Goal: Task Accomplishment & Management: Manage account settings

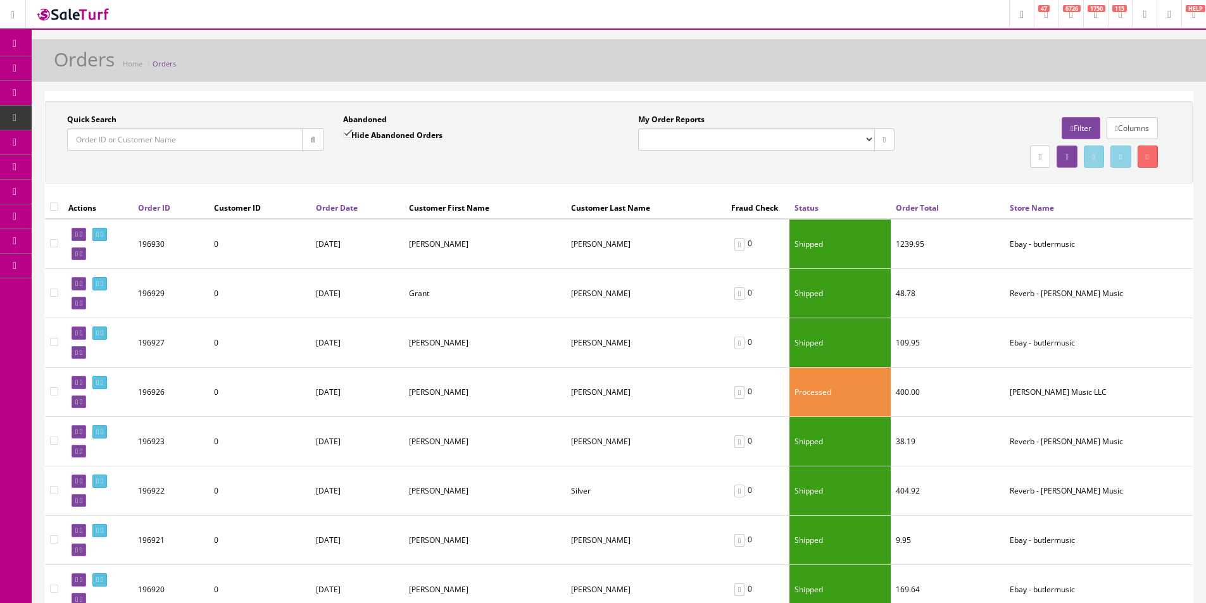
click at [93, 68] on span "Products" at bounding box center [90, 68] width 31 height 11
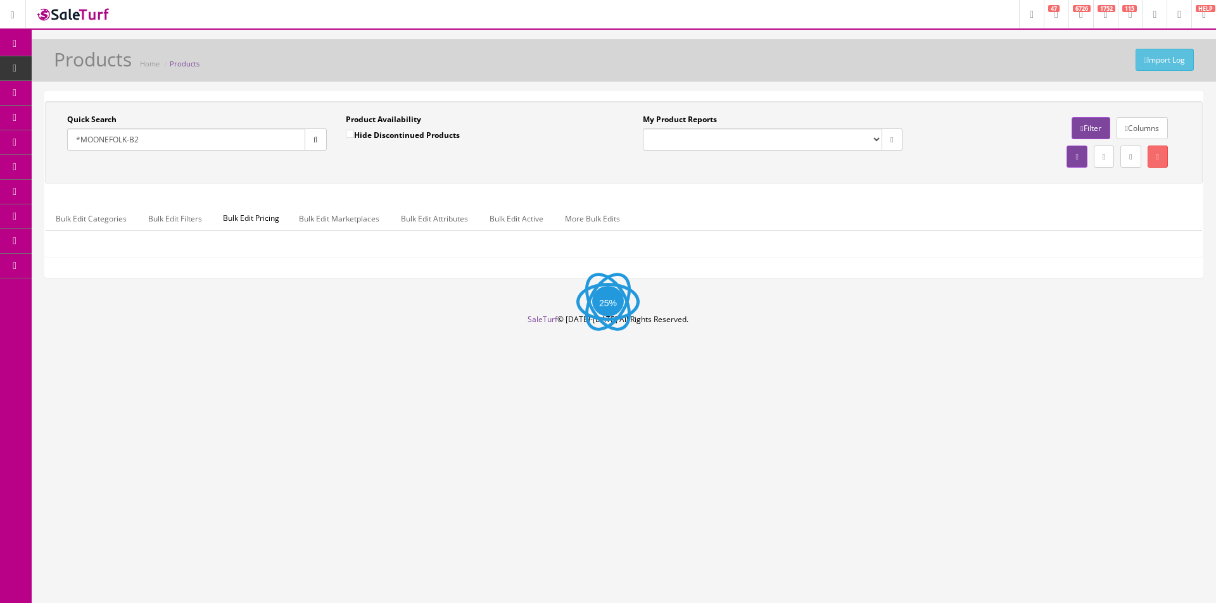
type input "*MOONEFOLK-B2"
click at [318, 139] on button "button" at bounding box center [316, 140] width 22 height 22
click at [354, 137] on input "Hide Discontinued Products" at bounding box center [350, 134] width 8 height 8
checkbox input "false"
drag, startPoint x: 321, startPoint y: 140, endPoint x: 348, endPoint y: 156, distance: 30.9
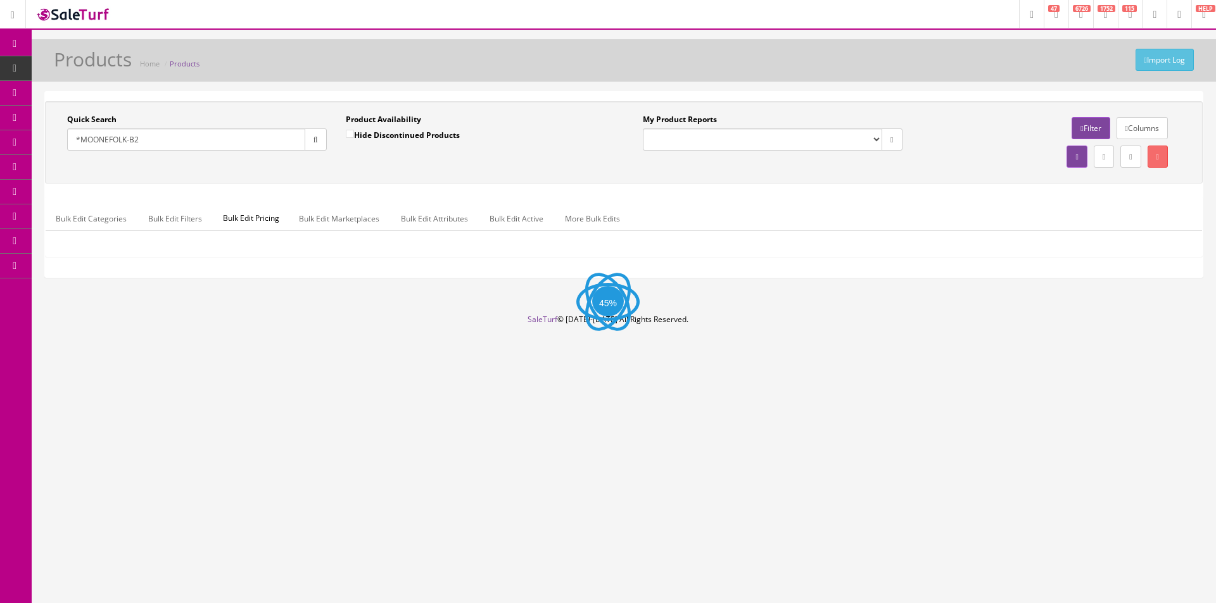
click at [322, 140] on button "button" at bounding box center [316, 140] width 22 height 22
click at [365, 162] on div "Quick Search *MOONEFOLK-B2 Date From Product Availability Hide Discontinued Pro…" at bounding box center [623, 142] width 1151 height 57
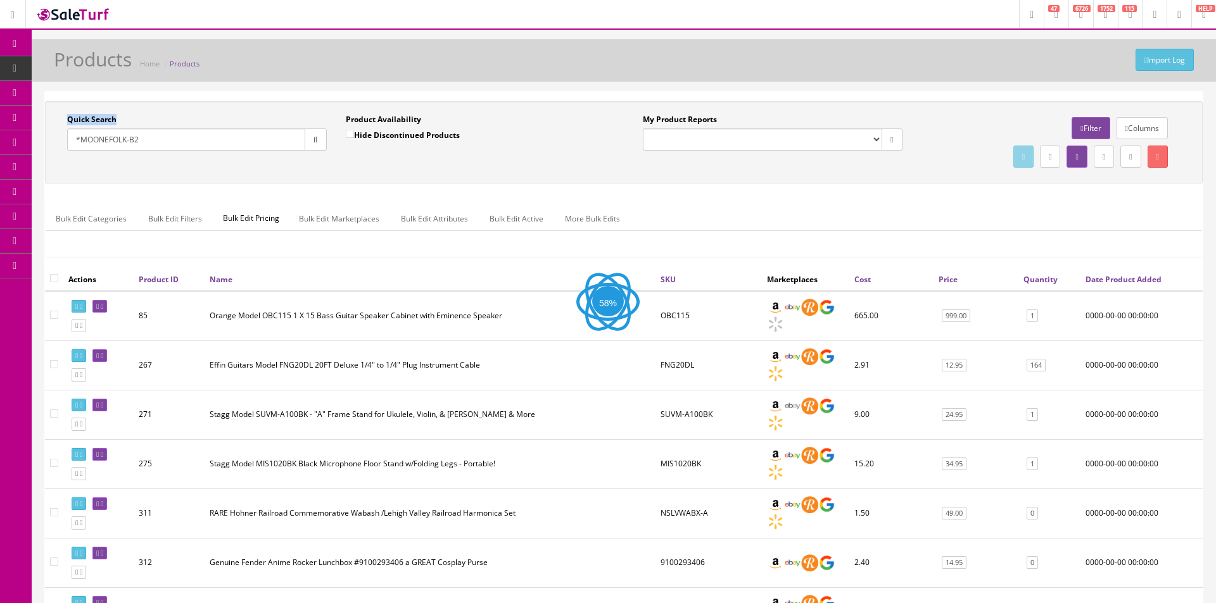
click at [365, 162] on div "Quick Search *MOONEFOLK-B2 Date From Product Availability Hide Discontinued Pro…" at bounding box center [623, 142] width 1151 height 57
click at [365, 162] on div "Quick Search *MOONEFOLK-B2 Date From Product Availability Hide Discontinued Pro…" at bounding box center [619, 142] width 1142 height 57
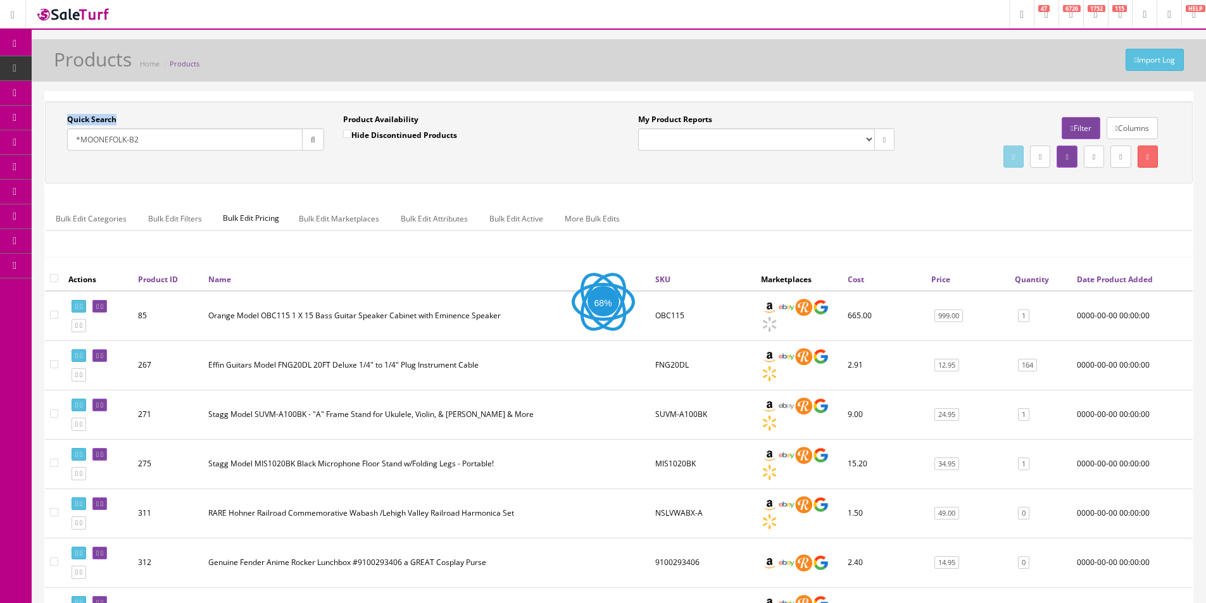
click at [365, 162] on div "Quick Search *MOONEFOLK-B2 Date From Product Availability Hide Discontinued Pro…" at bounding box center [619, 142] width 1142 height 57
click at [365, 161] on div "Quick Search *MOONEFOLK-B2 Date From Product Availability Hide Discontinued Pro…" at bounding box center [619, 142] width 1142 height 57
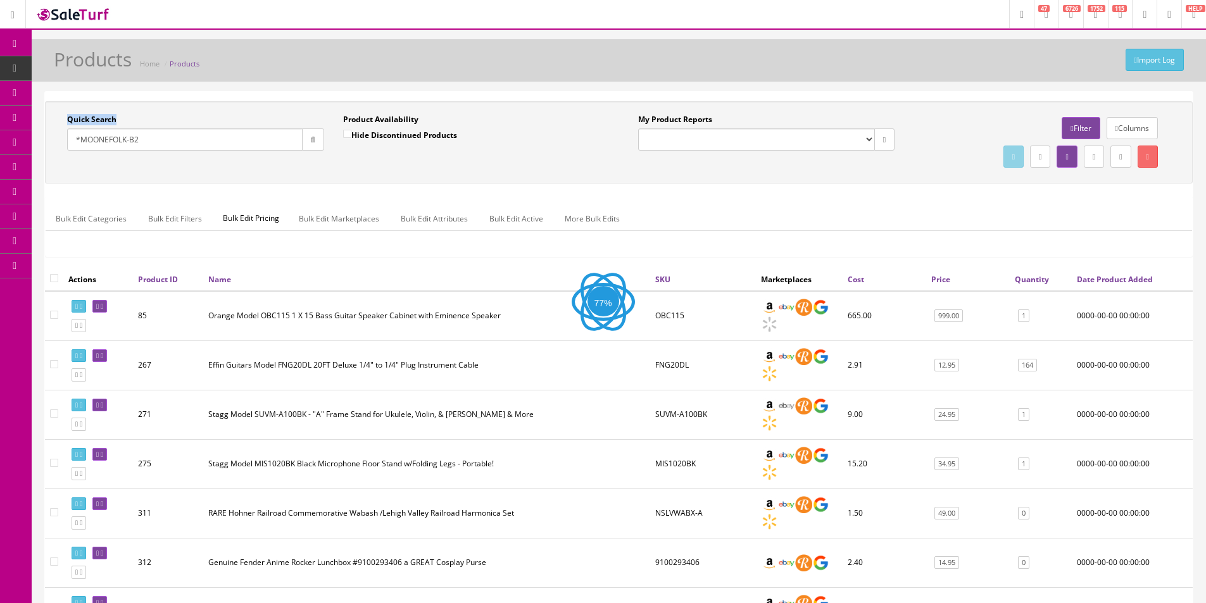
click at [365, 161] on div "Quick Search *MOONEFOLK-B2 Date From Product Availability Hide Discontinued Pro…" at bounding box center [619, 142] width 1142 height 57
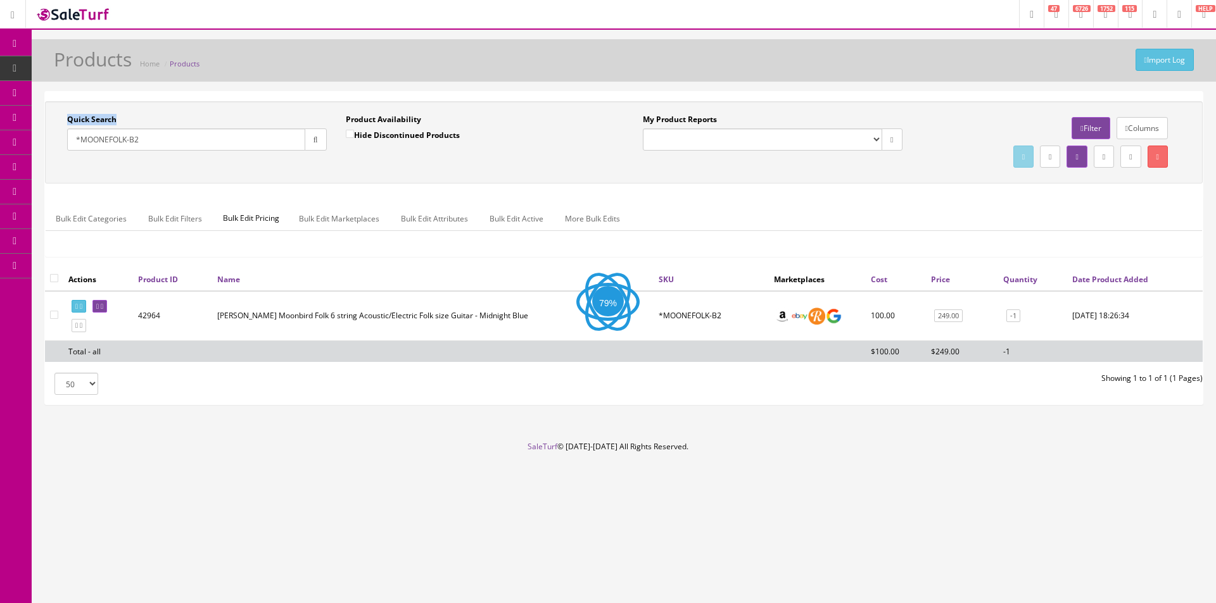
click at [365, 161] on div "Quick Search *MOONEFOLK-B2 Date From Product Availability Hide Discontinued Pro…" at bounding box center [623, 142] width 1151 height 57
click at [167, 144] on input "*MOONEFOLK-B2" at bounding box center [186, 140] width 238 height 22
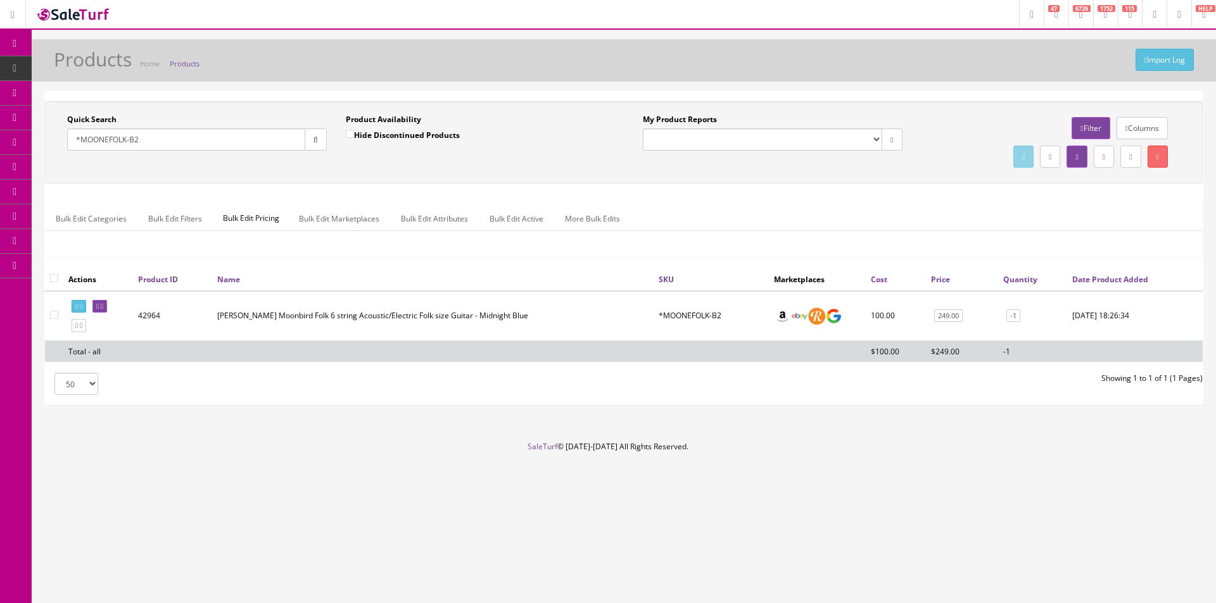
click at [167, 144] on input "*MOONEFOLK-B2" at bounding box center [186, 140] width 238 height 22
click at [818, 213] on ul "Bulk Edit Categories Bulk Edit Filters Bulk Edit Pricing Bulk Edit Marketplaces…" at bounding box center [624, 218] width 1156 height 25
click at [623, 195] on div "Quick Search *MOONEFOLK-B2 Date From Product Availability Hide Discontinued Pro…" at bounding box center [624, 184] width 1158 height 167
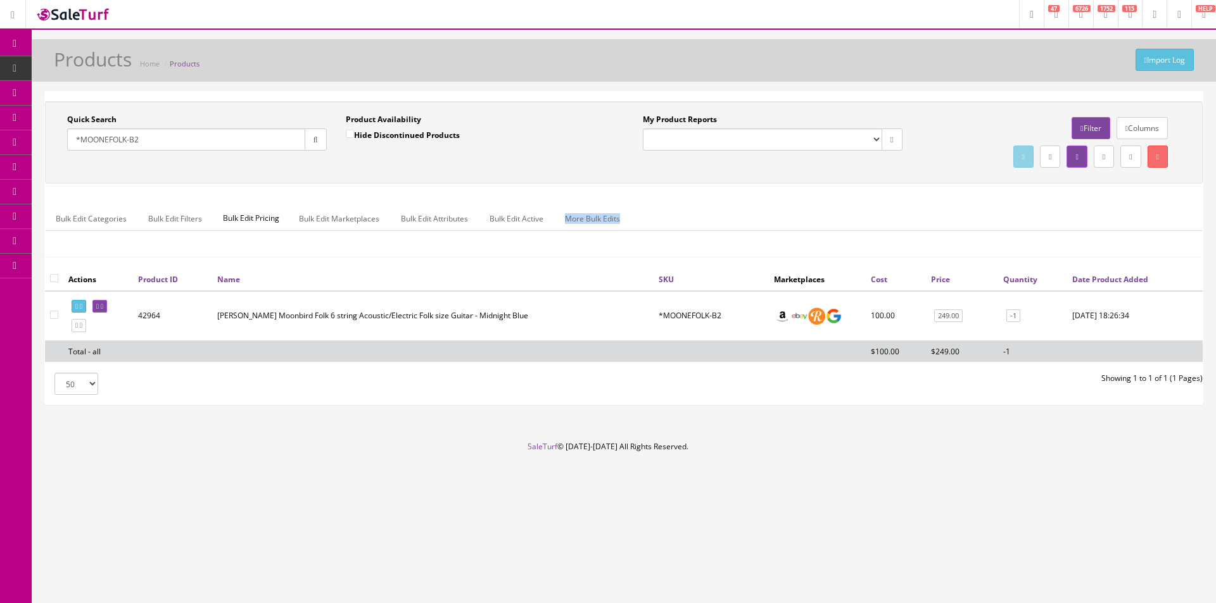
click at [623, 195] on div "Quick Search *MOONEFOLK-B2 Date From Product Availability Hide Discontinued Pro…" at bounding box center [624, 184] width 1158 height 167
click at [623, 194] on div "Quick Search *MOONEFOLK-B2 Date From Product Availability Hide Discontinued Pro…" at bounding box center [624, 184] width 1158 height 167
click at [622, 194] on div "Quick Search *MOONEFOLK-B2 Date From Product Availability Hide Discontinued Pro…" at bounding box center [624, 184] width 1158 height 167
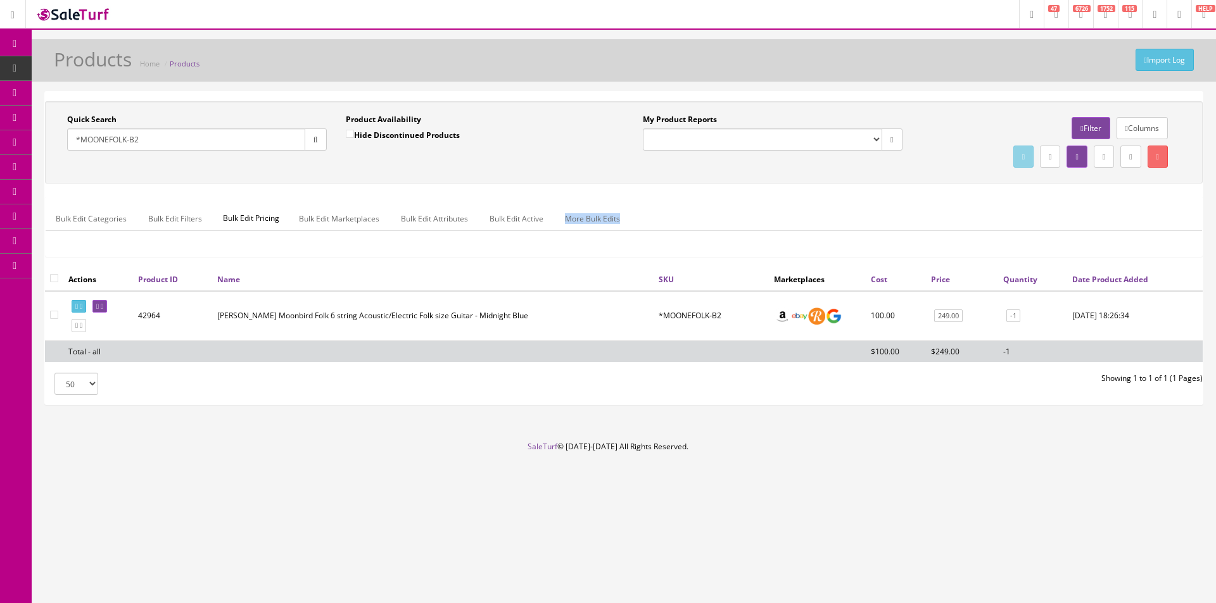
click at [622, 193] on div "Quick Search *MOONEFOLK-B2 Date From Product Availability Hide Discontinued Pro…" at bounding box center [624, 184] width 1158 height 167
click at [656, 200] on div "Bulk Edit Categories Bulk Edit Filters Bulk Edit Pricing Bulk Edit Marketplaces…" at bounding box center [624, 227] width 1156 height 60
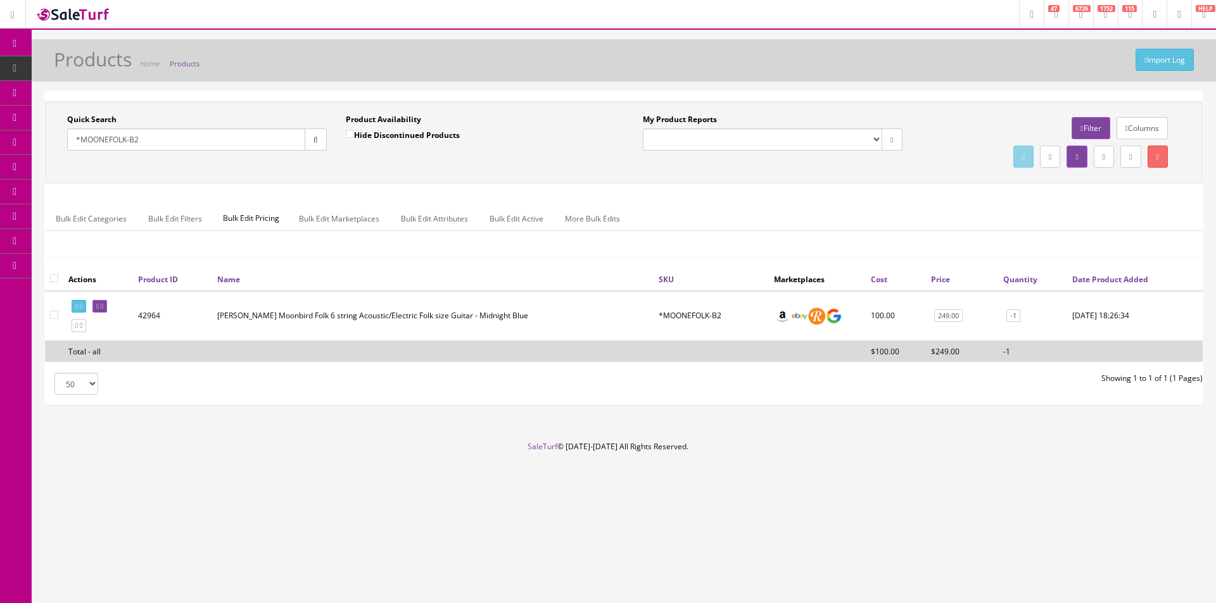
click at [656, 200] on div "Bulk Edit Categories Bulk Edit Filters Bulk Edit Pricing Bulk Edit Marketplaces…" at bounding box center [624, 227] width 1156 height 60
drag, startPoint x: 656, startPoint y: 200, endPoint x: 833, endPoint y: 238, distance: 180.7
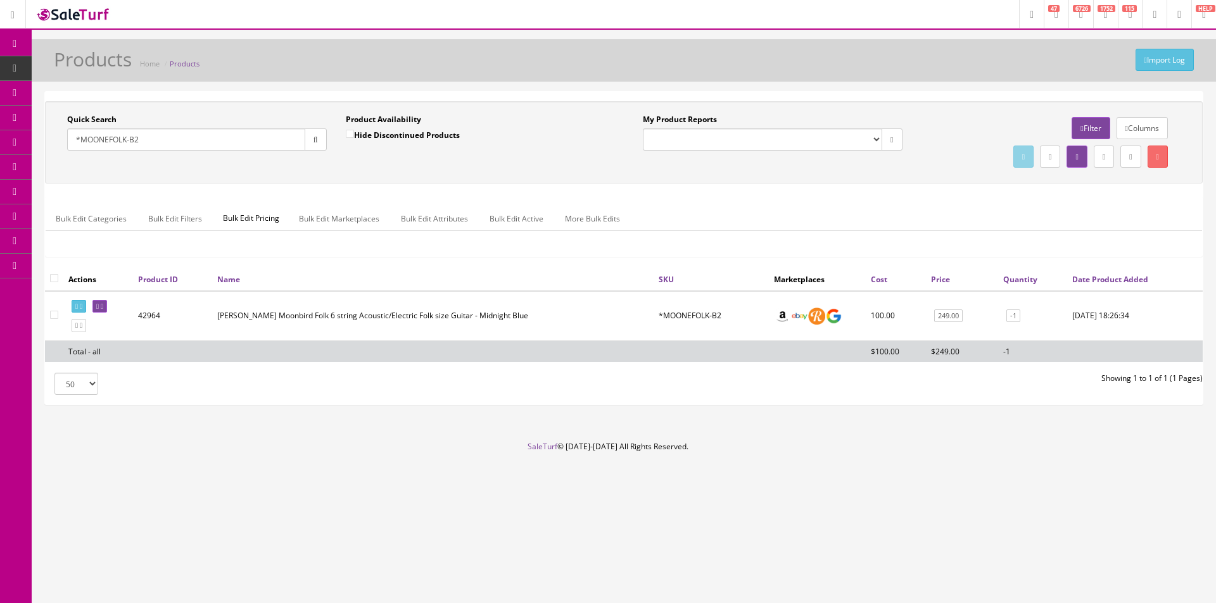
click at [655, 200] on div "Bulk Edit Categories Bulk Edit Filters Bulk Edit Pricing Bulk Edit Marketplaces…" at bounding box center [624, 227] width 1156 height 60
click at [849, 192] on div "Quick Search *MOONEFOLK-B2 Date From Product Availability Hide Discontinued Pro…" at bounding box center [624, 184] width 1158 height 167
click at [92, 145] on input "*MOONEFOLK-B2" at bounding box center [186, 140] width 238 height 22
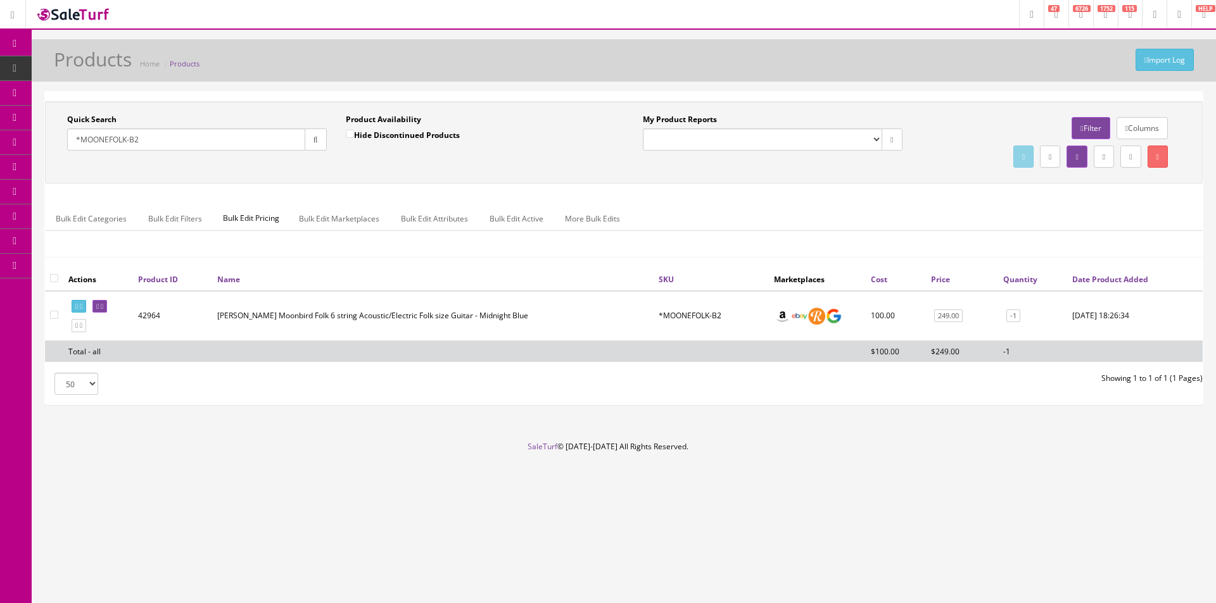
click at [186, 149] on input "*MOONEFOLK-B2" at bounding box center [186, 140] width 238 height 22
click at [79, 138] on input "*MOONEFOLK" at bounding box center [186, 140] width 238 height 22
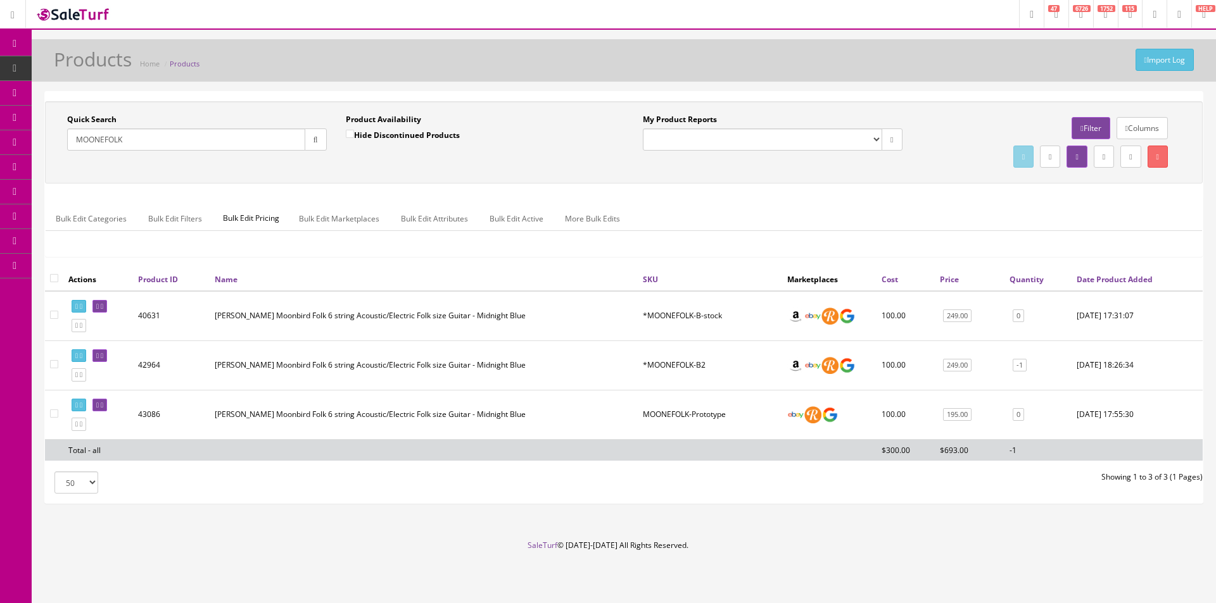
type input "MOONEFOLK"
click at [566, 149] on div "Product Availability Hide Discontinued Products" at bounding box center [476, 132] width 260 height 37
click at [566, 150] on div "Product Availability Hide Discontinued Products" at bounding box center [476, 132] width 260 height 37
click at [565, 151] on div "Product Availability Hide Discontinued Products Date To" at bounding box center [475, 137] width 279 height 46
click at [565, 152] on div "Product Availability Hide Discontinued Products Date To" at bounding box center [475, 137] width 279 height 46
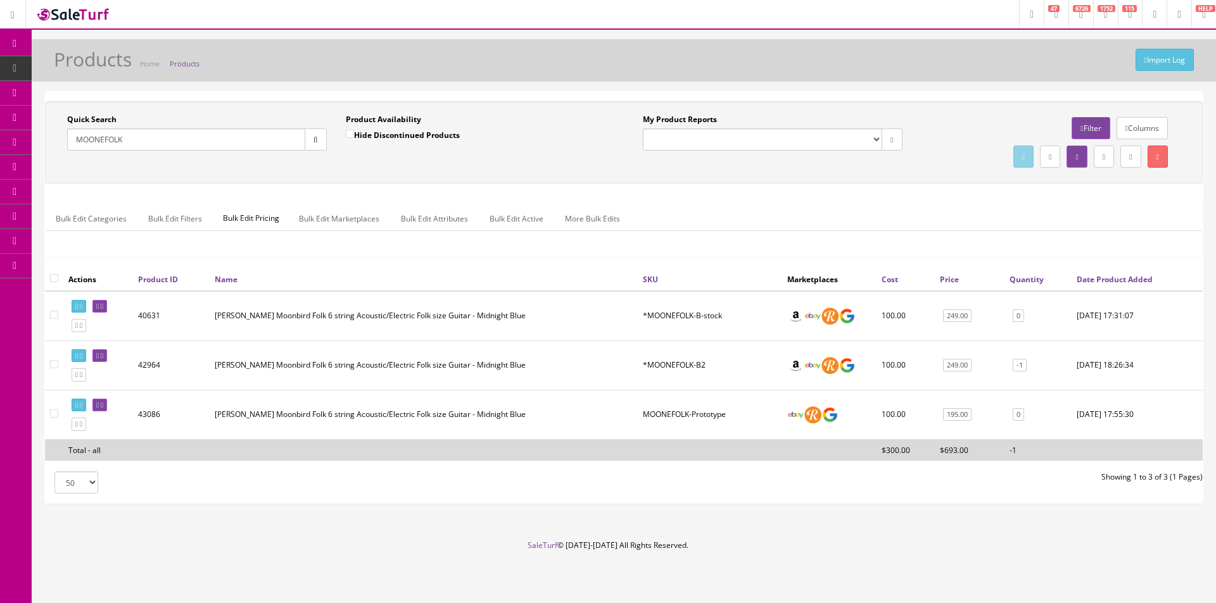
click at [570, 158] on div "Product Availability Hide Discontinued Products Date To" at bounding box center [475, 137] width 279 height 46
click at [569, 157] on div "Product Availability Hide Discontinued Products Date To" at bounding box center [475, 137] width 279 height 46
click at [591, 165] on div "Quick Search MOONEFOLK Date From Product Availability Hide Discontinued Product…" at bounding box center [623, 142] width 1151 height 57
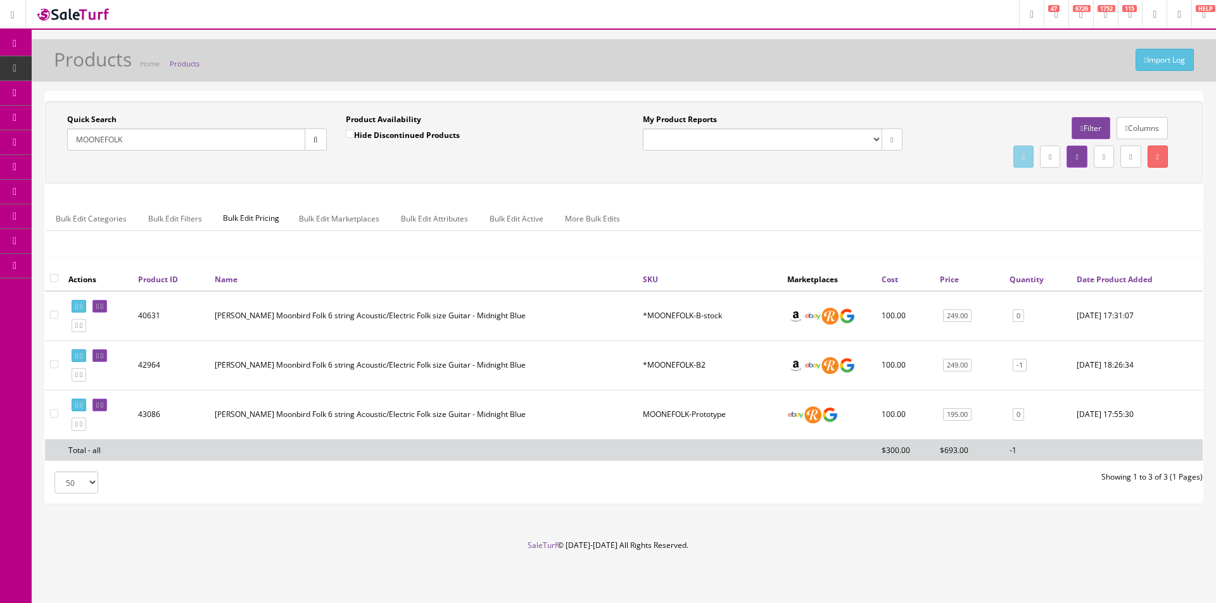
click at [591, 165] on div "Quick Search MOONEFOLK Date From Product Availability Hide Discontinued Product…" at bounding box center [623, 142] width 1151 height 57
click at [590, 166] on div "Quick Search MOONEFOLK Date From Product Availability Hide Discontinued Product…" at bounding box center [623, 142] width 1151 height 57
click at [589, 167] on div "Quick Search MOONEFOLK Date From Product Availability Hide Discontinued Product…" at bounding box center [623, 142] width 1151 height 57
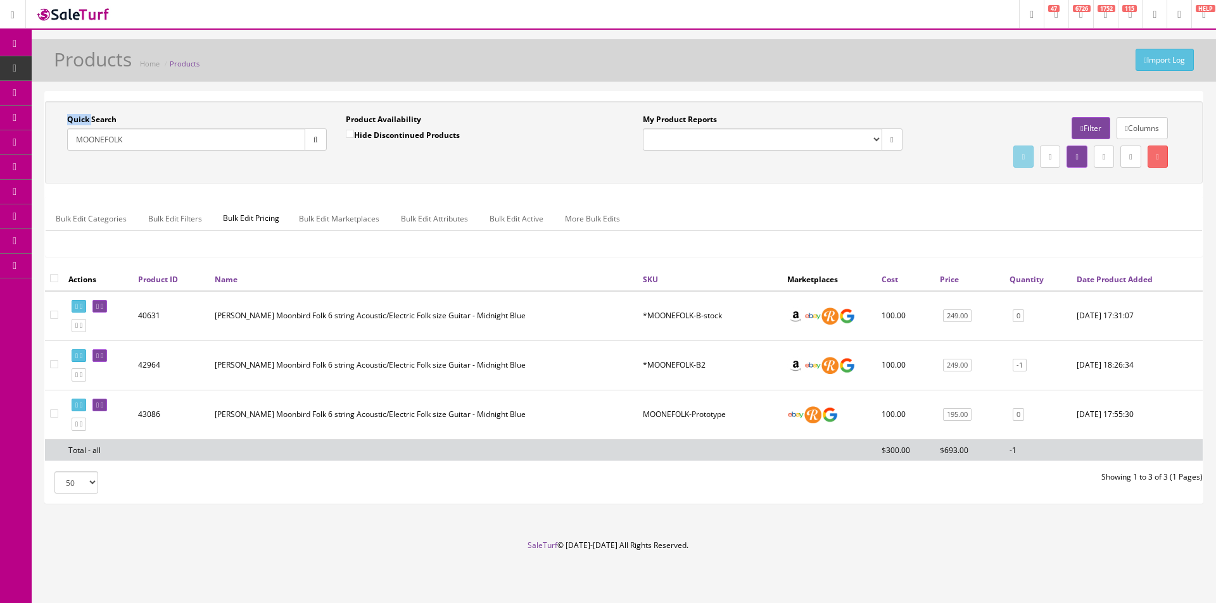
click at [589, 167] on div "Quick Search MOONEFOLK Date From Product Availability Hide Discontinued Product…" at bounding box center [623, 142] width 1151 height 57
click at [588, 167] on div "Quick Search MOONEFOLK Date From Product Availability Hide Discontinued Product…" at bounding box center [623, 142] width 1151 height 57
click at [587, 167] on div "Quick Search MOONEFOLK Date From Product Availability Hide Discontinued Product…" at bounding box center [623, 142] width 1151 height 57
click at [590, 166] on div "Quick Search MOONEFOLK Date From Product Availability Hide Discontinued Product…" at bounding box center [623, 142] width 1151 height 57
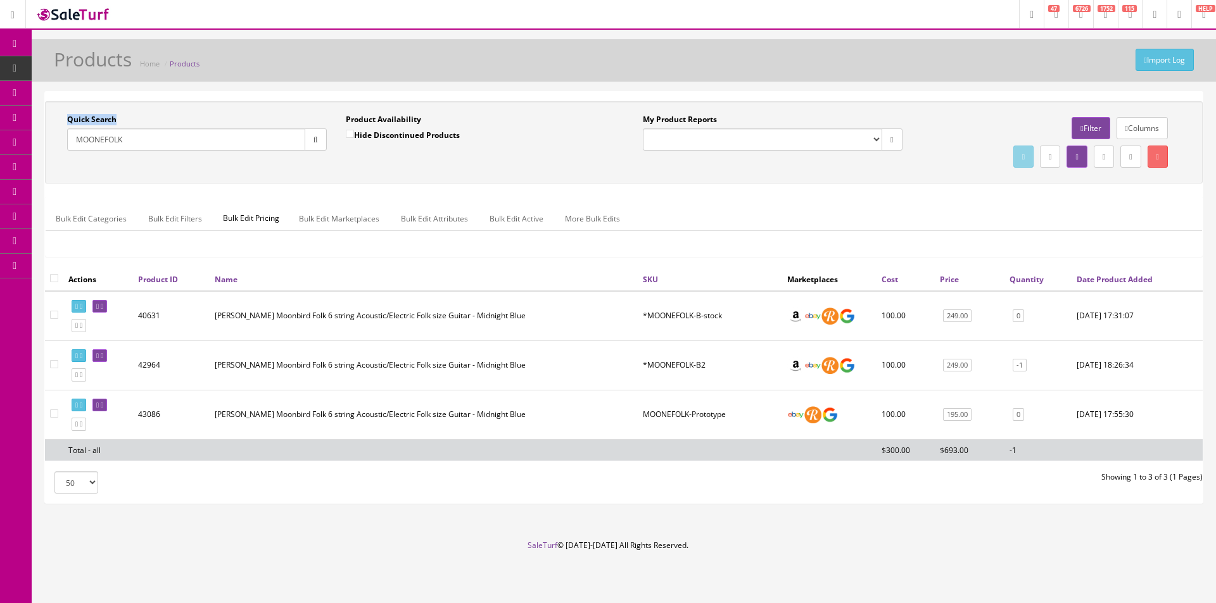
click at [588, 167] on div "Quick Search MOONEFOLK Date From Product Availability Hide Discontinued Product…" at bounding box center [623, 142] width 1151 height 57
click at [588, 165] on div "Quick Search MOONEFOLK Date From Product Availability Hide Discontinued Product…" at bounding box center [623, 142] width 1151 height 57
click at [669, 210] on ul "Bulk Edit Categories Bulk Edit Filters Bulk Edit Pricing Bulk Edit Marketplaces…" at bounding box center [624, 218] width 1156 height 25
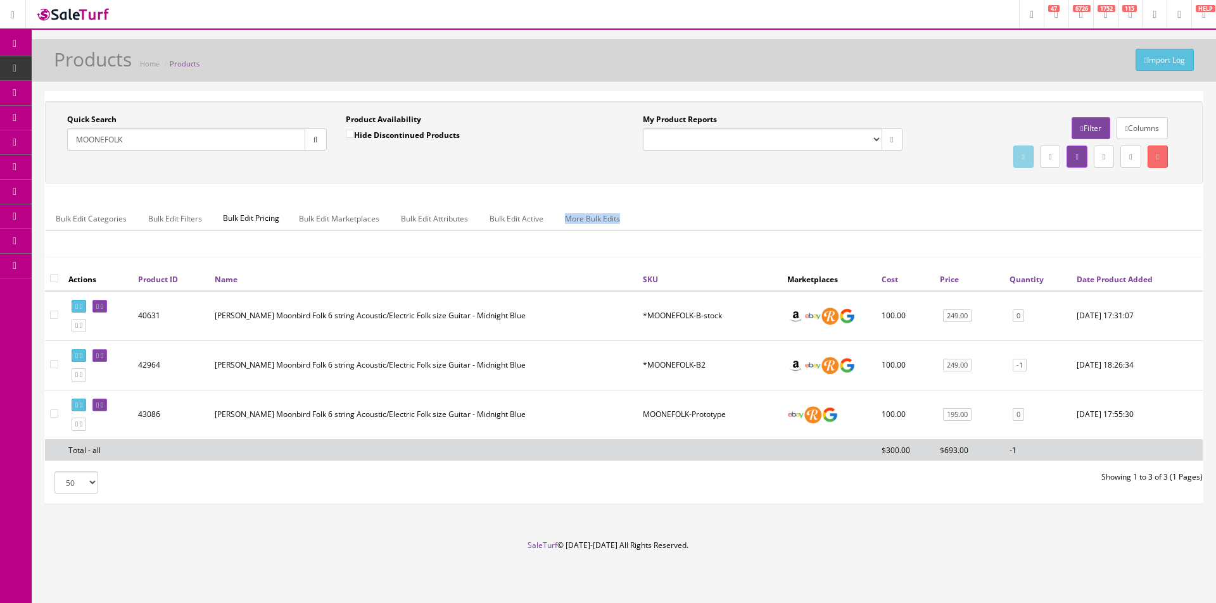
click at [669, 210] on ul "Bulk Edit Categories Bulk Edit Filters Bulk Edit Pricing Bulk Edit Marketplaces…" at bounding box center [624, 218] width 1156 height 25
click at [669, 208] on ul "Bulk Edit Categories Bulk Edit Filters Bulk Edit Pricing Bulk Edit Marketplaces…" at bounding box center [624, 218] width 1156 height 25
click at [670, 208] on ul "Bulk Edit Categories Bulk Edit Filters Bulk Edit Pricing Bulk Edit Marketplaces…" at bounding box center [624, 218] width 1156 height 25
click at [750, 180] on div "Quick Search MOONEFOLK Date From Product Availability Hide Discontinued Product…" at bounding box center [624, 142] width 1158 height 82
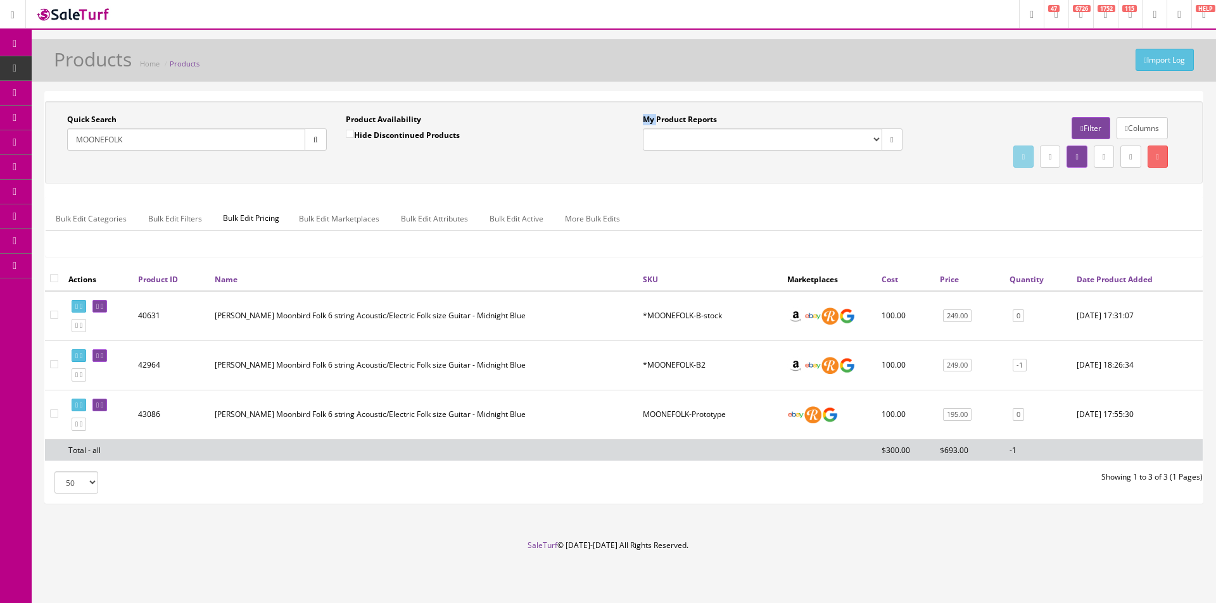
click at [750, 180] on div "Quick Search MOONEFOLK Date From Product Availability Hide Discontinued Product…" at bounding box center [624, 142] width 1158 height 82
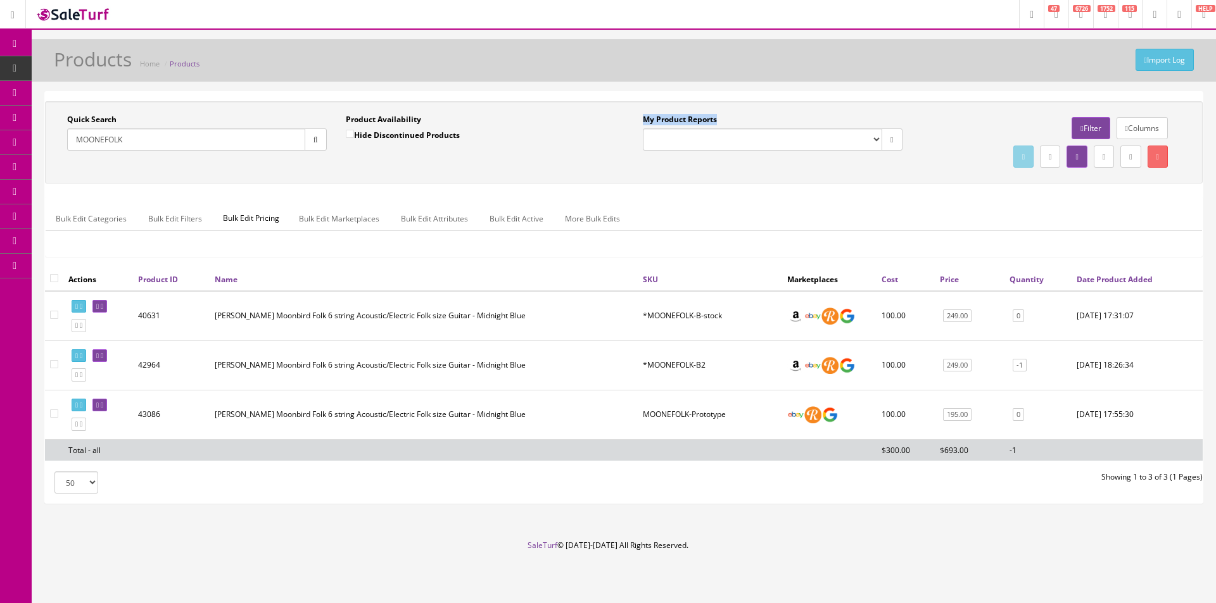
click at [750, 180] on div "Quick Search MOONEFOLK Date From Product Availability Hide Discontinued Product…" at bounding box center [624, 142] width 1158 height 82
click at [750, 179] on div "Quick Search MOONEFOLK Date From Product Availability Hide Discontinued Product…" at bounding box center [624, 142] width 1158 height 82
click at [749, 179] on div "Quick Search MOONEFOLK Date From Product Availability Hide Discontinued Product…" at bounding box center [624, 142] width 1158 height 82
click at [785, 170] on div "My Product Reports Amazon FMIC Audit Market Errors (InStock) Marketplace Errors…" at bounding box center [912, 142] width 576 height 57
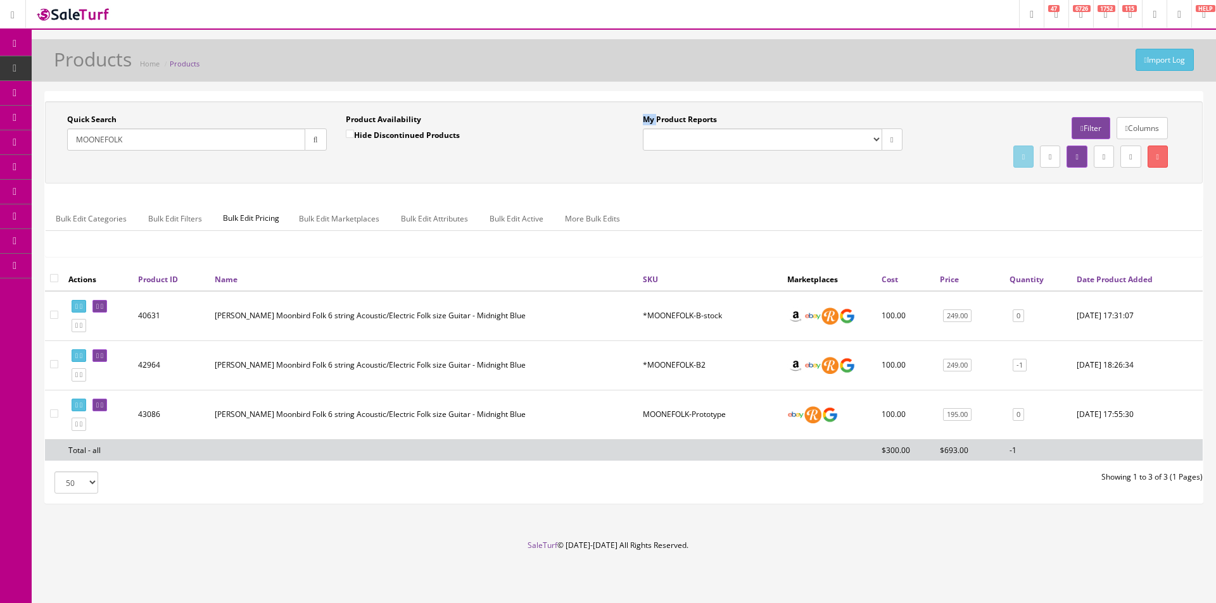
click at [785, 170] on div "My Product Reports Amazon FMIC Audit Market Errors (InStock) Marketplace Errors…" at bounding box center [912, 142] width 576 height 57
click at [784, 171] on div "My Product Reports Amazon FMIC Audit Market Errors (InStock) Marketplace Errors…" at bounding box center [912, 142] width 576 height 57
click at [779, 171] on div "My Product Reports Amazon FMIC Audit Market Errors (InStock) Marketplace Errors…" at bounding box center [912, 142] width 576 height 57
drag, startPoint x: 779, startPoint y: 171, endPoint x: 750, endPoint y: 190, distance: 34.2
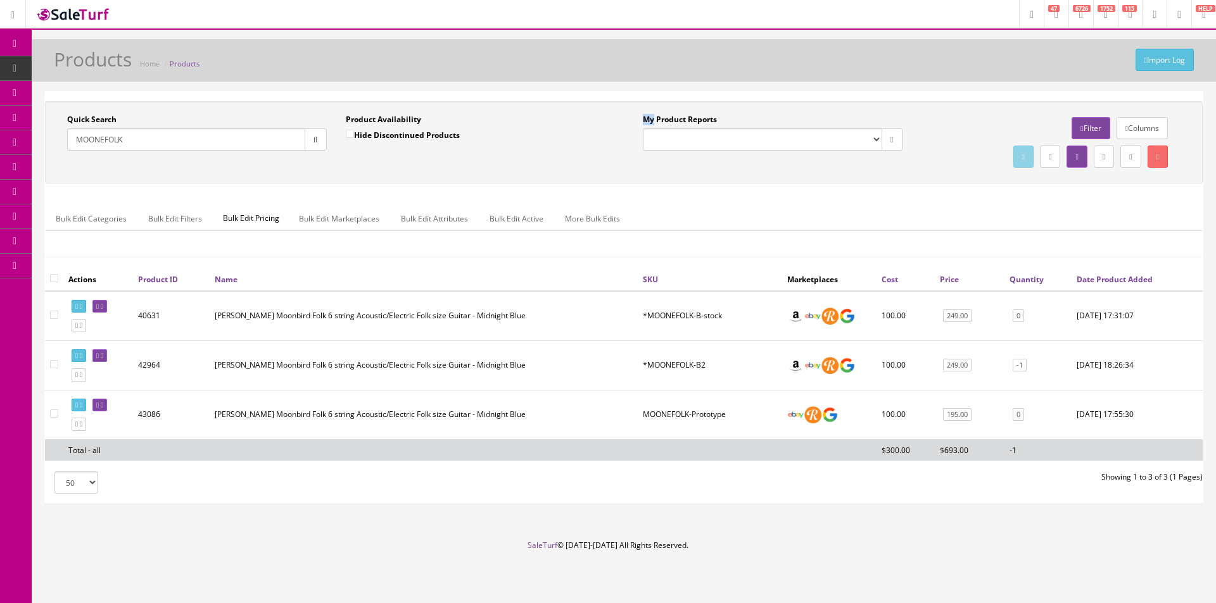
click at [778, 170] on div "My Product Reports Amazon FMIC Audit Market Errors (InStock) Marketplace Errors…" at bounding box center [912, 142] width 576 height 57
click at [686, 232] on div "Bulk Edit Categories Bulk Edit Filters Bulk Edit Pricing Bulk Edit Marketplaces…" at bounding box center [624, 226] width 1156 height 41
click at [686, 233] on div "Bulk Edit Categories Bulk Edit Filters Bulk Edit Pricing Bulk Edit Marketplaces…" at bounding box center [624, 226] width 1156 height 41
click at [686, 234] on div "Bulk Edit Categories Bulk Edit Filters Bulk Edit Pricing Bulk Edit Marketplaces…" at bounding box center [624, 226] width 1156 height 41
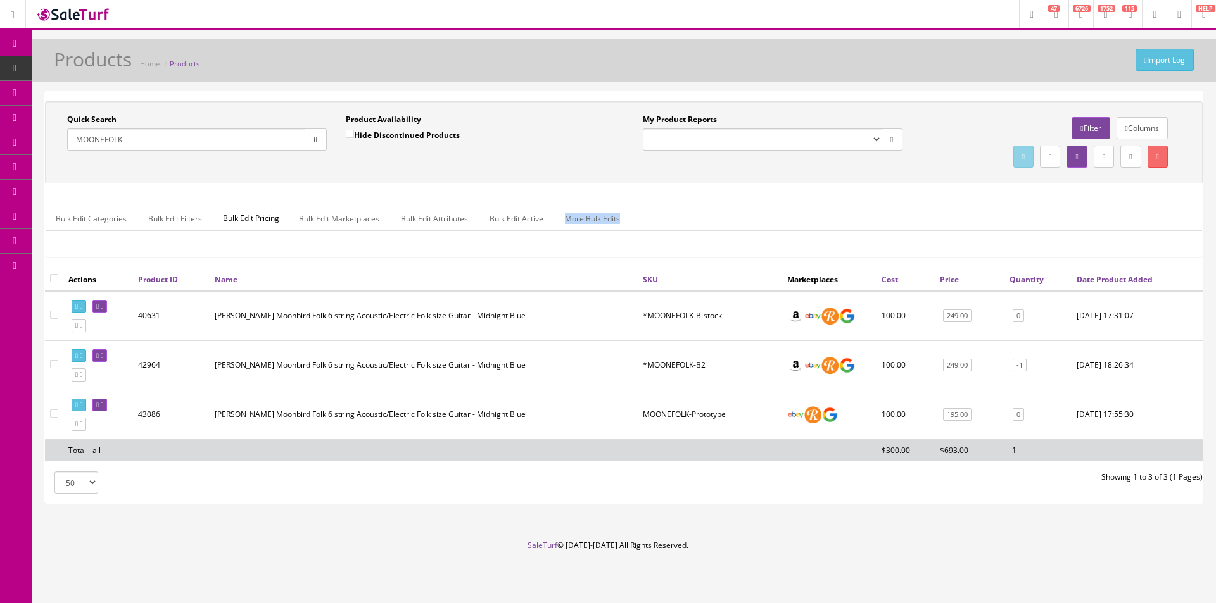
click at [686, 234] on div "Bulk Edit Categories Bulk Edit Filters Bulk Edit Pricing Bulk Edit Marketplaces…" at bounding box center [624, 226] width 1156 height 41
drag, startPoint x: 686, startPoint y: 234, endPoint x: 688, endPoint y: 203, distance: 30.5
click at [688, 203] on div "Bulk Edit Categories Bulk Edit Filters Bulk Edit Pricing Bulk Edit Marketplaces…" at bounding box center [624, 227] width 1156 height 60
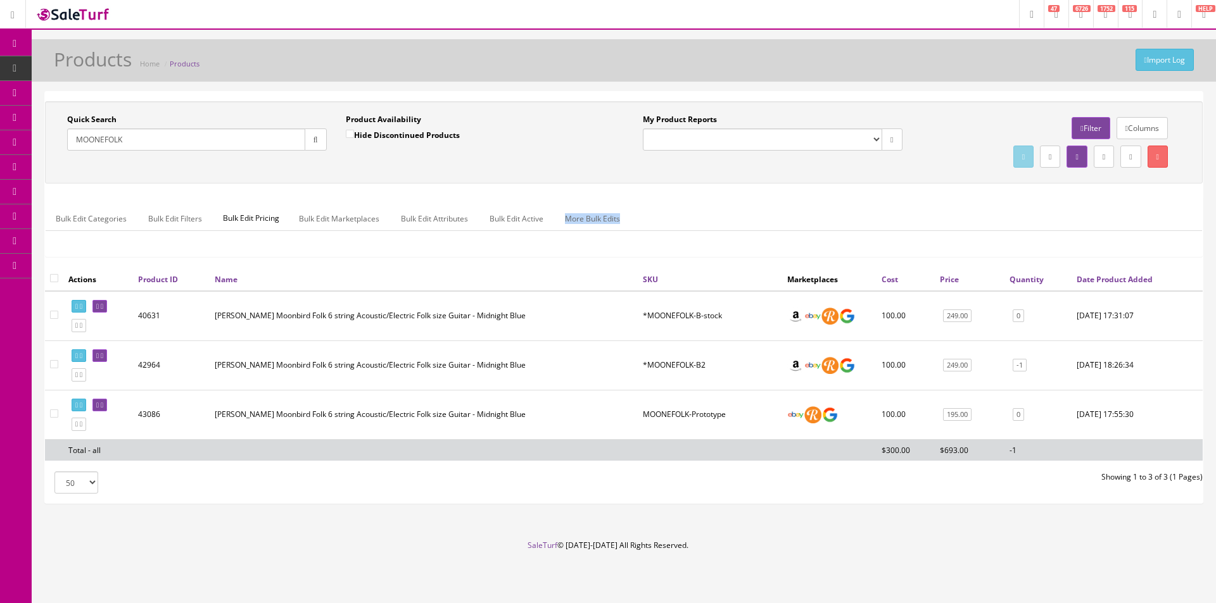
click at [688, 203] on div "Bulk Edit Categories Bulk Edit Filters Bulk Edit Pricing Bulk Edit Marketplaces…" at bounding box center [624, 227] width 1156 height 60
click at [692, 197] on div "Bulk Edit Categories Bulk Edit Filters Bulk Edit Pricing Bulk Edit Marketplaces…" at bounding box center [624, 227] width 1156 height 60
click at [691, 198] on div "Bulk Edit Categories Bulk Edit Filters Bulk Edit Pricing Bulk Edit Marketplaces…" at bounding box center [624, 227] width 1156 height 60
click at [690, 199] on div "Bulk Edit Categories Bulk Edit Filters Bulk Edit Pricing Bulk Edit Marketplaces…" at bounding box center [624, 227] width 1156 height 60
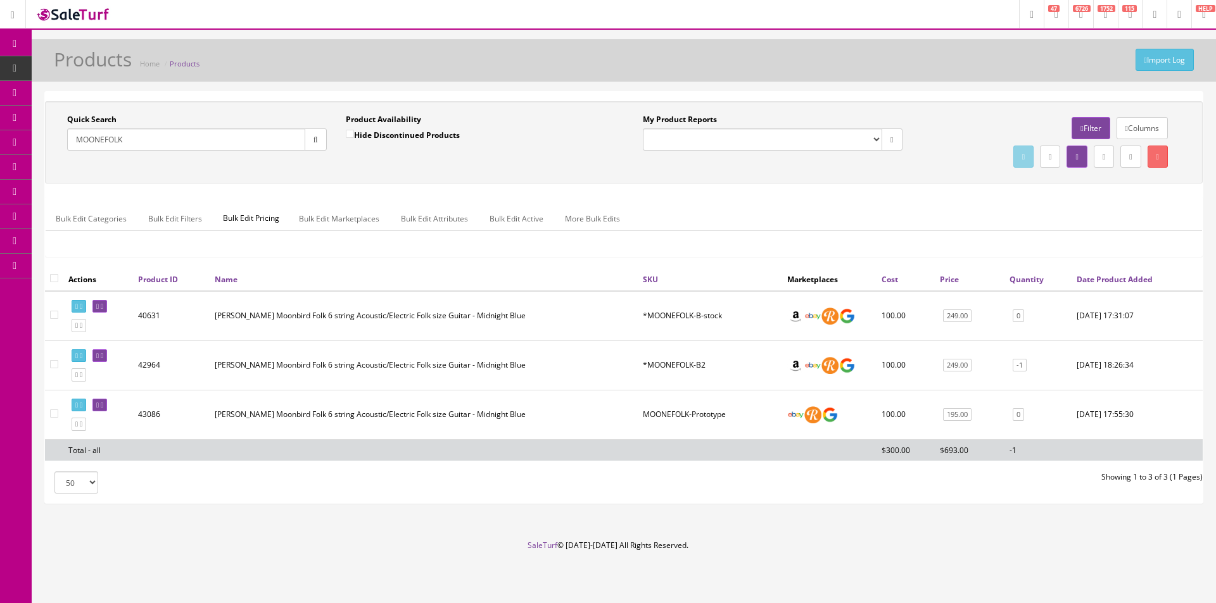
click at [690, 199] on div "Bulk Edit Categories Bulk Edit Filters Bulk Edit Pricing Bulk Edit Marketplaces…" at bounding box center [624, 227] width 1156 height 60
click at [828, 184] on div "Quick Search MOONEFOLK Date From Product Availability Hide Discontinued Product…" at bounding box center [624, 184] width 1158 height 167
click at [927, 497] on div "Quick Search MOONEFOLK Date From Product Availability Hide Discontinued Product…" at bounding box center [624, 298] width 1158 height 412
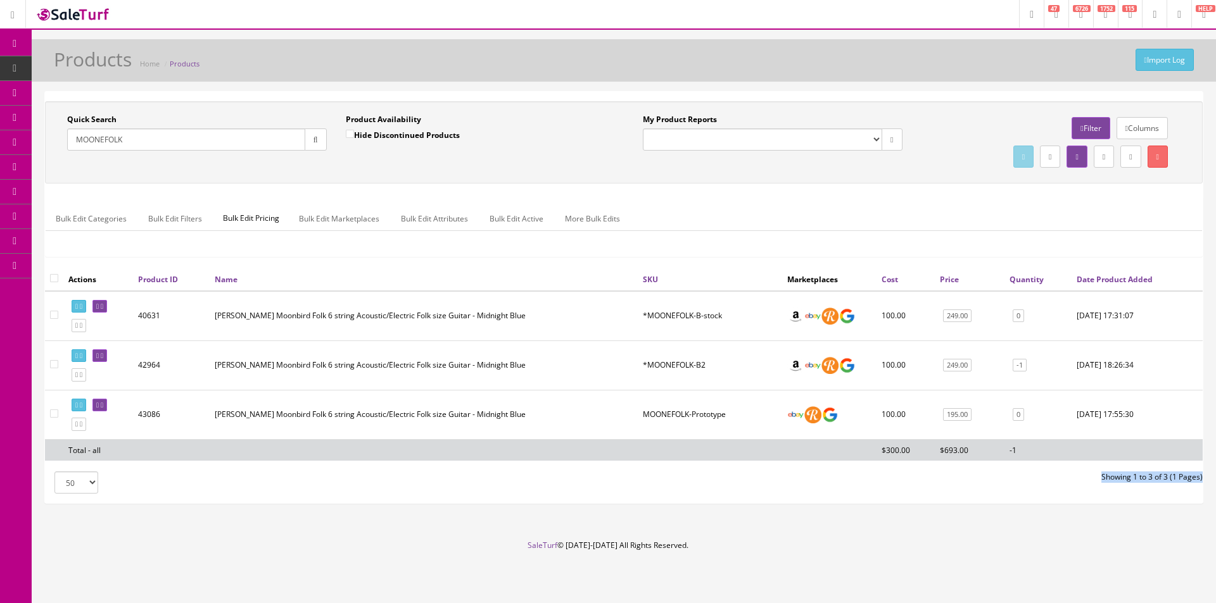
click at [927, 497] on div "Quick Search MOONEFOLK Date From Product Availability Hide Discontinued Product…" at bounding box center [624, 298] width 1158 height 412
click at [927, 496] on div "Quick Search MOONEFOLK Date From Product Availability Hide Discontinued Product…" at bounding box center [624, 298] width 1158 height 412
drag, startPoint x: 927, startPoint y: 496, endPoint x: 940, endPoint y: 497, distance: 12.7
click at [928, 496] on div "Quick Search MOONEFOLK Date From Product Availability Hide Discontinued Product…" at bounding box center [624, 298] width 1158 height 412
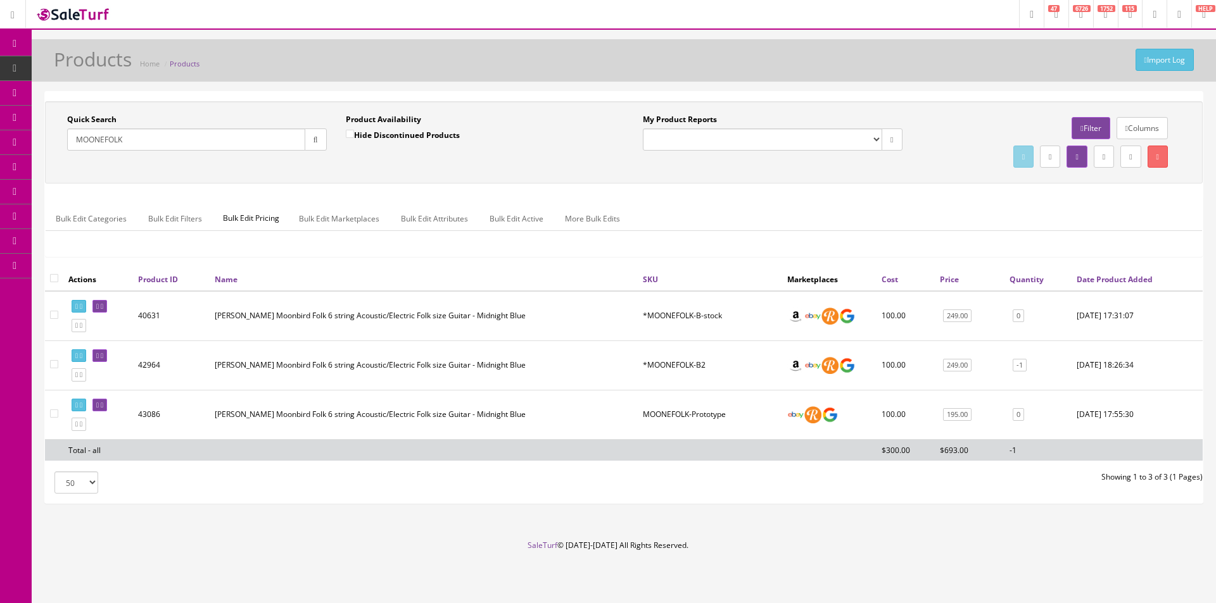
click at [160, 139] on input "MOONEFOLK" at bounding box center [186, 140] width 238 height 22
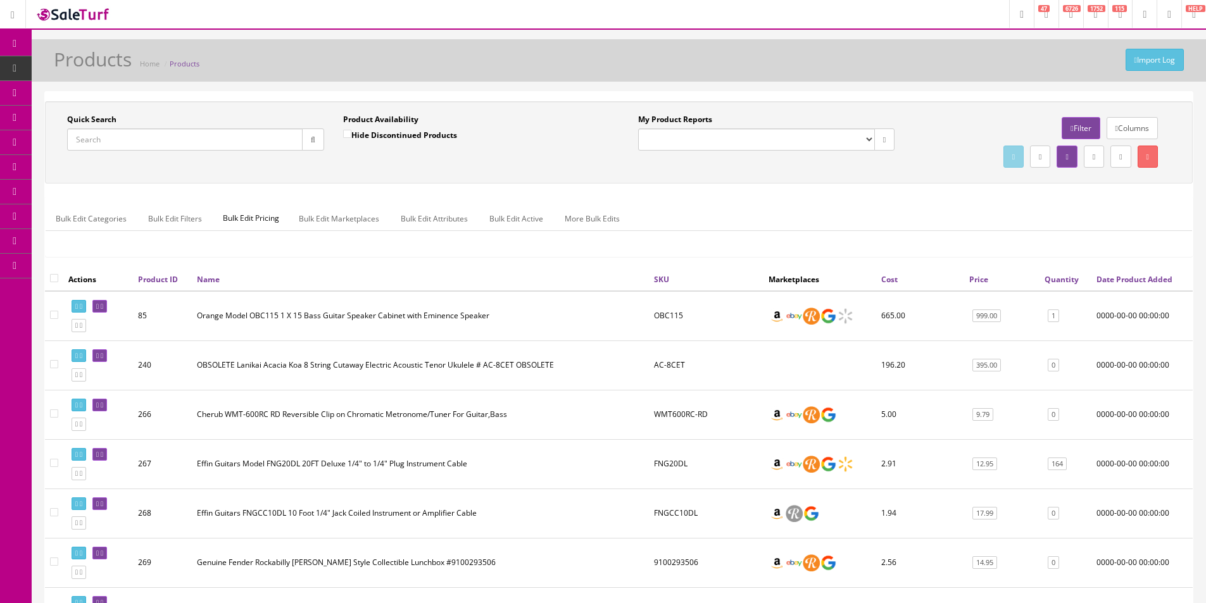
click at [142, 148] on input "Quick Search" at bounding box center [185, 140] width 236 height 22
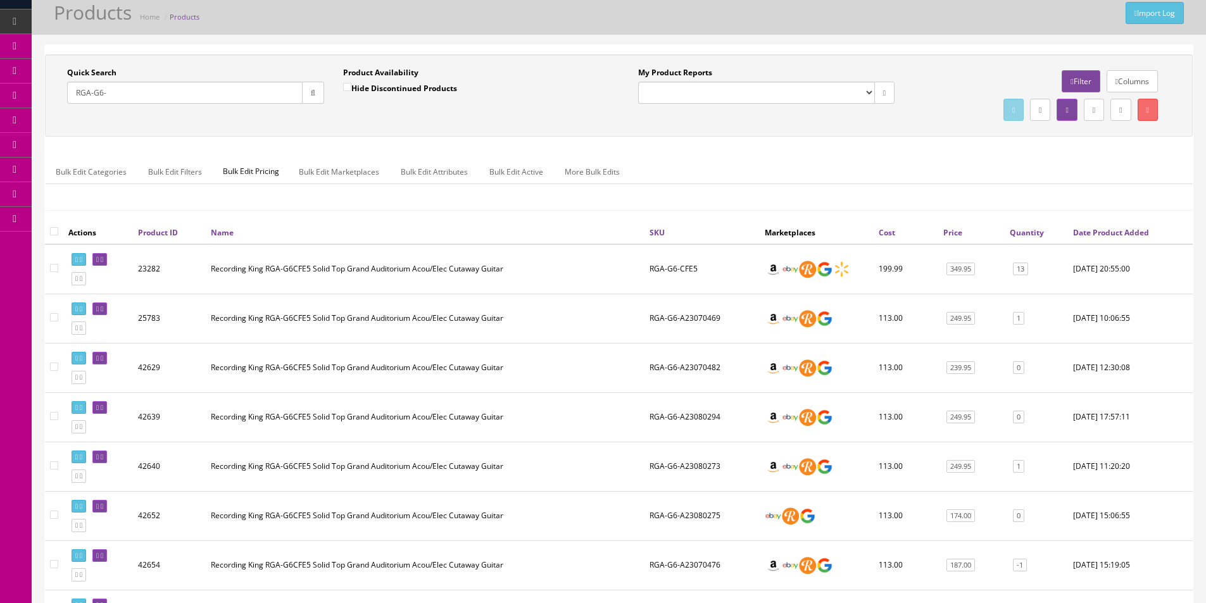
scroll to position [127, 0]
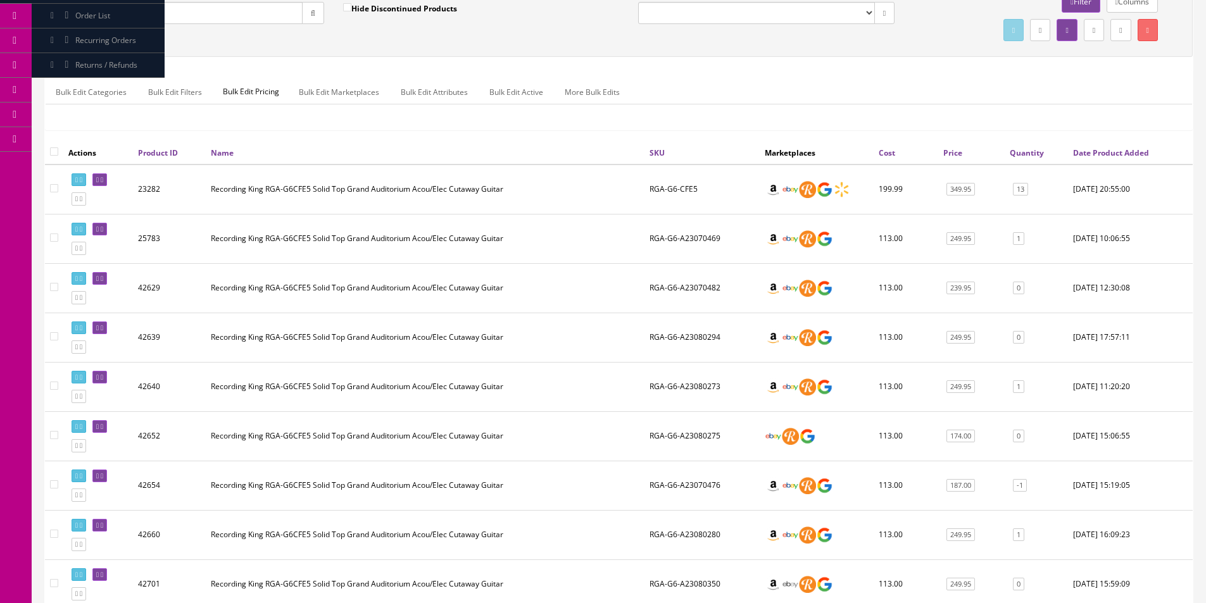
type input "RGA-G6-"
click at [695, 236] on td "RGA-G6-A23070469" at bounding box center [702, 238] width 115 height 49
copy td "RGA-G6-A23070469"
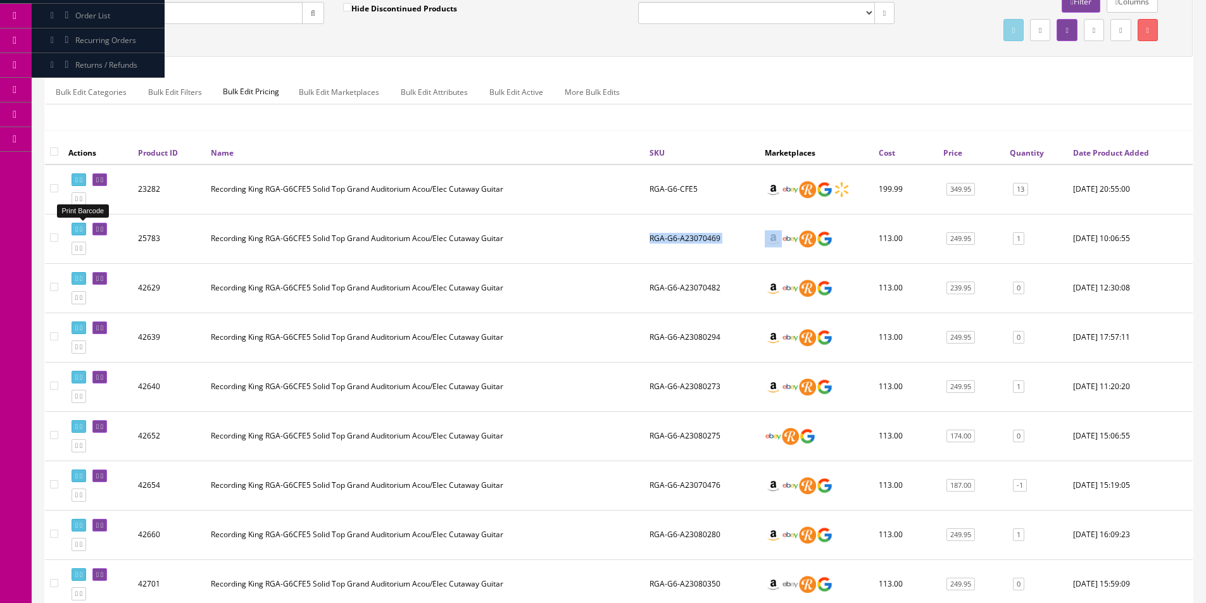
click at [82, 230] on icon at bounding box center [81, 229] width 3 height 7
click at [53, 237] on input"] "checkbox" at bounding box center [54, 238] width 8 height 8
checkbox input"] "true"
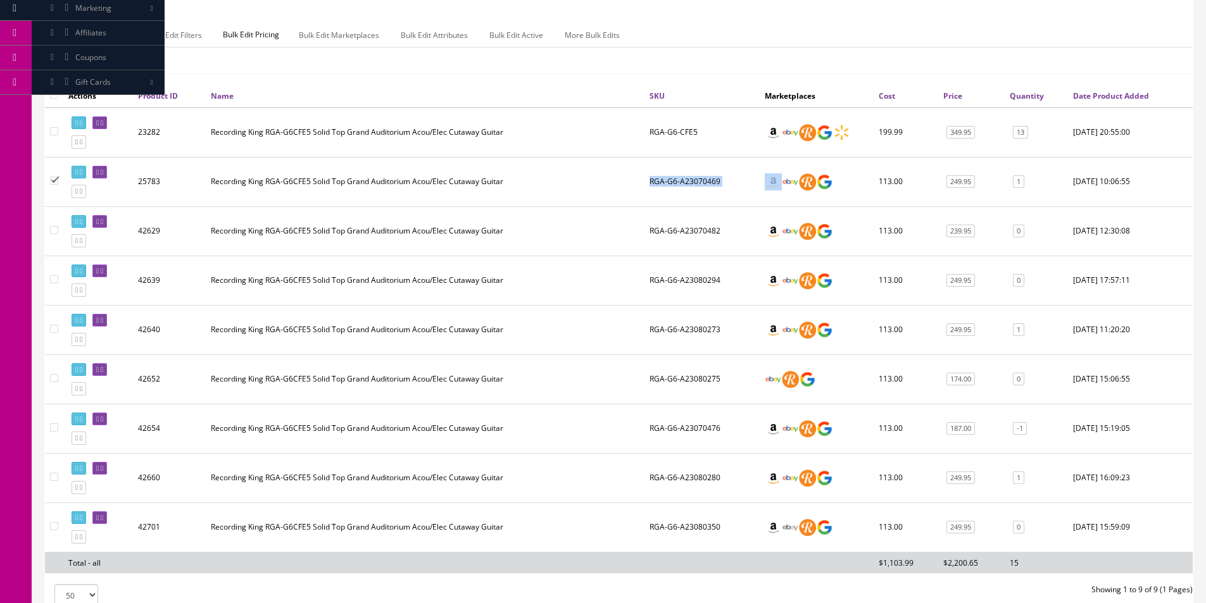
scroll to position [296, 0]
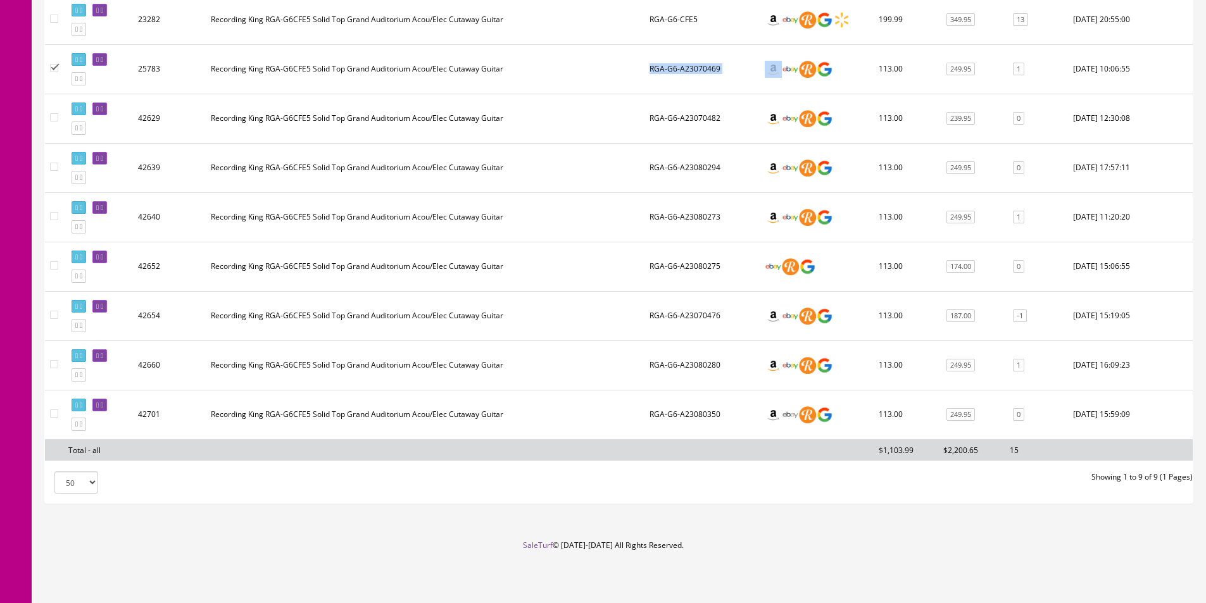
click at [54, 314] on input"] "checkbox" at bounding box center [54, 315] width 8 height 8
checkbox input"] "true"
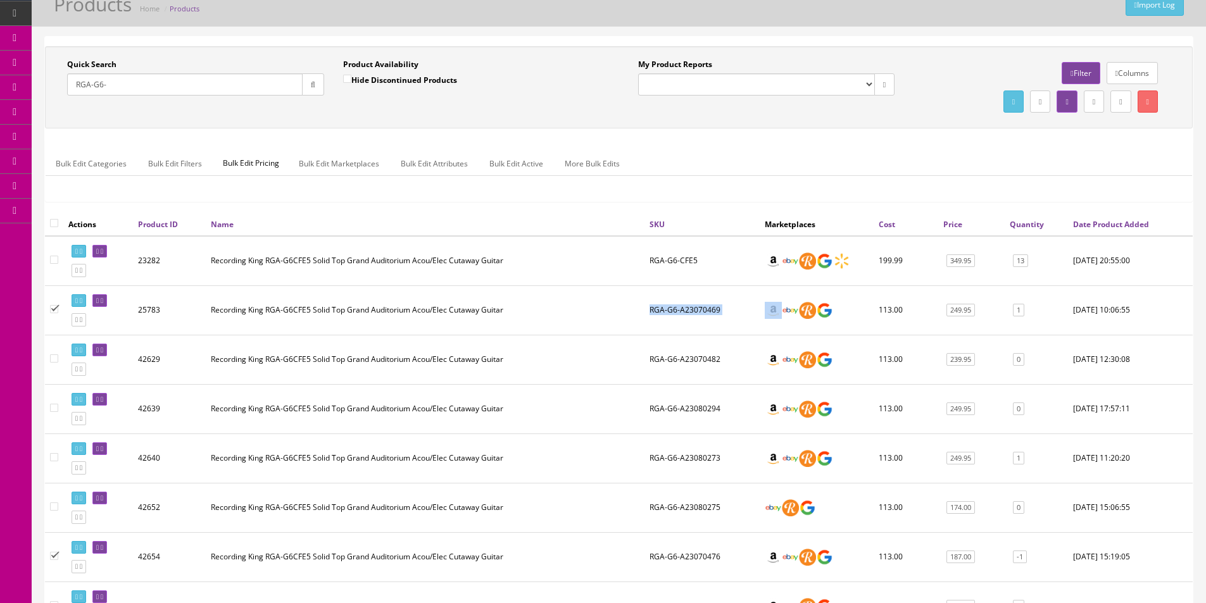
scroll to position [0, 0]
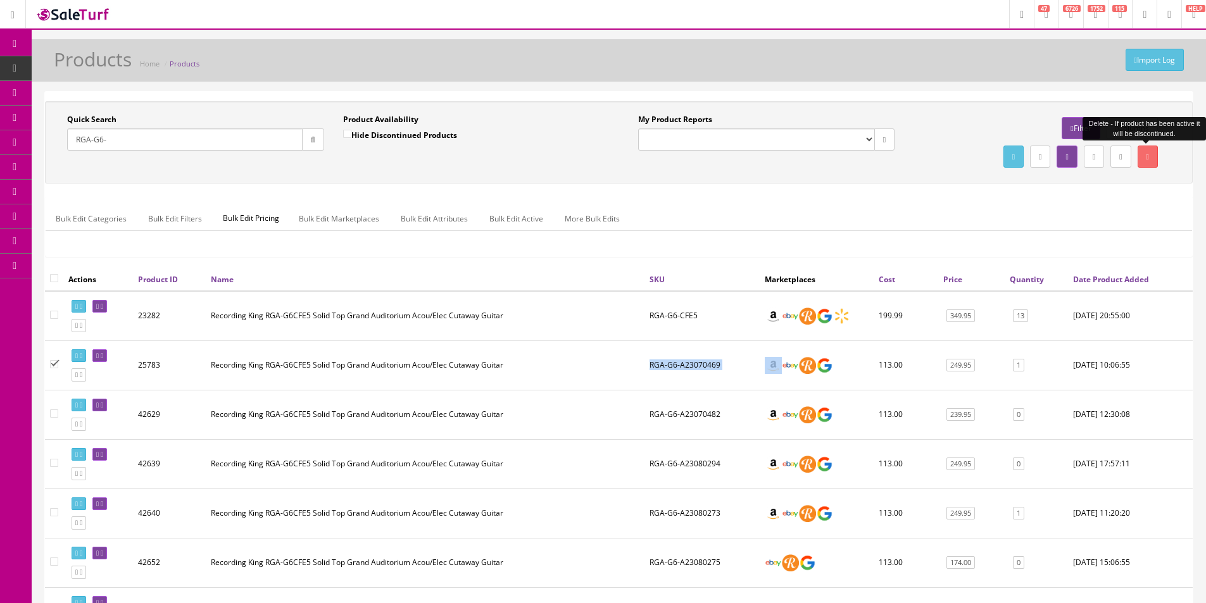
click at [1151, 164] on link at bounding box center [1148, 157] width 20 height 22
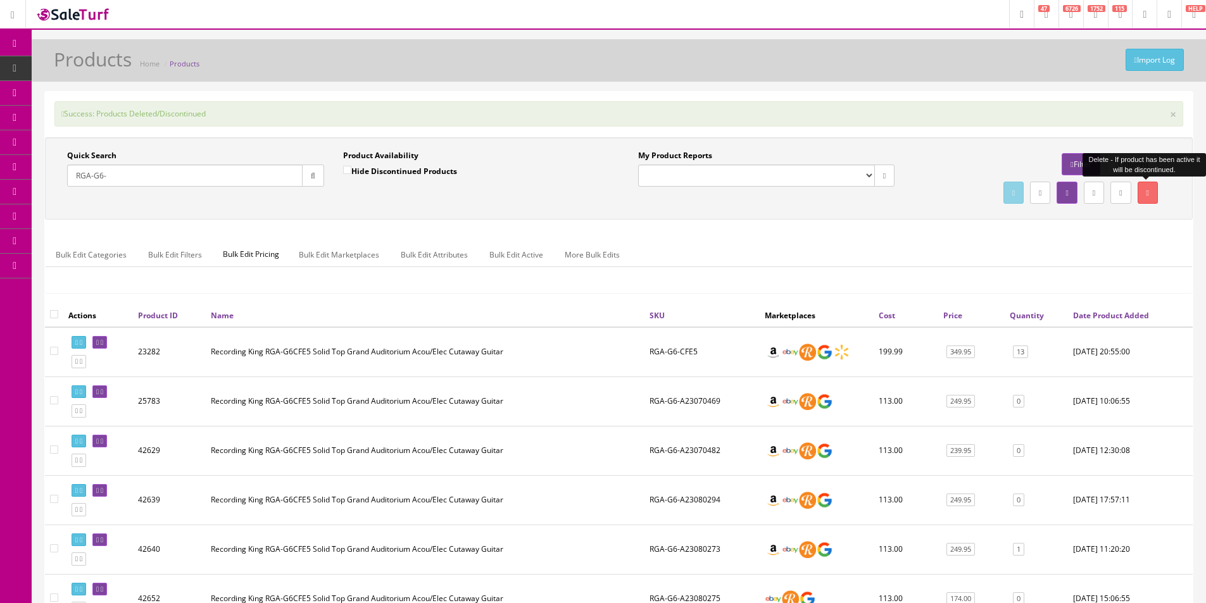
click at [783, 90] on div "Import Log Products Home Products Success: Products Deleted/Discontinued × Quic…" at bounding box center [619, 455] width 1175 height 833
click at [783, 91] on div "Import Log Products Home Products Success: Products Deleted/Discontinued × Quic…" at bounding box center [619, 455] width 1175 height 833
click at [62, 261] on link "Report Builder" at bounding box center [98, 266] width 133 height 25
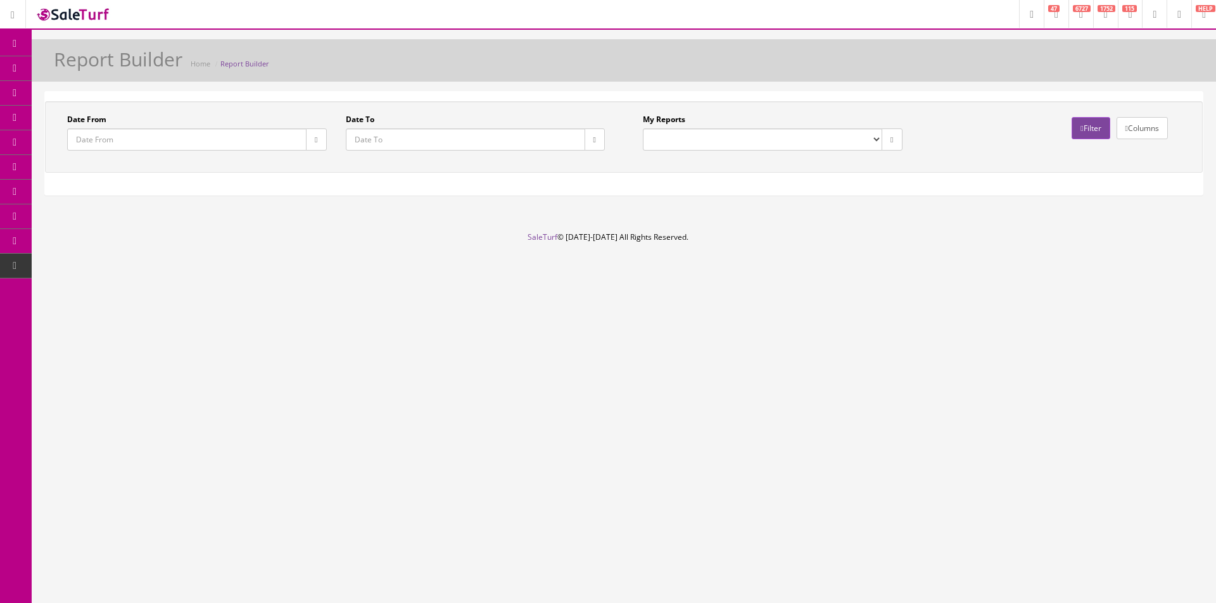
click at [709, 143] on select "Commission Report Weekly Sold/Stock (NON-DISCONTINUED) Store Cash IN-OUT Comple…" at bounding box center [762, 140] width 239 height 22
select select "224"
click at [643, 129] on select "Commission Report Weekly Sold/Stock (NON-DISCONTINUED) Store Cash IN-OUT Comple…" at bounding box center [762, 140] width 239 height 22
type input "2021-01-01"
type input "2021-12-23"
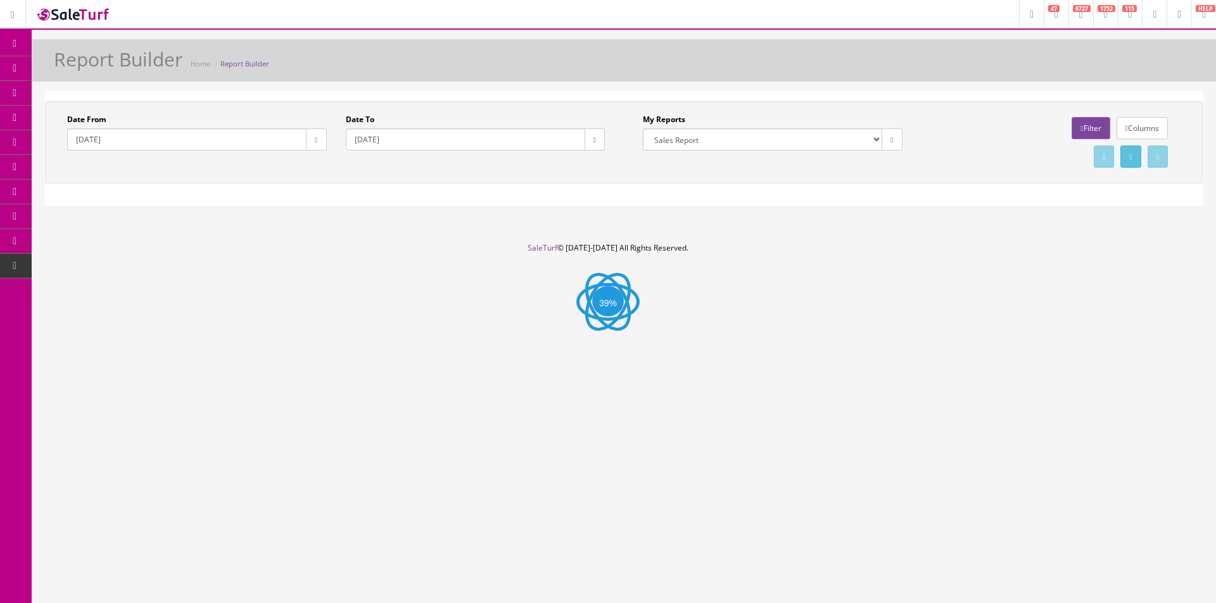
click at [1080, 131] on icon at bounding box center [1081, 129] width 3 height 8
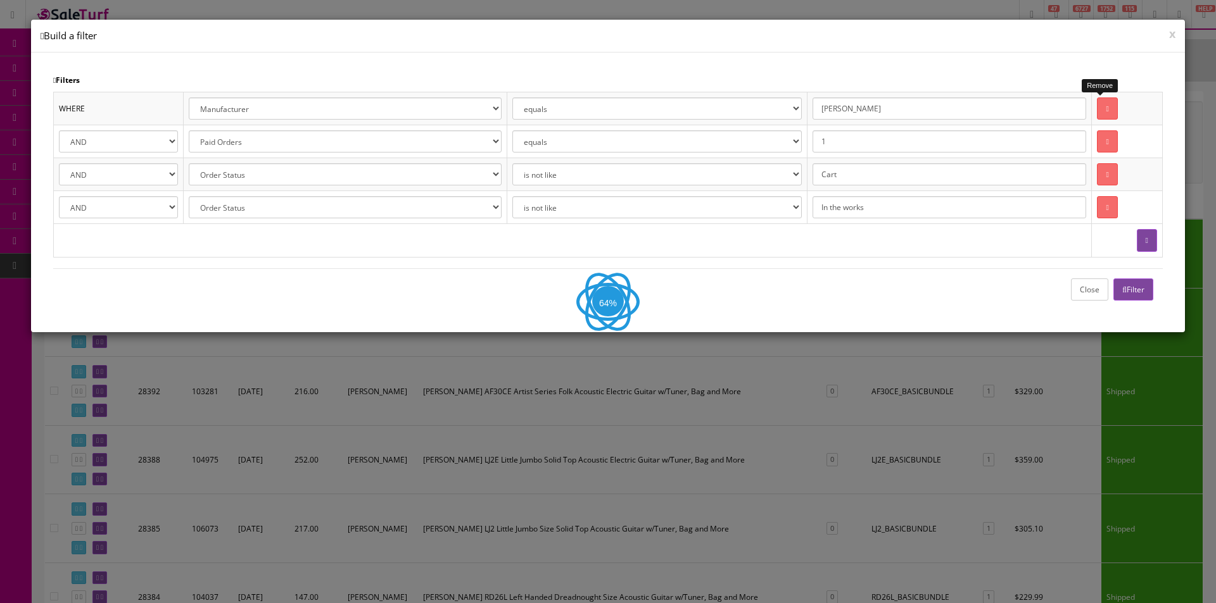
click at [1097, 101] on link at bounding box center [1107, 109] width 20 height 22
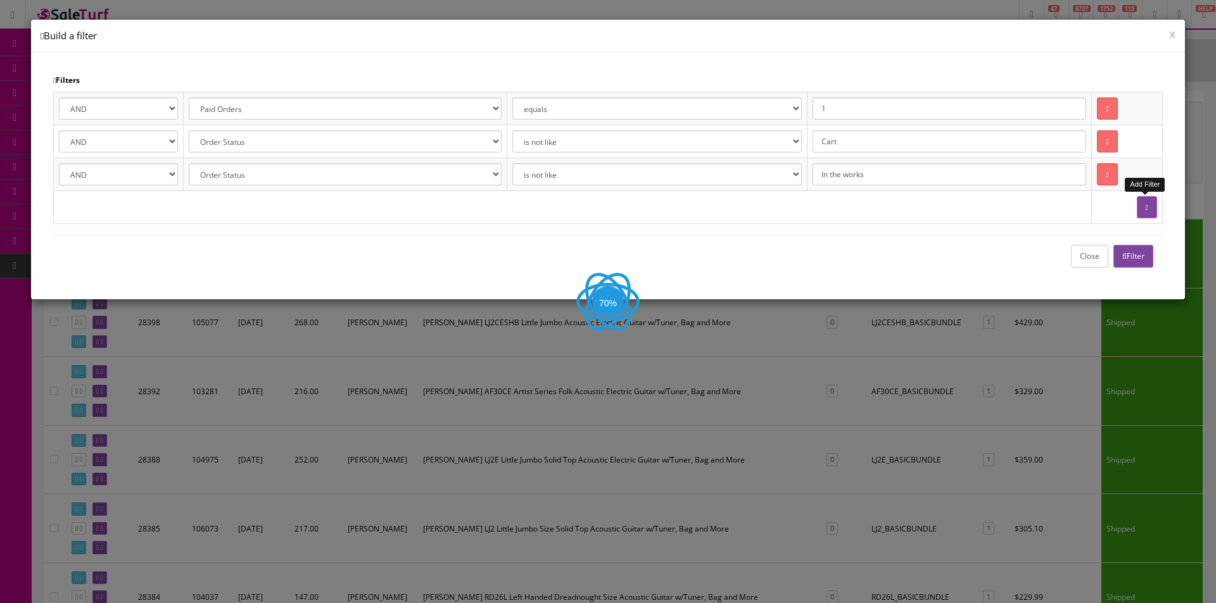
click at [1145, 206] on icon "button" at bounding box center [1146, 208] width 3 height 8
select select
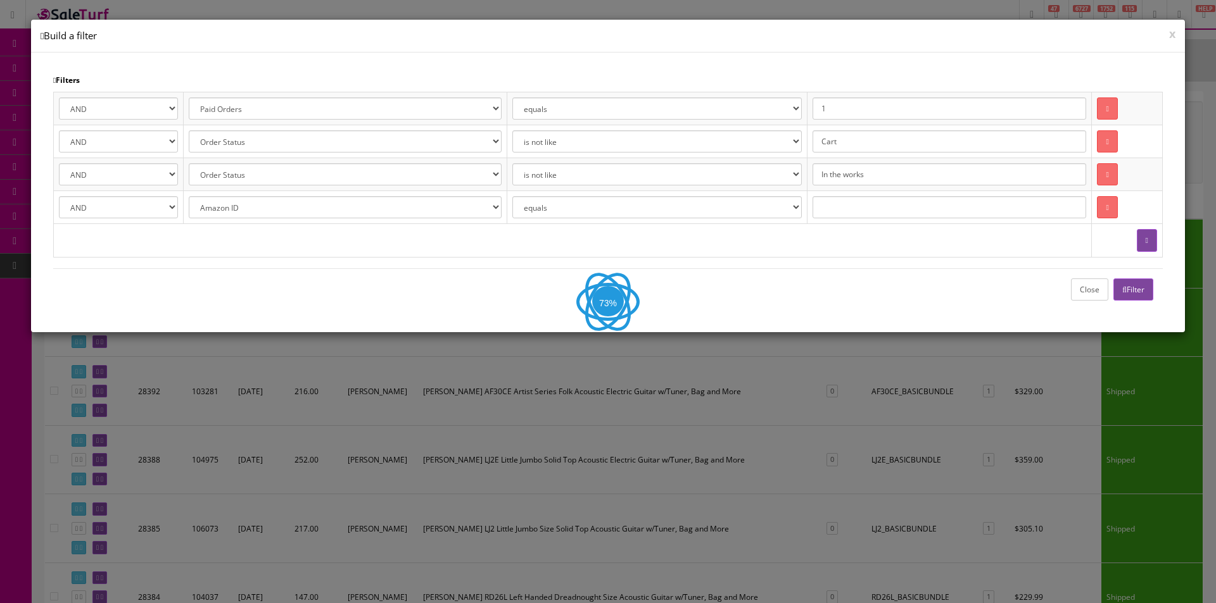
click at [335, 211] on select "Amazon ID Ebay ID Order ID Reverb ID Walmart ID Customer ID Customer First Name…" at bounding box center [345, 207] width 312 height 22
select select "p.sku"
click at [190, 196] on select "Amazon ID Ebay ID Order ID Reverb ID Walmart ID Customer ID Customer First Name…" at bounding box center [345, 207] width 312 height 22
paste input "2914006552"
click at [1033, 215] on input "2914006552" at bounding box center [949, 207] width 274 height 22
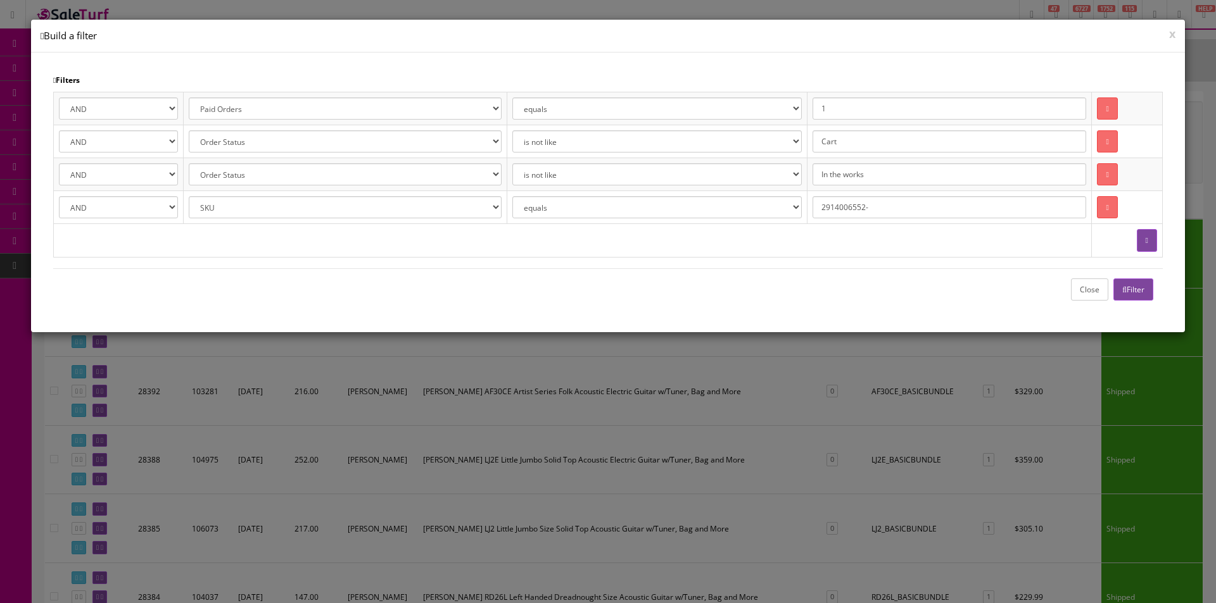
paste input "ICJ2422989"
type input "2914006552-ICJ2422989"
click at [1151, 293] on button "Filter" at bounding box center [1133, 290] width 40 height 22
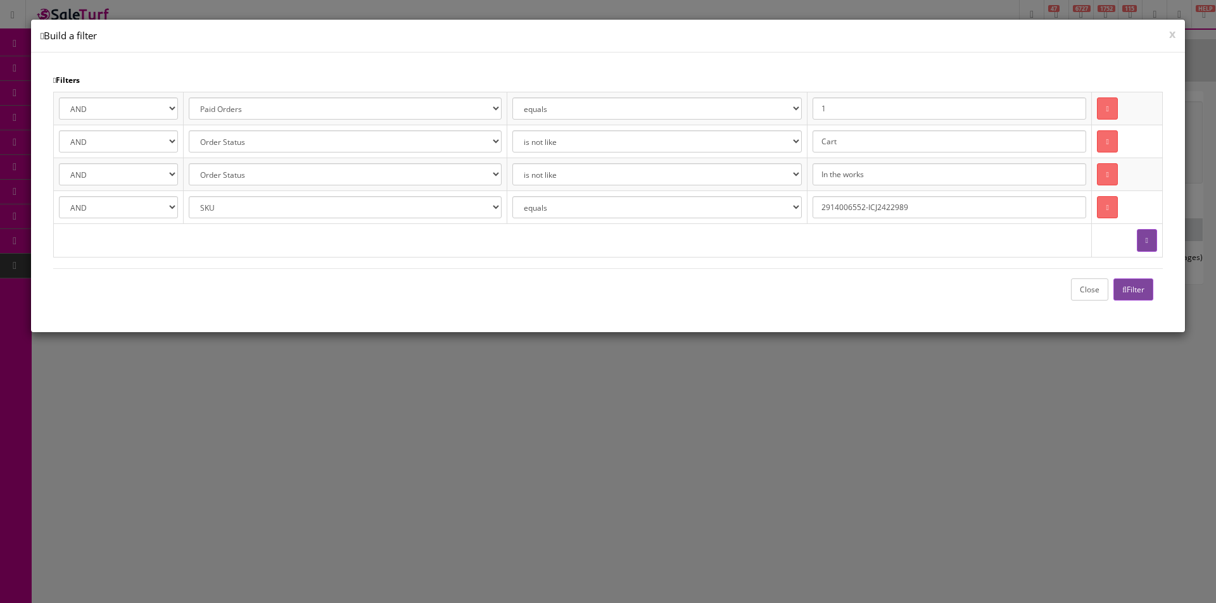
click at [1087, 295] on button "Close" at bounding box center [1089, 290] width 37 height 22
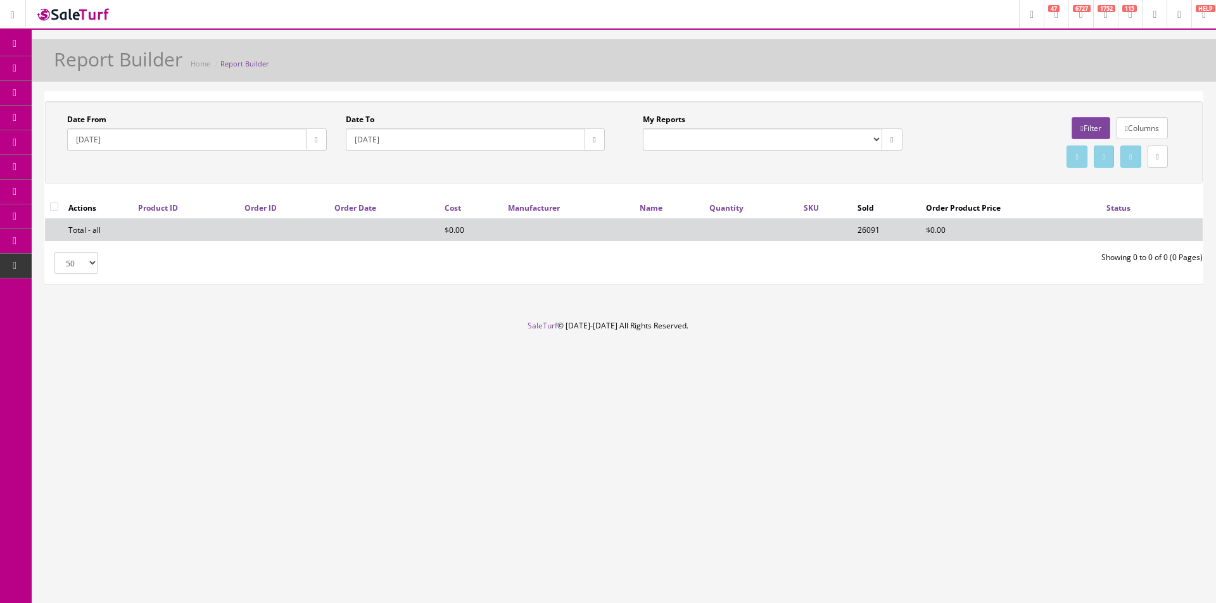
click at [306, 137] on button "button" at bounding box center [316, 140] width 20 height 22
click at [317, 168] on th "‹" at bounding box center [316, 164] width 22 height 19
click at [399, 203] on td "1" at bounding box center [403, 202] width 22 height 19
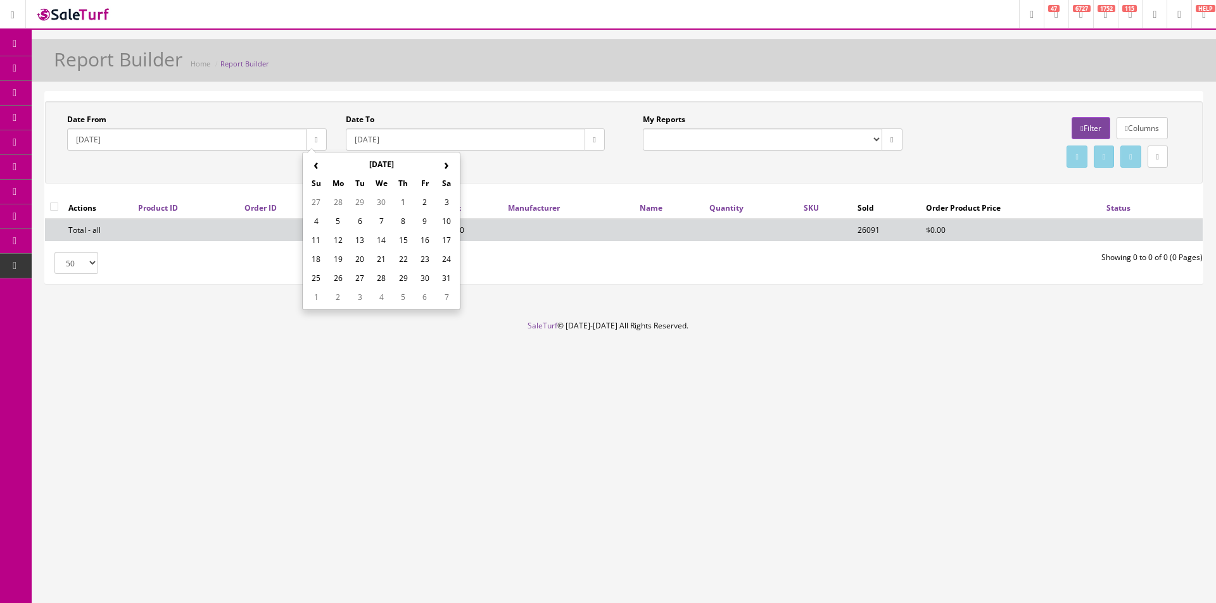
type input "2025-05-01"
click at [593, 139] on icon "button" at bounding box center [594, 140] width 3 height 8
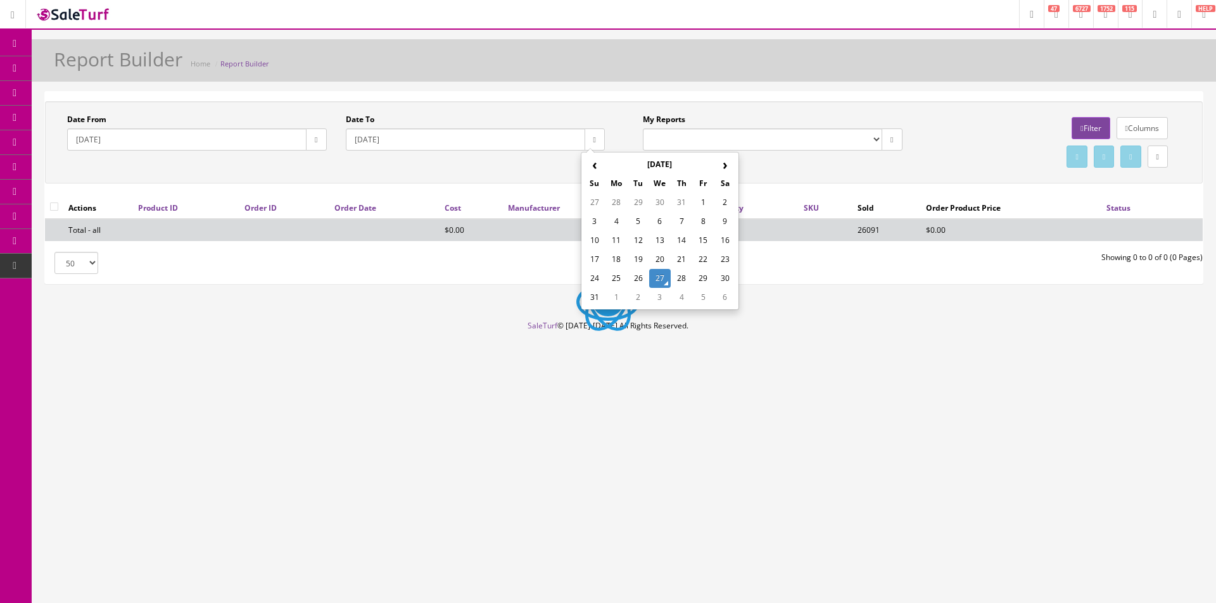
drag, startPoint x: 662, startPoint y: 280, endPoint x: 859, endPoint y: 196, distance: 214.2
click at [663, 280] on td "27" at bounding box center [660, 278] width 22 height 19
type input "2025-08-27"
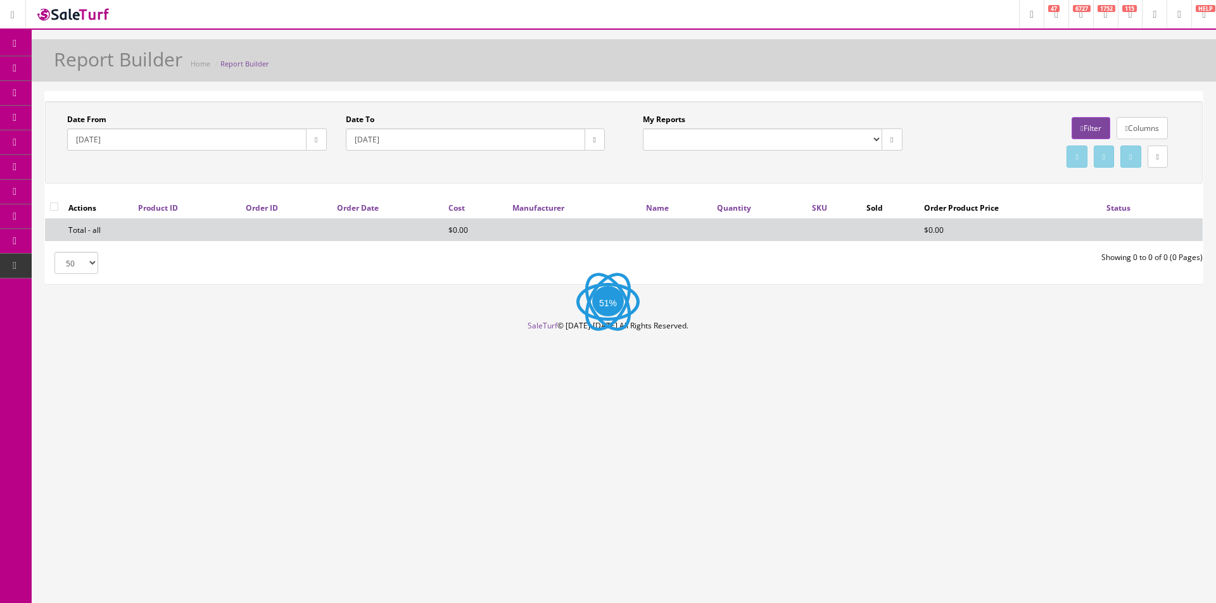
click at [1078, 127] on link "Filter" at bounding box center [1090, 128] width 38 height 22
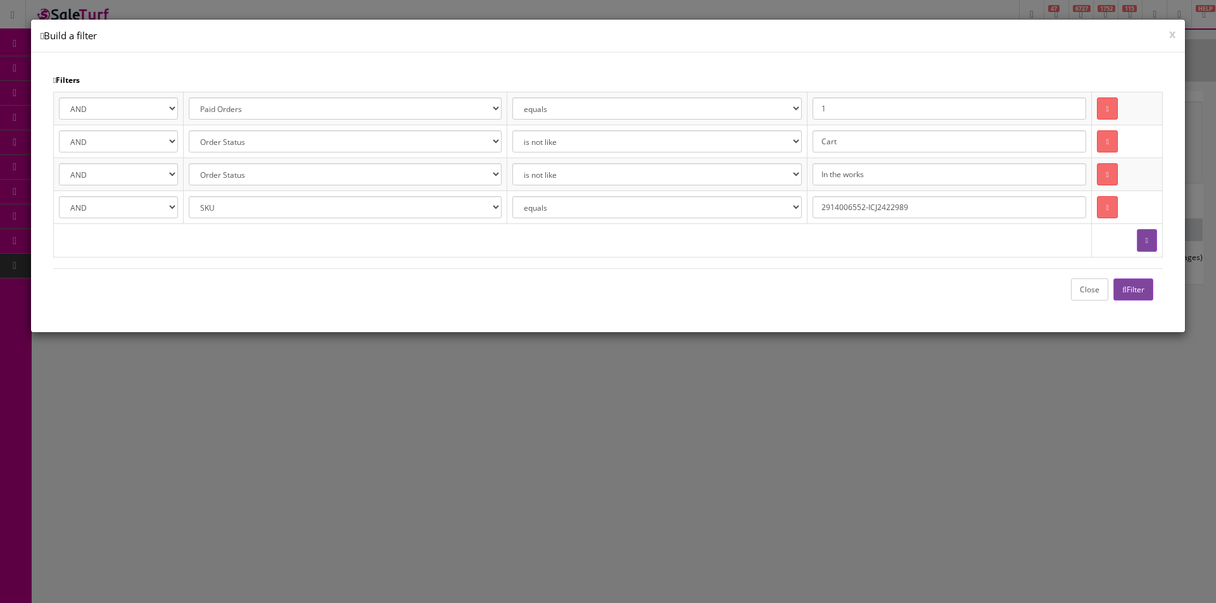
click at [1144, 288] on button "Filter" at bounding box center [1133, 290] width 40 height 22
click at [1080, 291] on button "Close" at bounding box center [1089, 290] width 37 height 22
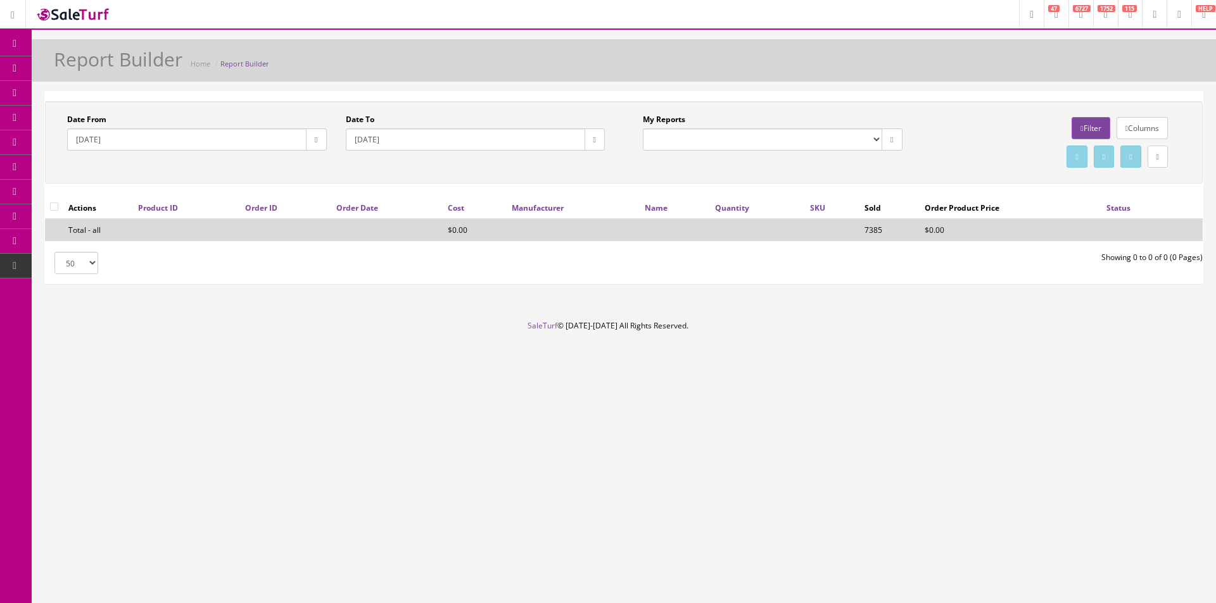
click at [1081, 130] on link "Filter" at bounding box center [1090, 128] width 38 height 22
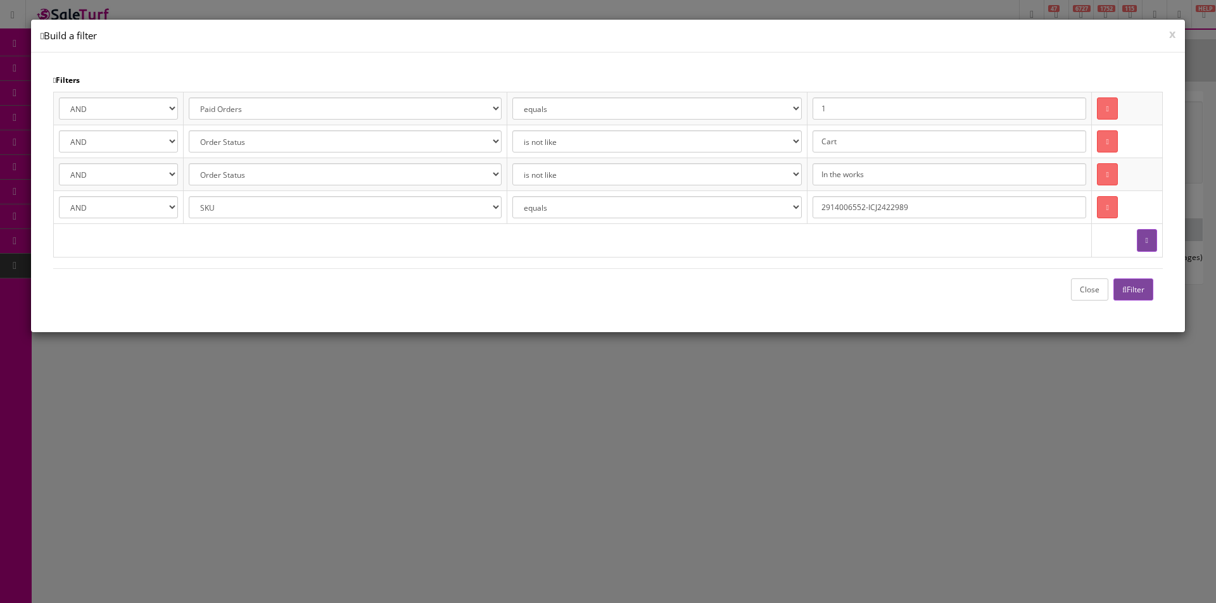
click at [1080, 288] on button "Close" at bounding box center [1089, 290] width 37 height 22
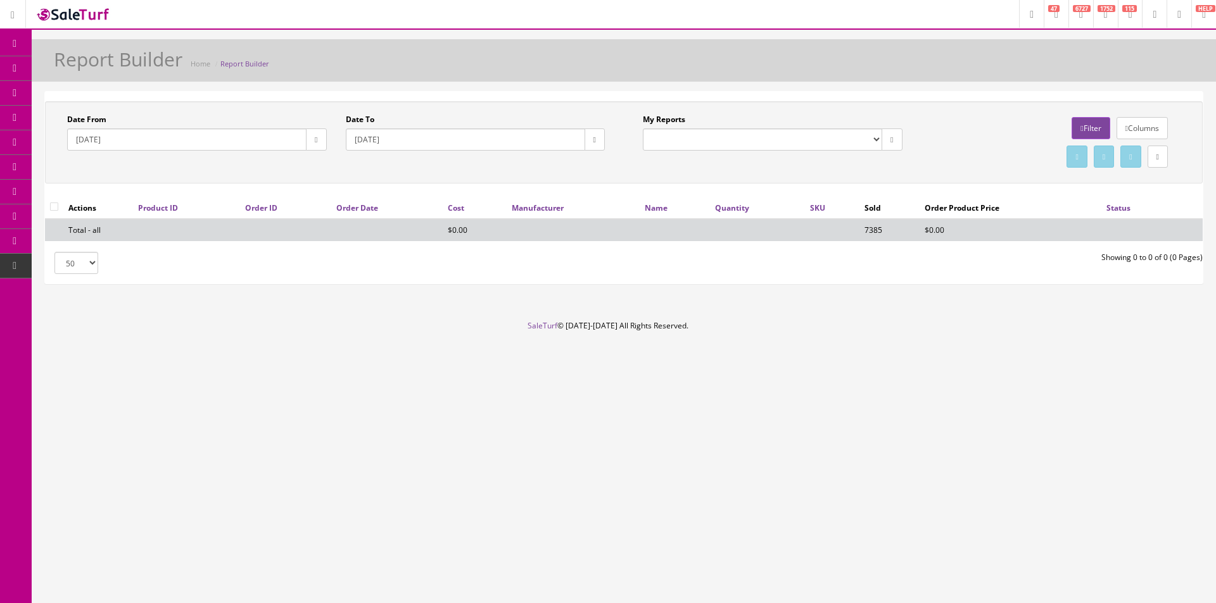
click at [320, 146] on button "button" at bounding box center [316, 140] width 20 height 22
click at [315, 168] on th "‹" at bounding box center [316, 164] width 22 height 19
click at [449, 200] on td "1" at bounding box center [447, 202] width 22 height 19
type input "2025-03-01"
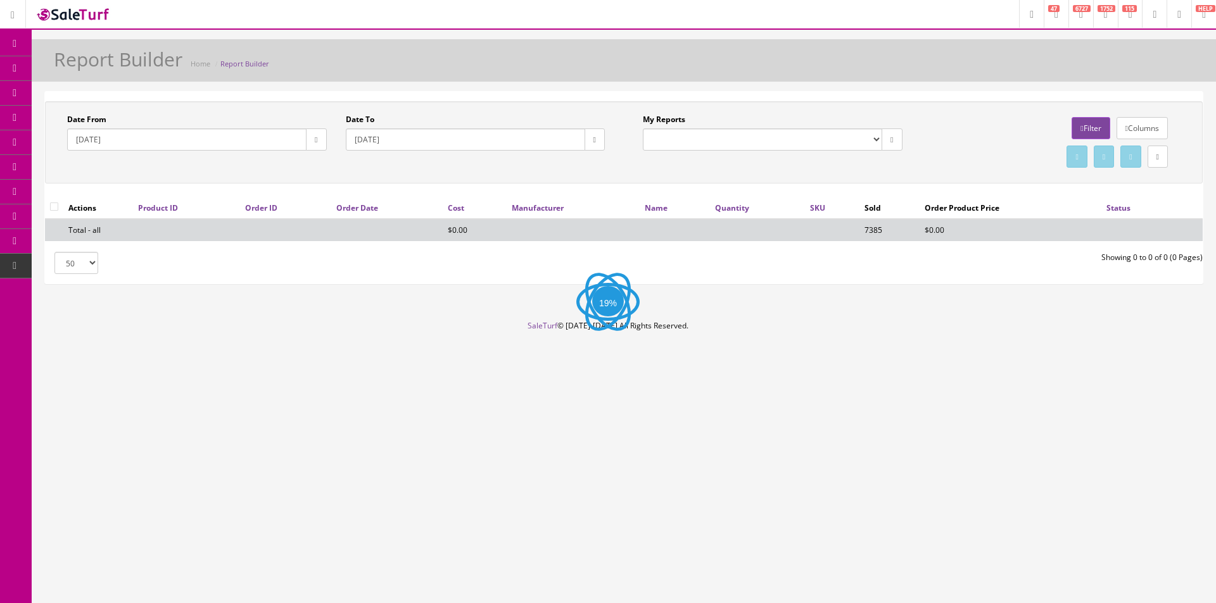
click at [1074, 123] on link "Filter" at bounding box center [1090, 128] width 38 height 22
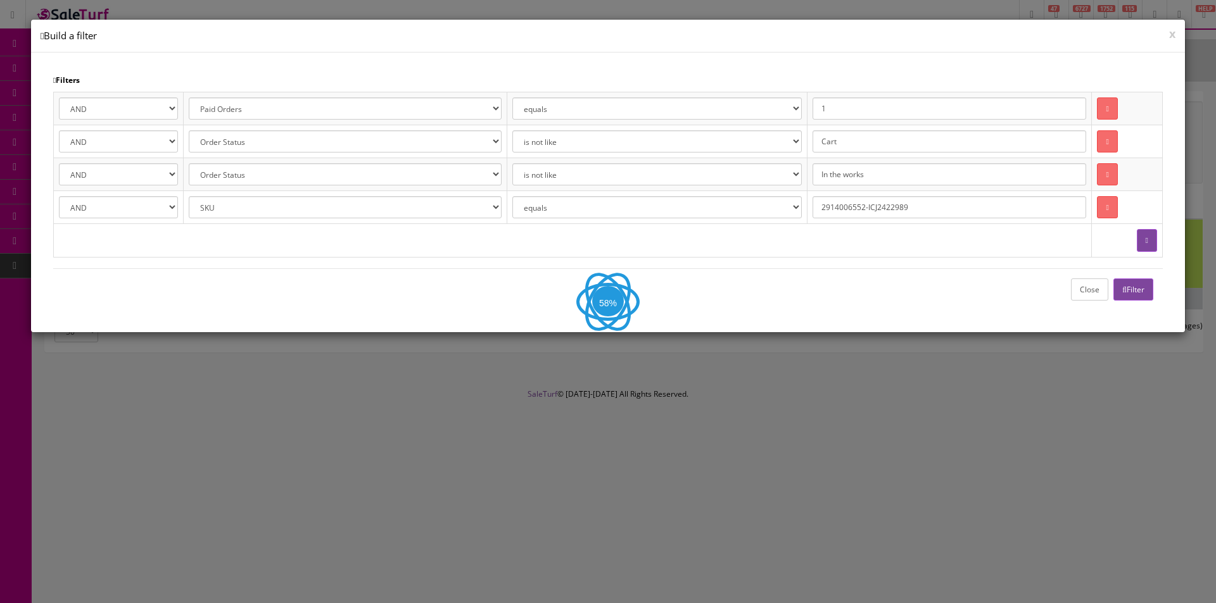
click at [1123, 290] on icon "button" at bounding box center [1124, 290] width 4 height 8
click at [1090, 293] on button "Close" at bounding box center [1089, 290] width 37 height 22
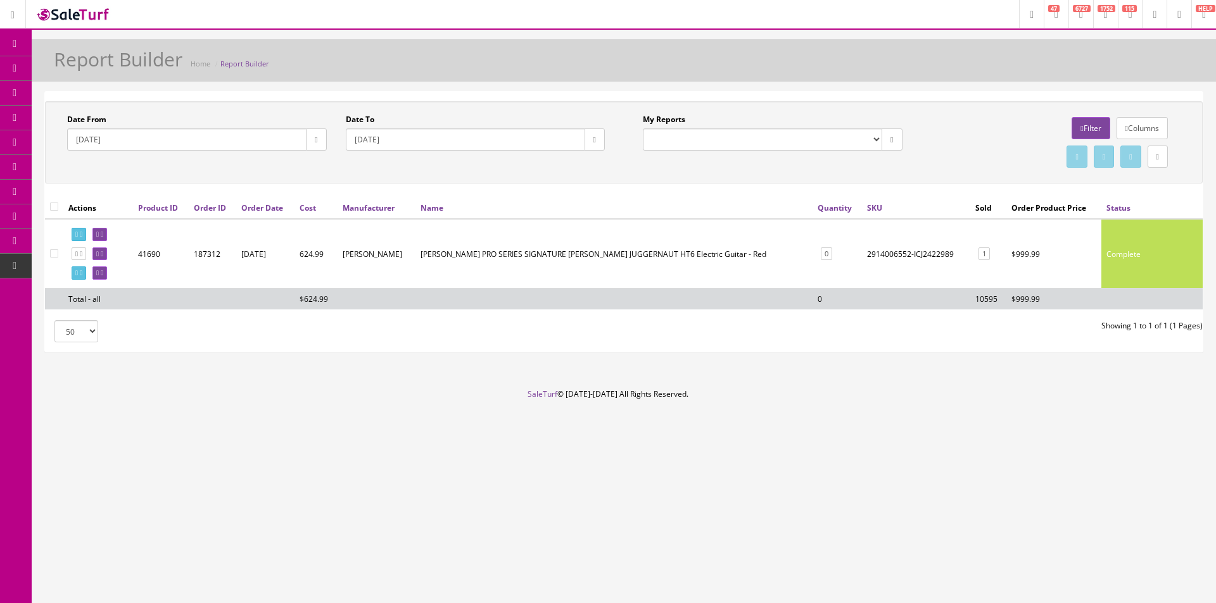
click at [721, 290] on td at bounding box center [614, 299] width 398 height 22
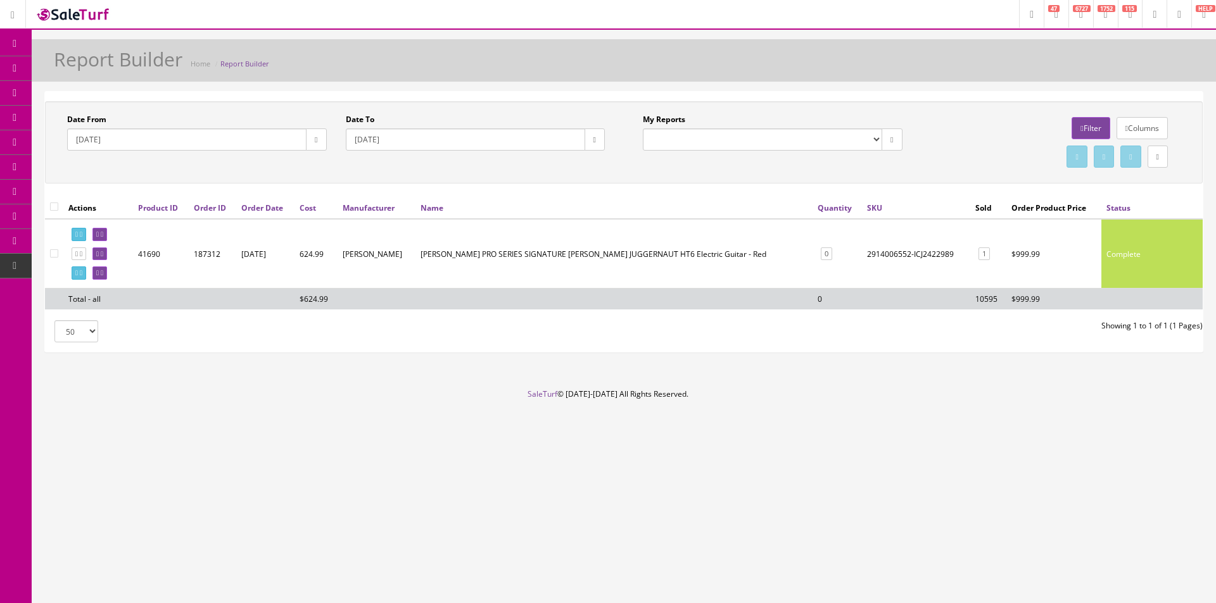
click at [721, 290] on td at bounding box center [614, 299] width 398 height 22
click at [87, 280] on td "View Order" at bounding box center [98, 253] width 70 height 69
click at [807, 180] on div "Date From 2025-03-01 Date To 2025-08-27 My Reports Commission Report Weekly Sol…" at bounding box center [624, 142] width 1158 height 82
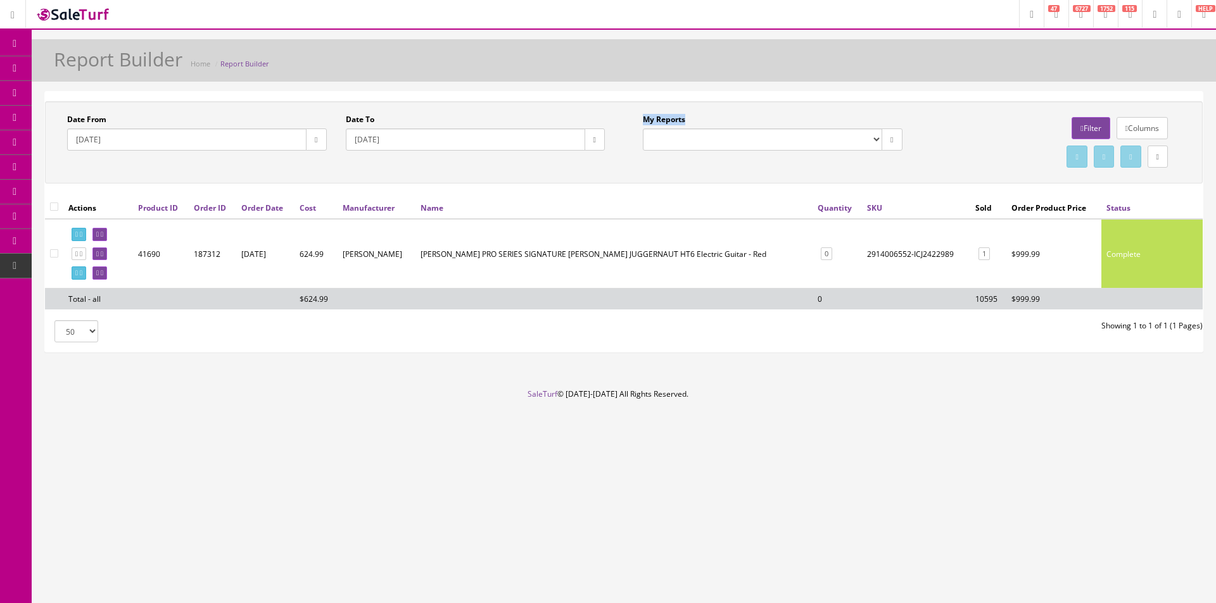
click at [807, 180] on div "Date From 2025-03-01 Date To 2025-08-27 My Reports Commission Report Weekly Sol…" at bounding box center [624, 142] width 1158 height 82
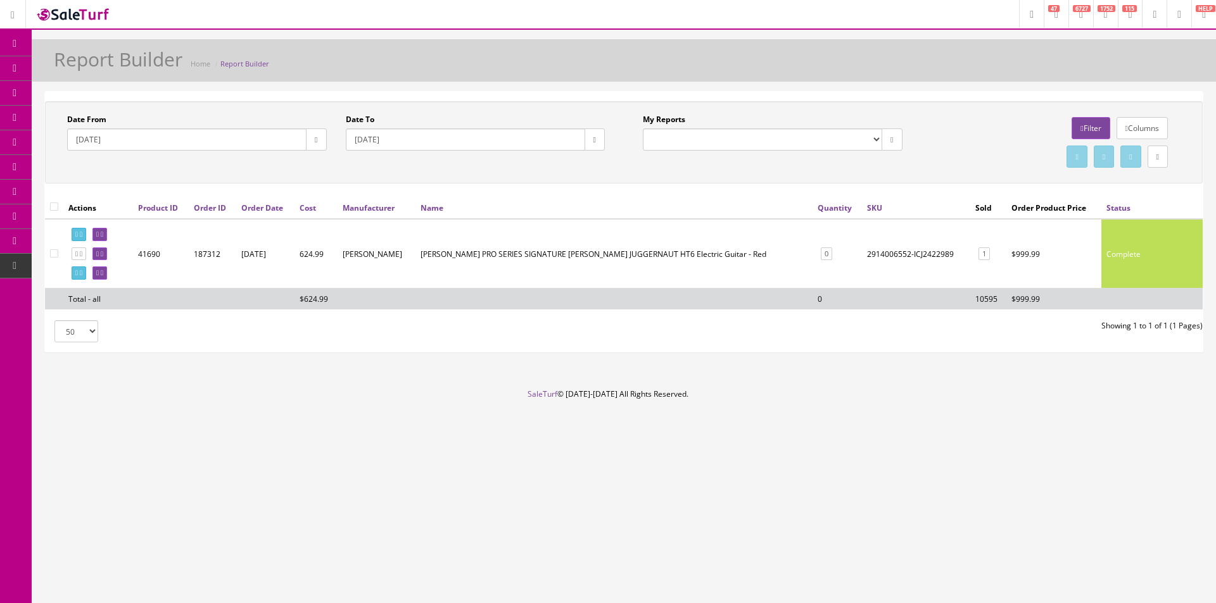
click at [807, 179] on div "Date From 2025-03-01 Date To 2025-08-27 My Reports Commission Report Weekly Sol…" at bounding box center [624, 142] width 1158 height 82
click at [817, 175] on div "Date From 2025-03-01 Date To 2025-08-27 My Reports Commission Report Weekly Sol…" at bounding box center [624, 142] width 1158 height 82
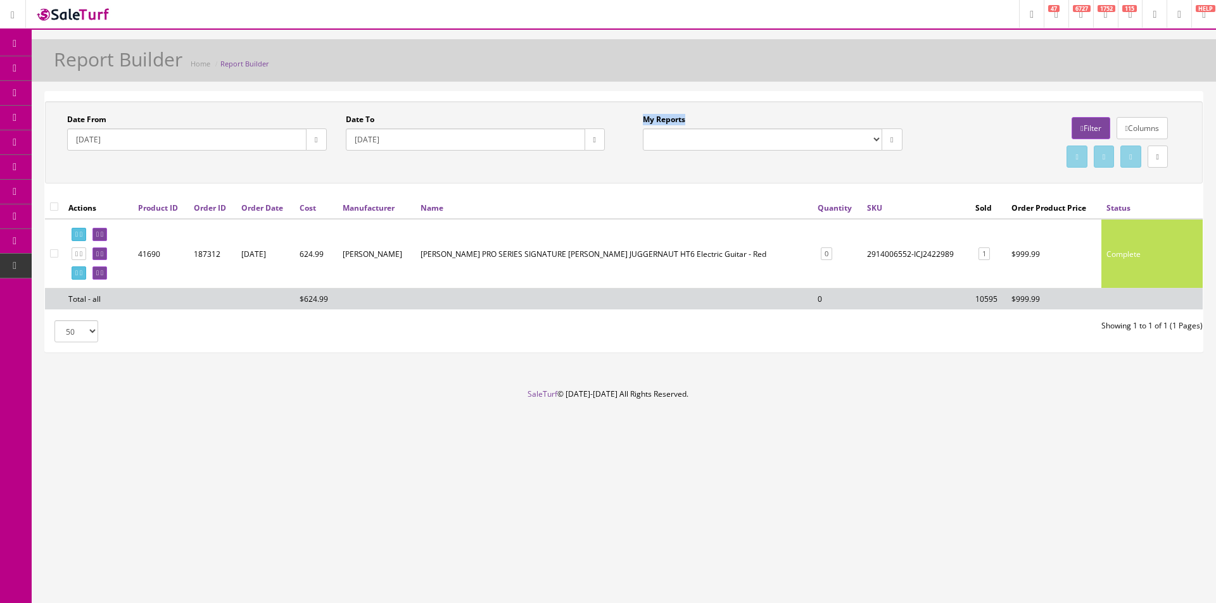
click at [817, 175] on div "Date From 2025-03-01 Date To 2025-08-27 My Reports Commission Report Weekly Sol…" at bounding box center [624, 142] width 1158 height 82
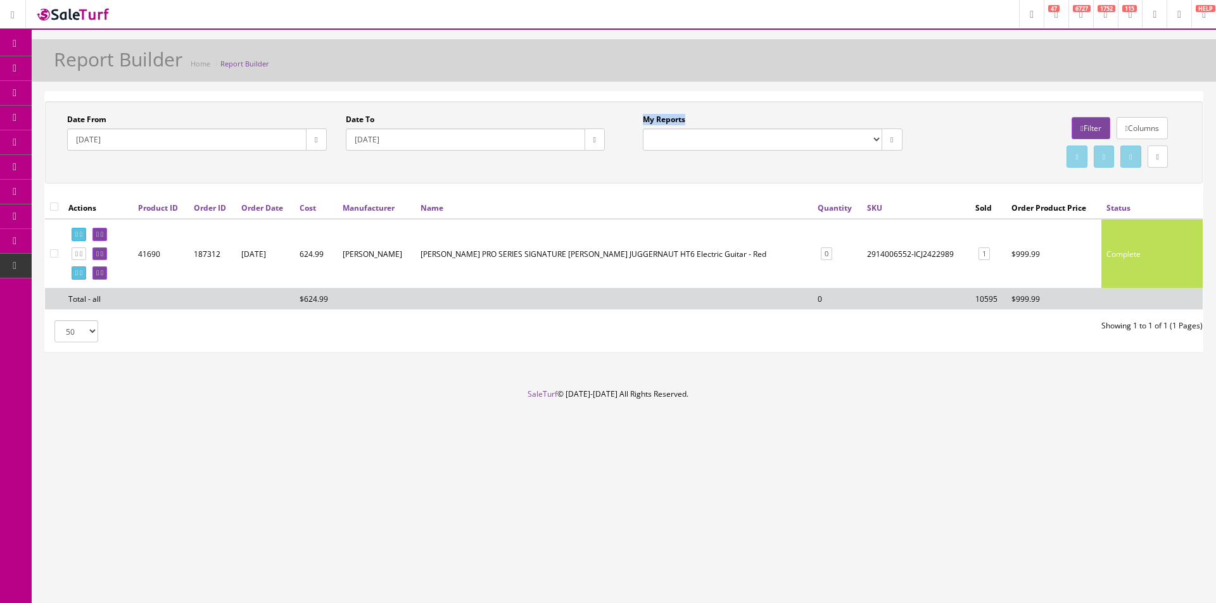
click at [817, 175] on div "Date From 2025-03-01 Date To 2025-08-27 My Reports Commission Report Weekly Sol…" at bounding box center [624, 142] width 1158 height 82
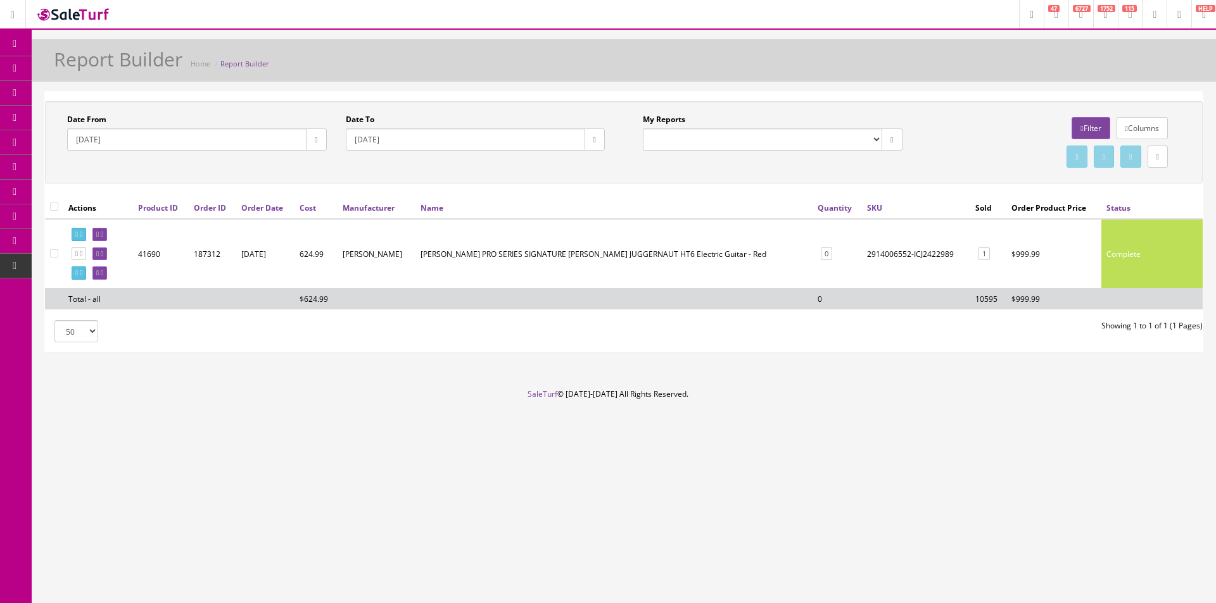
click at [817, 175] on div "Date From 2025-03-01 Date To 2025-08-27 My Reports Commission Report Weekly Sol…" at bounding box center [624, 142] width 1158 height 82
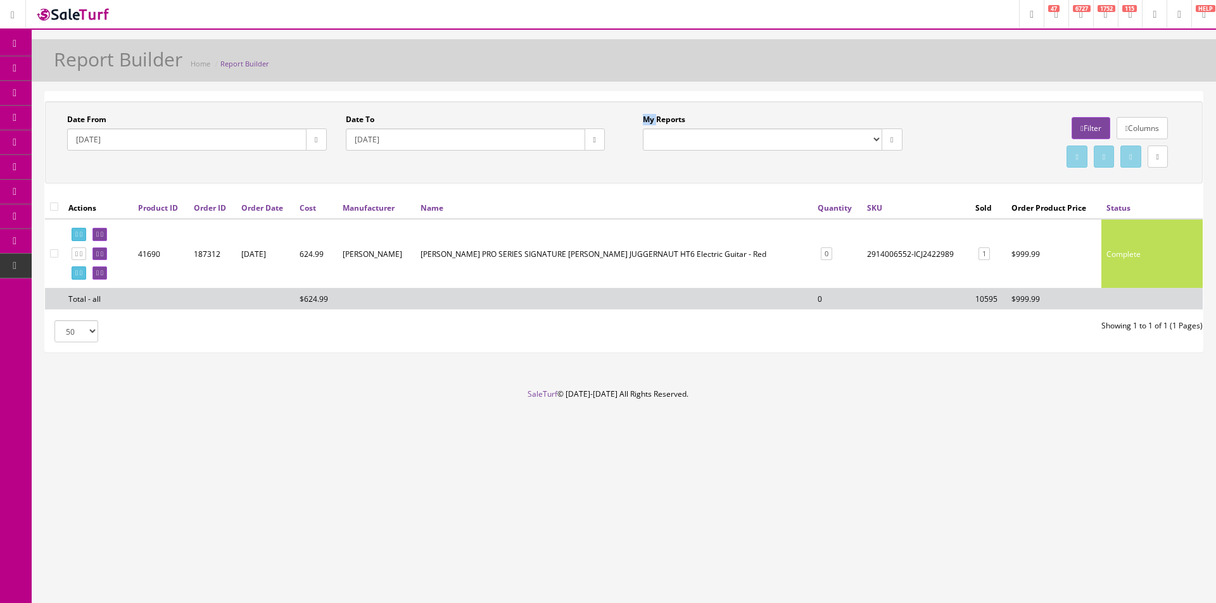
click at [817, 175] on div "Date From 2025-03-01 Date To 2025-08-27 My Reports Commission Report Weekly Sol…" at bounding box center [624, 142] width 1158 height 82
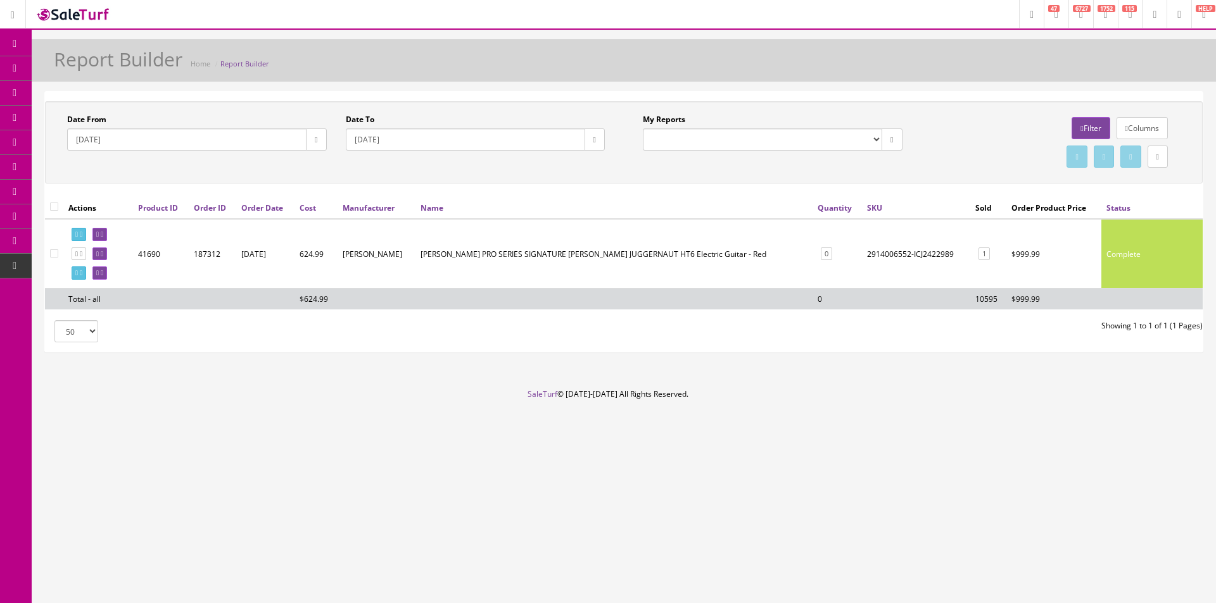
click at [817, 175] on div "Date From 2025-03-01 Date To 2025-08-27 My Reports Commission Report Weekly Sol…" at bounding box center [624, 142] width 1158 height 82
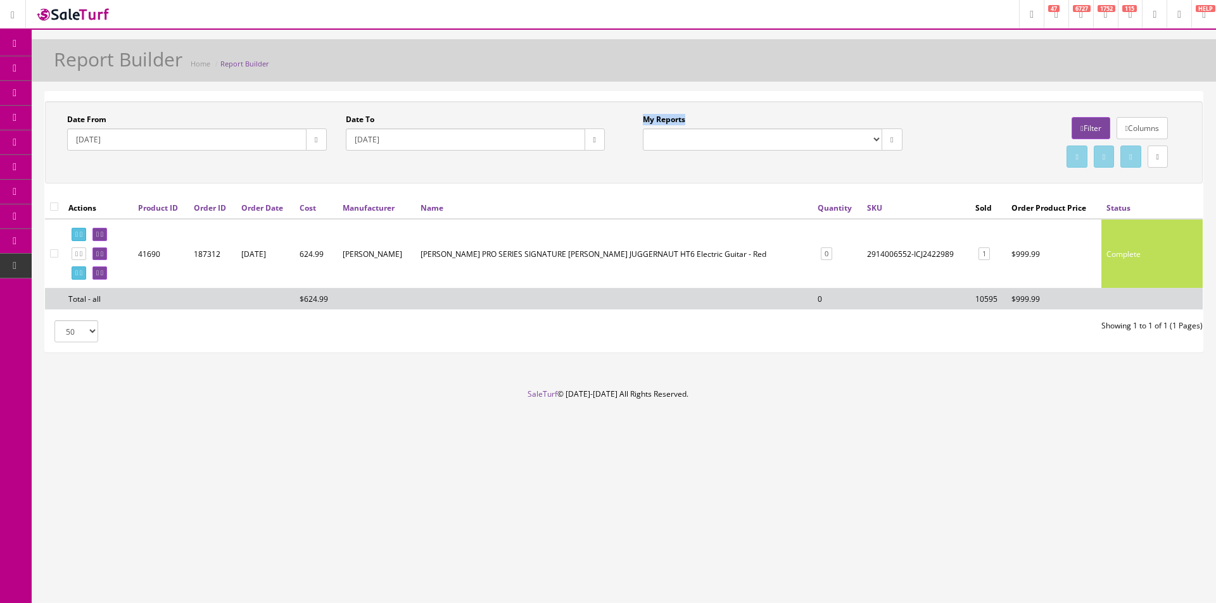
click at [817, 175] on div "Date From 2025-03-01 Date To 2025-08-27 My Reports Commission Report Weekly Sol…" at bounding box center [624, 142] width 1158 height 82
click at [817, 174] on div "Date From 2025-03-01 Date To 2025-08-27 My Reports Commission Report Weekly Sol…" at bounding box center [624, 142] width 1158 height 82
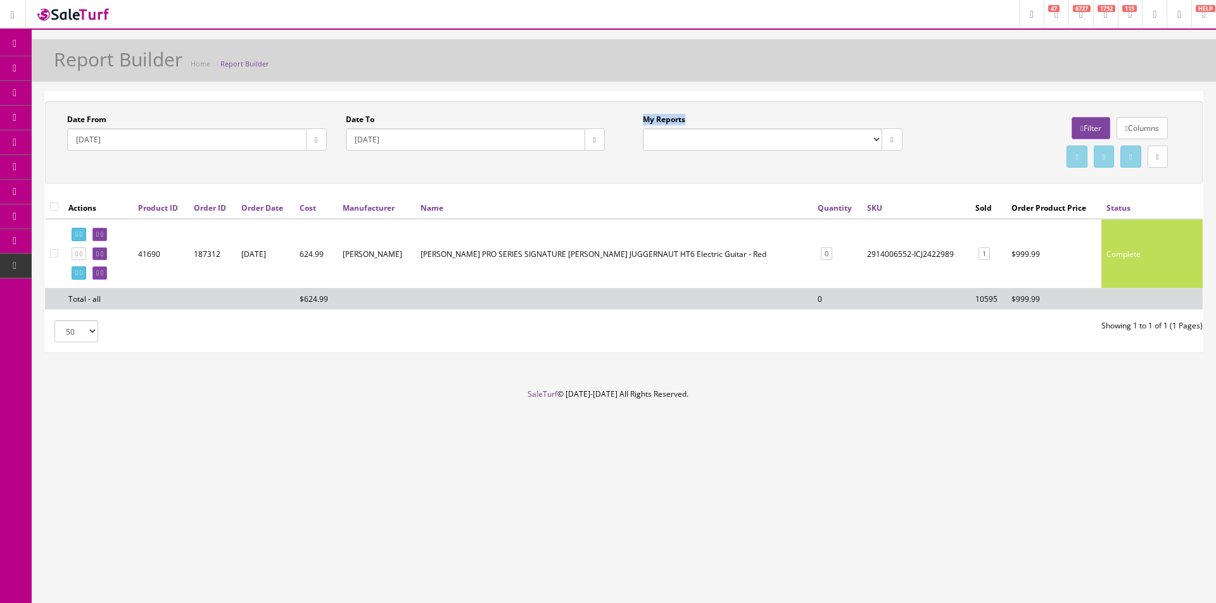
click at [817, 174] on div "Date From 2025-03-01 Date To 2025-08-27 My Reports Commission Report Weekly Sol…" at bounding box center [624, 142] width 1158 height 82
click at [817, 175] on div "Date From 2025-03-01 Date To 2025-08-27 My Reports Commission Report Weekly Sol…" at bounding box center [624, 142] width 1158 height 82
click at [819, 182] on div "Date From 2025-03-01 Date To 2025-08-27 My Reports Commission Report Weekly Sol…" at bounding box center [624, 142] width 1158 height 82
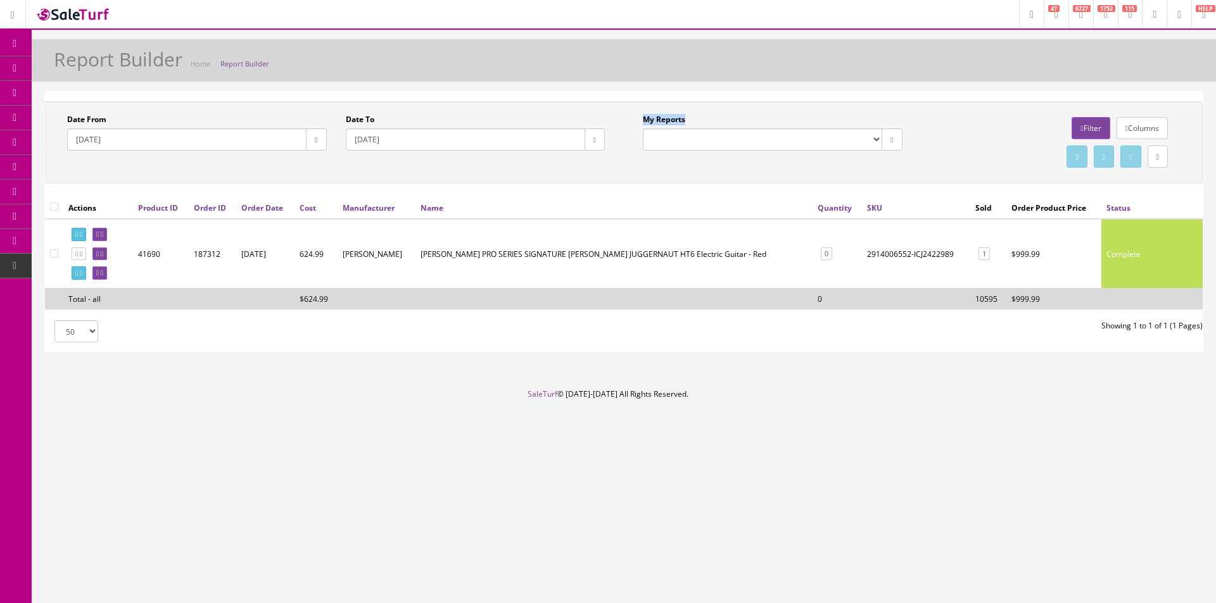
click at [819, 182] on div "Date From 2025-03-01 Date To 2025-08-27 My Reports Commission Report Weekly Sol…" at bounding box center [624, 142] width 1158 height 82
click at [509, 52] on div "Report Builder Home Report Builder" at bounding box center [623, 64] width 1165 height 30
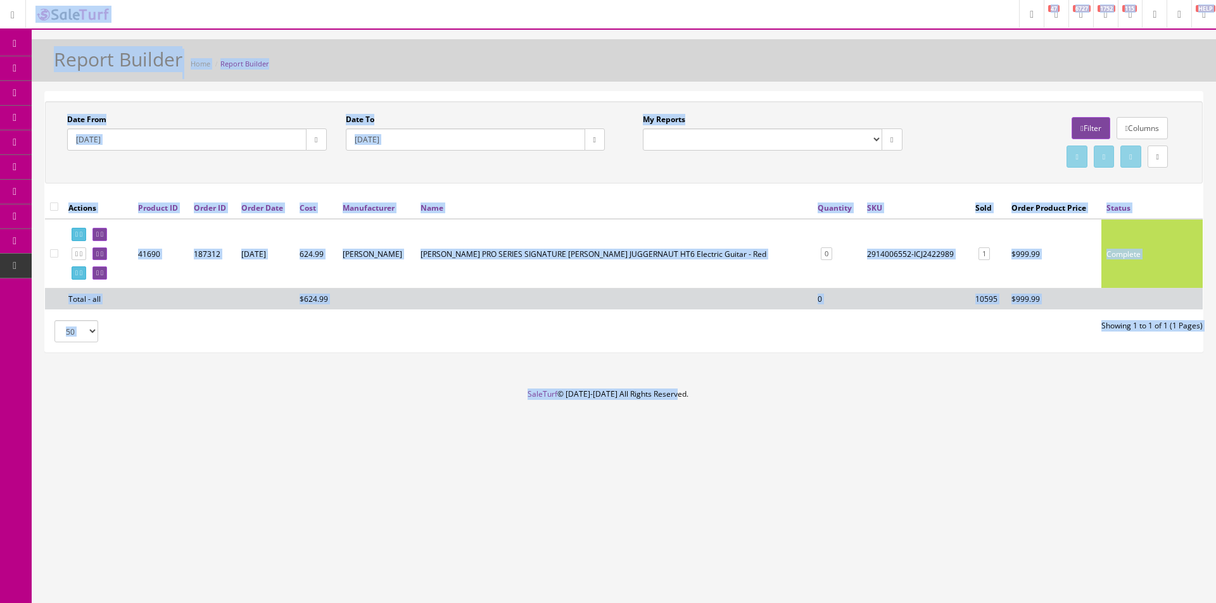
click at [507, 53] on div "Report Builder Home Report Builder" at bounding box center [623, 64] width 1165 height 30
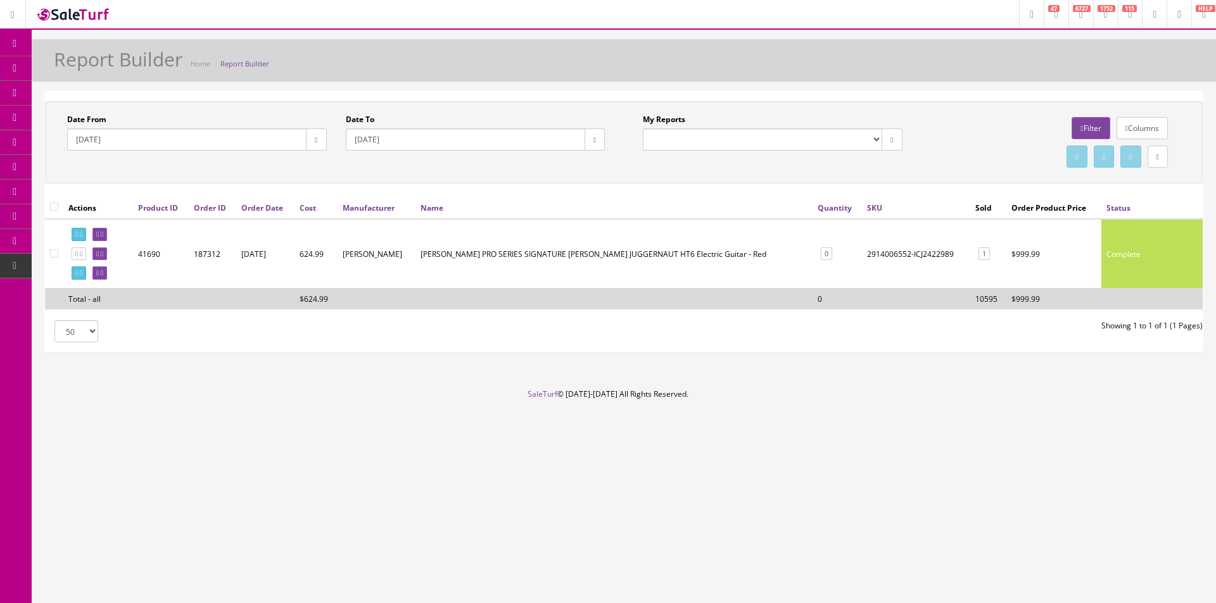
click at [505, 53] on div "Report Builder Home Report Builder" at bounding box center [623, 64] width 1165 height 30
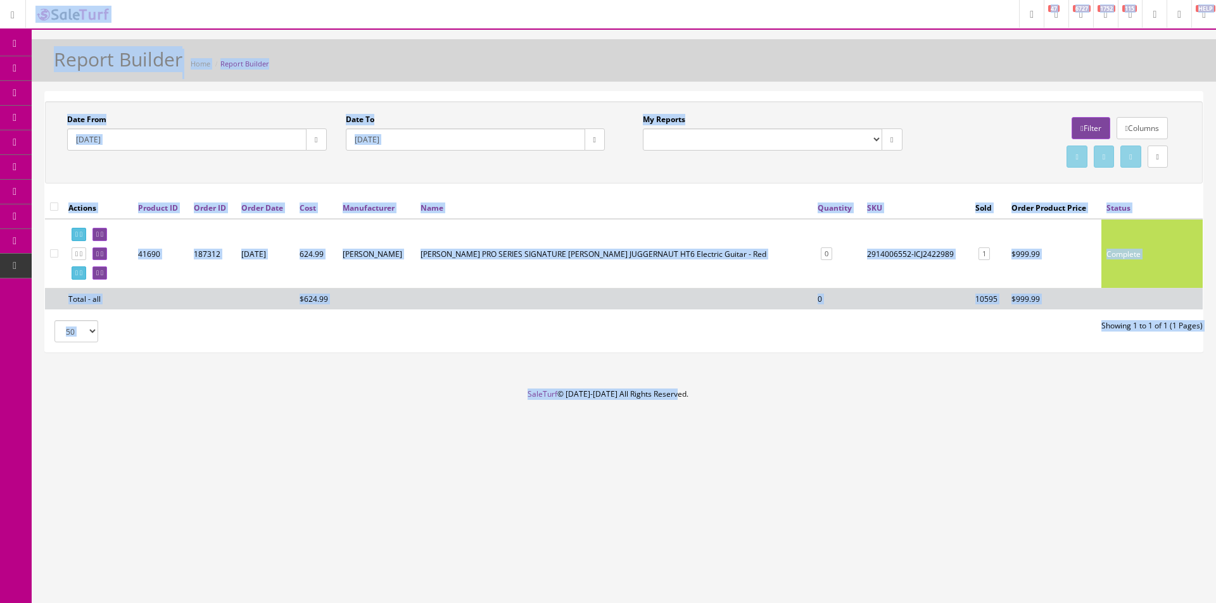
click at [505, 53] on div "Report Builder Home Report Builder" at bounding box center [623, 64] width 1165 height 30
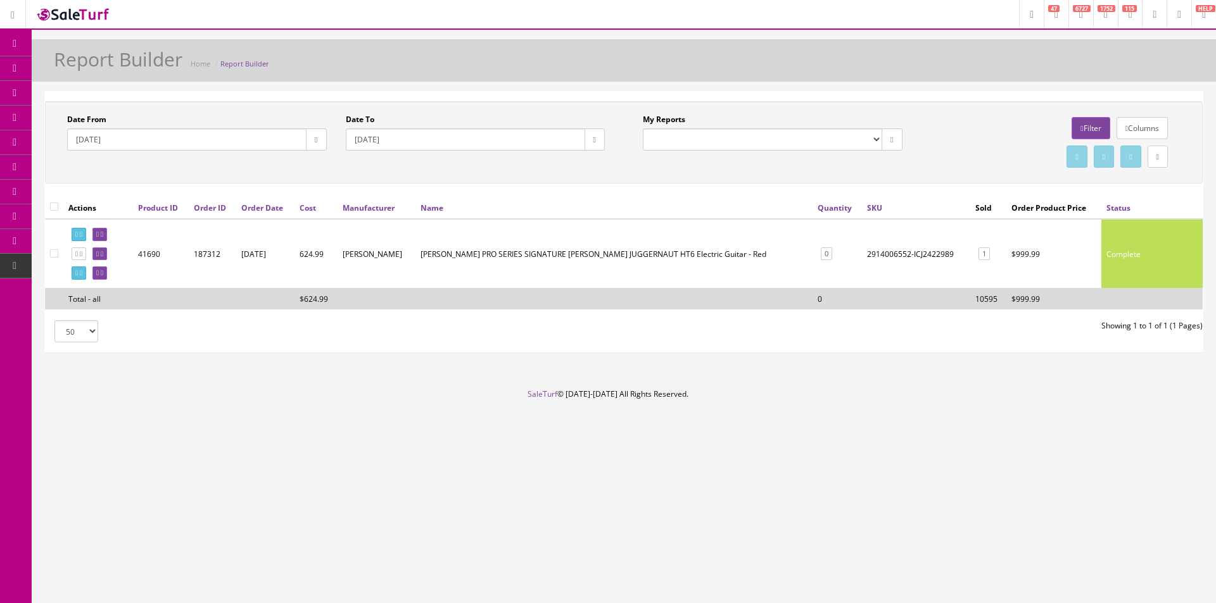
click at [505, 53] on div "Report Builder Home Report Builder" at bounding box center [623, 64] width 1165 height 30
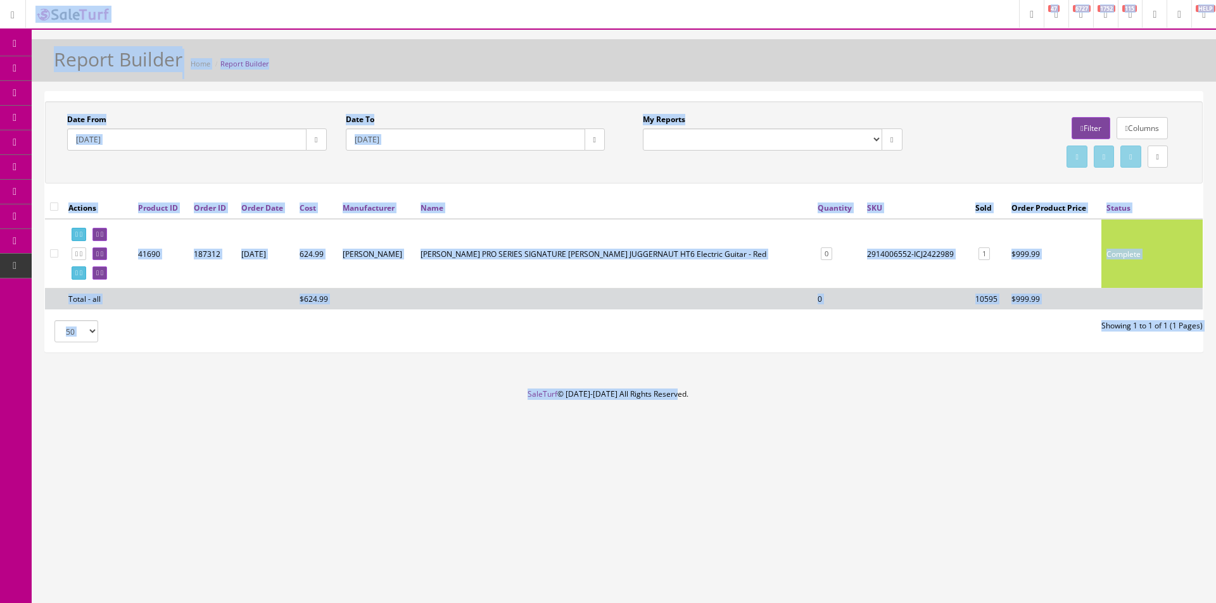
click at [505, 54] on div "Report Builder Home Report Builder" at bounding box center [623, 64] width 1165 height 30
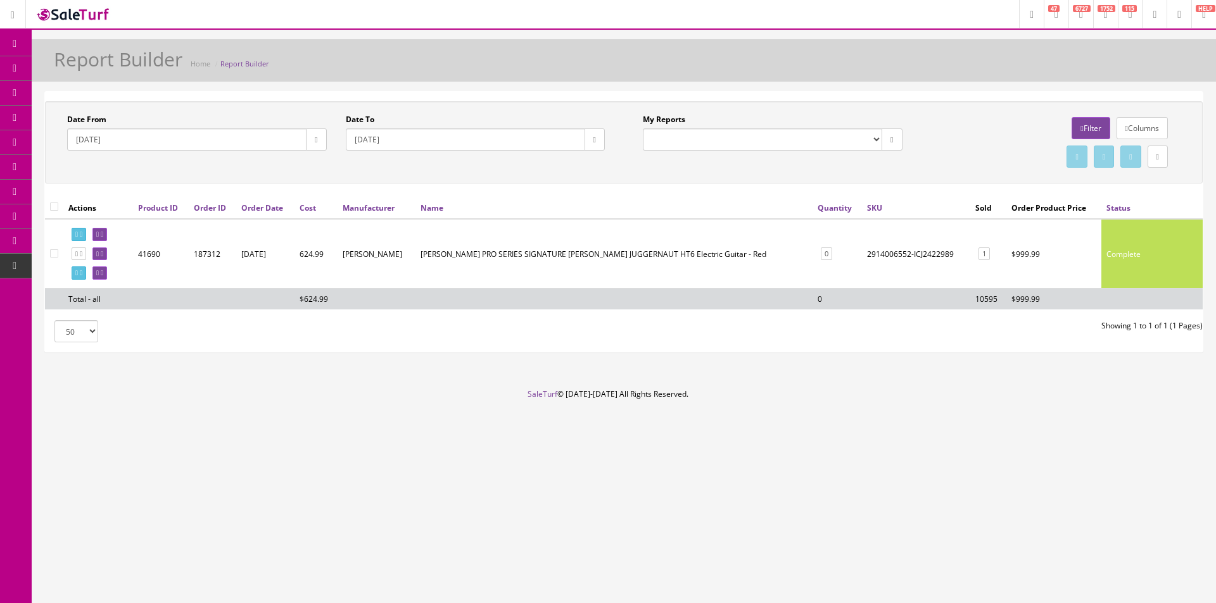
click at [503, 56] on div "Report Builder Home Report Builder" at bounding box center [623, 64] width 1165 height 30
click at [82, 272] on icon at bounding box center [81, 273] width 3 height 7
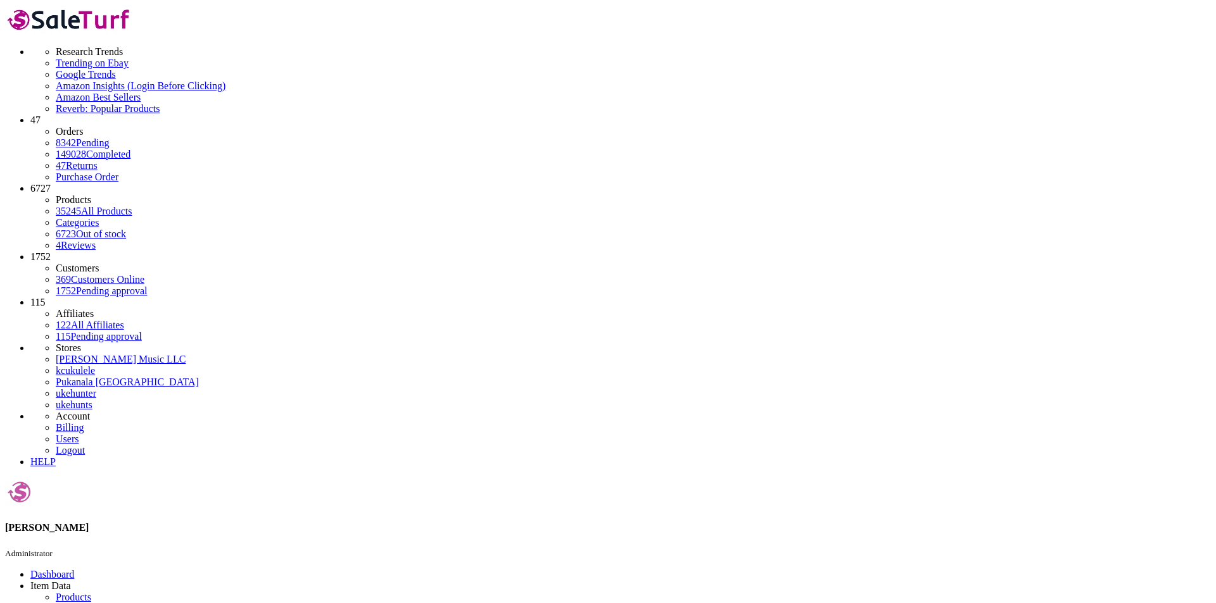
drag, startPoint x: 0, startPoint y: 0, endPoint x: 307, endPoint y: 146, distance: 340.2
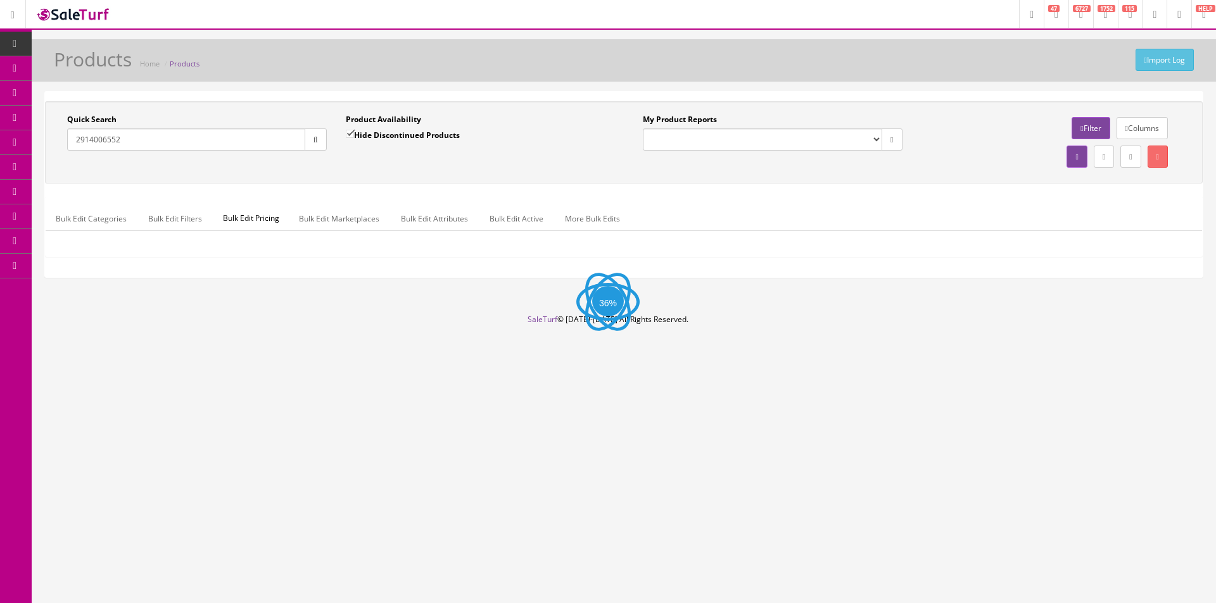
click at [309, 146] on button "button" at bounding box center [316, 140] width 22 height 22
click at [310, 163] on div "Quick Search 2914006552 Date From Product Availability Hide Discontinued Produc…" at bounding box center [623, 142] width 1151 height 57
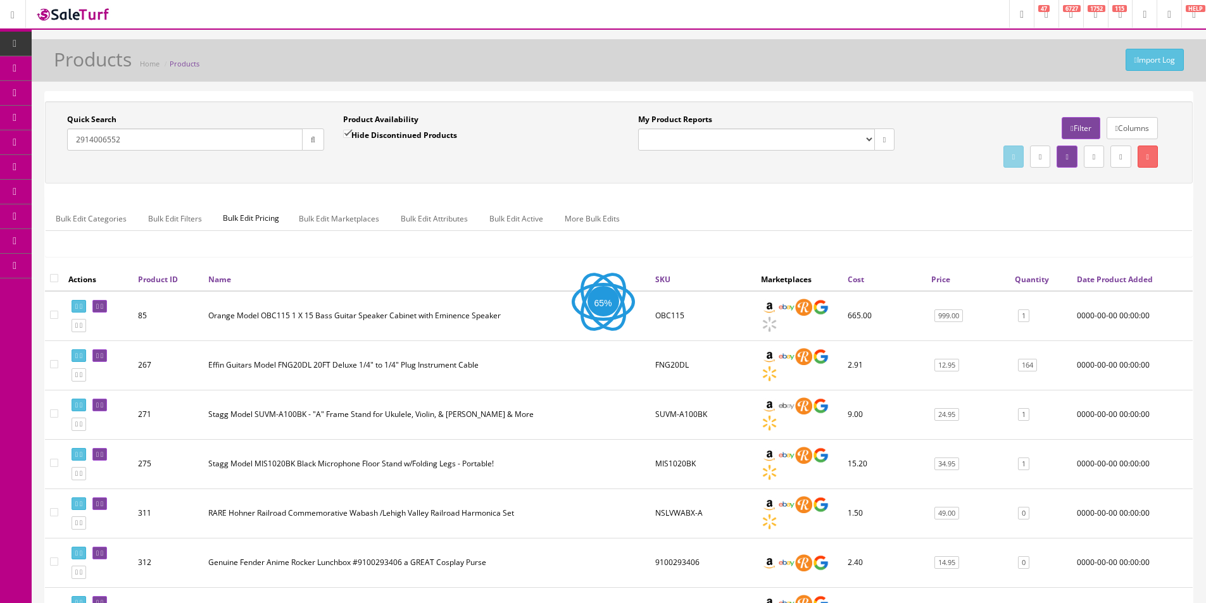
click at [313, 142] on icon "button" at bounding box center [313, 140] width 4 height 8
click at [325, 166] on div "Quick Search 2914006552 Date From Product Availability Hide Discontinued Produc…" at bounding box center [619, 142] width 1142 height 57
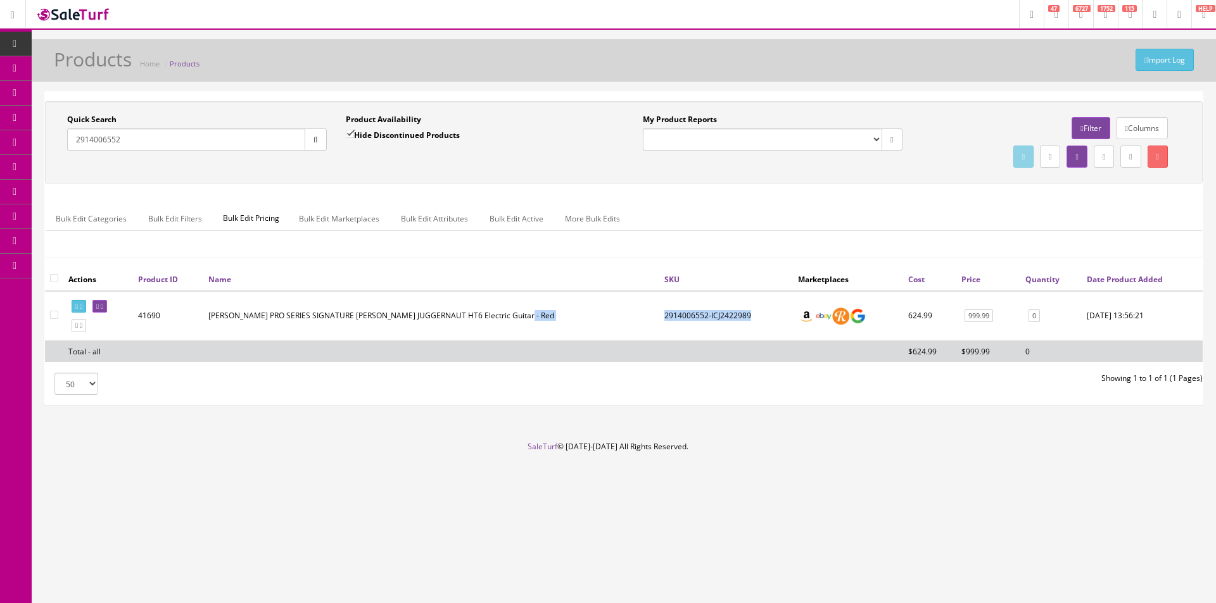
drag, startPoint x: 767, startPoint y: 317, endPoint x: 655, endPoint y: 320, distance: 111.5
click at [655, 320] on tr "41690 Jackson PRO SERIES SIGNATURE MISHA MANSOOR JUGGERNAUT HT6 Electric Guitar…" at bounding box center [624, 316] width 1158 height 50
copy tr "2914006552-ICJ2422989"
click at [476, 266] on div "Quick Search 2914006552 Date From Product Availability Hide Discontinued Produc…" at bounding box center [624, 184] width 1158 height 167
click at [721, 265] on div "Quick Search 2914006552 Date From Product Availability Hide Discontinued Produc…" at bounding box center [624, 184] width 1158 height 167
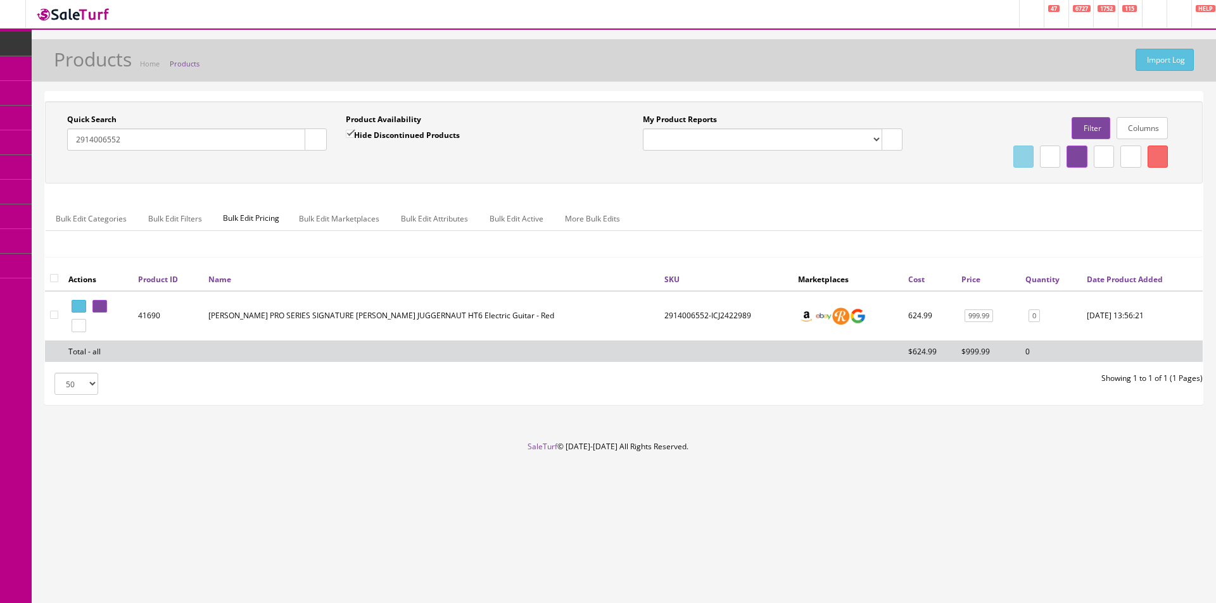
click at [721, 265] on div "Quick Search 2914006552 Date From Product Availability Hide Discontinued Produc…" at bounding box center [624, 184] width 1158 height 167
click at [721, 266] on div "Quick Search 2914006552 Date From Product Availability Hide Discontinued Produc…" at bounding box center [624, 184] width 1158 height 167
click at [795, 241] on div "Bulk Edit Categories Bulk Edit Filters Bulk Edit Pricing Bulk Edit Marketplaces…" at bounding box center [624, 226] width 1156 height 41
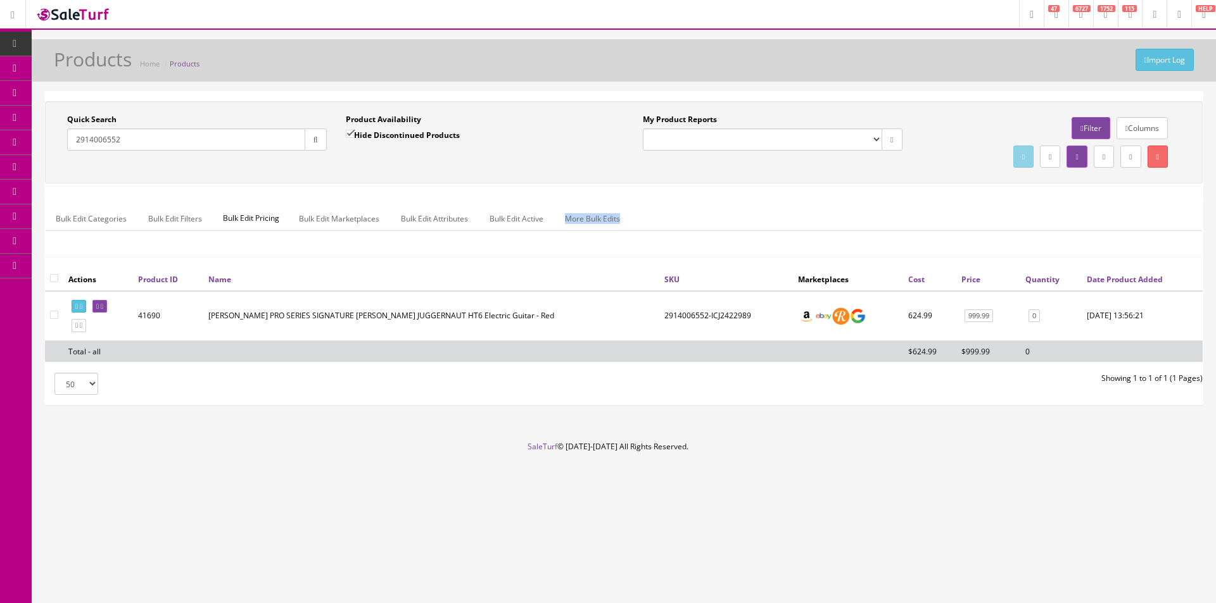
click at [795, 241] on div "Bulk Edit Categories Bulk Edit Filters Bulk Edit Pricing Bulk Edit Marketplaces…" at bounding box center [624, 226] width 1156 height 41
drag, startPoint x: 795, startPoint y: 241, endPoint x: 895, endPoint y: 237, distance: 100.1
click at [796, 241] on div "Bulk Edit Categories Bulk Edit Filters Bulk Edit Pricing Bulk Edit Marketplaces…" at bounding box center [624, 226] width 1156 height 41
click at [840, 206] on div "Bulk Edit Categories Bulk Edit Filters Bulk Edit Pricing Bulk Edit Marketplaces…" at bounding box center [624, 227] width 1156 height 60
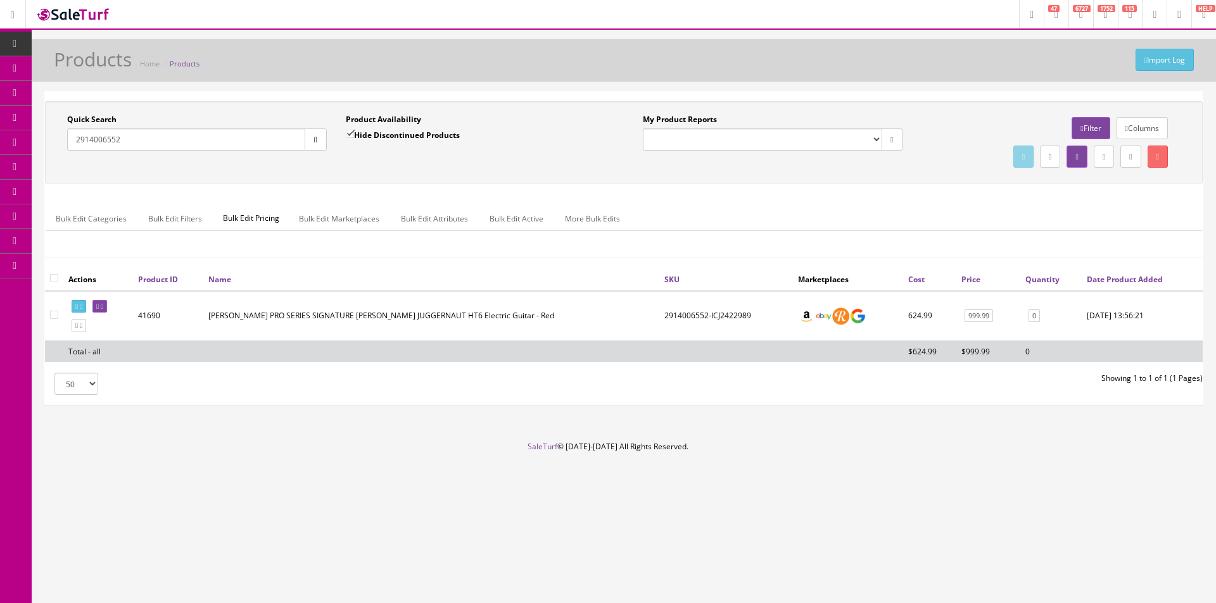
click at [840, 206] on div "Bulk Edit Categories Bulk Edit Filters Bulk Edit Pricing Bulk Edit Marketplaces…" at bounding box center [624, 227] width 1156 height 60
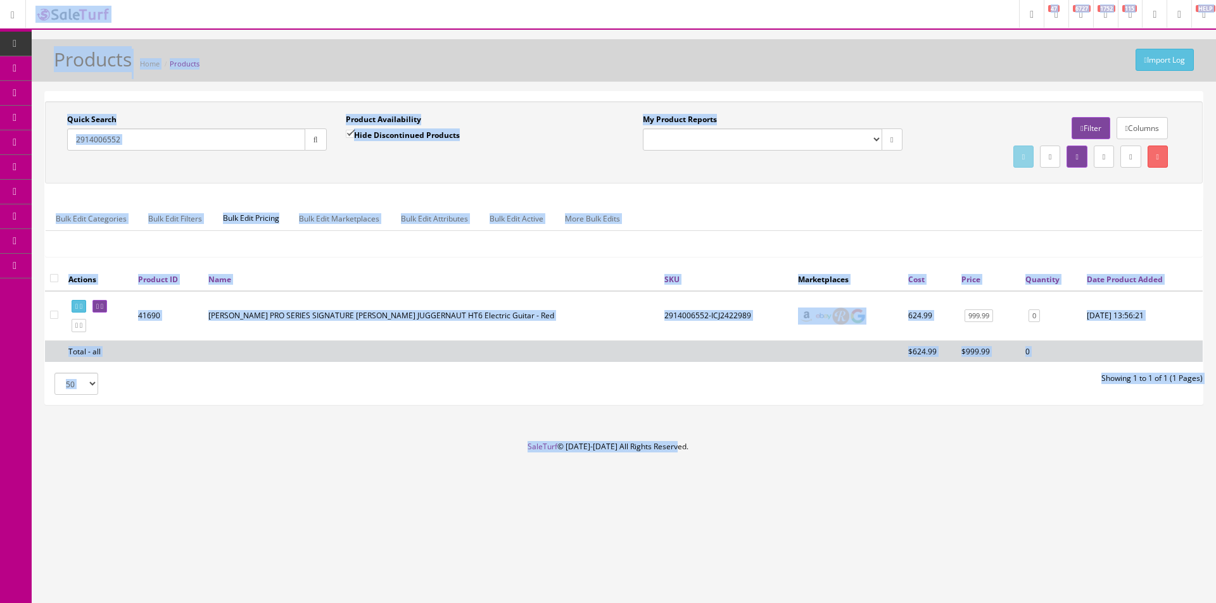
click at [848, 210] on ul "Bulk Edit Categories Bulk Edit Filters Bulk Edit Pricing Bulk Edit Marketplaces…" at bounding box center [624, 218] width 1156 height 25
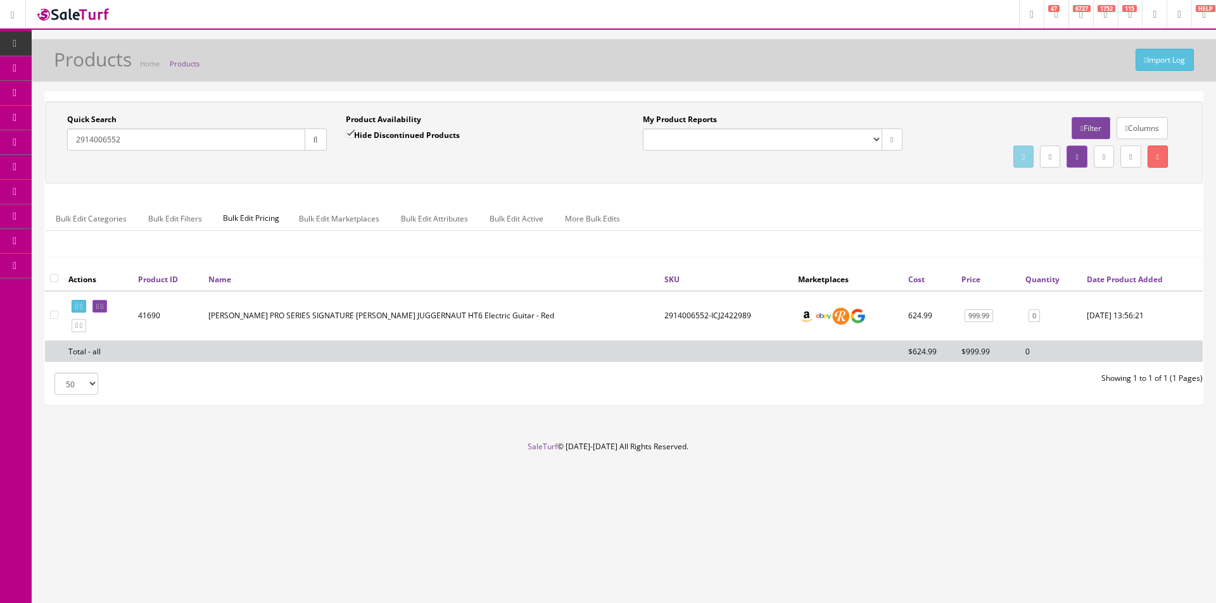
drag, startPoint x: 848, startPoint y: 210, endPoint x: 840, endPoint y: 210, distance: 7.6
click at [847, 209] on ul "Bulk Edit Categories Bulk Edit Filters Bulk Edit Pricing Bulk Edit Marketplaces…" at bounding box center [624, 218] width 1156 height 25
click at [831, 210] on ul "Bulk Edit Categories Bulk Edit Filters Bulk Edit Pricing Bulk Edit Marketplaces…" at bounding box center [624, 218] width 1156 height 25
click at [165, 144] on input "2914006552" at bounding box center [186, 140] width 238 height 22
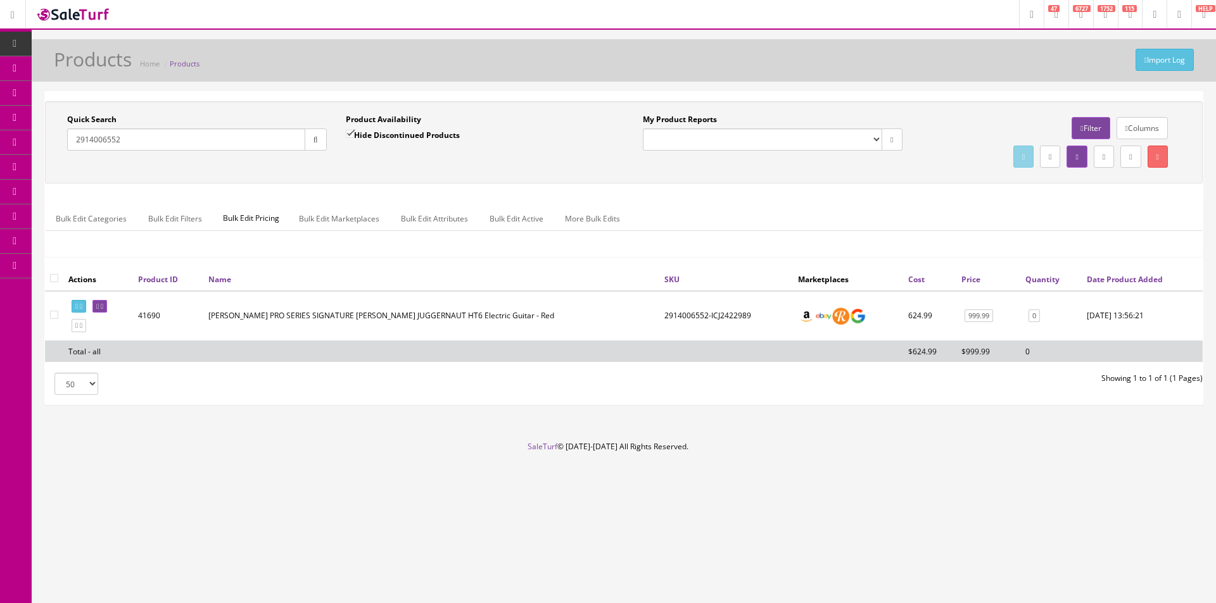
click at [165, 144] on input "2914006552" at bounding box center [186, 140] width 238 height 22
paste input "XY22034888"
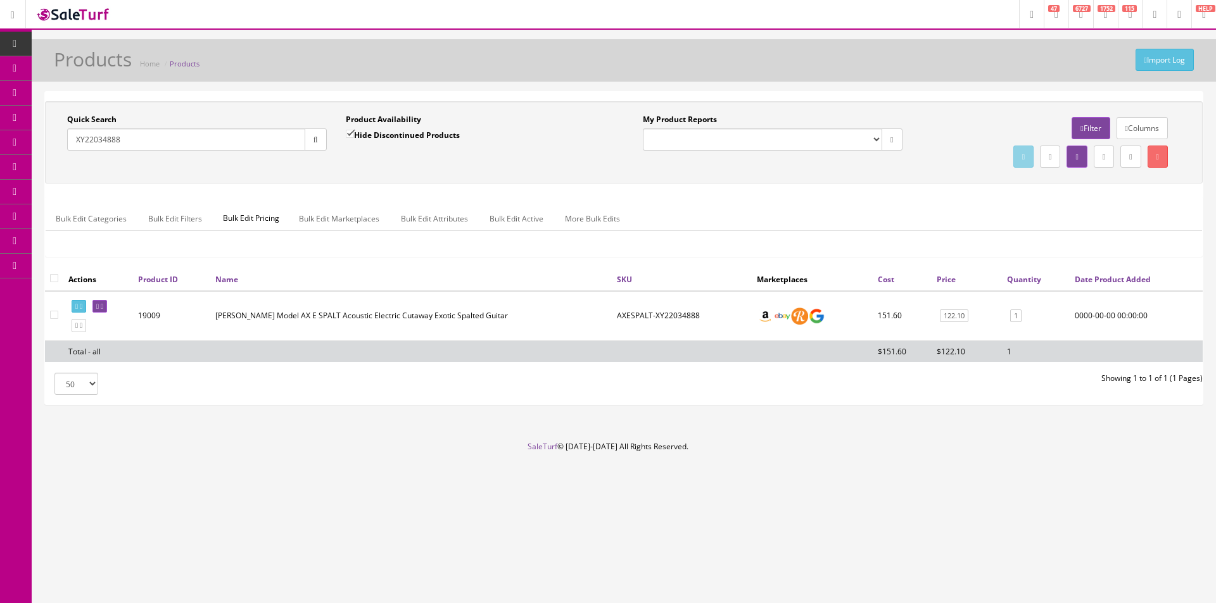
click at [255, 134] on input "XY22034888" at bounding box center [186, 140] width 238 height 22
paste input "CADI1980FMTCS"
type input "CADI1980FMTCS"
click at [306, 143] on button "button" at bounding box center [316, 140] width 22 height 22
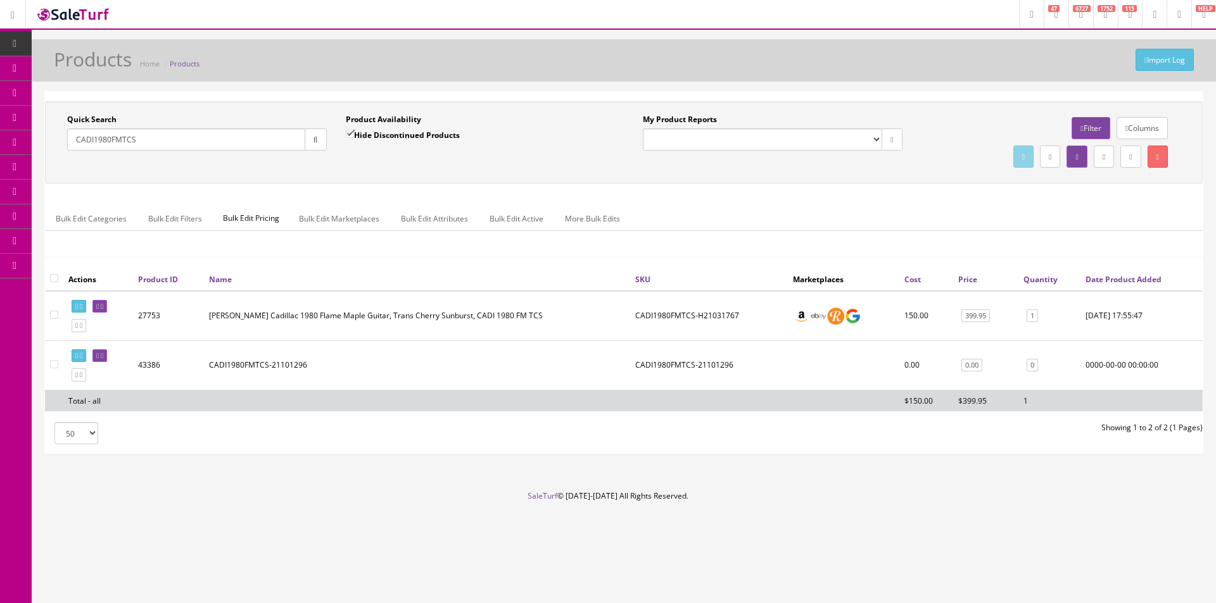
click at [861, 276] on th "Marketplaces" at bounding box center [843, 279] width 111 height 23
drag, startPoint x: 861, startPoint y: 276, endPoint x: 868, endPoint y: 246, distance: 31.3
click at [868, 246] on div "Bulk Edit Categories Bulk Edit Filters Bulk Edit Pricing Bulk Edit Marketplaces…" at bounding box center [624, 226] width 1156 height 41
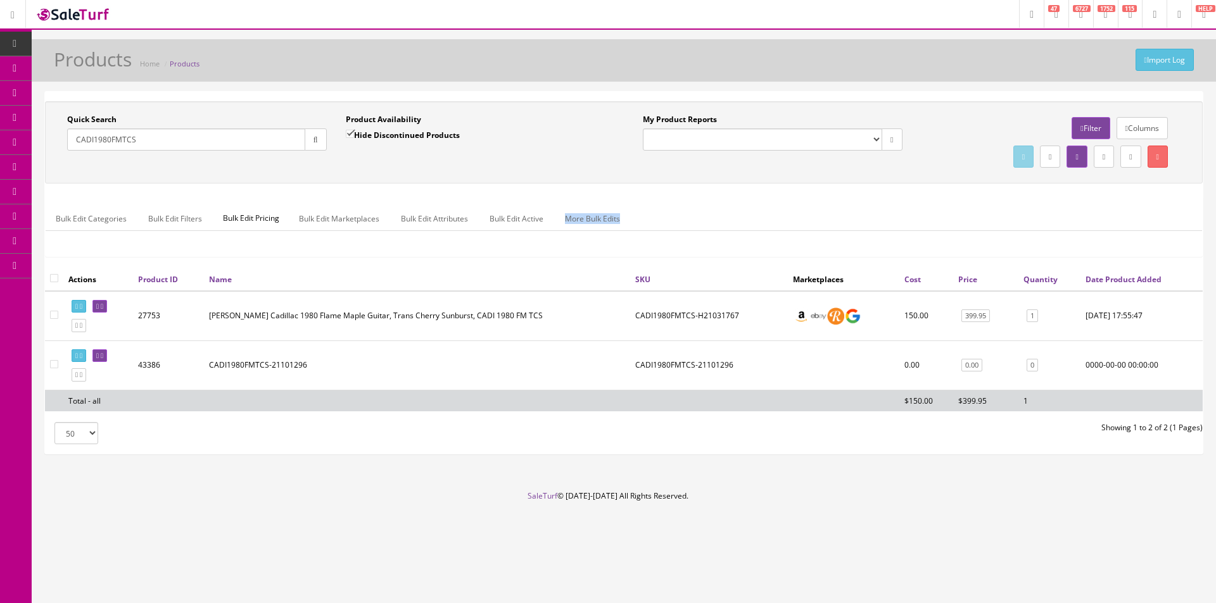
click at [868, 246] on div "Bulk Edit Categories Bulk Edit Filters Bulk Edit Pricing Bulk Edit Marketplaces…" at bounding box center [624, 226] width 1156 height 41
drag, startPoint x: 868, startPoint y: 246, endPoint x: 871, endPoint y: 230, distance: 15.5
click at [867, 246] on div "Bulk Edit Categories Bulk Edit Filters Bulk Edit Pricing Bulk Edit Marketplaces…" at bounding box center [624, 226] width 1156 height 41
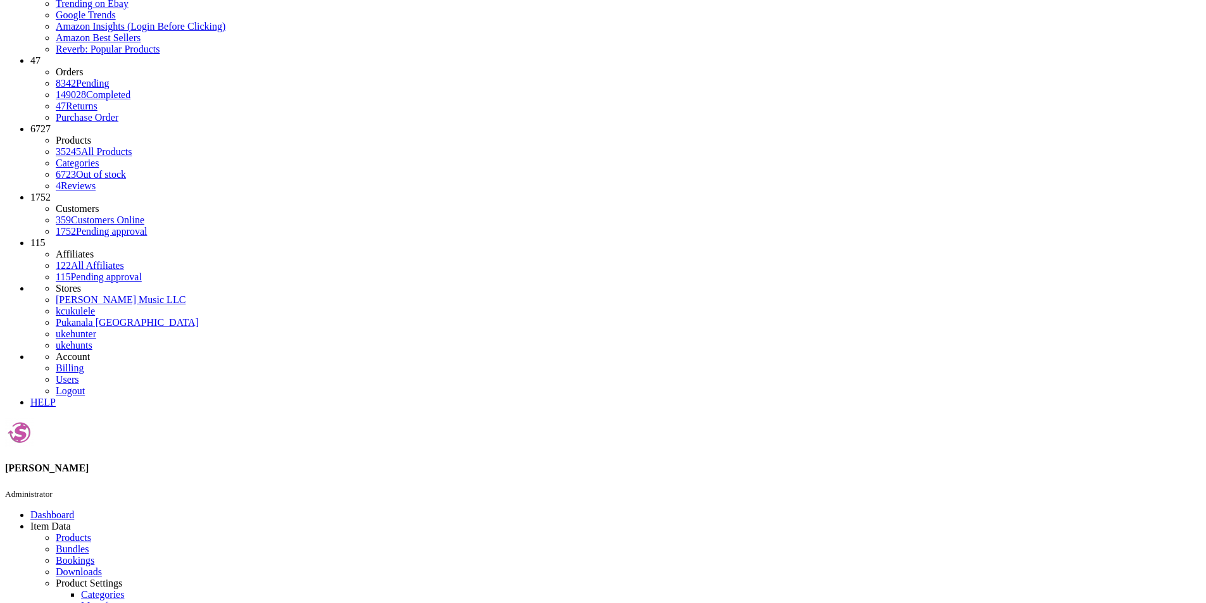
scroll to position [127, 0]
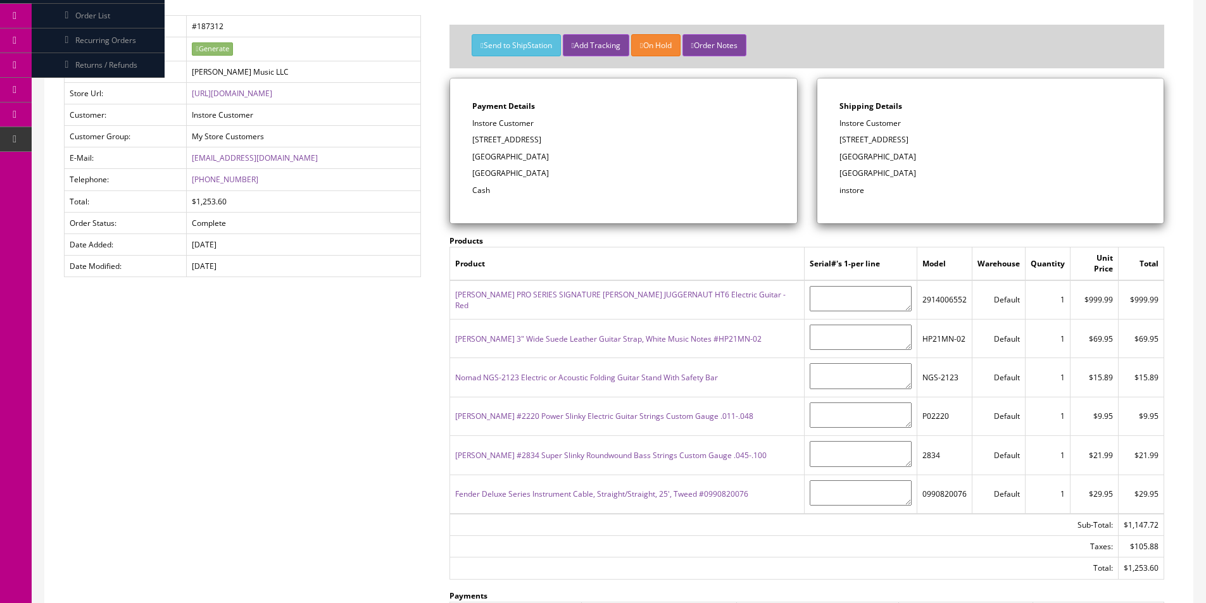
click at [934, 295] on td "2914006552" at bounding box center [945, 300] width 55 height 39
copy td "2914006552"
click at [866, 157] on p "[GEOGRAPHIC_DATA]" at bounding box center [991, 156] width 302 height 11
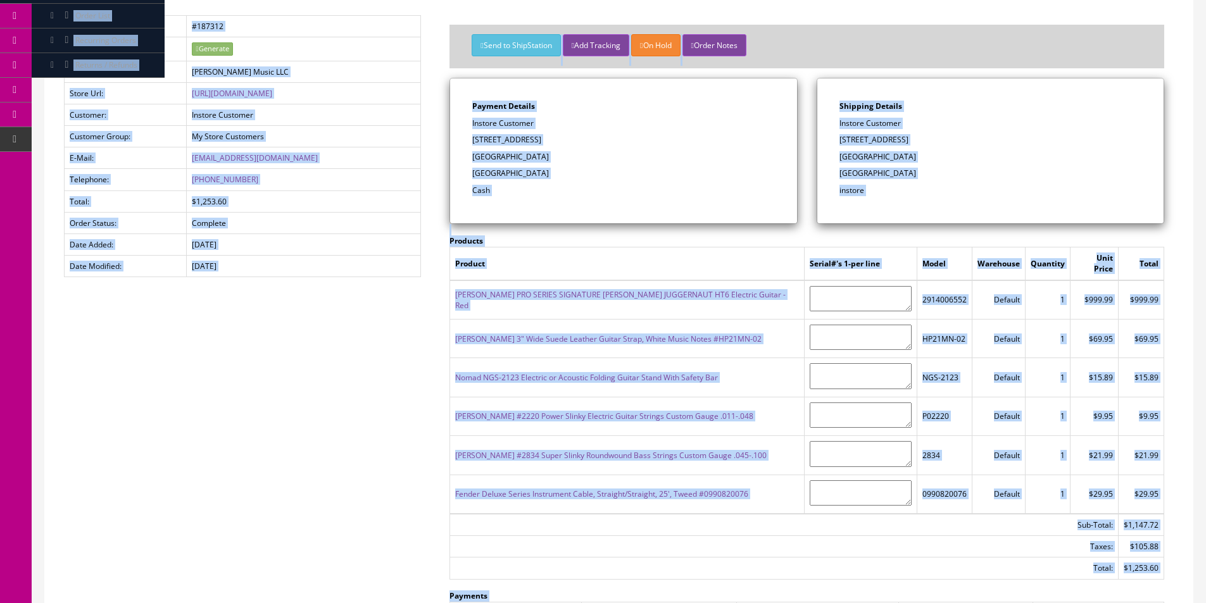
click at [866, 157] on p "[GEOGRAPHIC_DATA]" at bounding box center [991, 156] width 302 height 11
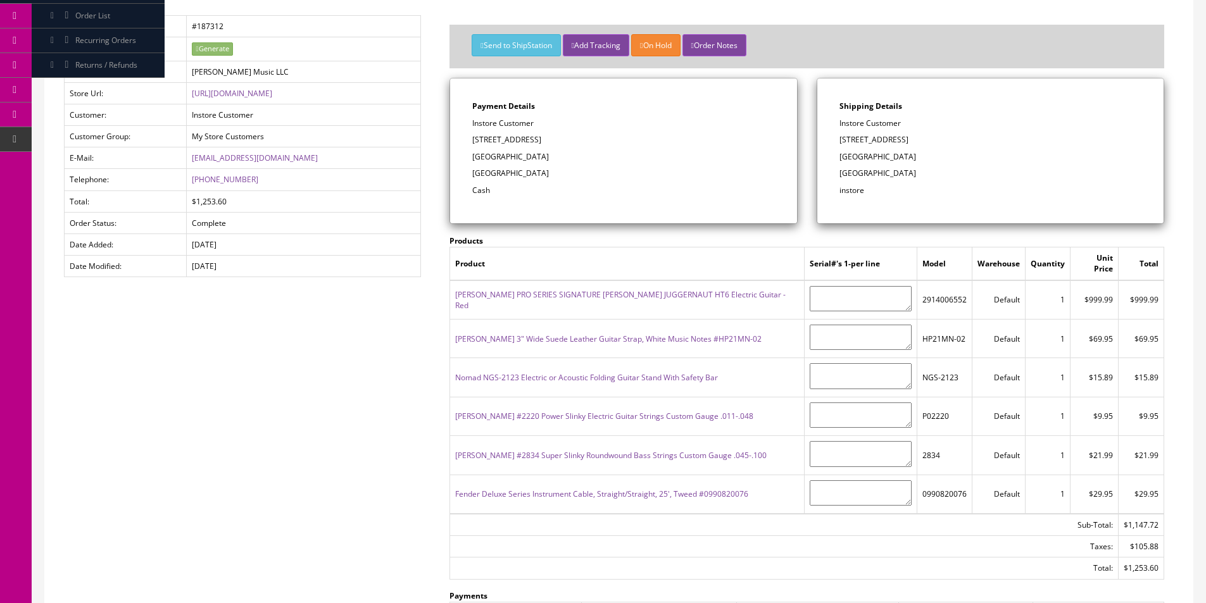
drag, startPoint x: 866, startPoint y: 157, endPoint x: 847, endPoint y: 223, distance: 68.4
click at [866, 157] on p "[GEOGRAPHIC_DATA]" at bounding box center [991, 156] width 302 height 11
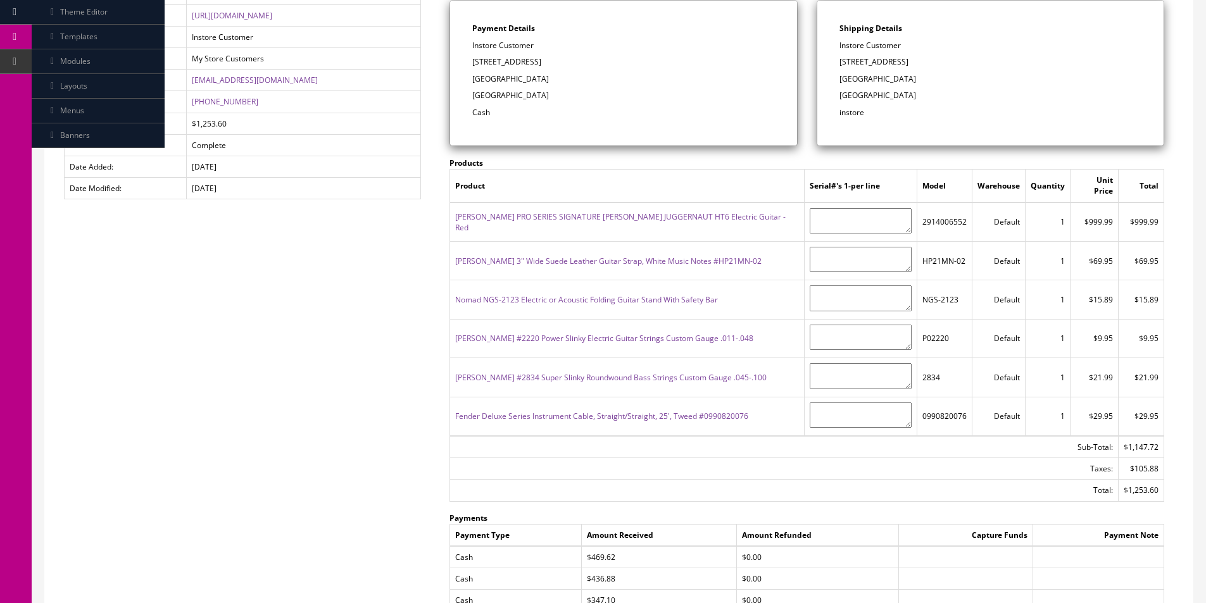
scroll to position [203, 0]
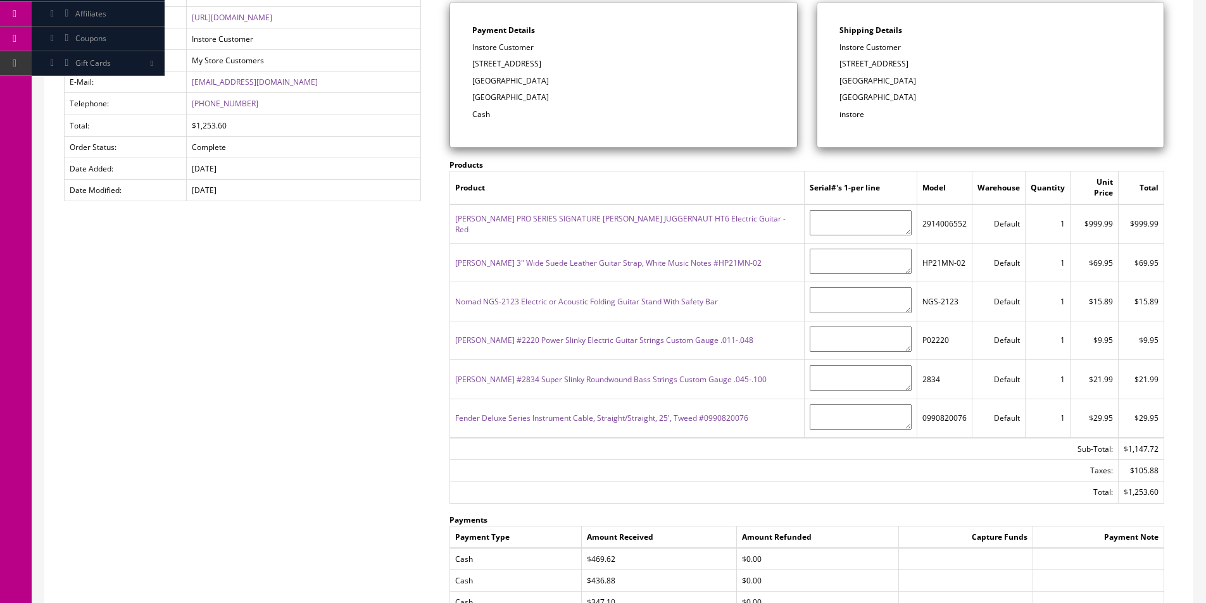
click at [405, 194] on td "[DATE]" at bounding box center [304, 191] width 234 height 22
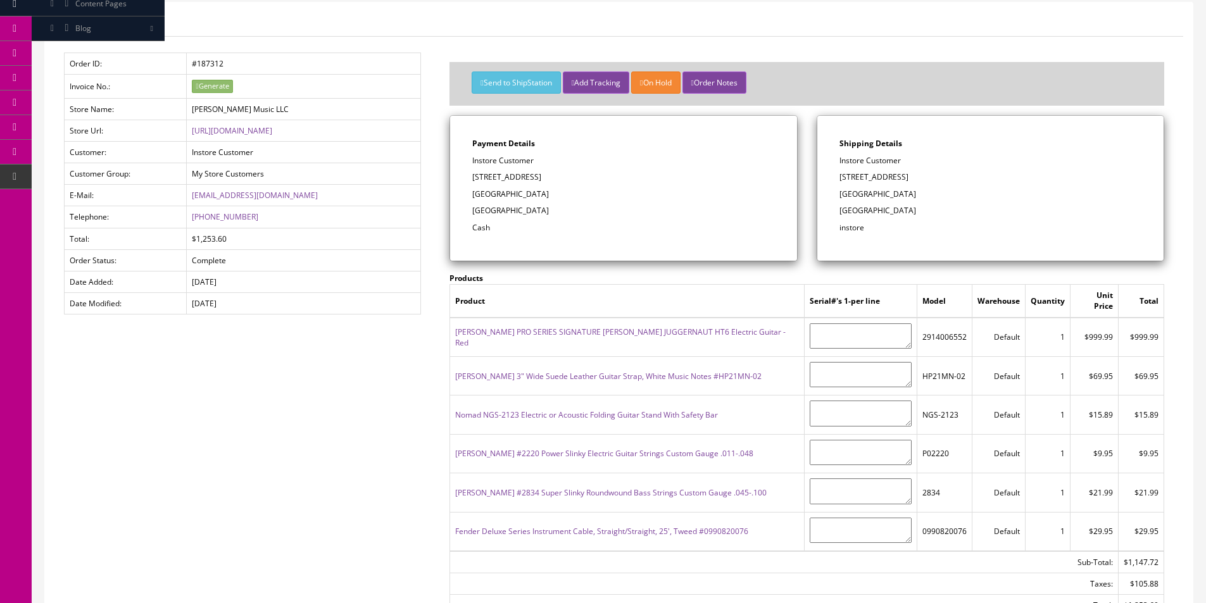
scroll to position [0, 0]
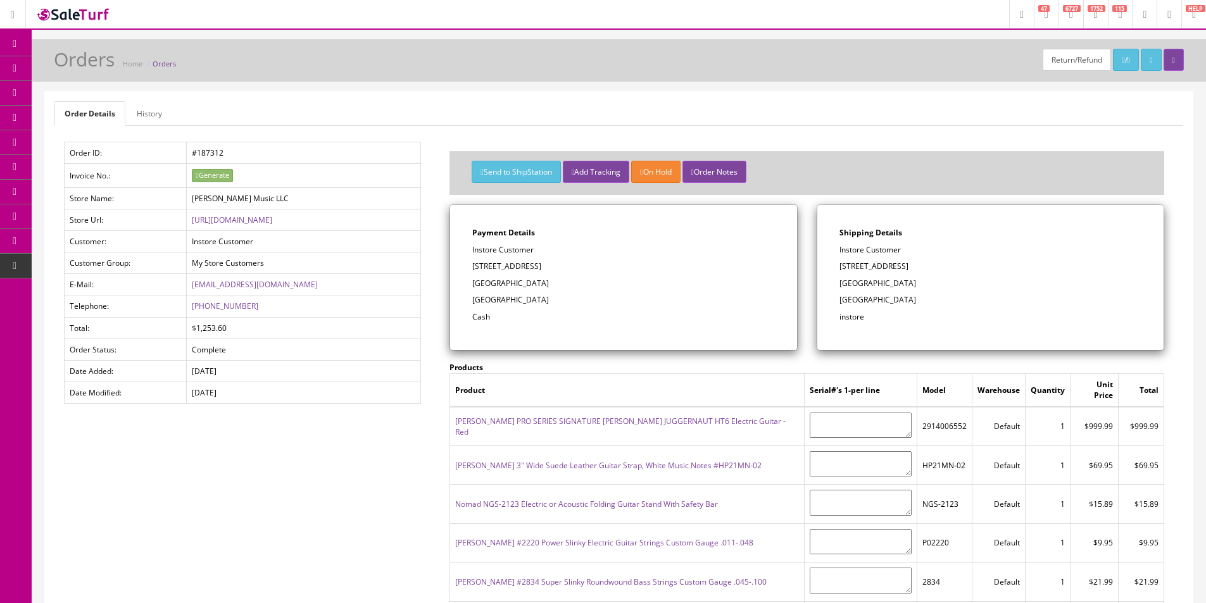
click at [83, 134] on link "Order List" at bounding box center [98, 142] width 133 height 25
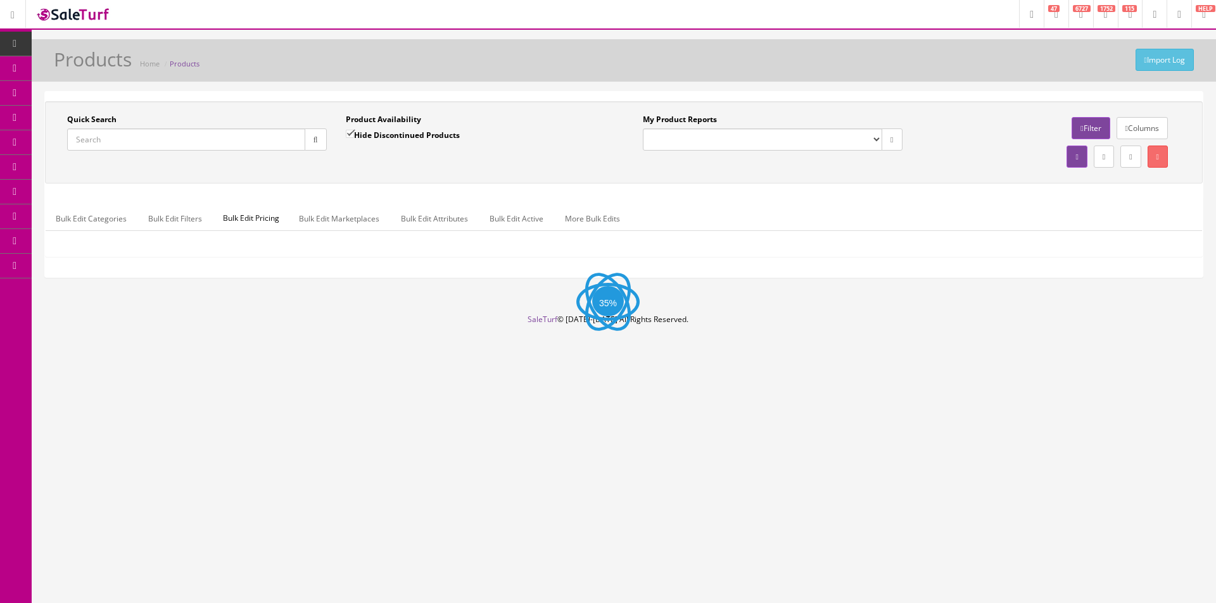
click at [161, 132] on input "Quick Search" at bounding box center [186, 140] width 238 height 22
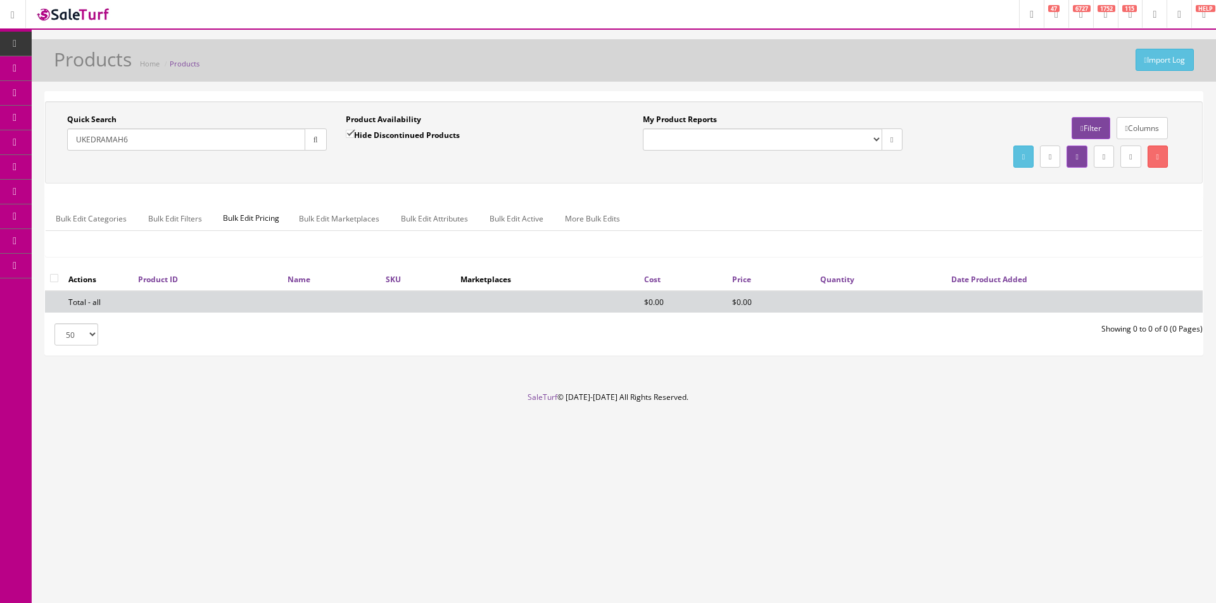
type input "UKEDRAMAH6"
click at [423, 138] on label "Hide Discontinued Products" at bounding box center [403, 135] width 114 height 13
click at [354, 138] on input "Hide Discontinued Products" at bounding box center [350, 134] width 8 height 8
checkbox input "false"
click at [446, 153] on div "Product Availability Hide Discontinued Products Date To" at bounding box center [475, 137] width 279 height 46
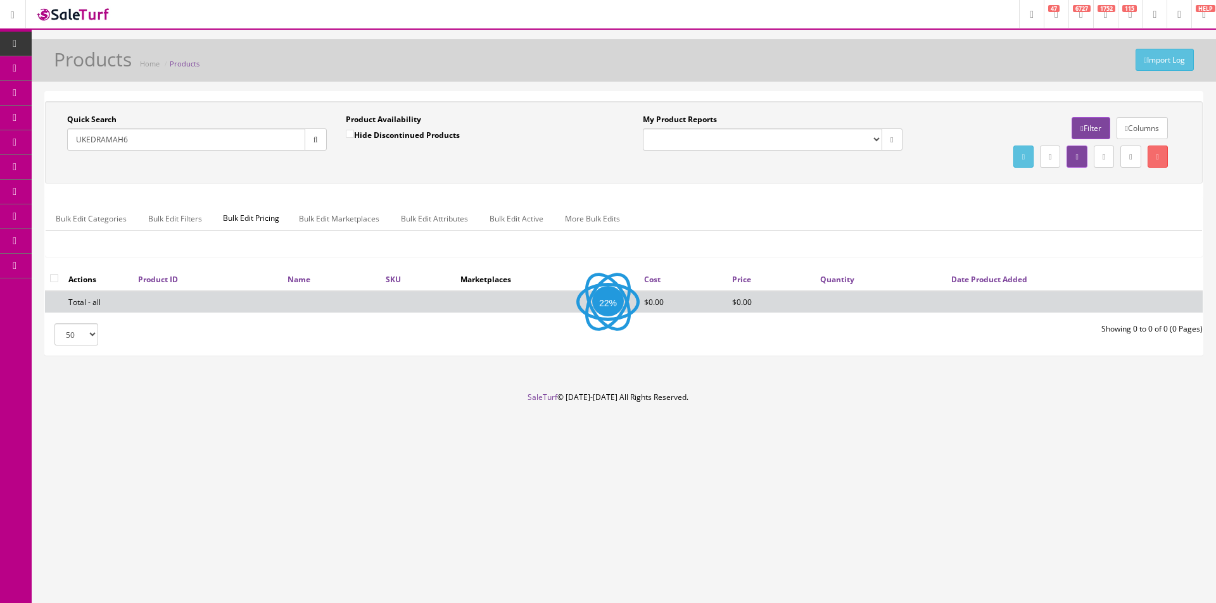
click at [205, 137] on input "UKEDRAMAH6" at bounding box center [186, 140] width 238 height 22
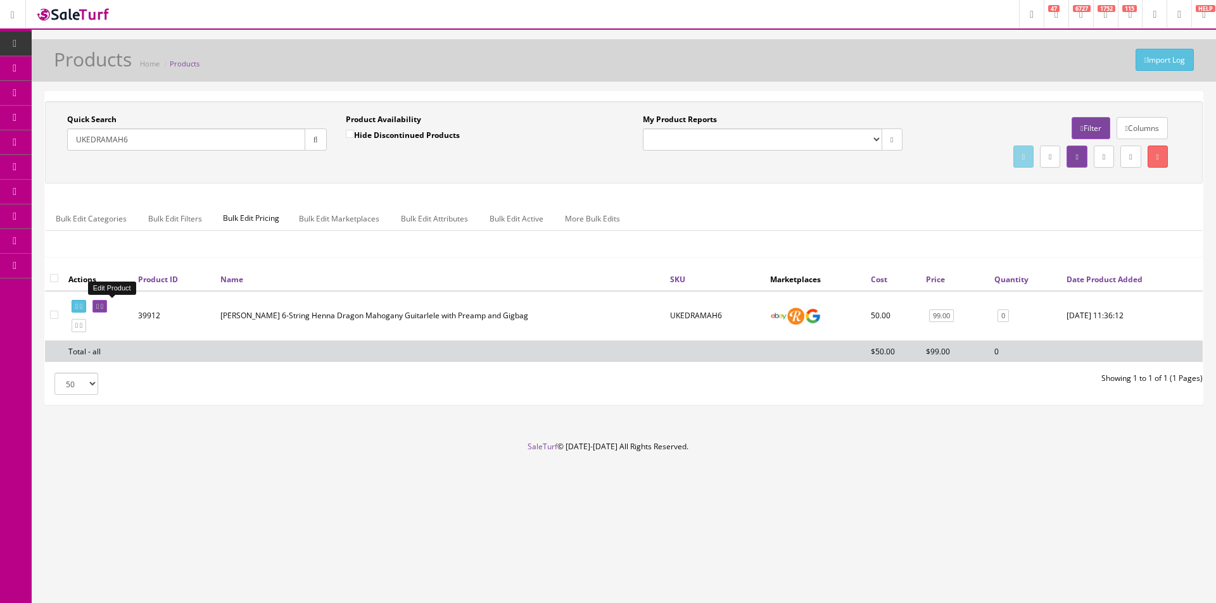
click at [99, 312] on td "Edit Product" at bounding box center [98, 316] width 70 height 50
click at [106, 313] on link at bounding box center [99, 306] width 15 height 13
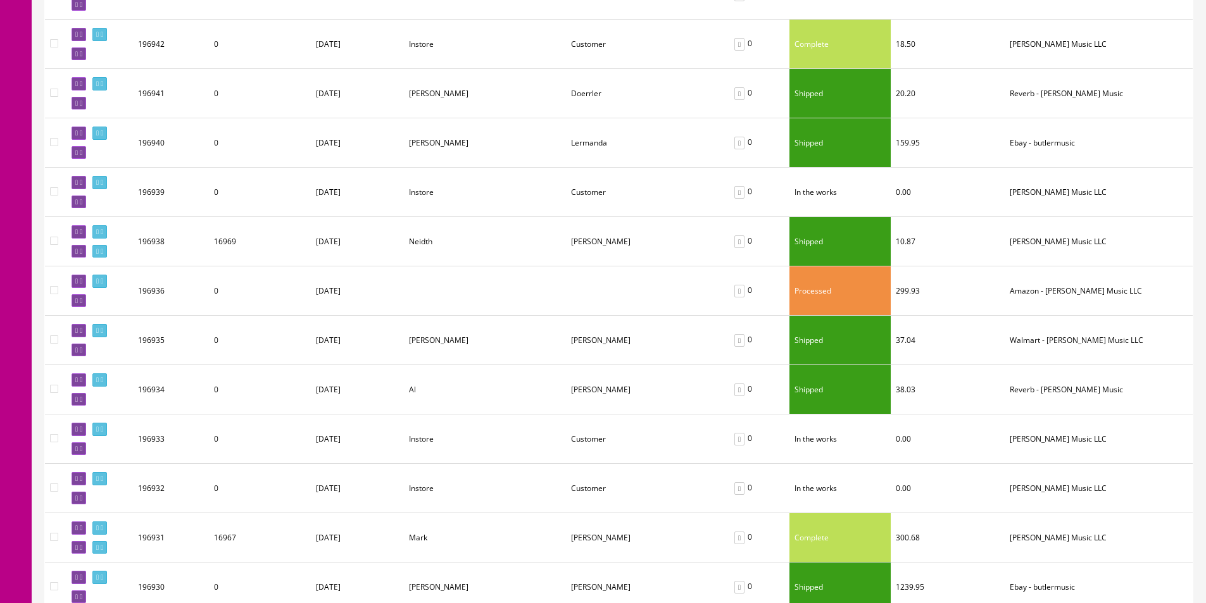
scroll to position [380, 0]
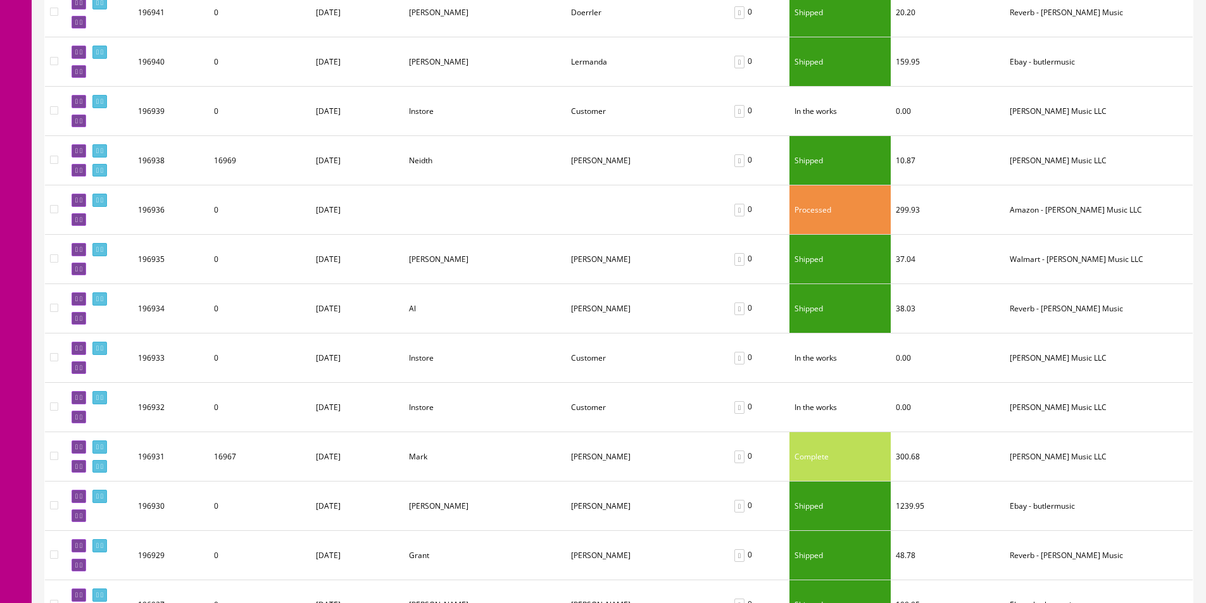
click at [199, 218] on td "196936" at bounding box center [171, 210] width 76 height 49
click at [82, 220] on icon at bounding box center [81, 220] width 3 height 7
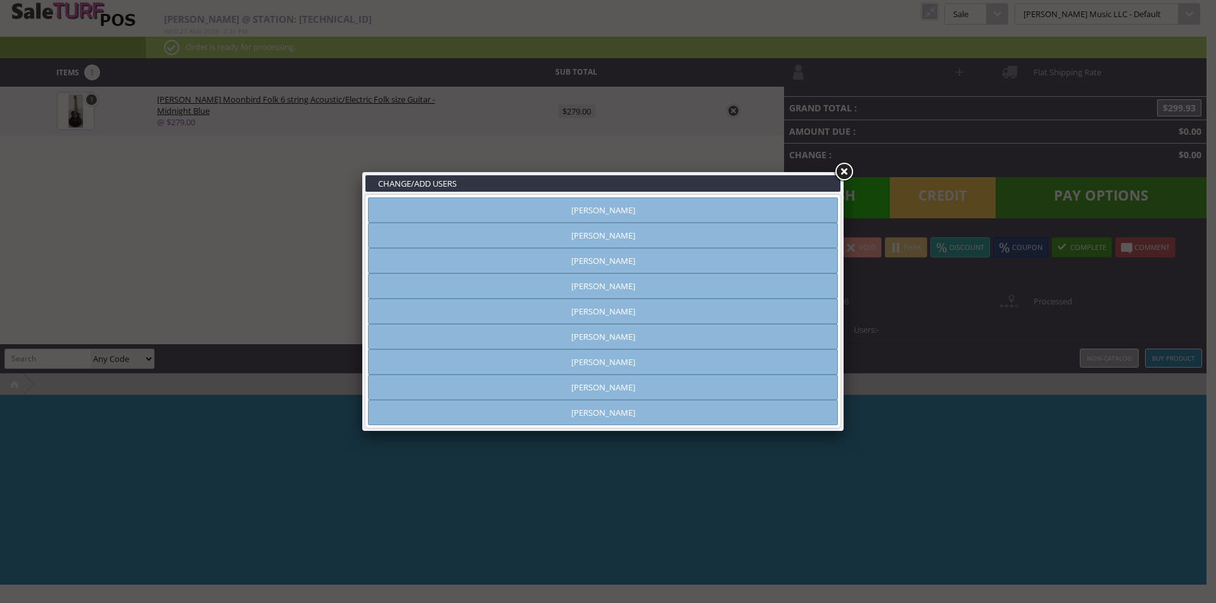
type input "[PERSON_NAME]"
drag, startPoint x: 847, startPoint y: 170, endPoint x: 261, endPoint y: 265, distance: 593.5
click at [846, 170] on link at bounding box center [843, 172] width 23 height 23
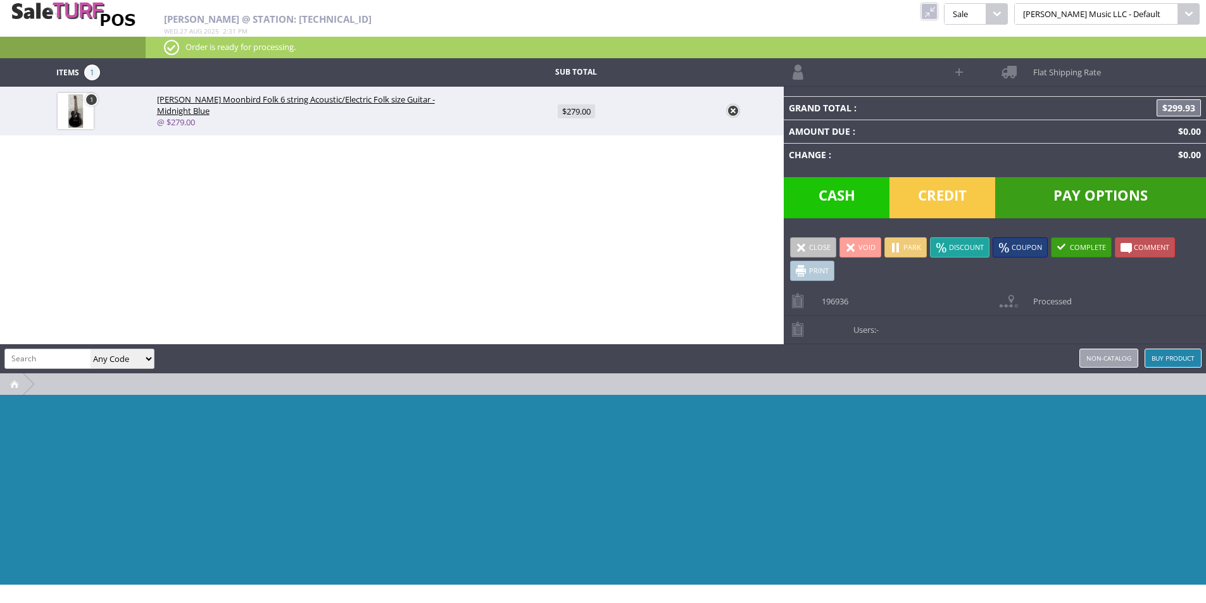
click at [56, 367] on input "search" at bounding box center [47, 359] width 85 height 18
type input "shipping"
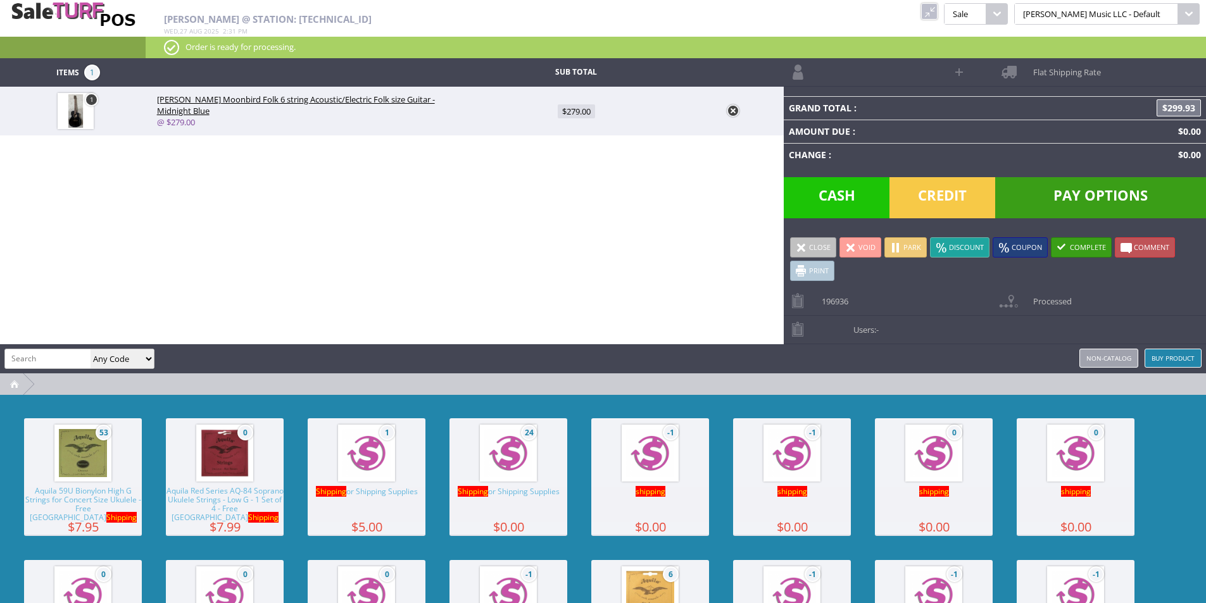
click at [466, 472] on span "24" at bounding box center [509, 454] width 118 height 70
click at [575, 163] on span "$0.00" at bounding box center [576, 160] width 28 height 14
type input "0"
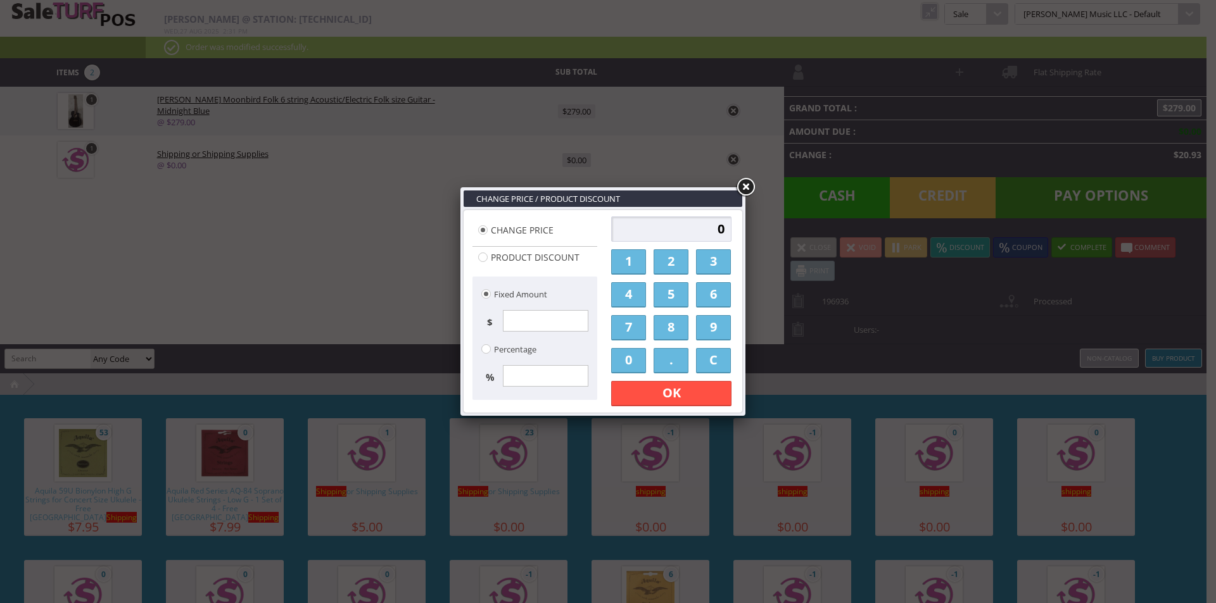
click at [702, 225] on input "0" at bounding box center [671, 229] width 120 height 25
type input "1000"
click at [671, 394] on link "OK" at bounding box center [671, 393] width 120 height 25
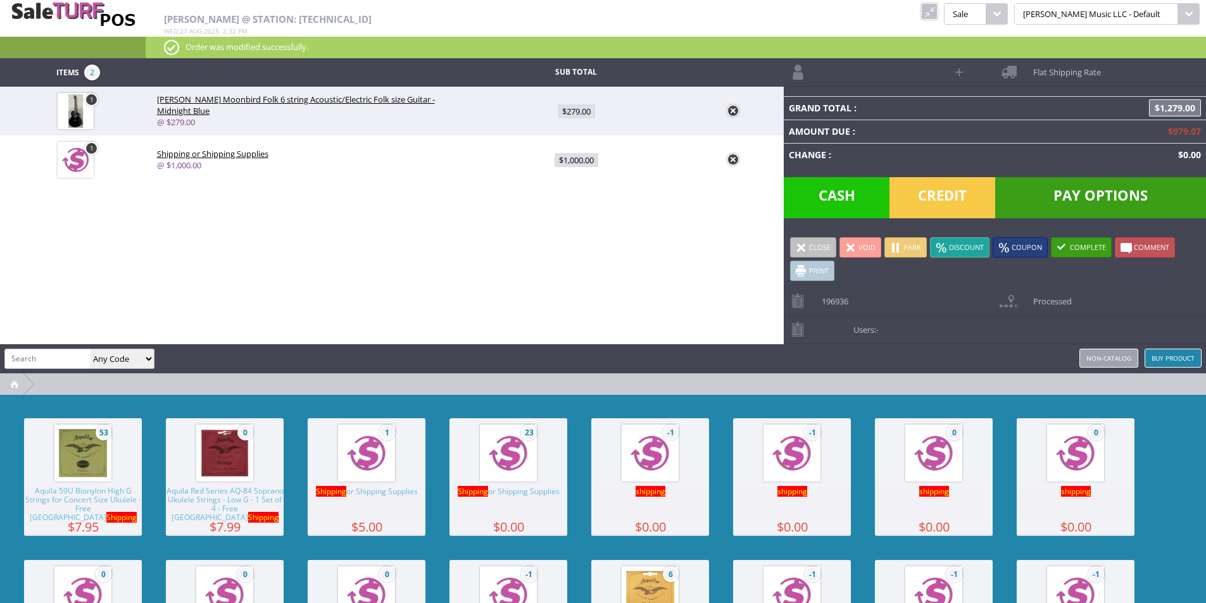
click at [938, 3] on link at bounding box center [929, 11] width 16 height 16
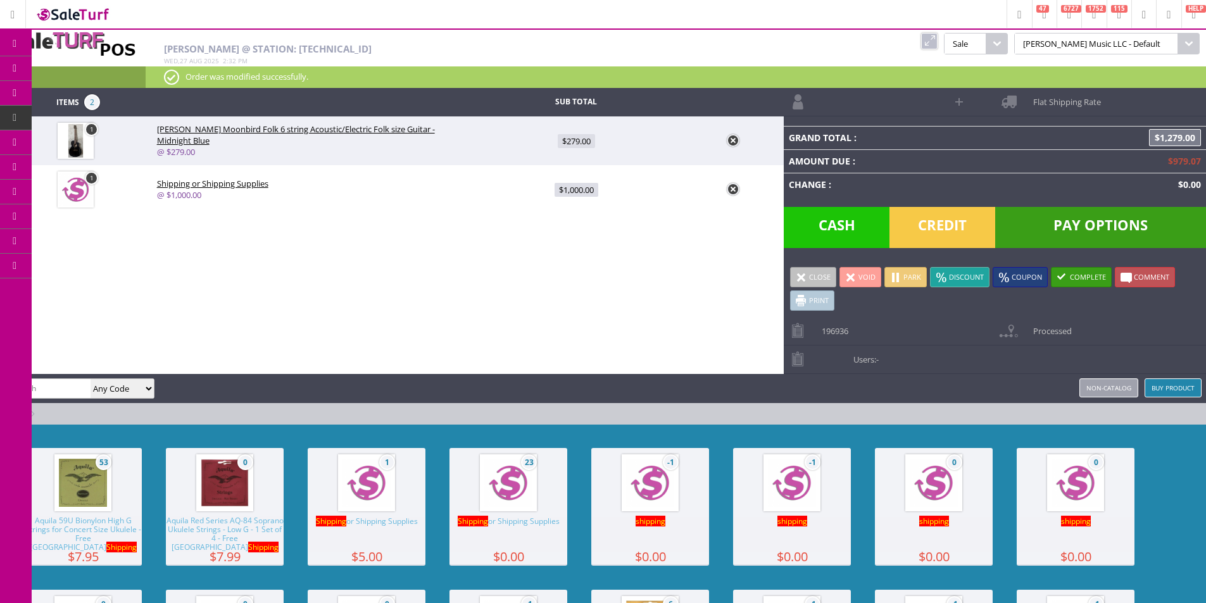
click at [98, 144] on span "Order List" at bounding box center [100, 142] width 37 height 11
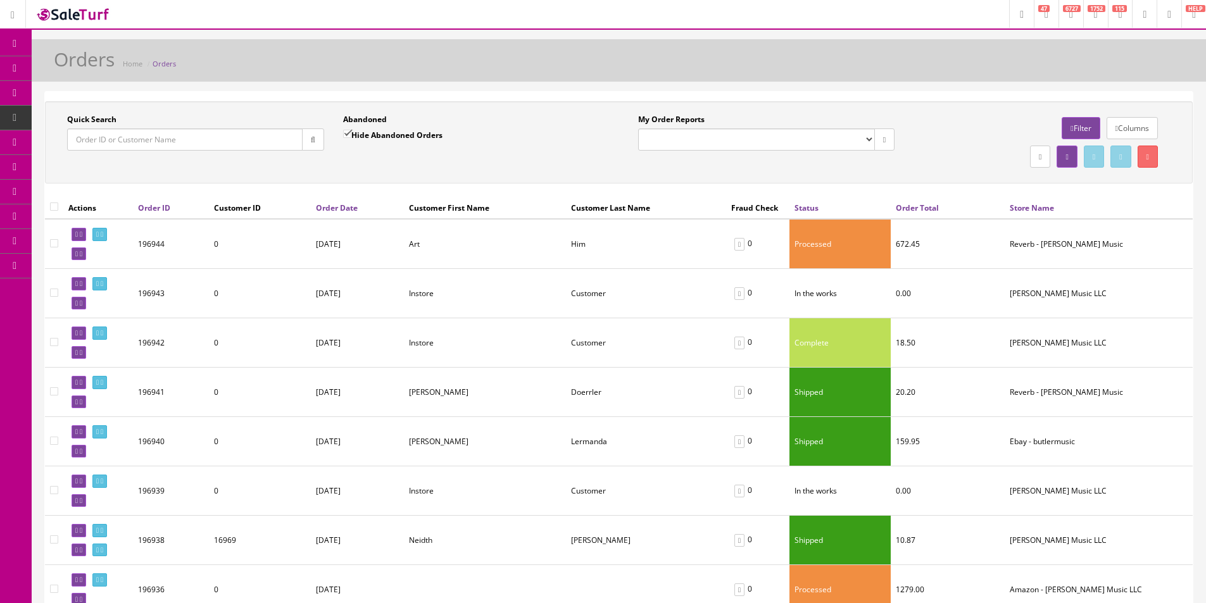
drag, startPoint x: 237, startPoint y: 98, endPoint x: 294, endPoint y: 136, distance: 68.5
click at [448, 184] on div "Quick Search Date From Abandoned Hide Abandoned Orders Date To My Order Reports…" at bounding box center [619, 142] width 1148 height 82
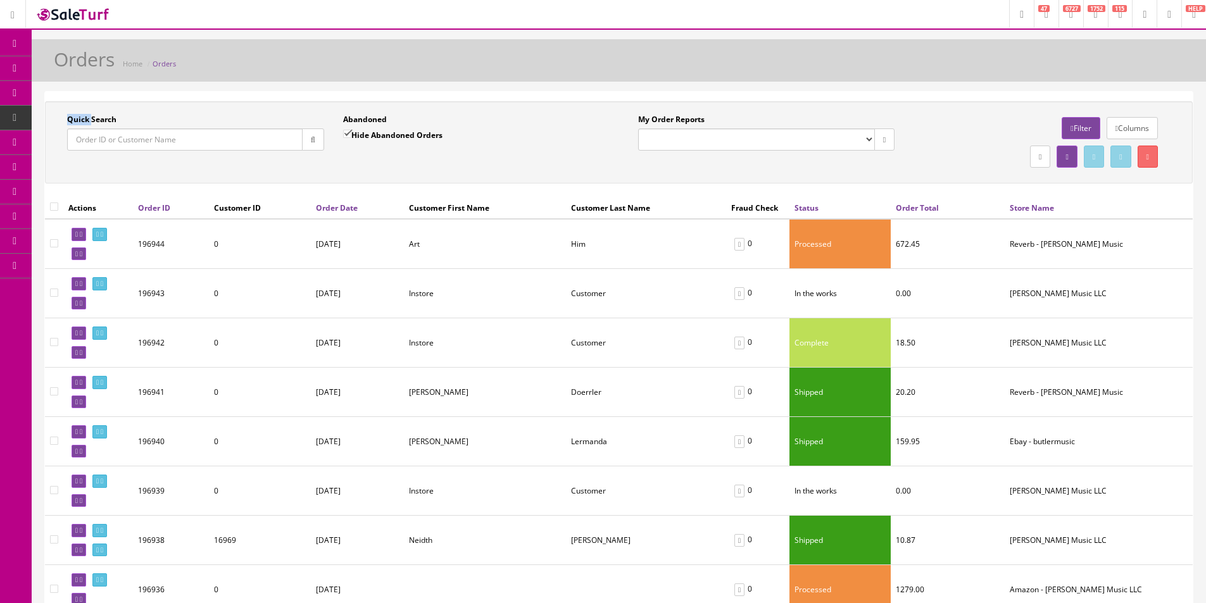
click at [448, 184] on div "Quick Search Date From Abandoned Hide Abandoned Orders Date To My Order Reports…" at bounding box center [619, 142] width 1148 height 82
drag, startPoint x: 448, startPoint y: 184, endPoint x: 402, endPoint y: 177, distance: 46.0
click at [448, 184] on div "Quick Search Date From Abandoned Hide Abandoned Orders Date To My Order Reports…" at bounding box center [619, 142] width 1148 height 82
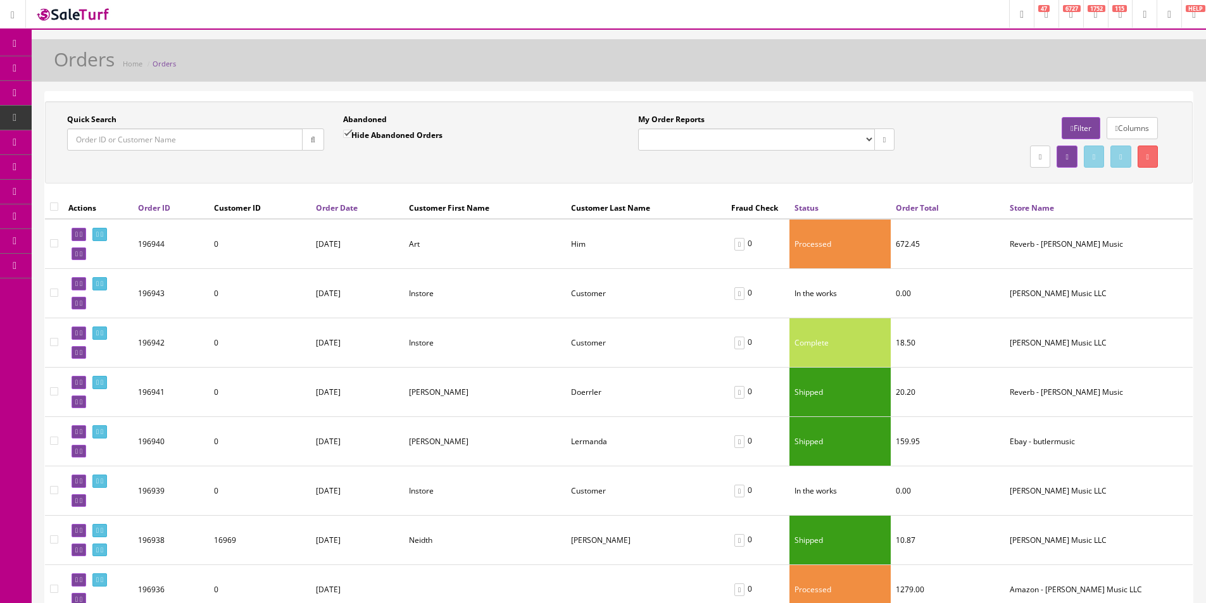
click at [217, 144] on input "Quick Search" at bounding box center [185, 140] width 236 height 22
click at [224, 127] on div "Quick Search" at bounding box center [195, 132] width 257 height 37
click at [224, 126] on div "Quick Search" at bounding box center [195, 132] width 257 height 37
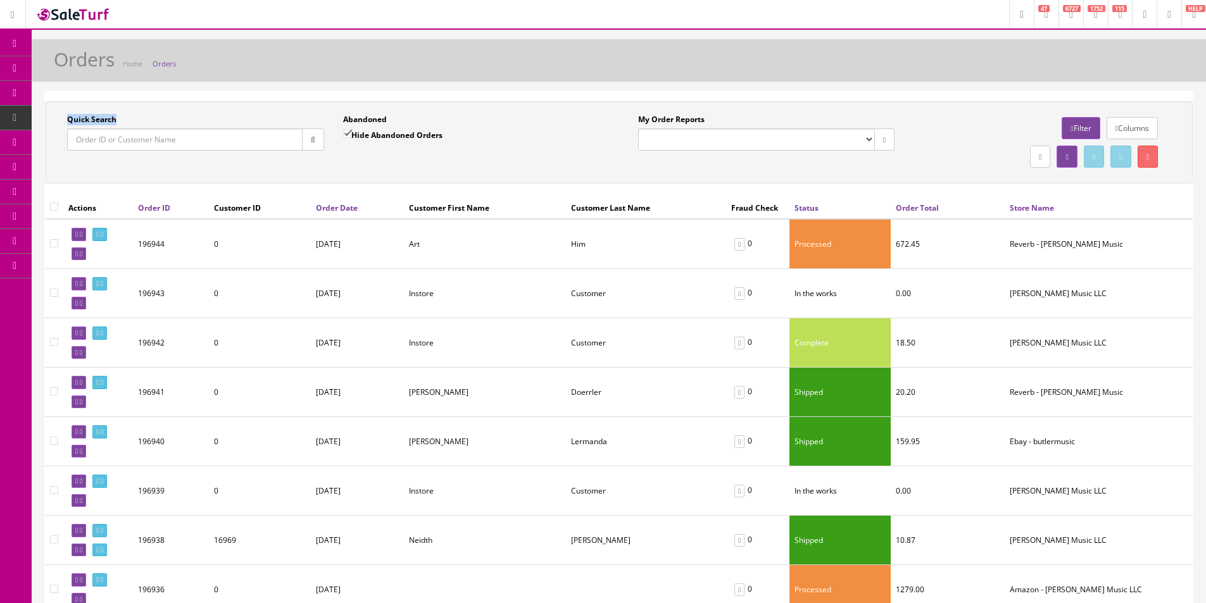
click at [224, 126] on div "Quick Search" at bounding box center [195, 132] width 257 height 37
click at [110, 120] on label "Quick Search" at bounding box center [91, 119] width 49 height 11
click at [110, 129] on input "Quick Search" at bounding box center [185, 140] width 236 height 22
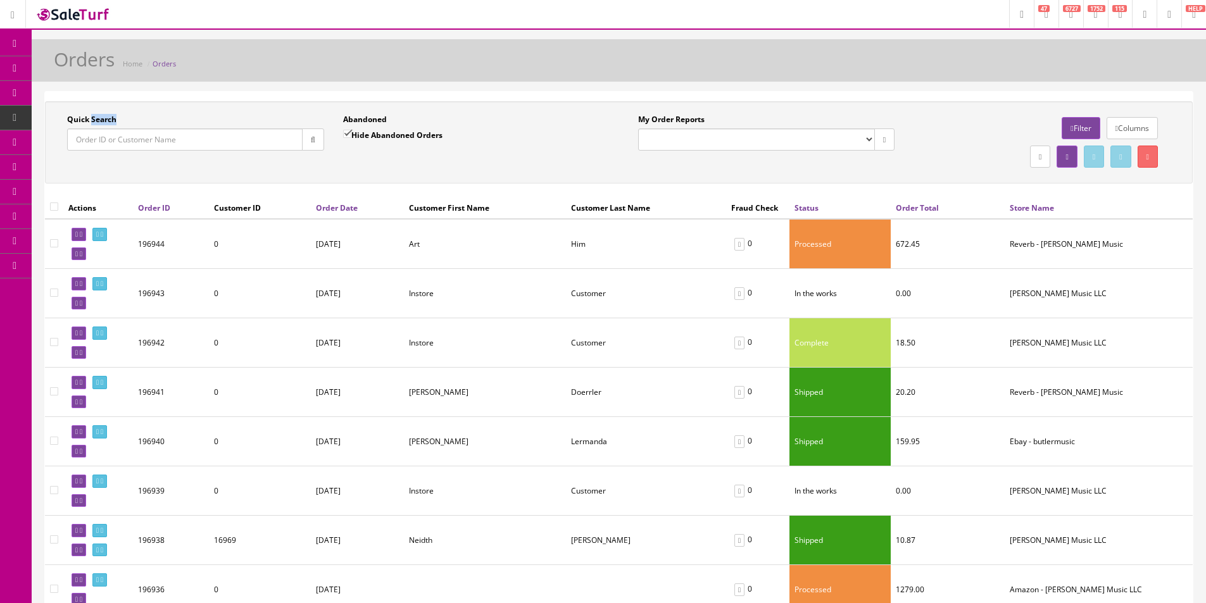
click at [110, 121] on label "Quick Search" at bounding box center [91, 119] width 49 height 11
click at [110, 129] on input "Quick Search" at bounding box center [185, 140] width 236 height 22
click at [110, 121] on label "Quick Search" at bounding box center [91, 119] width 49 height 11
click at [110, 129] on input "Quick Search" at bounding box center [185, 140] width 236 height 22
click at [110, 120] on label "Quick Search" at bounding box center [91, 119] width 49 height 11
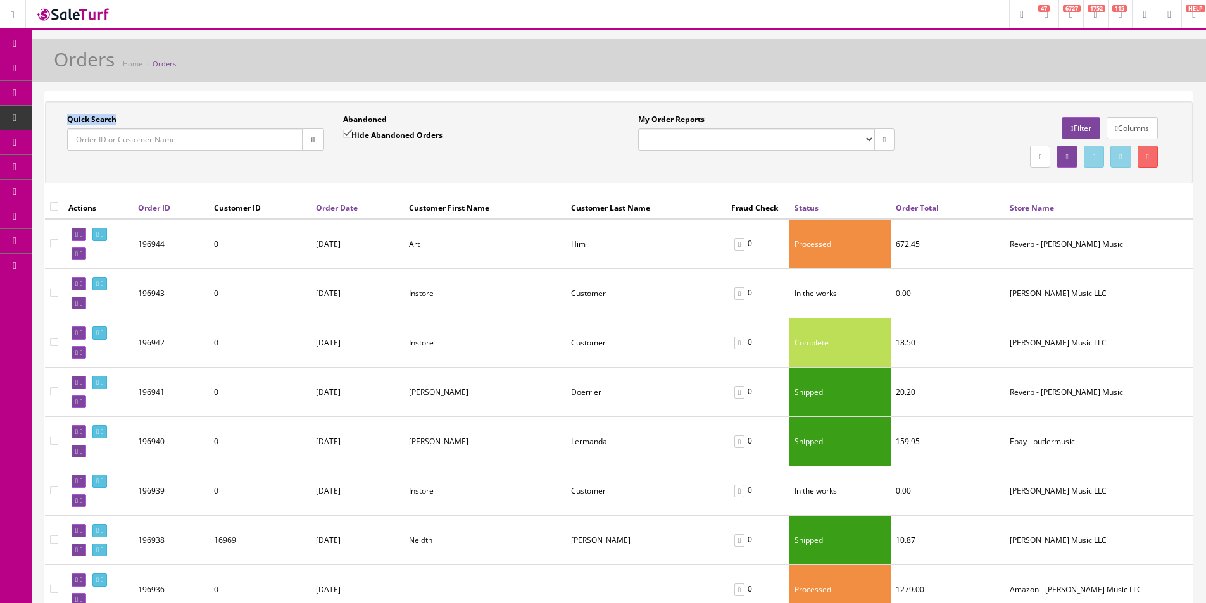
click at [110, 129] on input "Quick Search" at bounding box center [185, 140] width 236 height 22
click at [110, 120] on label "Quick Search" at bounding box center [91, 119] width 49 height 11
click at [110, 129] on input "Quick Search" at bounding box center [185, 140] width 236 height 22
click at [110, 120] on label "Quick Search" at bounding box center [91, 119] width 49 height 11
click at [110, 129] on input "Quick Search" at bounding box center [185, 140] width 236 height 22
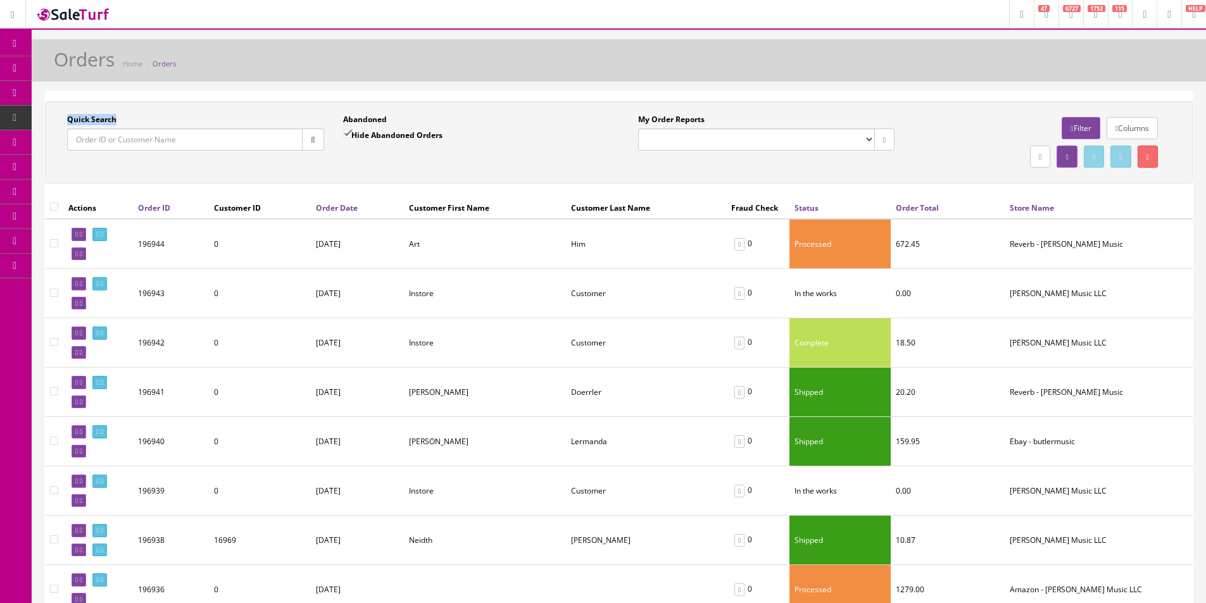
click at [110, 120] on label "Quick Search" at bounding box center [91, 119] width 49 height 11
click at [110, 129] on input "Quick Search" at bounding box center [185, 140] width 236 height 22
click at [110, 120] on label "Quick Search" at bounding box center [91, 119] width 49 height 11
click at [110, 129] on input "Quick Search" at bounding box center [185, 140] width 236 height 22
drag, startPoint x: 110, startPoint y: 120, endPoint x: 338, endPoint y: 13, distance: 251.8
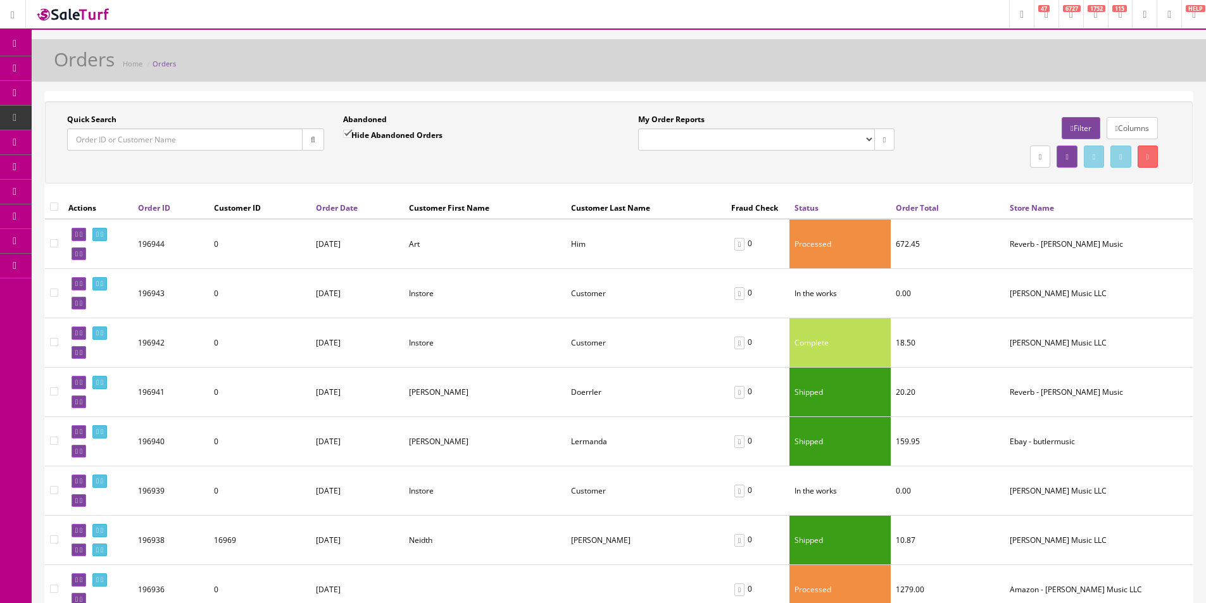
click at [111, 120] on label "Quick Search" at bounding box center [91, 119] width 49 height 11
click at [23, 49] on link "Dashboard" at bounding box center [16, 44] width 32 height 25
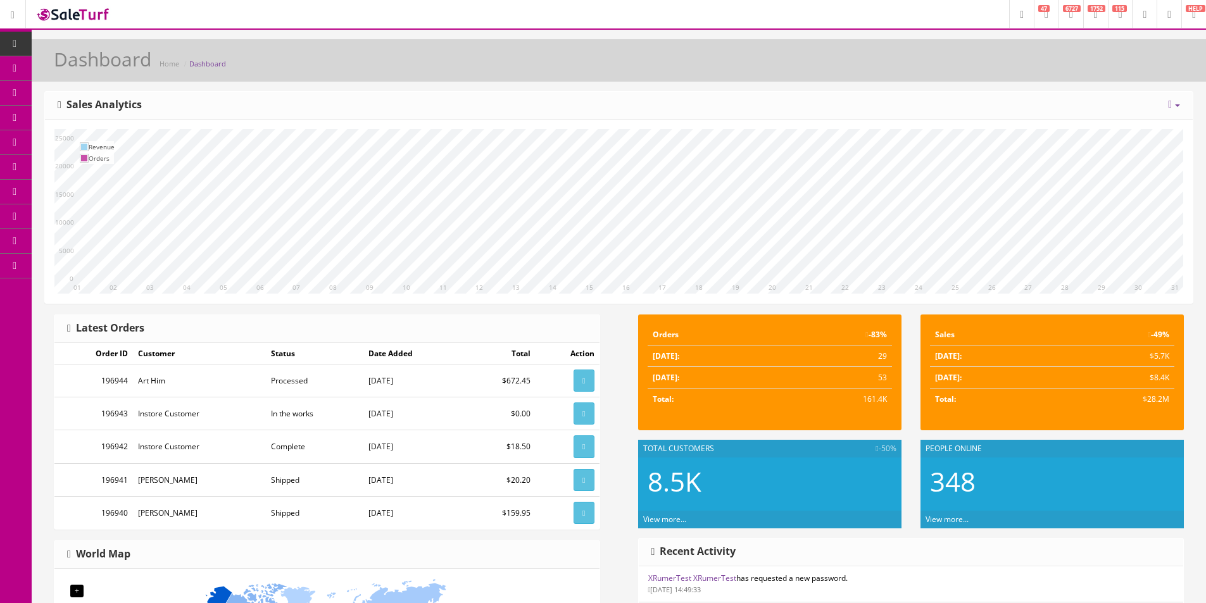
click at [1092, 129] on div "10 11 12 13 14 15 16 17 18 19 20 21 22 23 24 25 26 27 28 29 30 31 01 02 03 04 0…" at bounding box center [619, 212] width 1148 height 184
drag, startPoint x: 1092, startPoint y: 129, endPoint x: 1214, endPoint y: 175, distance: 130.9
click at [1092, 129] on div "10 11 12 13 14 15 16 17 18 19 20 21 22 23 24 25 26 27 28 29 30 31 01 02 03 04 0…" at bounding box center [619, 212] width 1148 height 184
click at [929, 118] on div "[DATE] Week Month Year Year over Year Last Year over Prior Year Sales Analytics" at bounding box center [619, 106] width 1148 height 28
click at [929, 118] on div "Today Week Month Year Year over Year Last Year over Prior Year Sales Analytics" at bounding box center [619, 106] width 1148 height 28
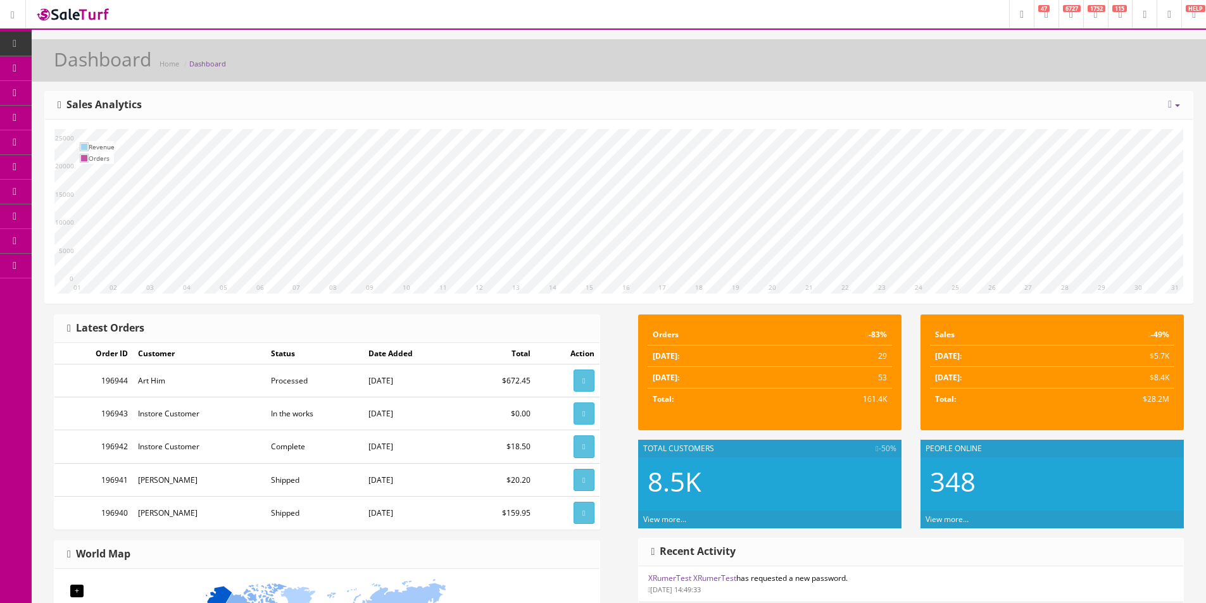
click at [929, 118] on div "Today Week Month Year Year over Year Last Year over Prior Year Sales Analytics" at bounding box center [619, 106] width 1148 height 28
click at [929, 119] on div "Today Week Month Year Year over Year Last Year over Prior Year Sales Analytics" at bounding box center [619, 106] width 1148 height 28
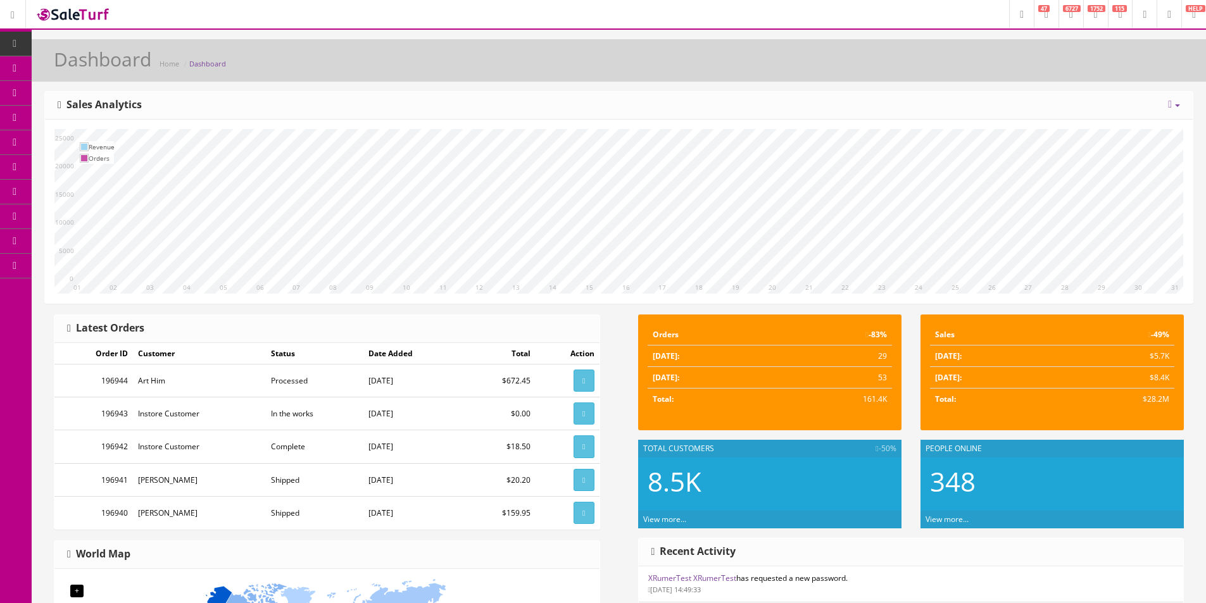
drag, startPoint x: 64, startPoint y: 66, endPoint x: 66, endPoint y: 0, distance: 66.5
click at [64, 66] on link "Products" at bounding box center [98, 68] width 133 height 25
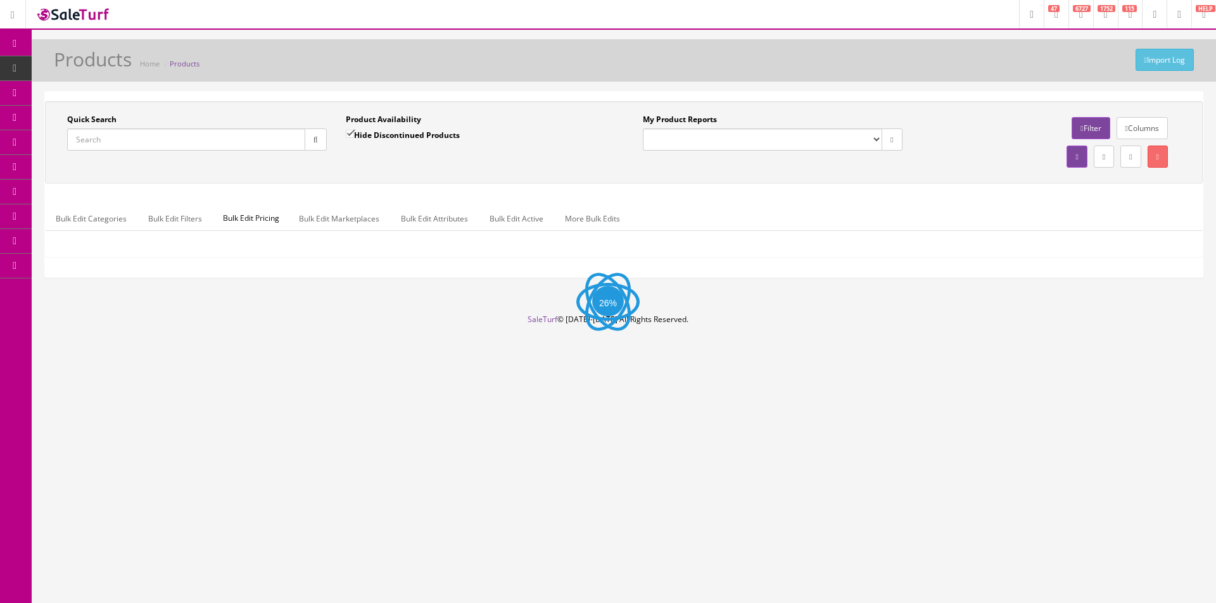
click at [206, 148] on input "Quick Search" at bounding box center [186, 140] width 238 height 22
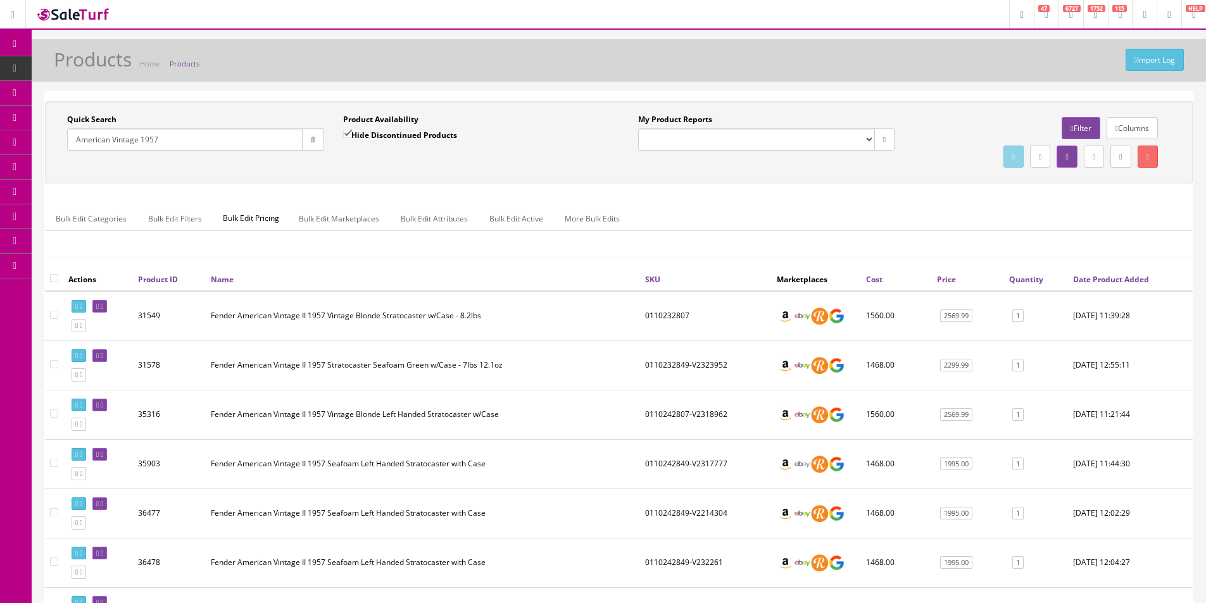
scroll to position [198, 0]
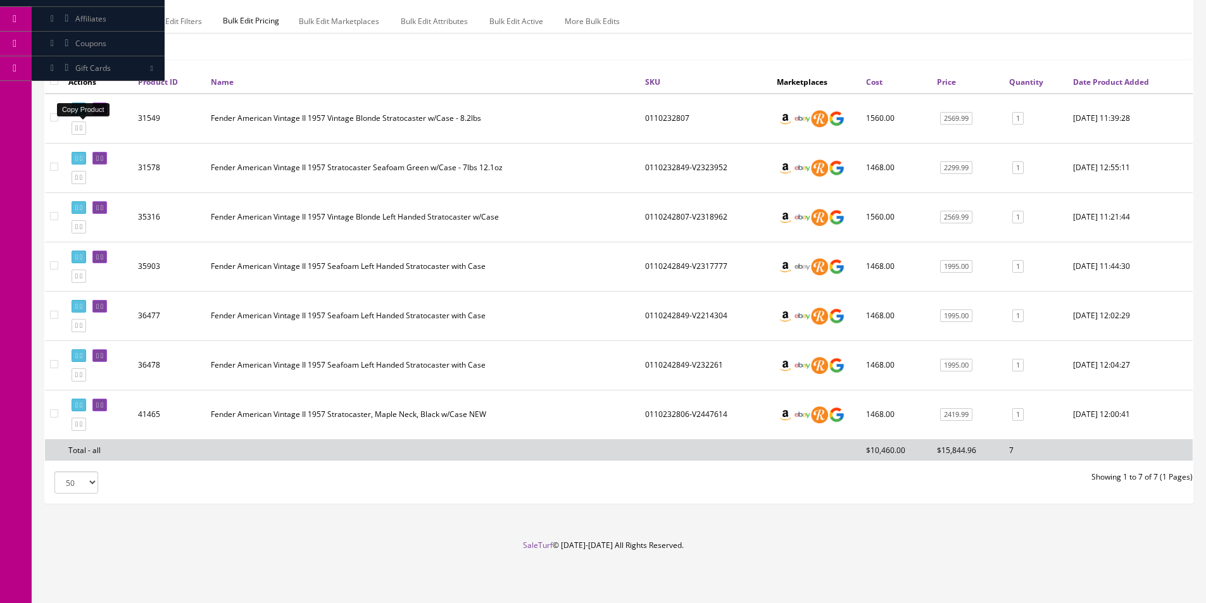
type input "American Vintage 1957"
click at [78, 130] on icon at bounding box center [76, 128] width 3 height 7
click at [770, 32] on ul "Bulk Edit Categories Bulk Edit Filters Bulk Edit Pricing Bulk Edit Marketplaces…" at bounding box center [619, 21] width 1147 height 25
click at [663, 54] on div "Bulk Edit Categories Bulk Edit Filters Bulk Edit Pricing Bulk Edit Marketplaces…" at bounding box center [619, 29] width 1147 height 60
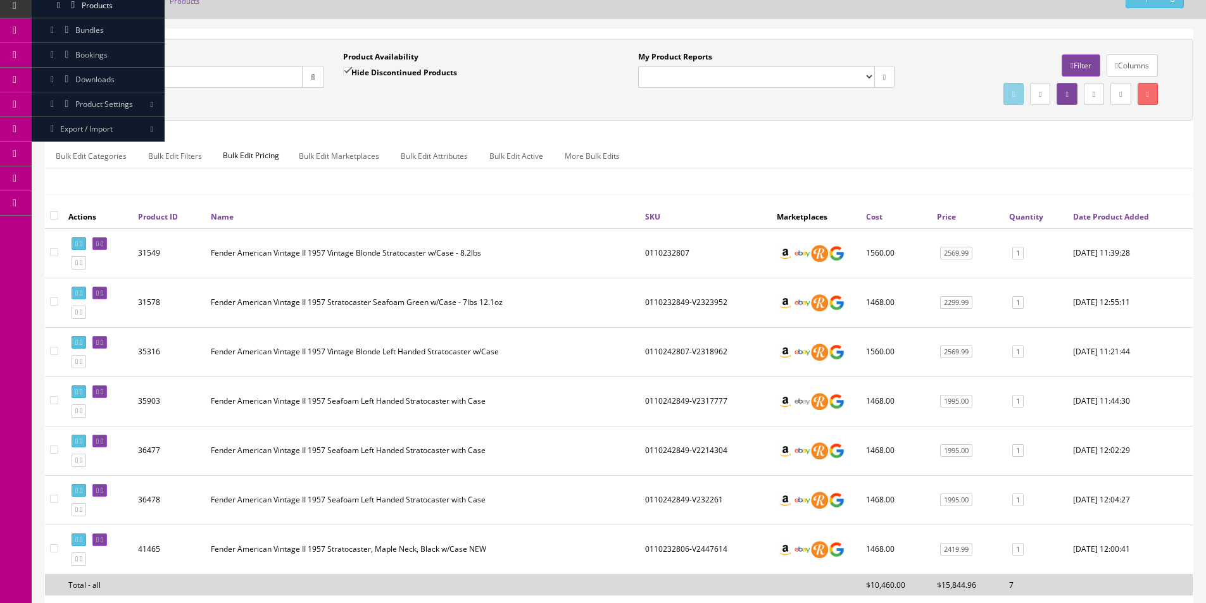
scroll to position [0, 0]
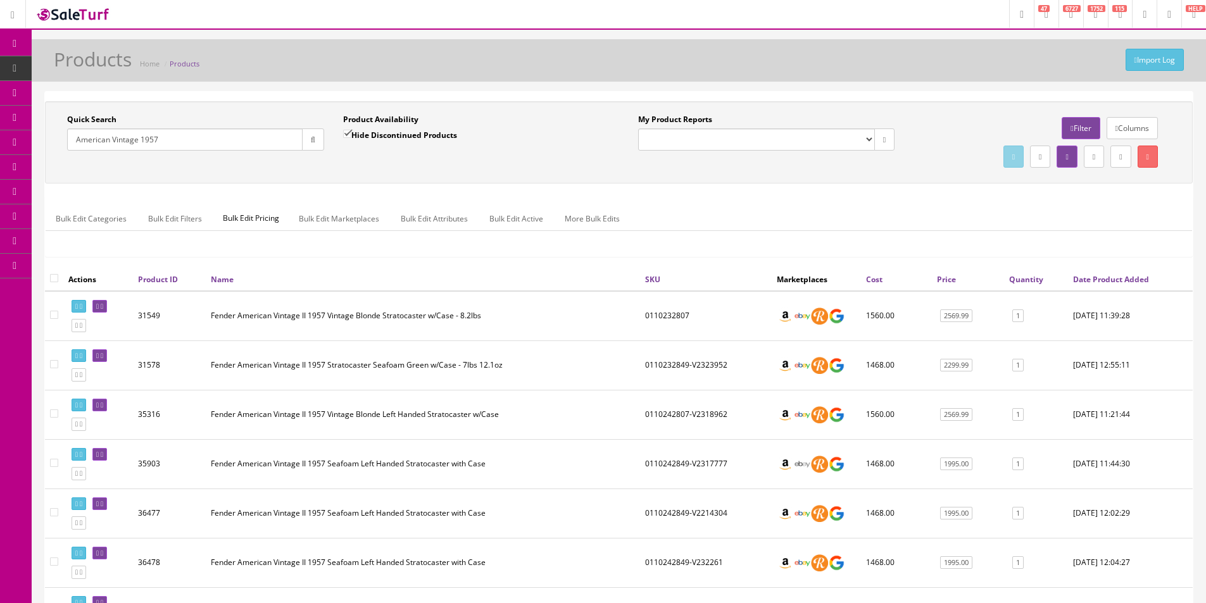
drag, startPoint x: 455, startPoint y: 1, endPoint x: 443, endPoint y: 70, distance: 69.4
click at [445, 59] on div "Import Log Products Home Products" at bounding box center [619, 64] width 1156 height 30
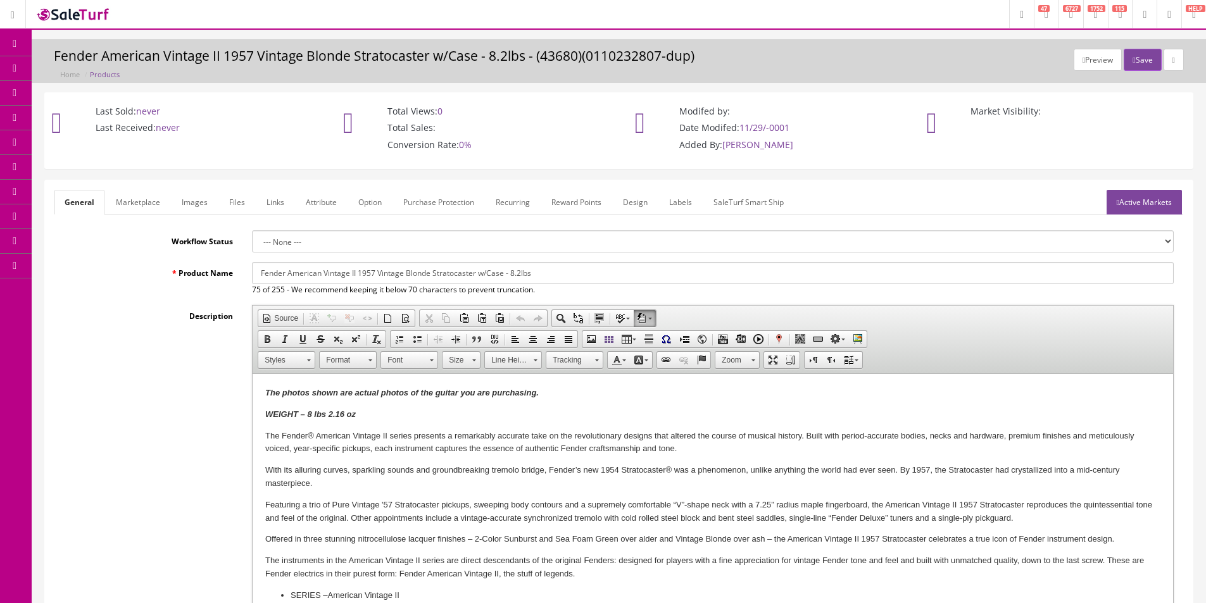
drag, startPoint x: 505, startPoint y: 275, endPoint x: 657, endPoint y: 275, distance: 152.0
click at [657, 275] on input "Fender American Vintage II 1957 Vintage Blonde Stratocaster w/Case - 8.2lbs" at bounding box center [713, 273] width 922 height 22
click at [287, 273] on input "Fender American Vintage II 1957 Vintage Blonde Stratocaster w/Case" at bounding box center [713, 273] width 922 height 22
type input "Fender FSR American Vintage II 1957 Vintage Blonde Stratocaster w/Case"
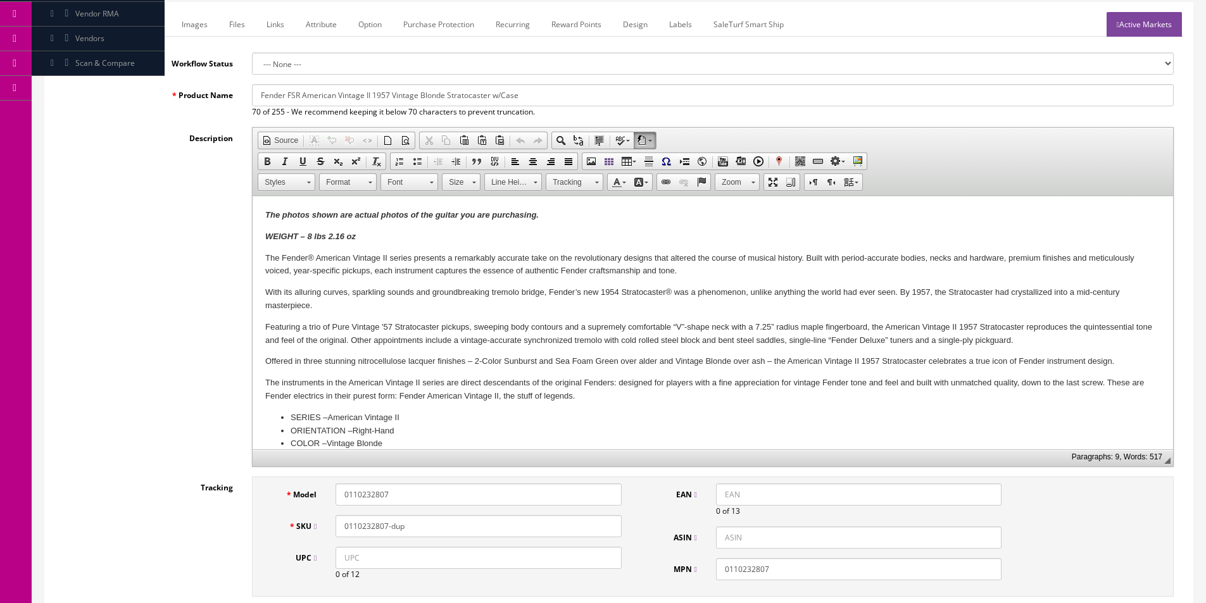
scroll to position [253, 0]
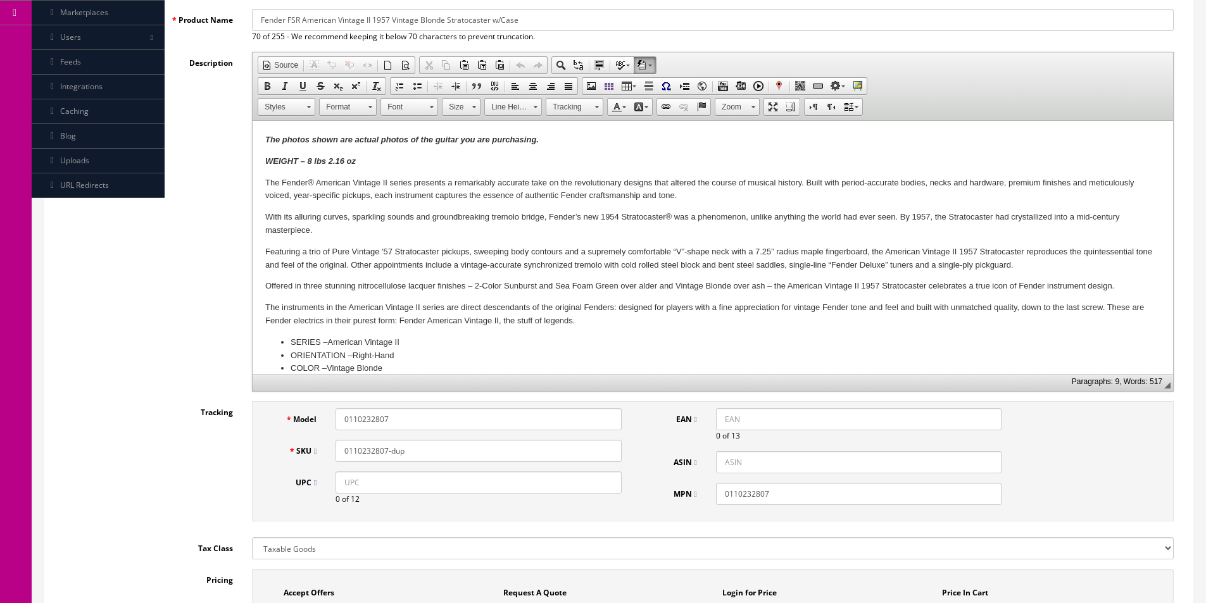
click at [363, 412] on input "0110232807" at bounding box center [479, 419] width 286 height 22
paste input "70232801"
type input "0170232801"
paste input "70232801"
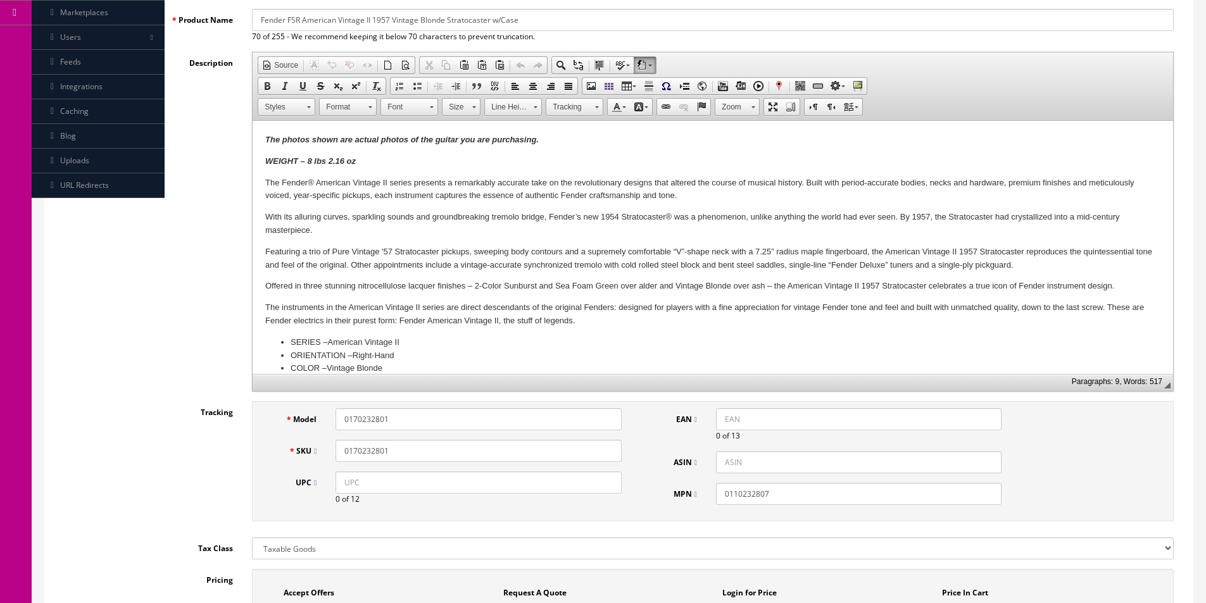
type input "0170232801"
click at [746, 496] on input "0110232807" at bounding box center [859, 494] width 286 height 22
paste input "70232801"
type input "0170232801"
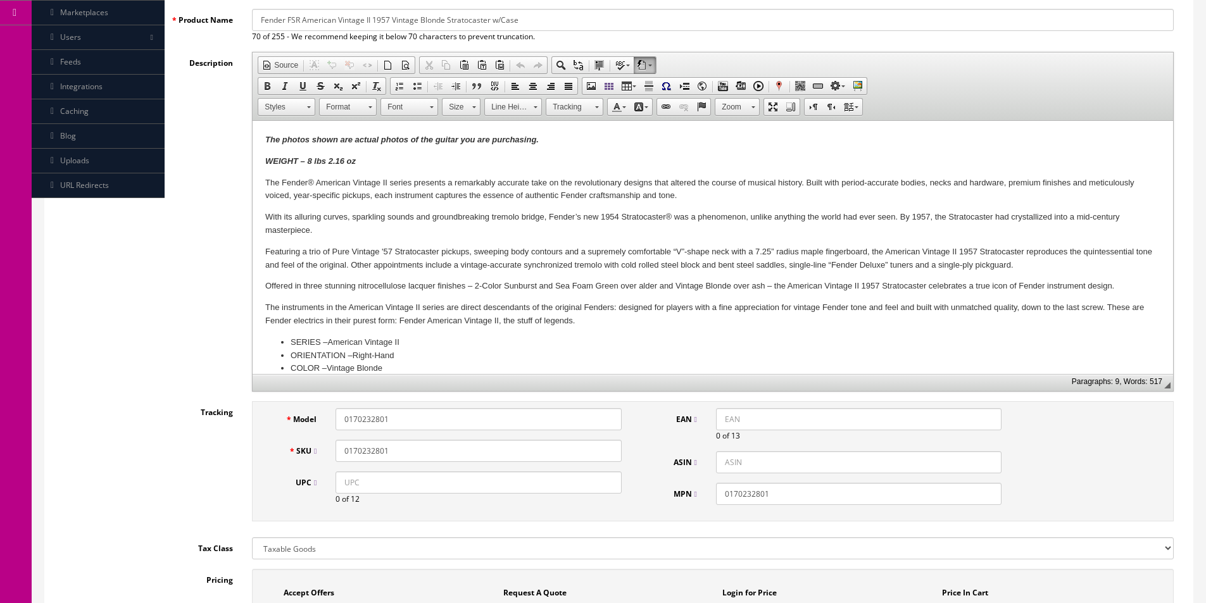
drag, startPoint x: 567, startPoint y: 485, endPoint x: 624, endPoint y: 467, distance: 59.7
click at [567, 485] on input "UPC" at bounding box center [479, 483] width 286 height 22
paste input "885978795215"
type input "885978795215"
click at [724, 419] on input "EAN" at bounding box center [859, 419] width 286 height 22
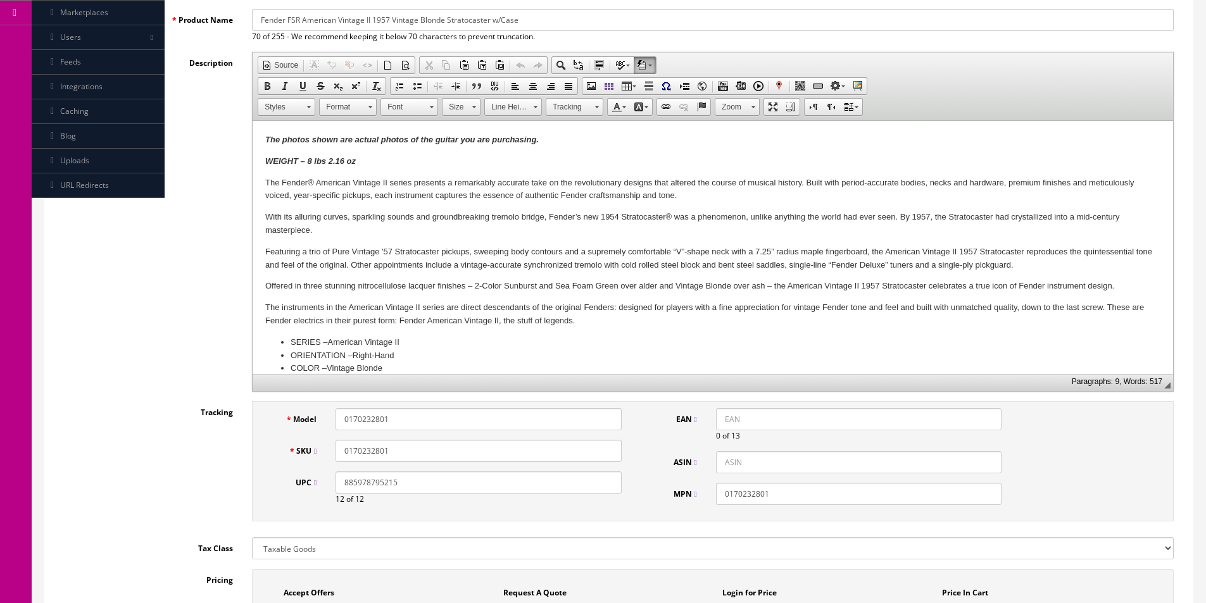
paste input "885978795215"
click at [719, 419] on input "885978795215" at bounding box center [859, 419] width 286 height 22
type input "0885978795215"
click at [734, 464] on input "ASIN" at bounding box center [859, 462] width 286 height 22
click at [470, 453] on input "0170232801" at bounding box center [479, 451] width 286 height 22
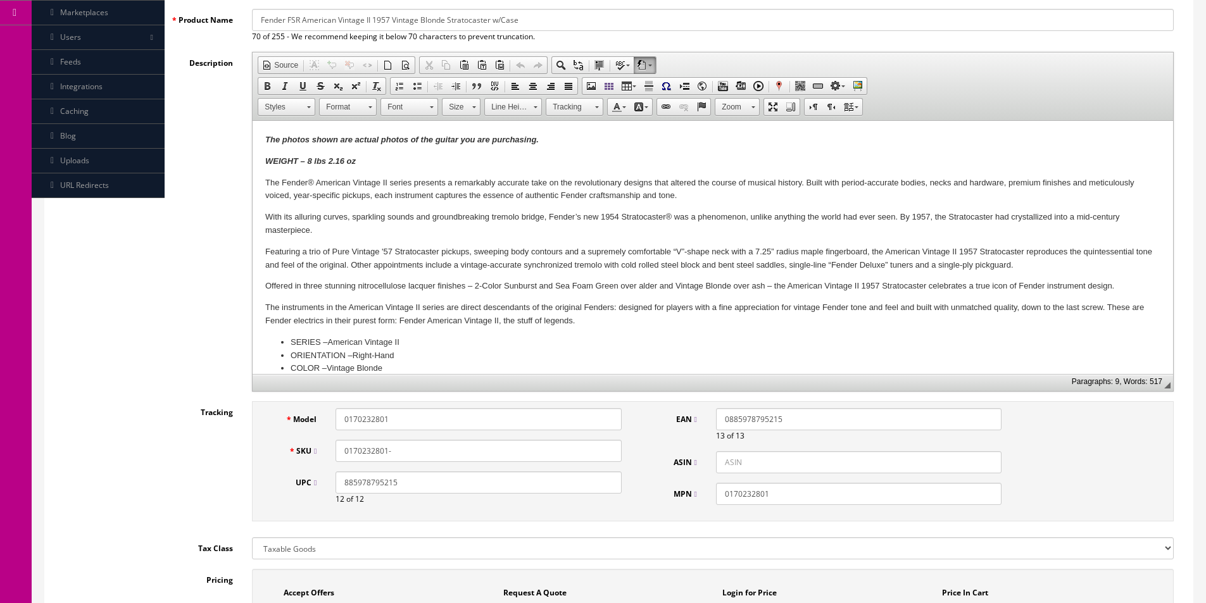
paste input "V2557817"
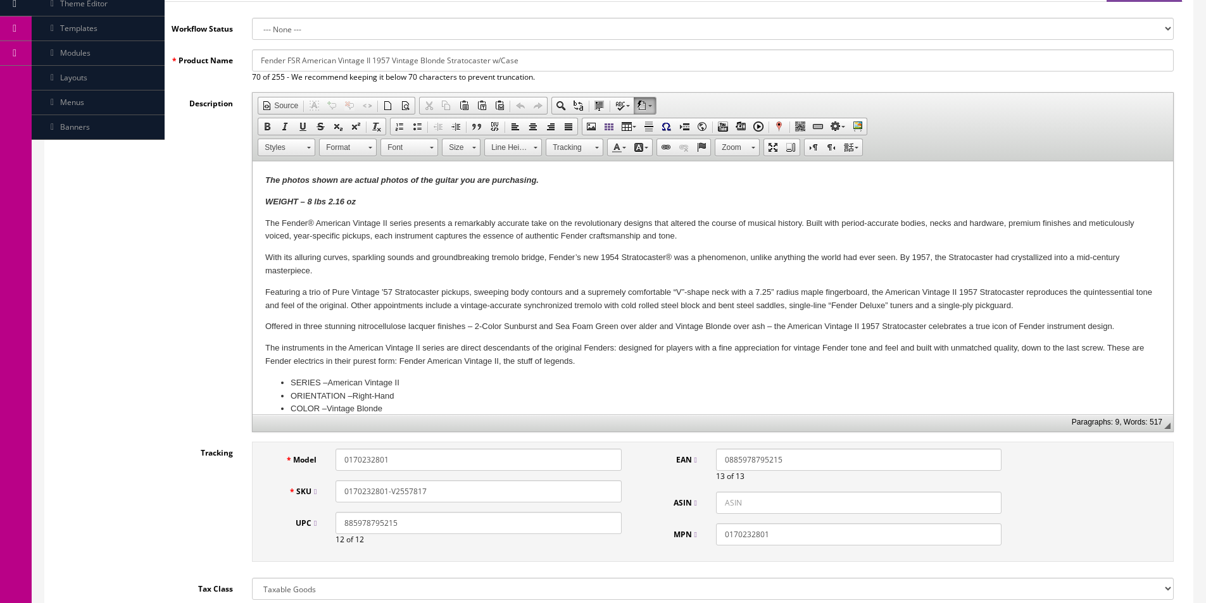
scroll to position [190, 0]
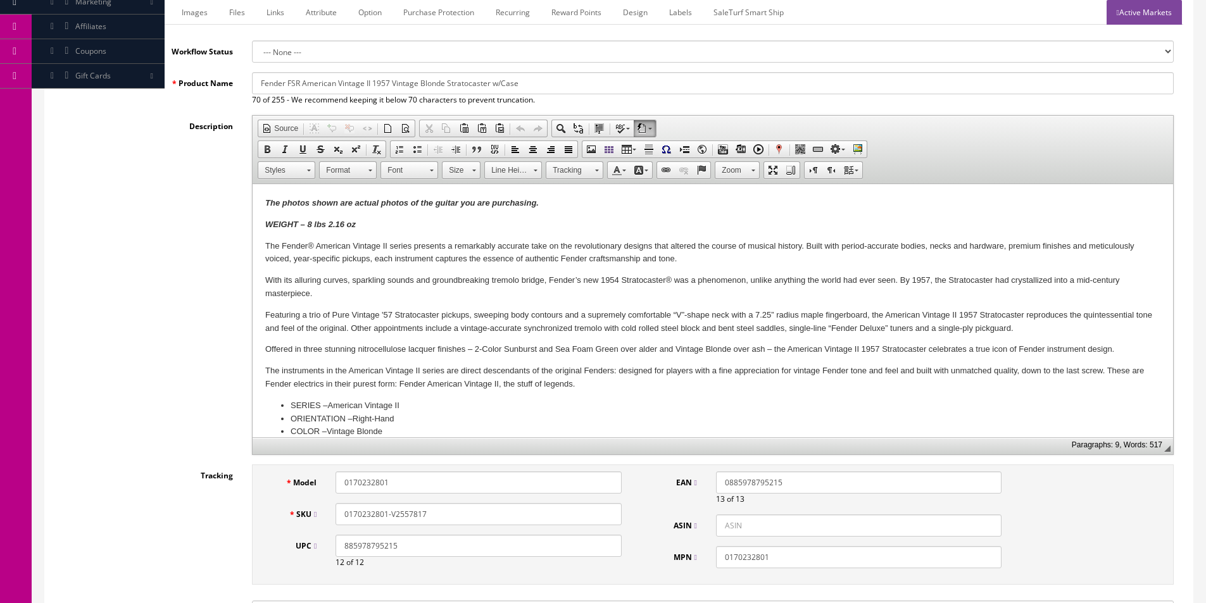
type input "0170232801-V2557817"
click at [481, 376] on p "The instruments in the American Vintage II series are direct descendants of the…" at bounding box center [712, 378] width 895 height 27
click at [396, 82] on input "Fender FSR American Vintage II 1957 Vintage Blonde Stratocaster w/Case" at bounding box center [713, 83] width 922 height 22
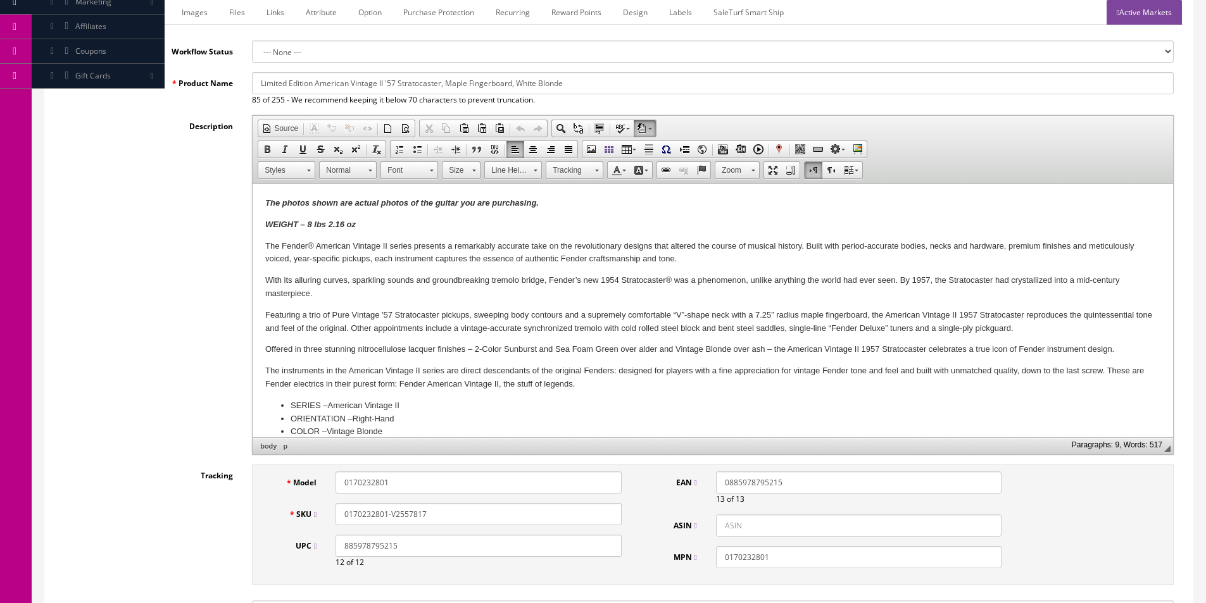
click at [262, 83] on input "Limited Edition American Vintage II '57 Stratocaster, Maple Fingerboard, White …" at bounding box center [713, 83] width 922 height 22
click at [506, 83] on input "Fender Limited Edition American Vintage II '57 Stratocaster, Maple Fingerboard,…" at bounding box center [713, 83] width 922 height 22
click at [562, 79] on input "Fender Limited Edition American Vintage II '57 Stratocaster, White Blonde" at bounding box center [713, 83] width 922 height 22
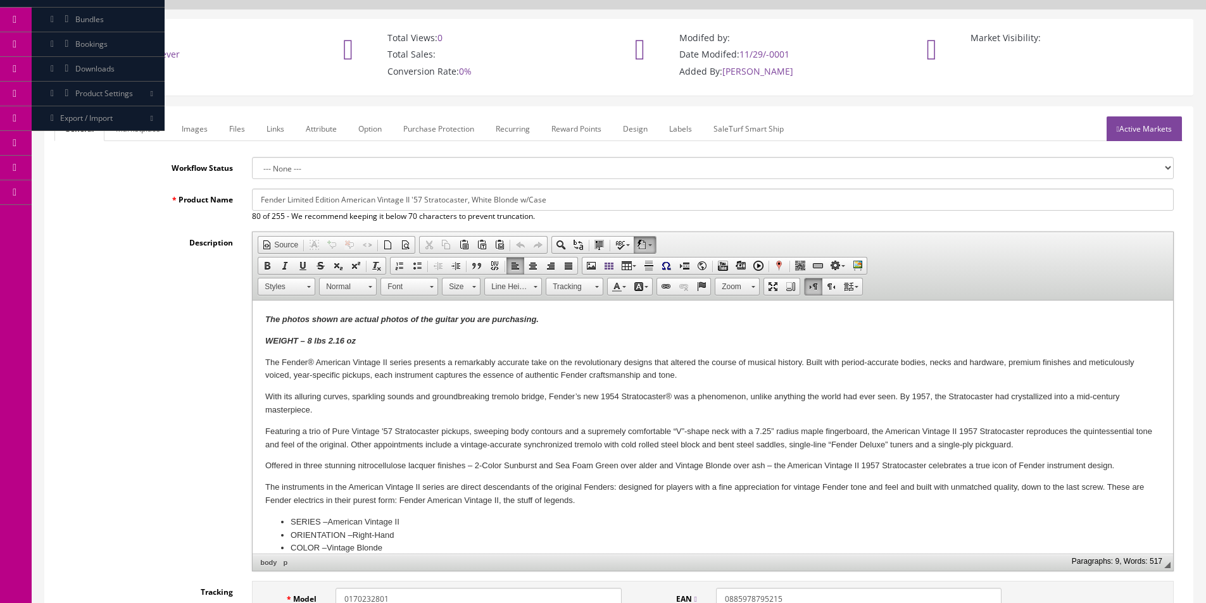
scroll to position [63, 0]
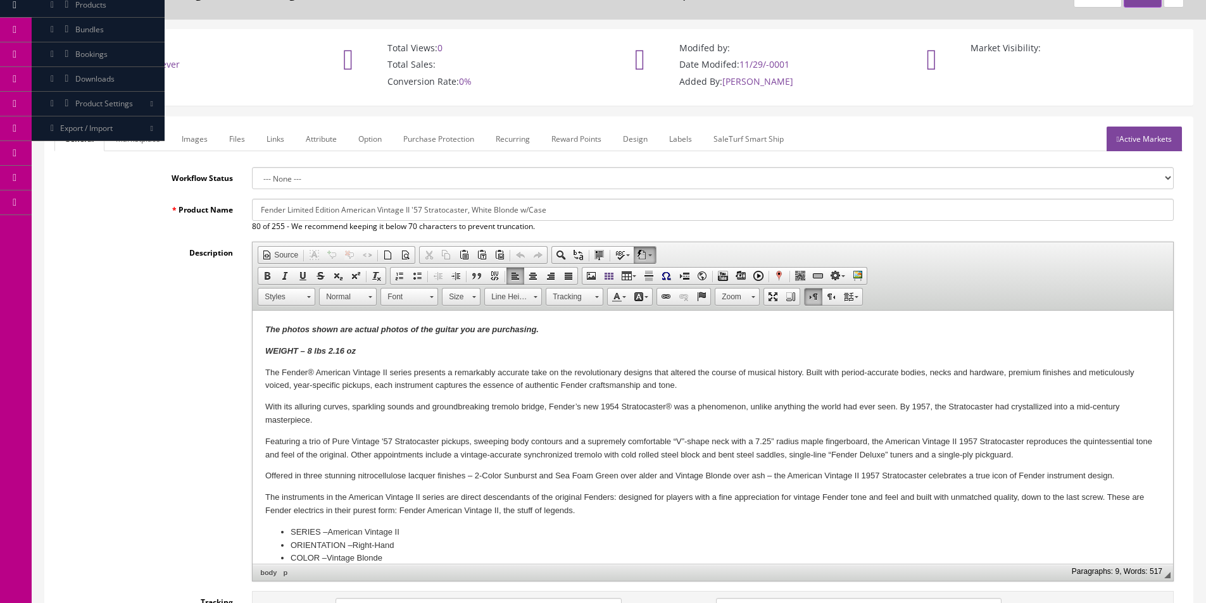
type input "Fender Limited Edition American Vintage II '57 Stratocaster, White Blonde w/Case"
click at [134, 149] on link "Marketplace" at bounding box center [138, 139] width 65 height 25
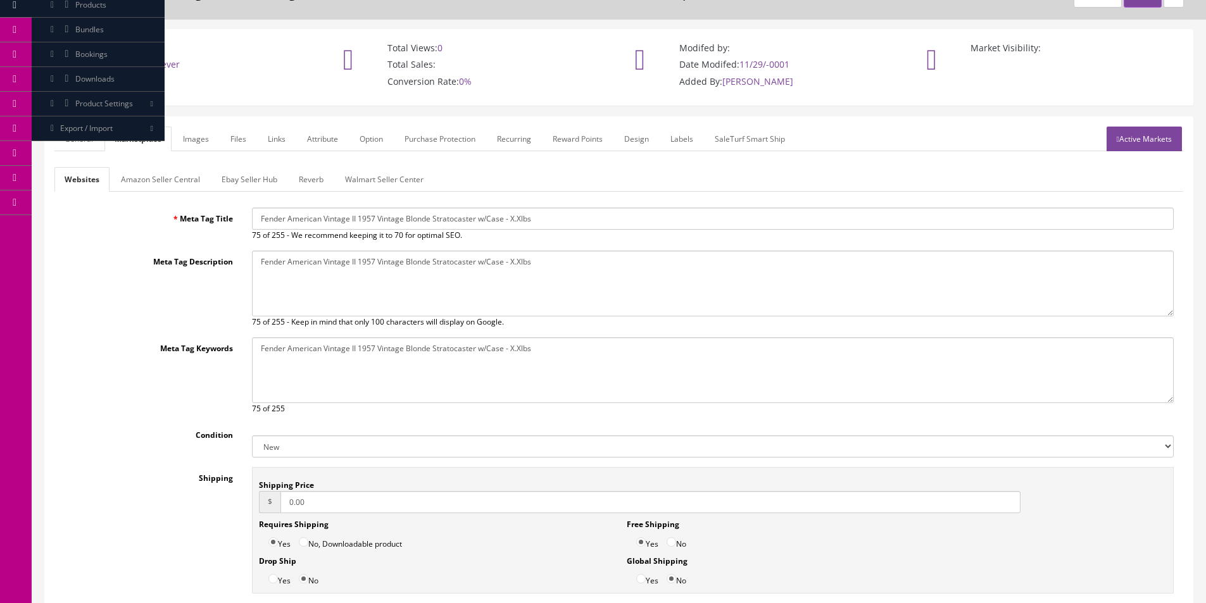
click at [379, 217] on input "Fender American Vintage II 1957 Vintage Blonde Stratocaster w/Case - X.Xlbs" at bounding box center [713, 219] width 922 height 22
drag, startPoint x: 379, startPoint y: 217, endPoint x: 386, endPoint y: 243, distance: 26.9
click at [379, 217] on input "Fender American Vintage II 1957 Vintage Blonde Stratocaster w/Case - X.Xlbs" at bounding box center [713, 219] width 922 height 22
paste input "Limited Edition American Vintage II '57 Stratocaster, White Blonde w/Case"
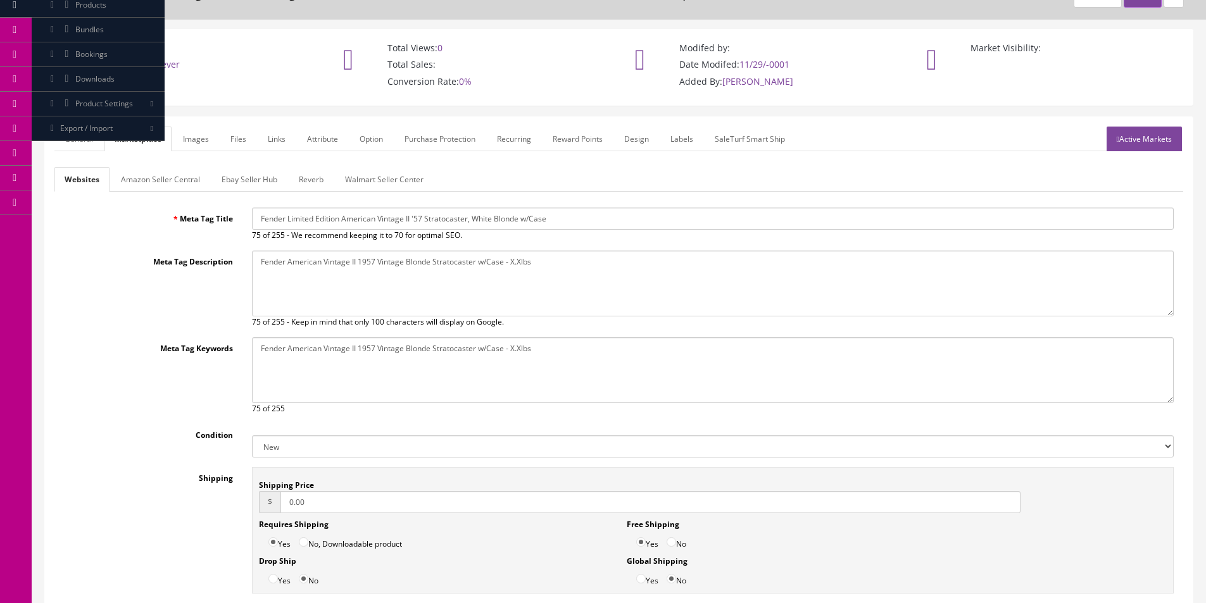
type input "Fender Limited Edition American Vintage II '57 Stratocaster, White Blonde w/Case"
click at [415, 295] on textarea "Fender American Vintage II 1957 Vintage Blonde Stratocaster w/Case - X.Xlbs" at bounding box center [713, 284] width 922 height 66
paste textarea "Limited Edition American Vintage II '57 Stratocaster, White Blonde w/Case"
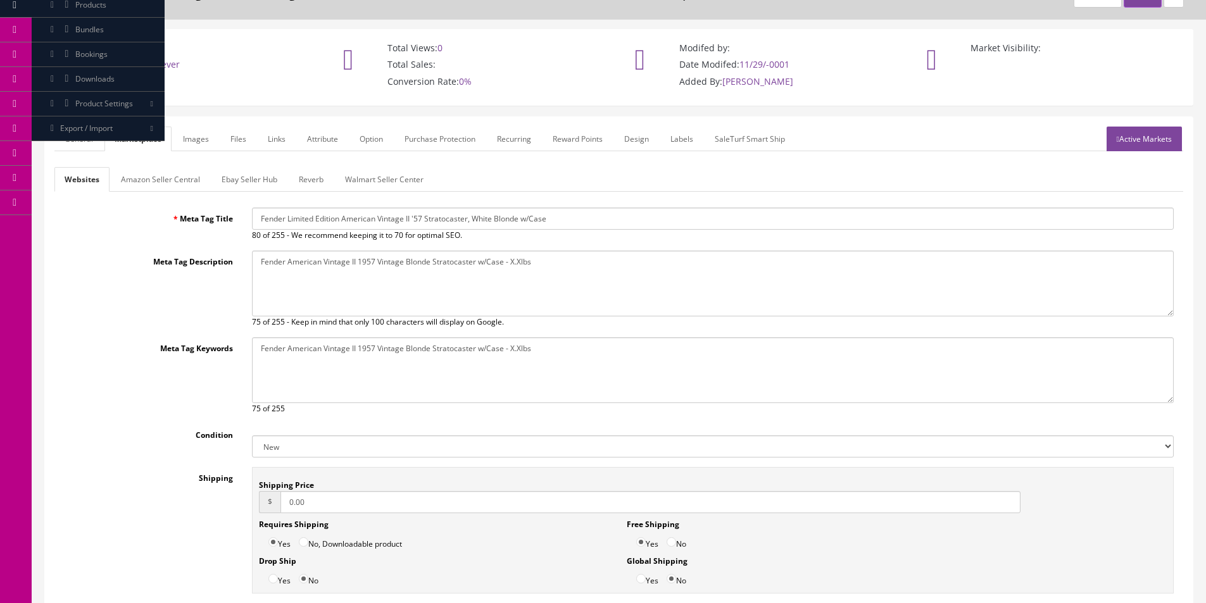
click at [415, 295] on textarea "Fender American Vintage II 1957 Vintage Blonde Stratocaster w/Case - X.Xlbs" at bounding box center [713, 284] width 922 height 66
type textarea "Fender Limited Edition American Vintage II '57 Stratocaster, White Blonde w/Case"
click at [465, 370] on textarea "Fender American Vintage II 1957 Vintage Blonde Stratocaster w/Case - X.Xlbs" at bounding box center [713, 371] width 922 height 66
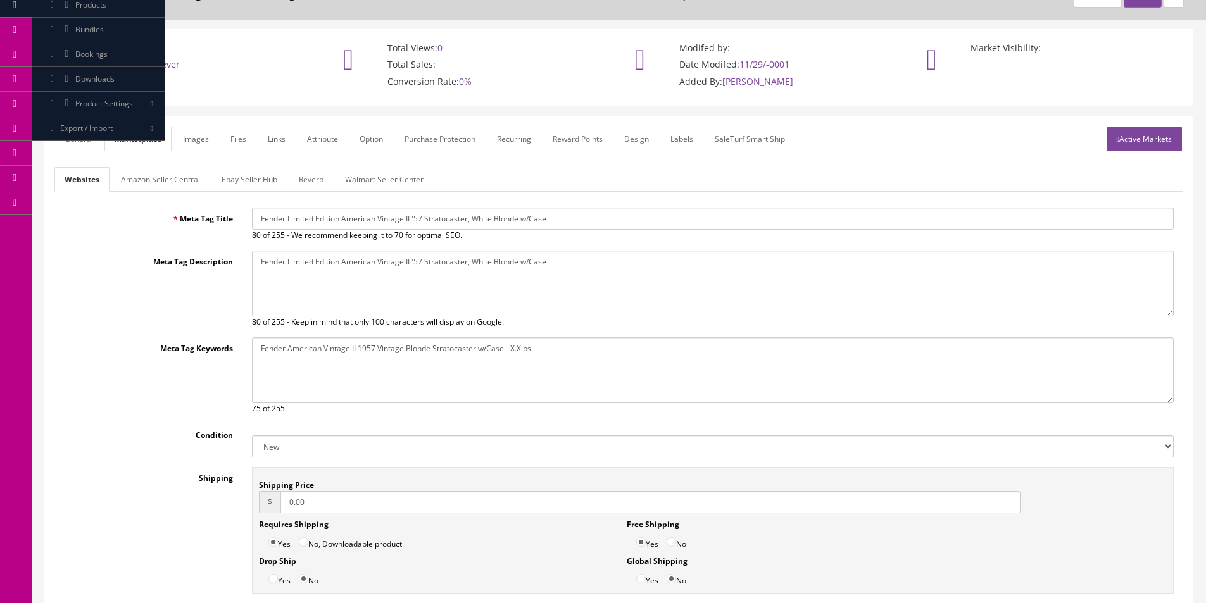
paste textarea "Limited Edition American Vintage II '57 Stratocaster, White Blonde w/Case"
type textarea "Fender Limited Edition American Vintage II '57 Stratocaster, White Blonde w/Case"
click at [85, 139] on link "General" at bounding box center [78, 139] width 49 height 25
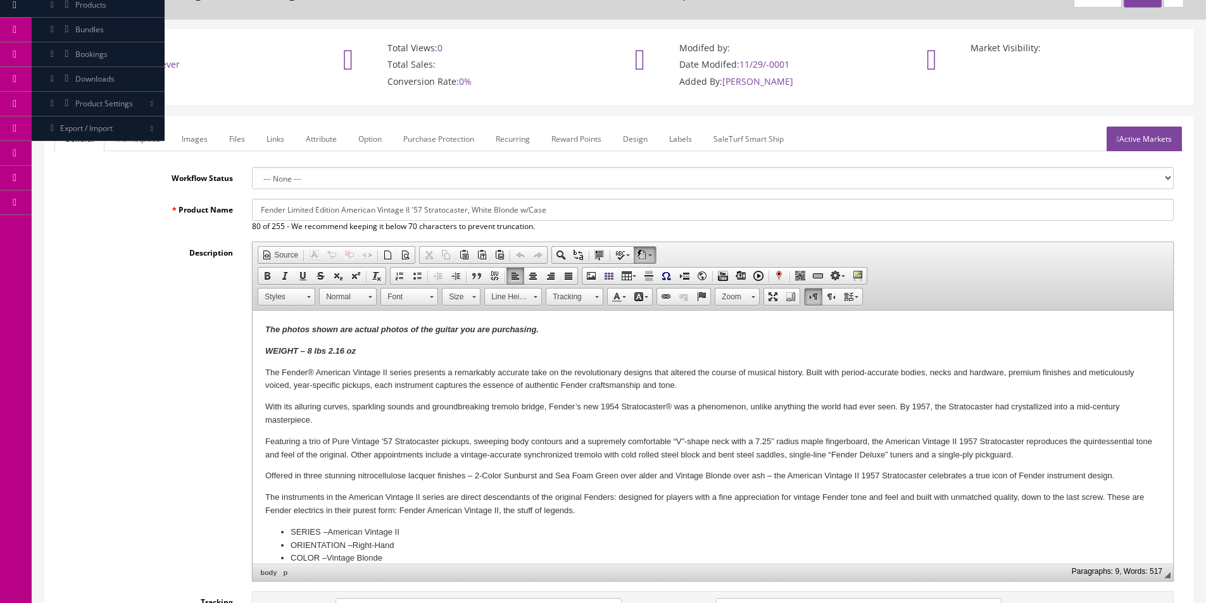
drag, startPoint x: 85, startPoint y: 266, endPoint x: 256, endPoint y: 289, distance: 172.5
click at [85, 267] on div "Description Rich Text Editor, input-description1 Editor toolbars Document Sourc…" at bounding box center [618, 412] width 1129 height 340
drag, startPoint x: 363, startPoint y: 348, endPoint x: 306, endPoint y: 351, distance: 57.1
click at [306, 351] on p "WEIGHT – 8 lbs 2.16 oz" at bounding box center [712, 351] width 895 height 13
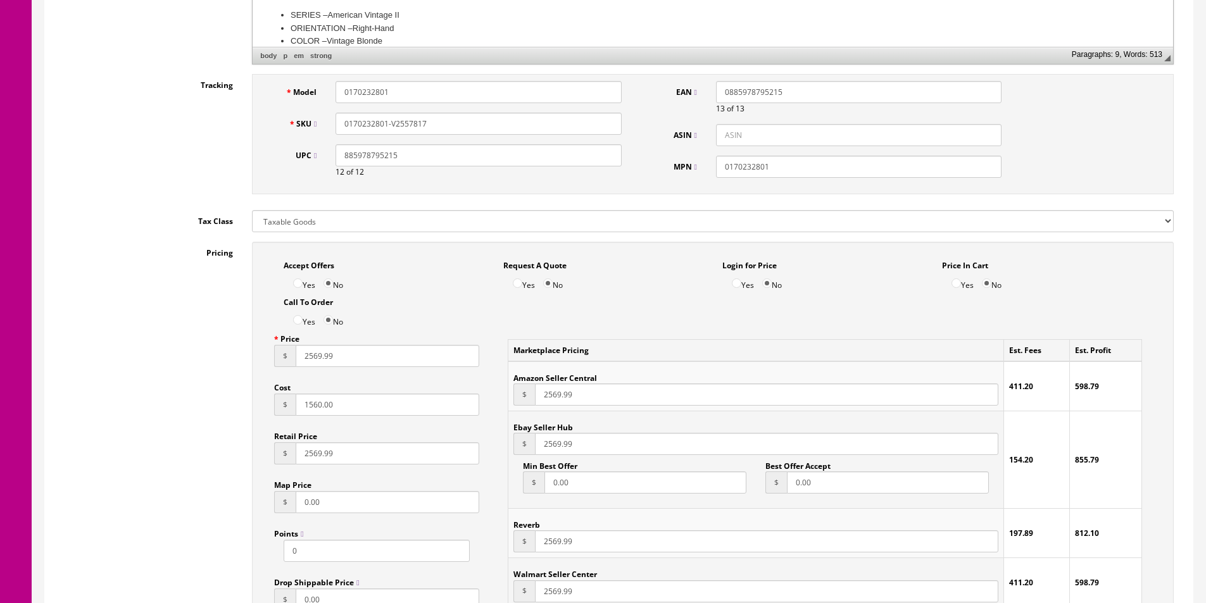
scroll to position [697, 0]
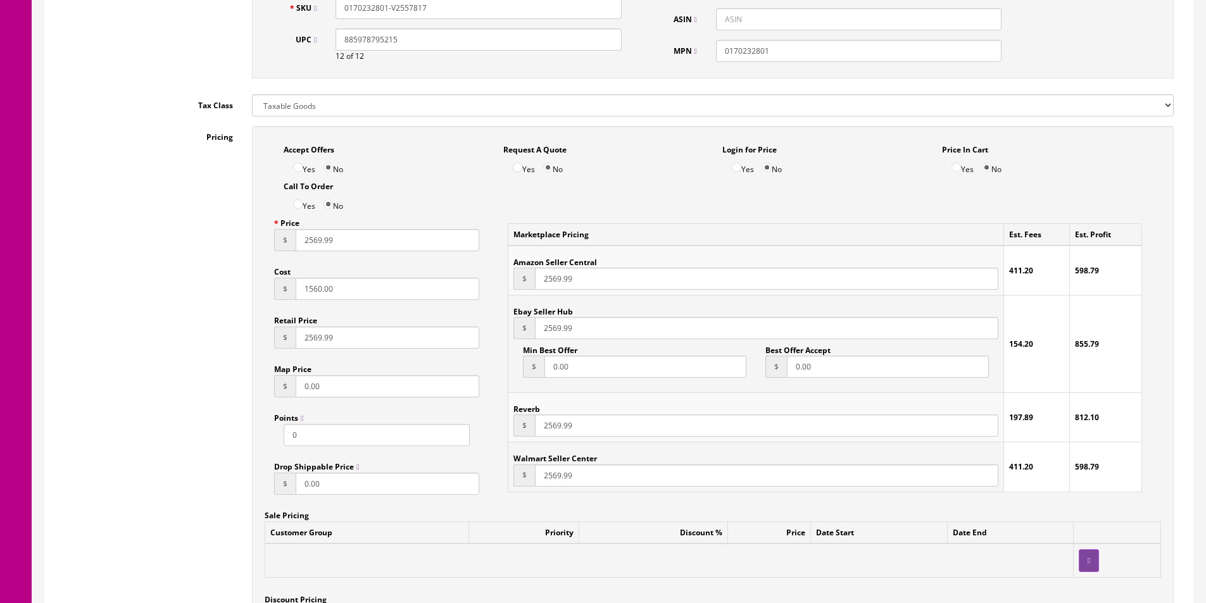
click at [319, 239] on input "2569.99" at bounding box center [388, 240] width 184 height 22
type input "2939.99"
click at [309, 353] on div "Price $ 2939.99 Cost $ 1560.00 Retail Price $ 2569.99 Map Price $ 0.00 Points 0…" at bounding box center [377, 358] width 224 height 293
click at [310, 343] on input "2569.99" at bounding box center [388, 338] width 184 height 22
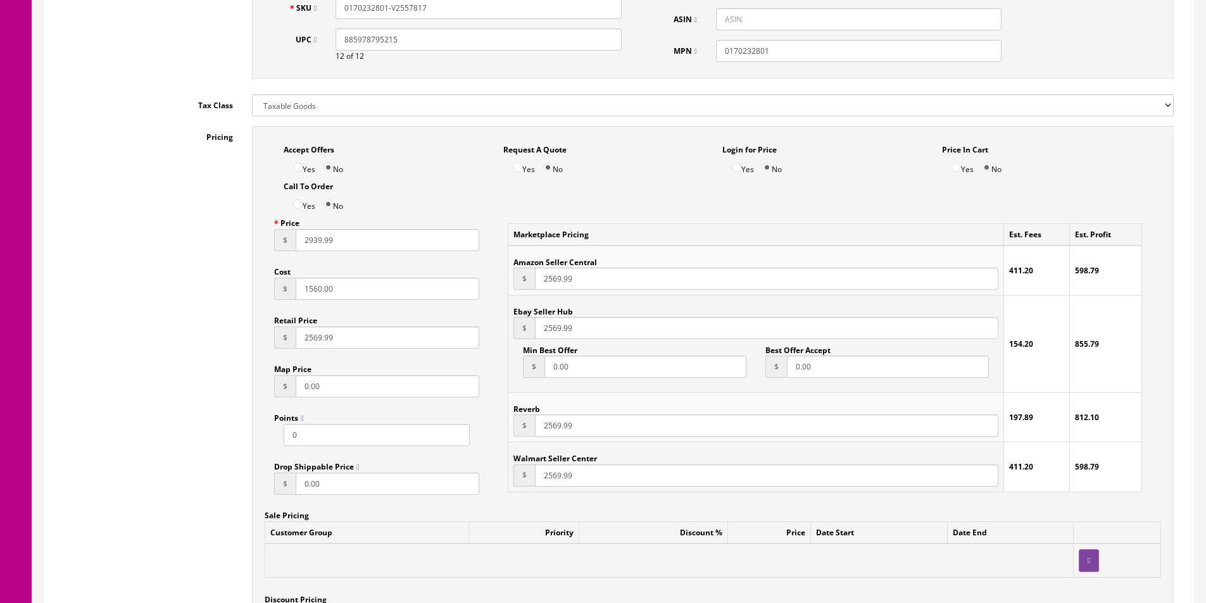
click at [310, 343] on input "2569.99" at bounding box center [388, 338] width 184 height 22
paste input "93"
type input "2939.99"
click at [553, 286] on input "2569.99" at bounding box center [767, 279] width 464 height 22
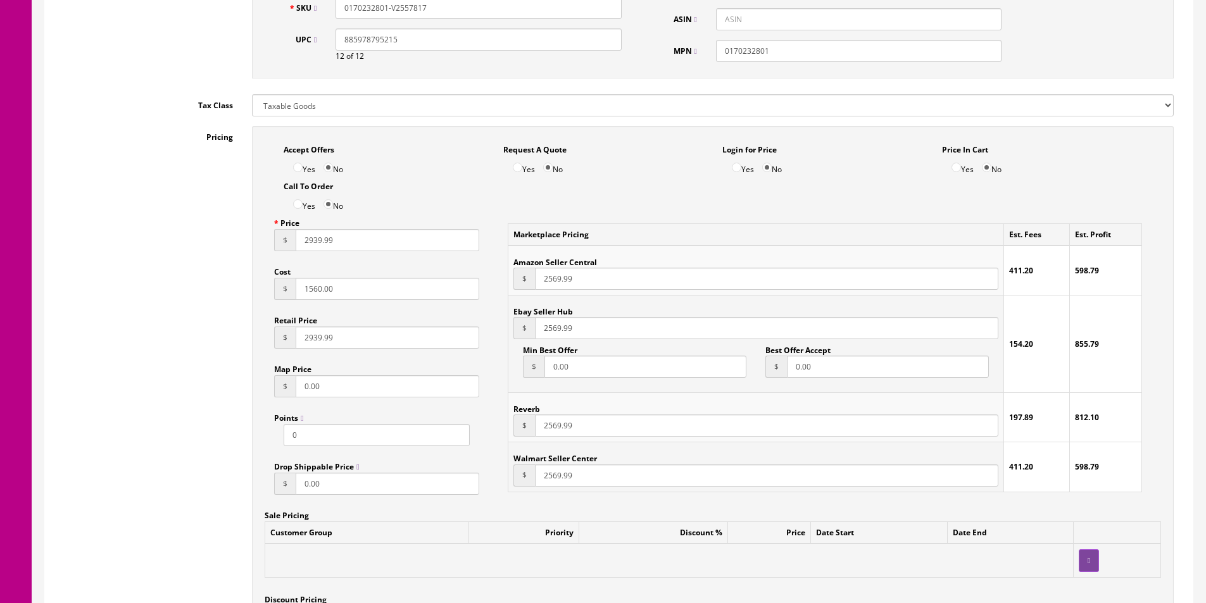
paste input "93"
type input "2939.99"
paste input "93"
type input "2939.99"
paste input "93"
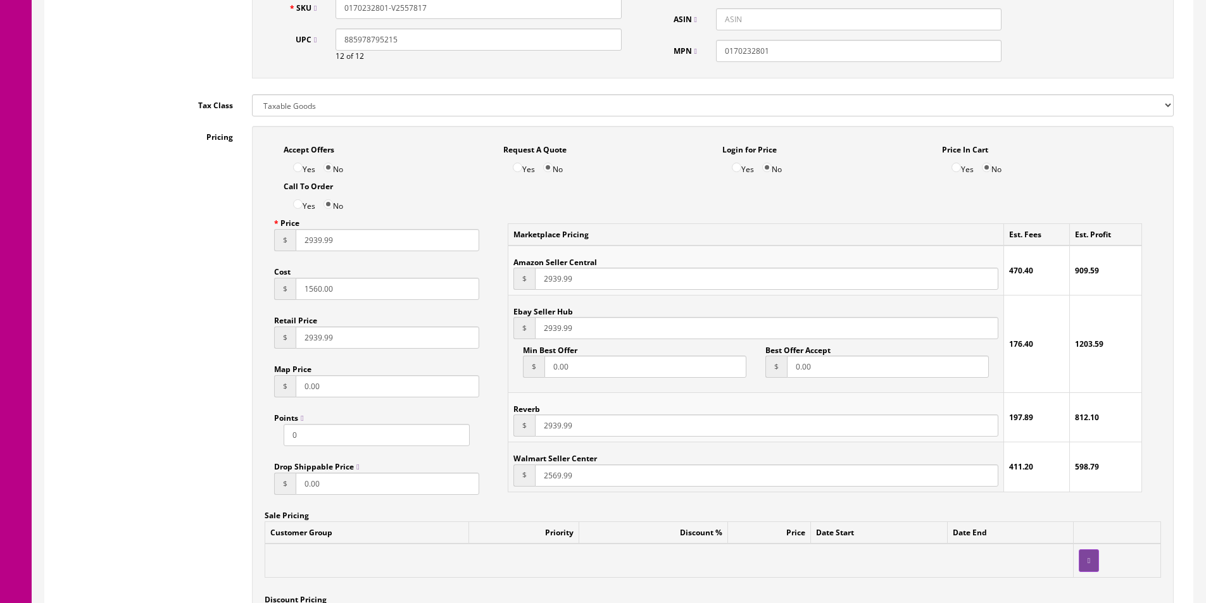
type input "2939.99"
paste input "93"
type input "2939.99"
click at [378, 284] on input "1560.00" at bounding box center [388, 289] width 184 height 22
click at [378, 283] on input "1560.00" at bounding box center [388, 289] width 184 height 22
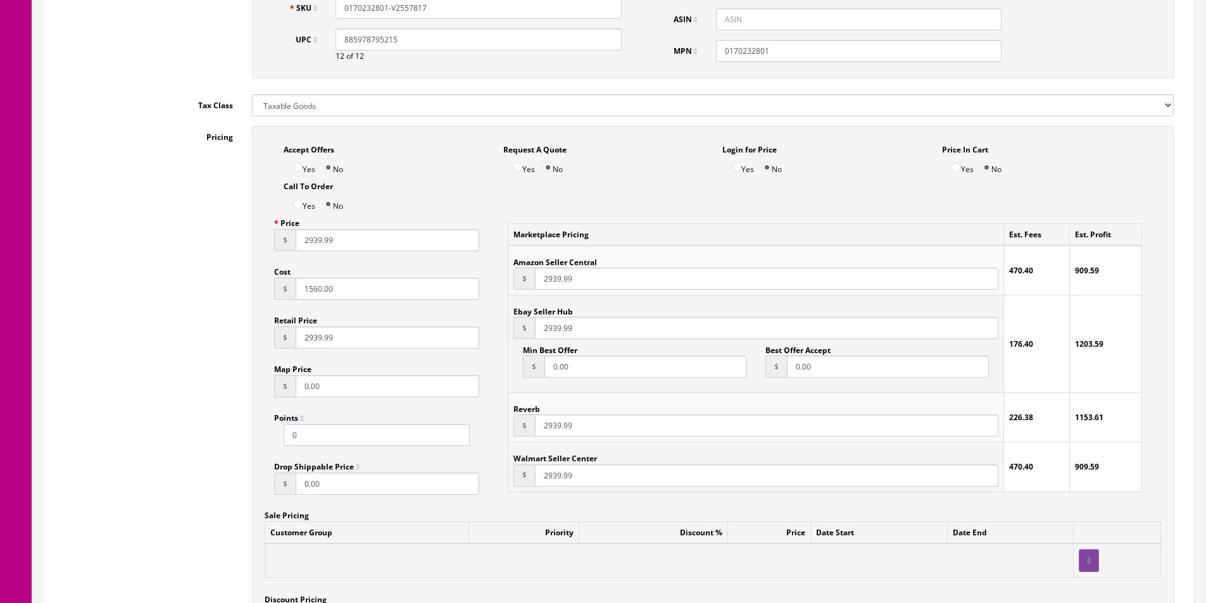
click at [378, 283] on input "1560.00" at bounding box center [388, 289] width 184 height 22
type input "2019.47"
click at [232, 284] on div "Pricing Accept Offers Yes No Request A Quote Yes No Login for Price Yes No Pric…" at bounding box center [618, 412] width 1129 height 572
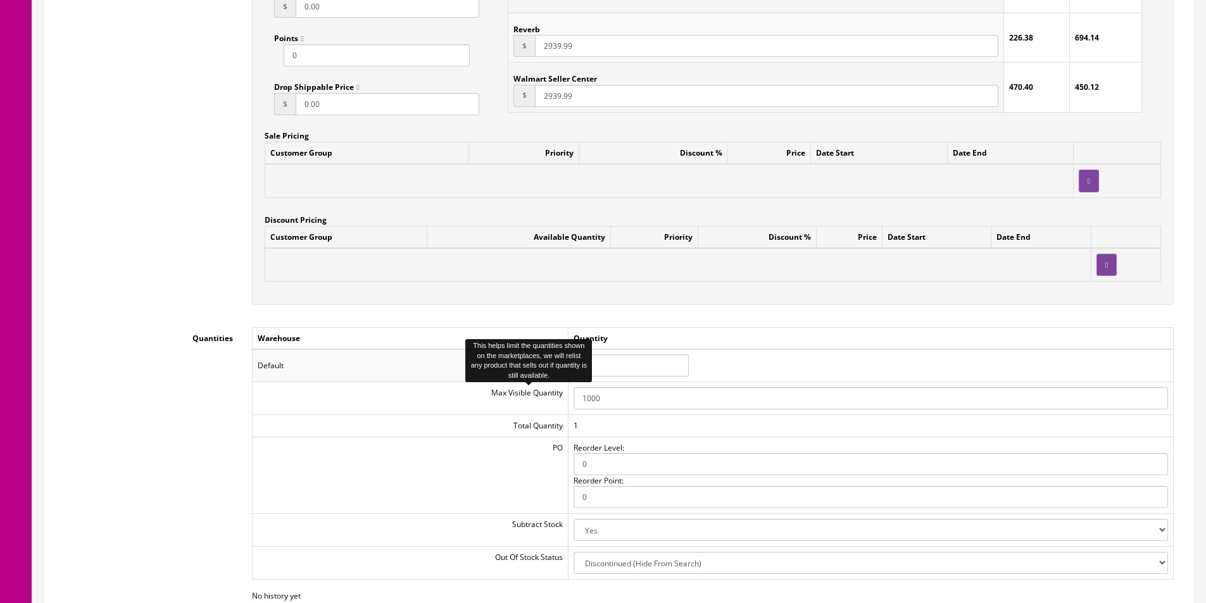
click at [597, 358] on input "1" at bounding box center [631, 366] width 115 height 22
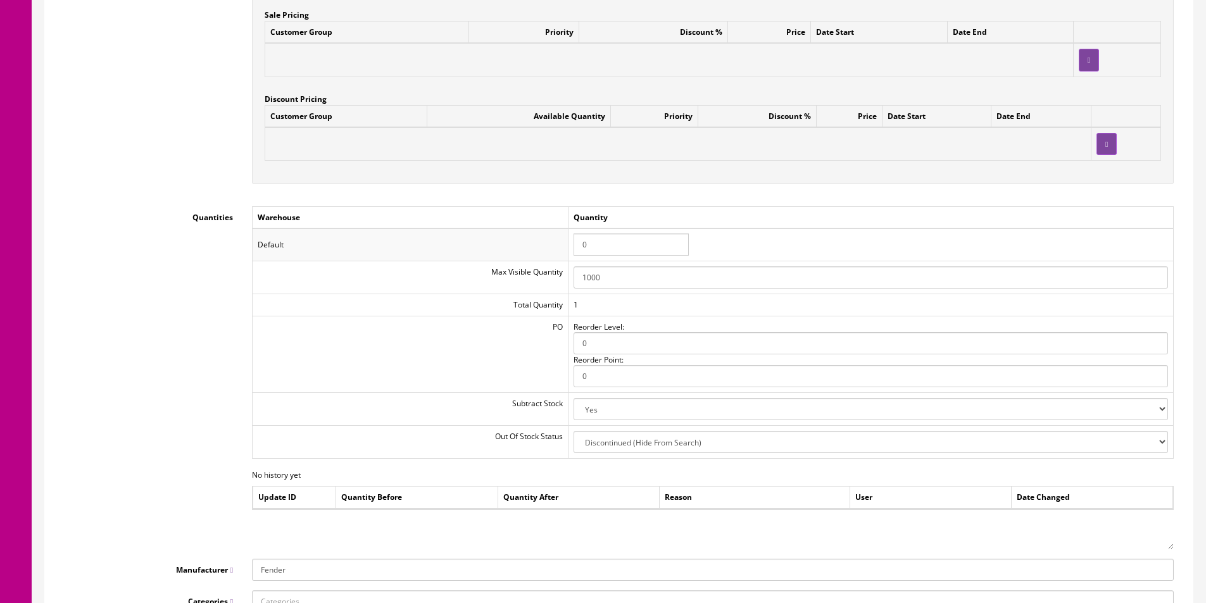
scroll to position [1641, 0]
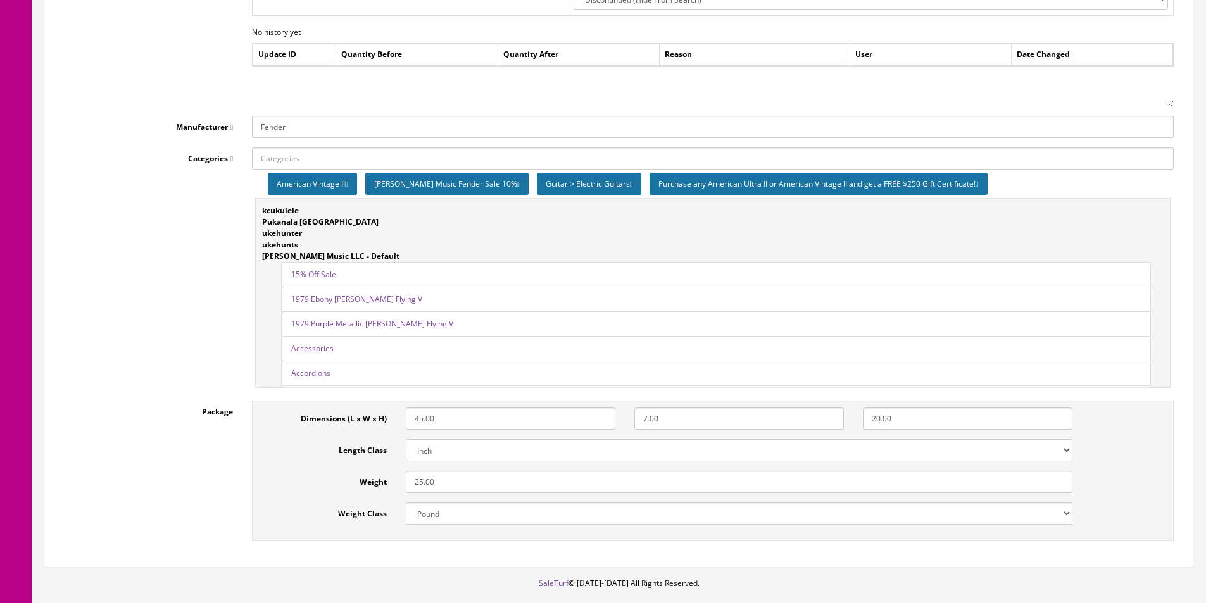
type input "0"
click at [423, 489] on input "25.00" at bounding box center [739, 482] width 667 height 22
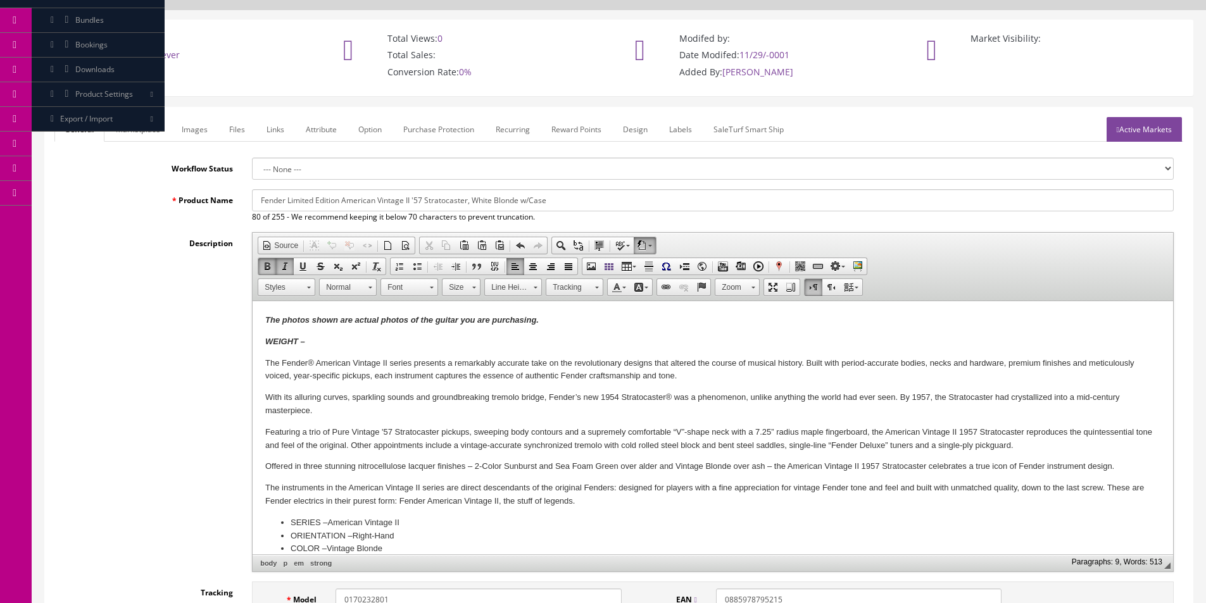
scroll to position [0, 0]
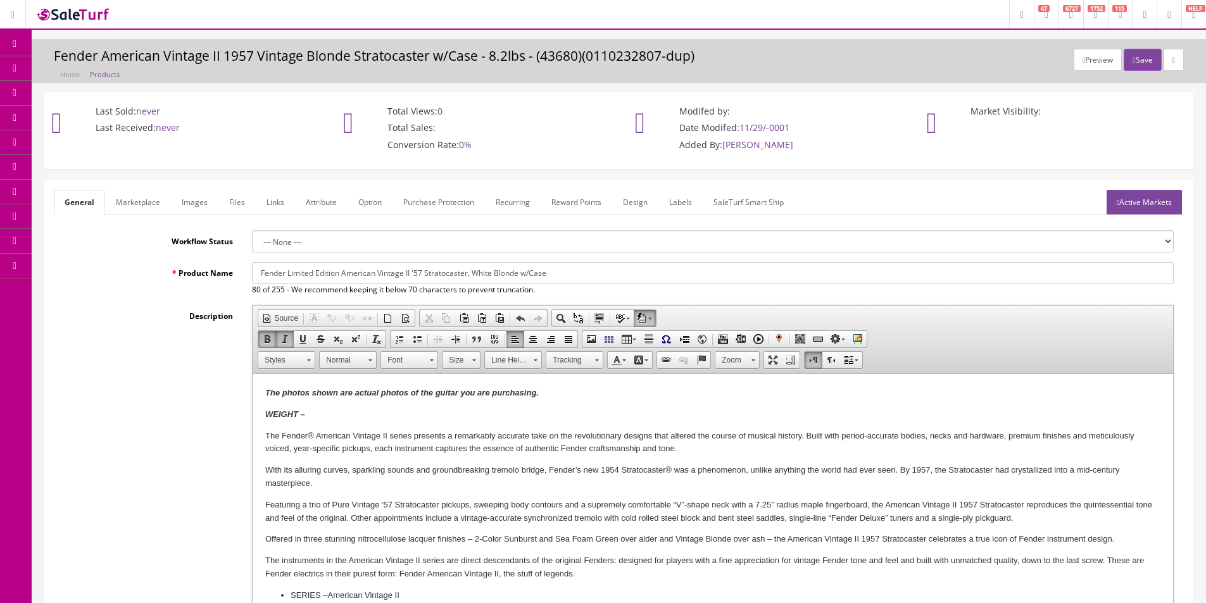
type input "30"
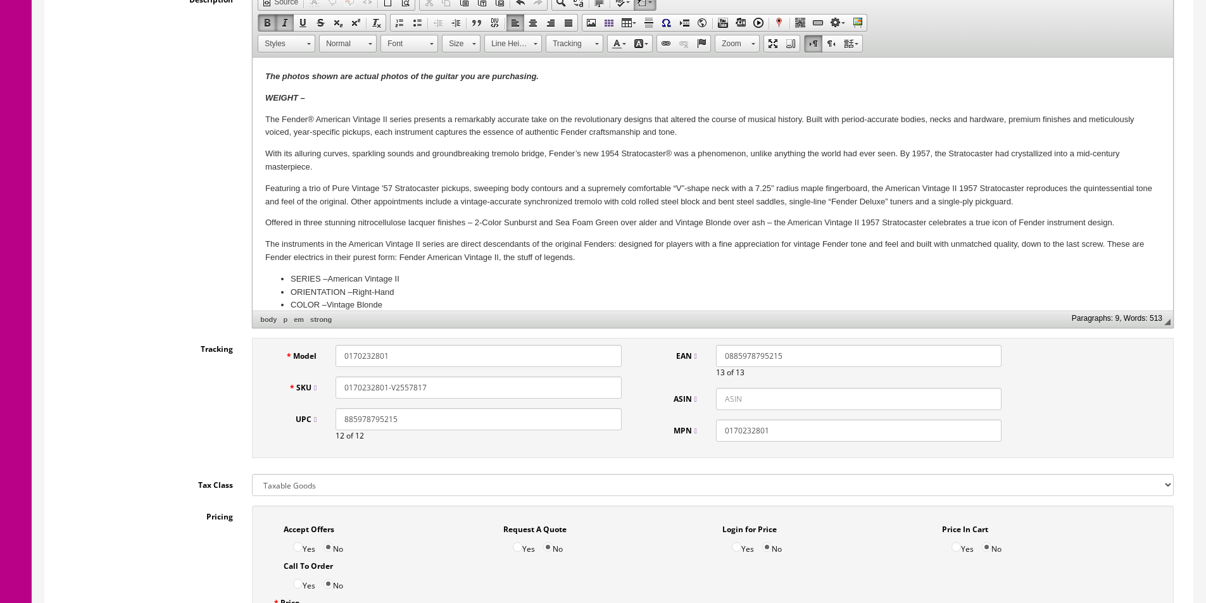
click at [184, 264] on div "Description Rich Text Editor, input-description1 Editor toolbars Document Sourc…" at bounding box center [618, 159] width 1129 height 340
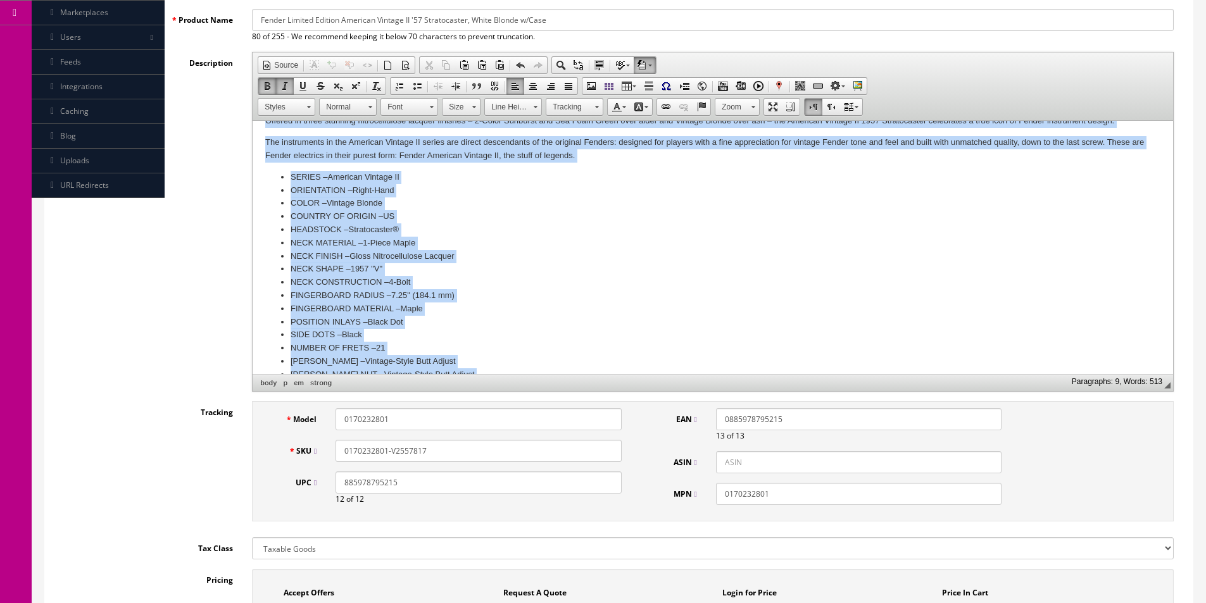
scroll to position [554, 0]
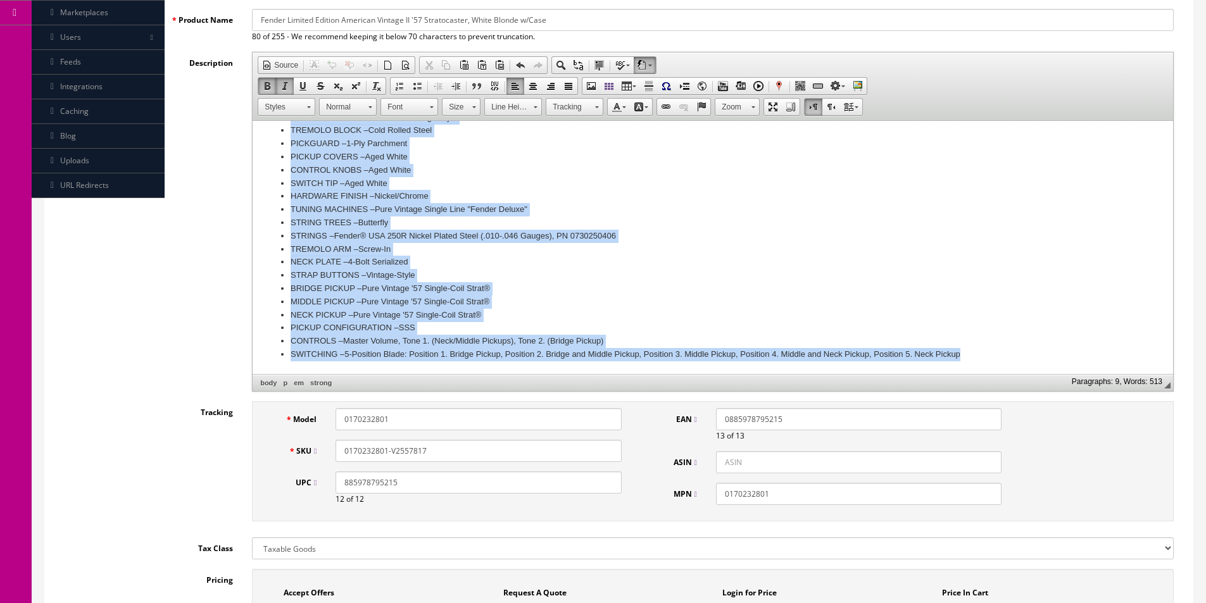
drag, startPoint x: 265, startPoint y: 179, endPoint x: 1013, endPoint y: 448, distance: 794.8
click at [950, 326] on li "PICKUP CONFIGURATION – SSS" at bounding box center [713, 328] width 845 height 13
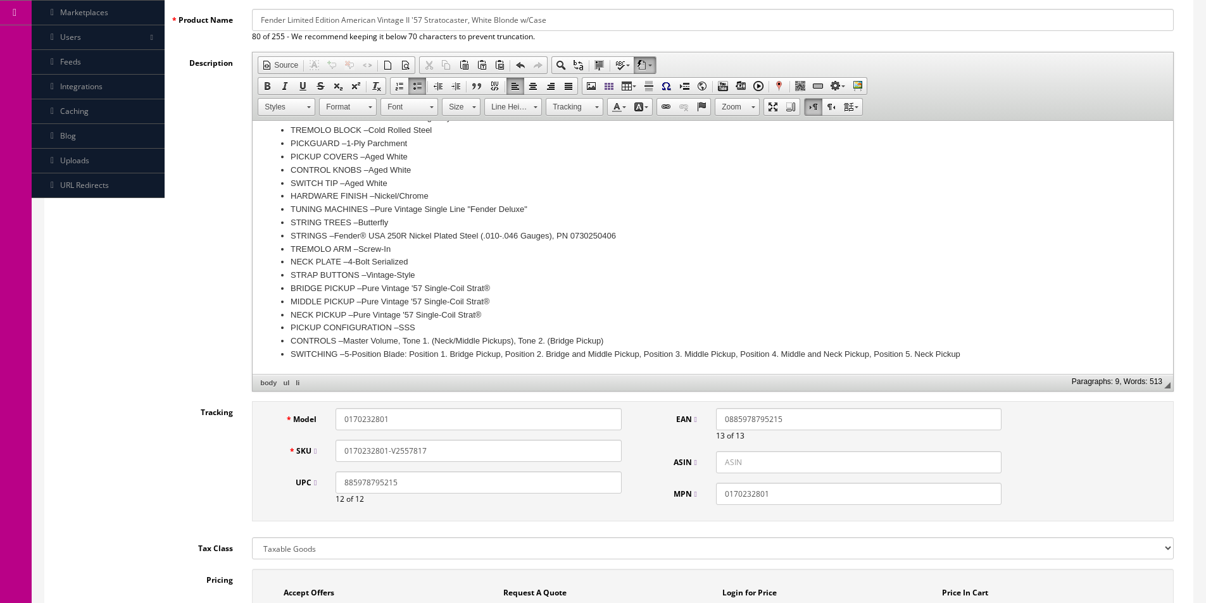
click at [611, 243] on li "TREMOLO ARM – Screw-In" at bounding box center [713, 249] width 845 height 13
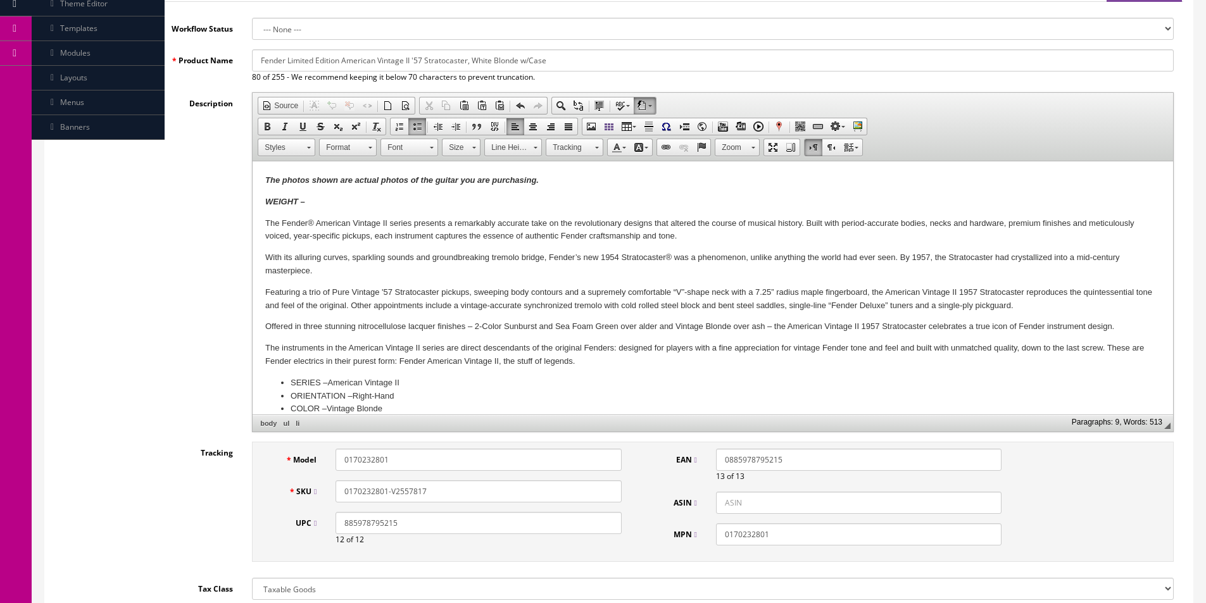
scroll to position [190, 0]
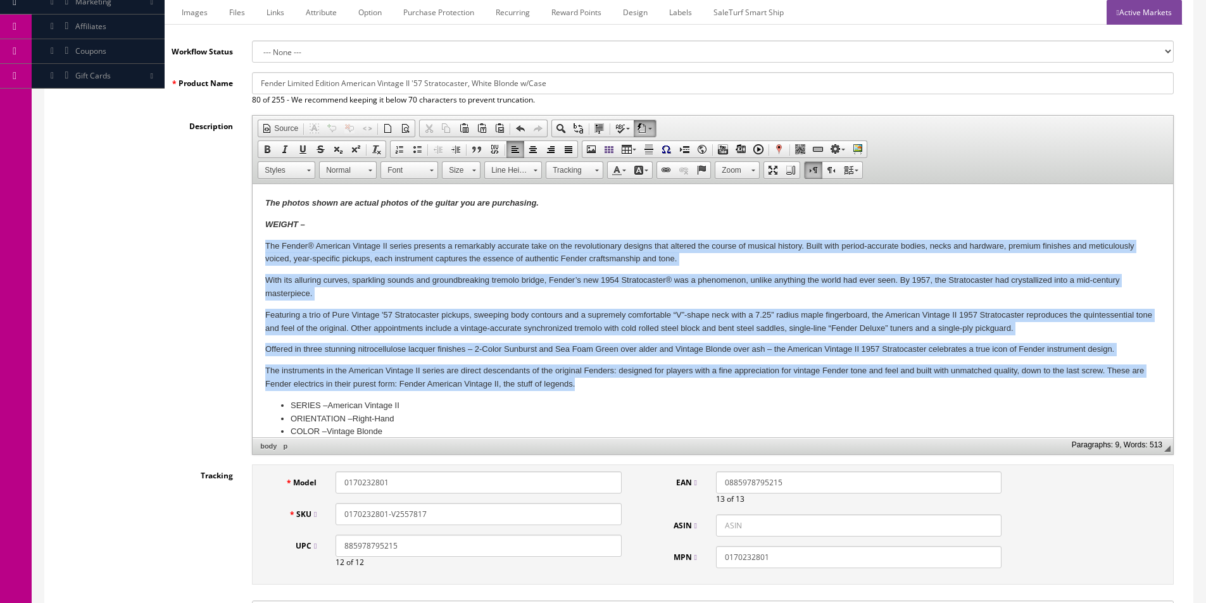
drag, startPoint x: 286, startPoint y: 253, endPoint x: 802, endPoint y: 386, distance: 532.9
click at [802, 386] on html "The photos shown are actual photos of the guitar you are purchasing. WEIGHT – T…" at bounding box center [713, 587] width 921 height 807
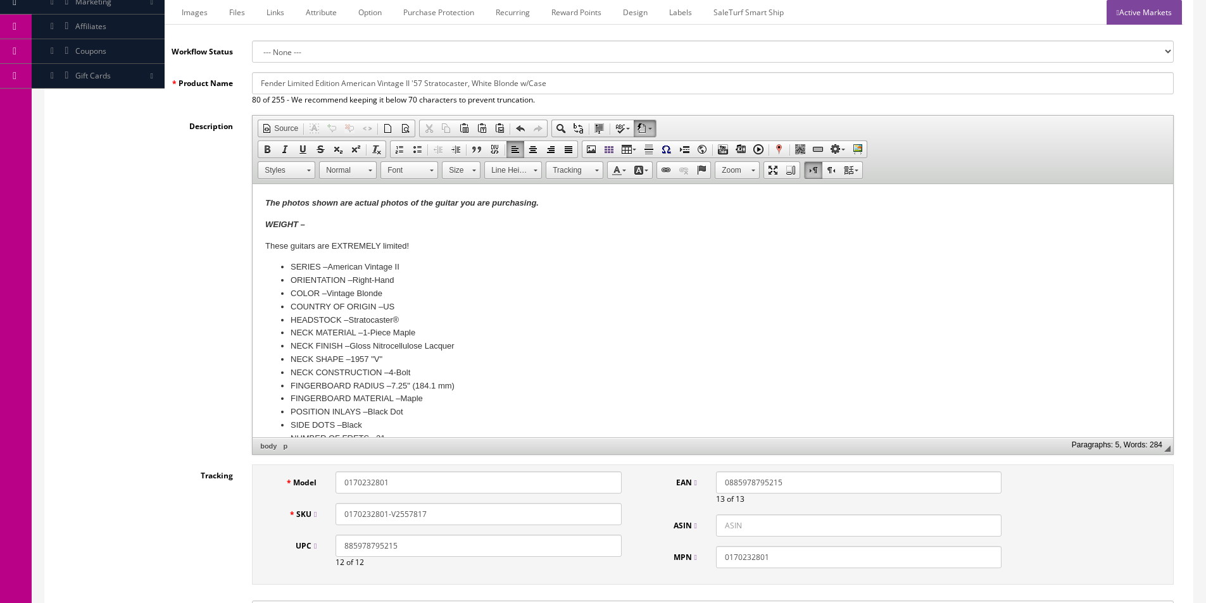
click at [435, 246] on p "These guitars are EXTREMELY limited!" at bounding box center [712, 246] width 895 height 13
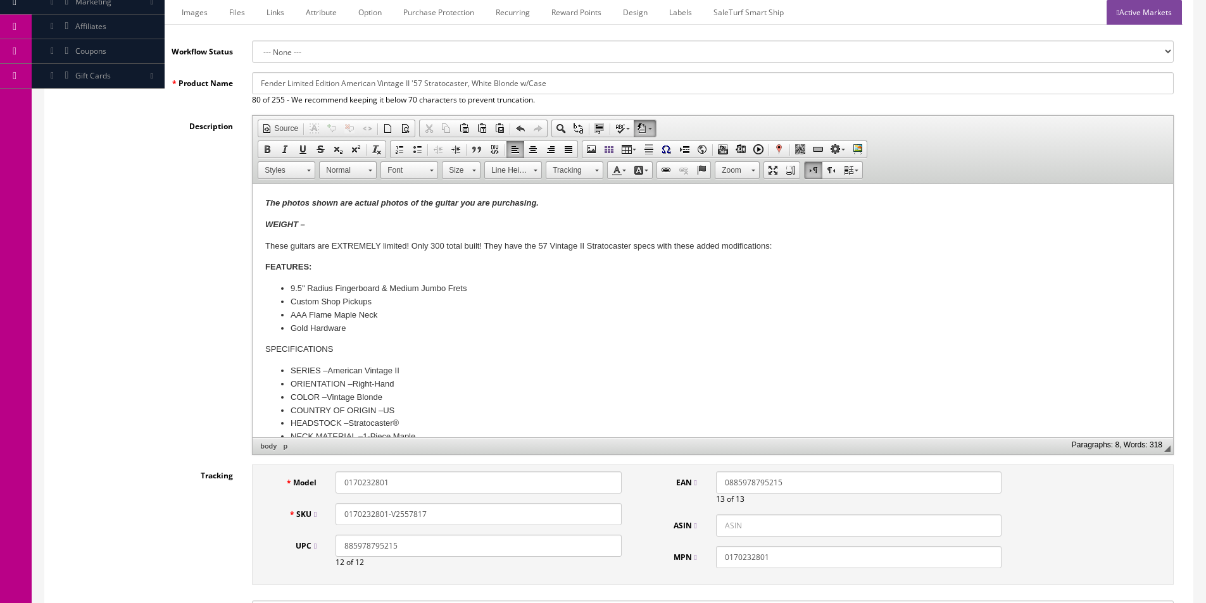
click at [291, 342] on body "The photos shown are actual photos of the guitar you are purchasing. WEIGHT – T…" at bounding box center [712, 570] width 895 height 747
click at [312, 268] on strong "FEATURES:" at bounding box center [288, 266] width 46 height 9
click at [348, 327] on li "Gold Hardware" at bounding box center [713, 328] width 845 height 13
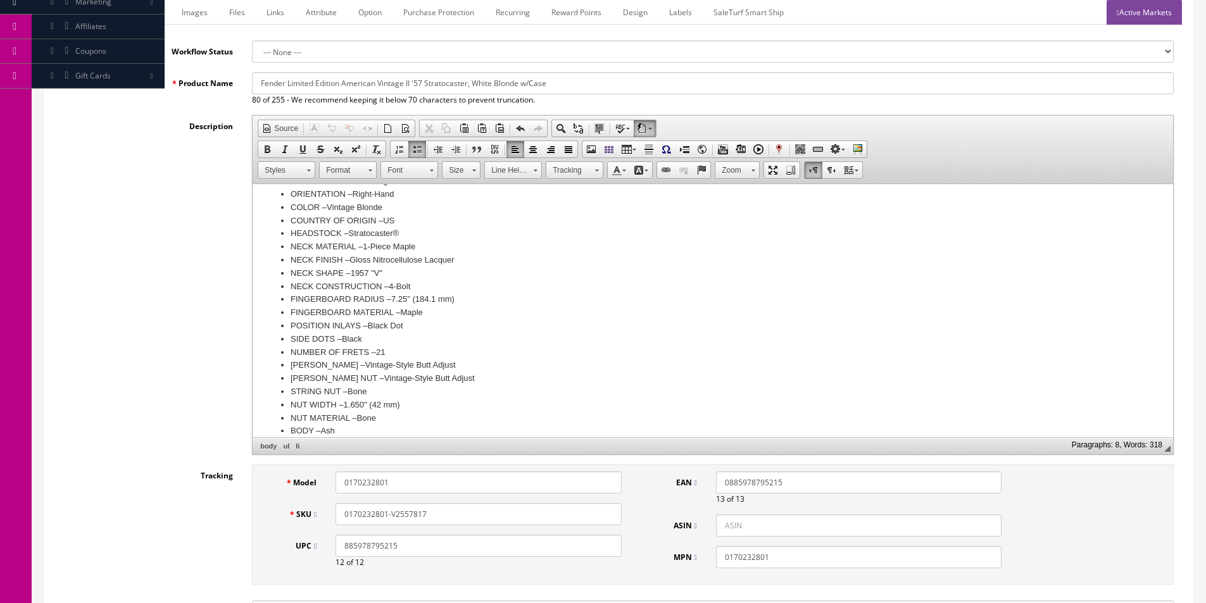
click at [362, 326] on label "POSITION INLAYS –" at bounding box center [329, 325] width 77 height 9
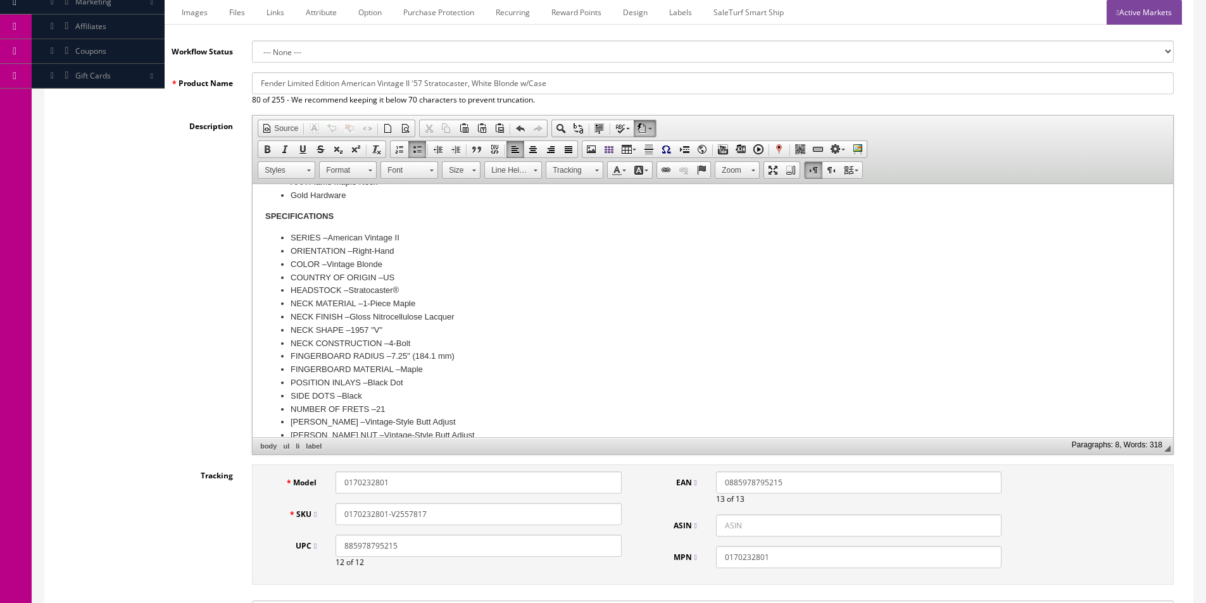
scroll to position [63, 0]
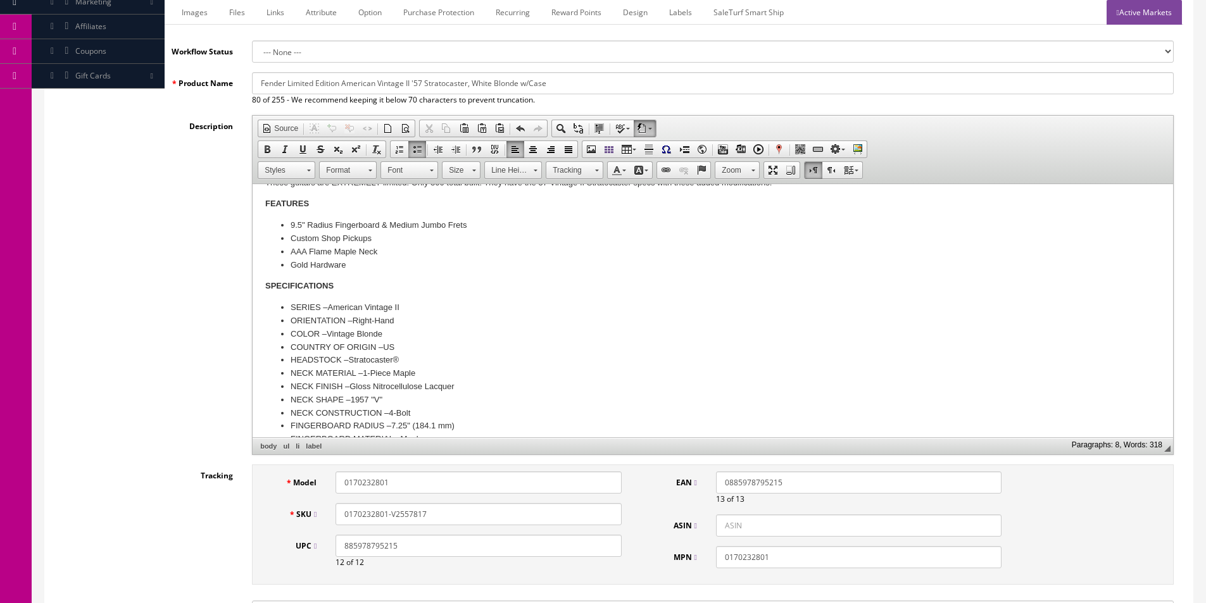
click at [394, 378] on li "NECK MATERIAL – 1-Piece Maple" at bounding box center [713, 373] width 845 height 13
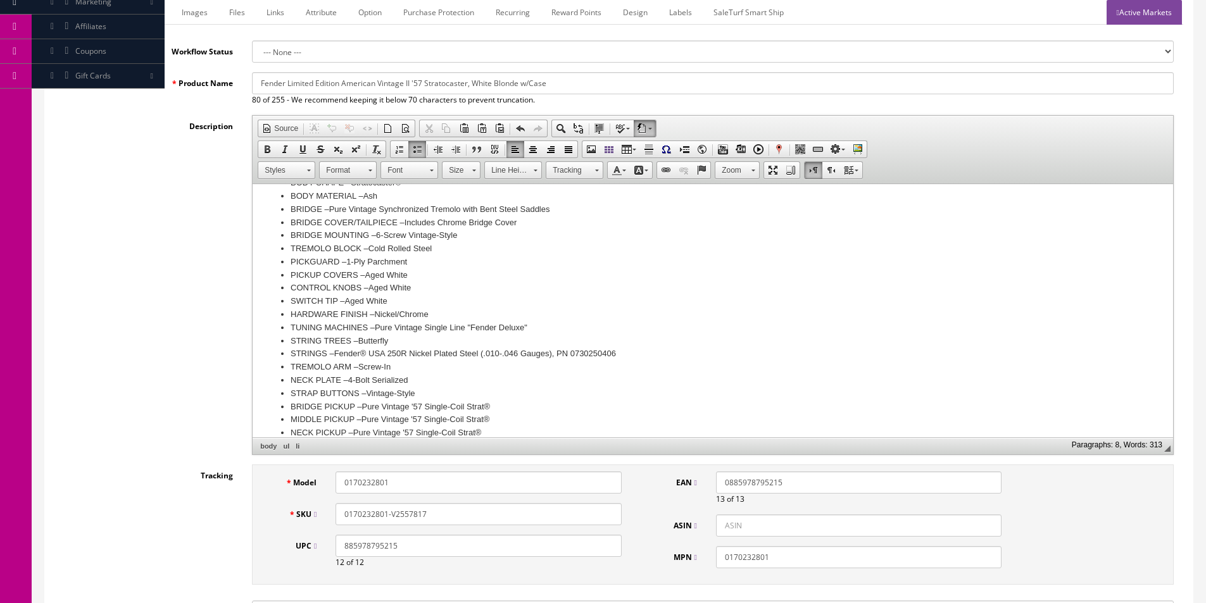
scroll to position [506, 0]
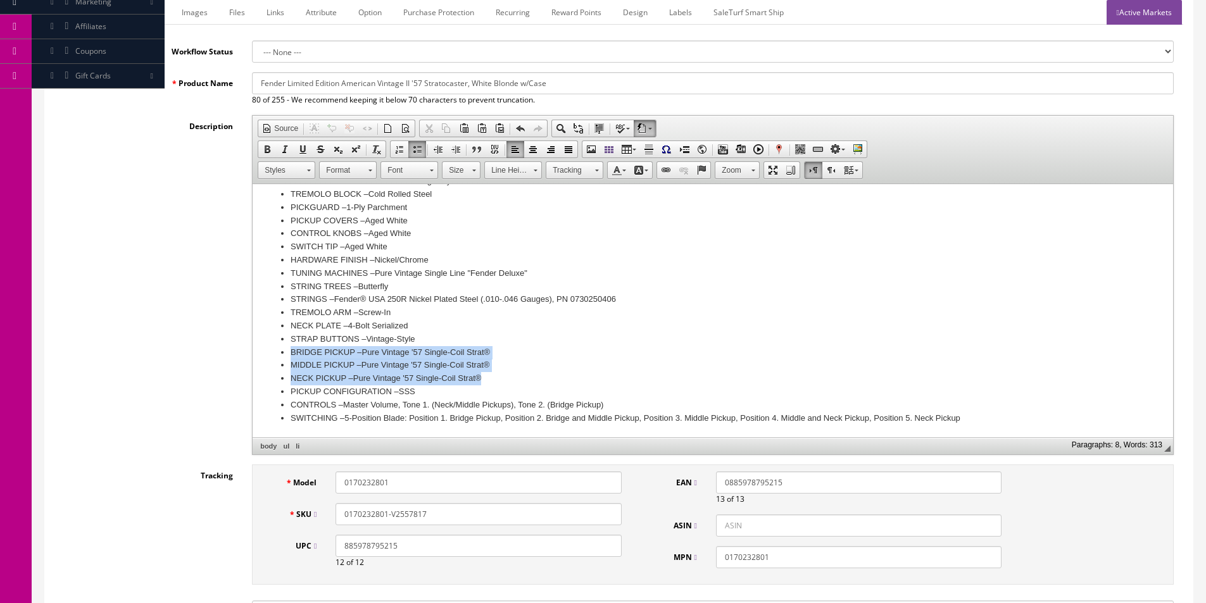
drag, startPoint x: 290, startPoint y: 350, endPoint x: 546, endPoint y: 375, distance: 257.7
click at [546, 375] on ul "SERIES – American Vintage II ORIENTATION – Right-Hand COLOR – Vintage Blonde CO…" at bounding box center [712, 142] width 895 height 566
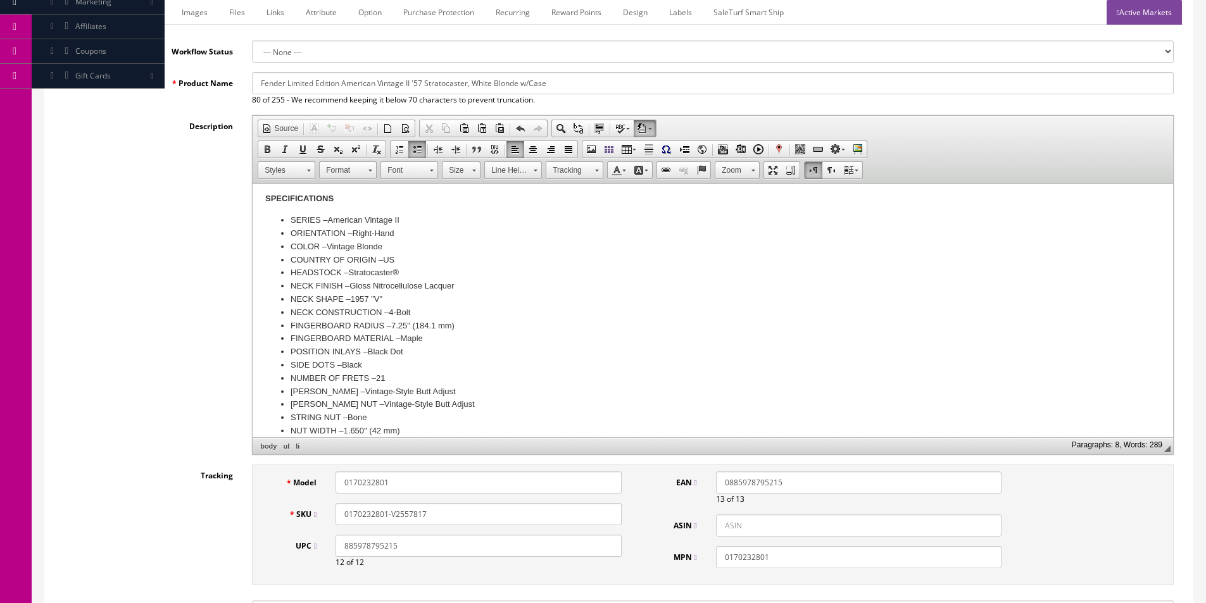
scroll to position [253, 0]
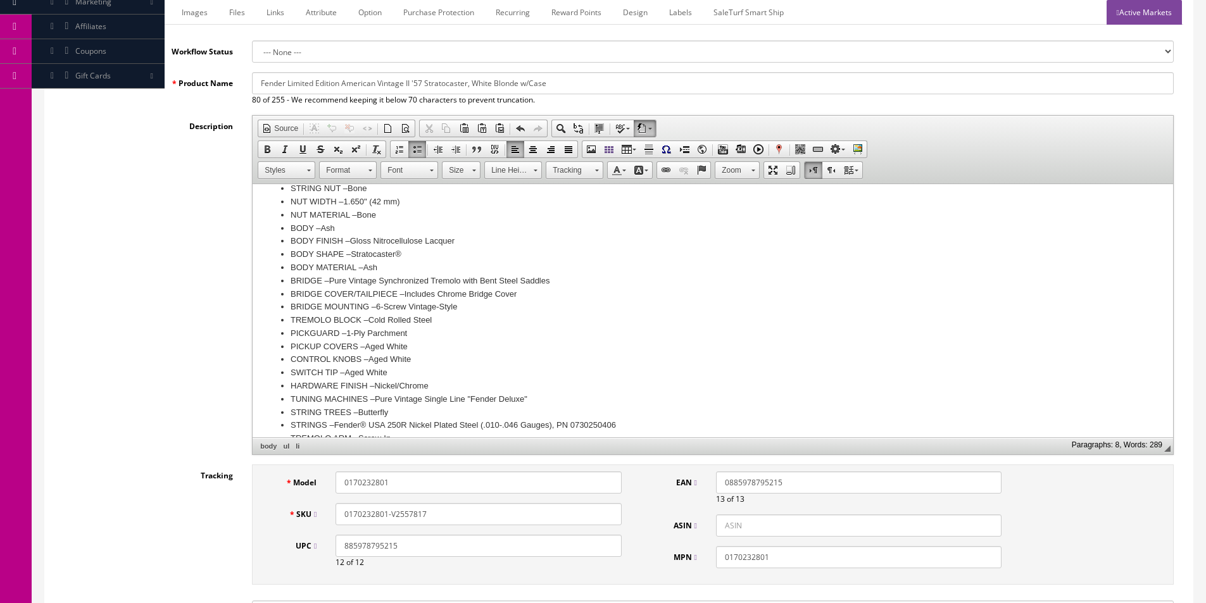
click at [364, 336] on li "PICKGUARD – 1-Ply Parchment" at bounding box center [713, 333] width 845 height 13
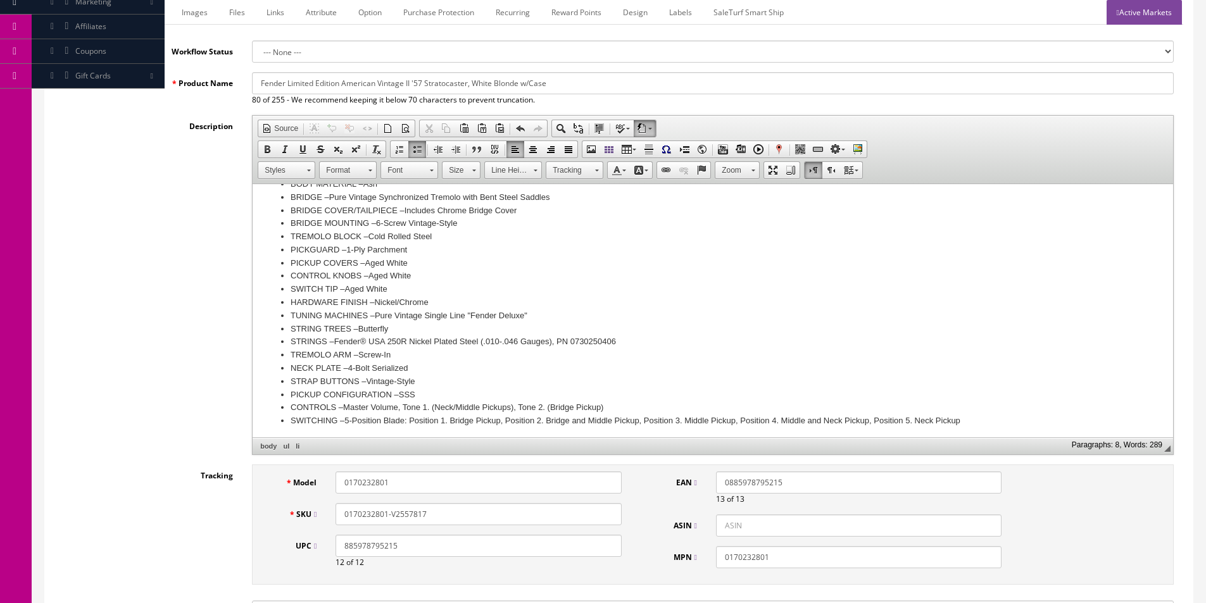
scroll to position [467, 0]
click at [412, 299] on li "HARDWARE FINISH – Nickel/Chrome" at bounding box center [713, 299] width 845 height 13
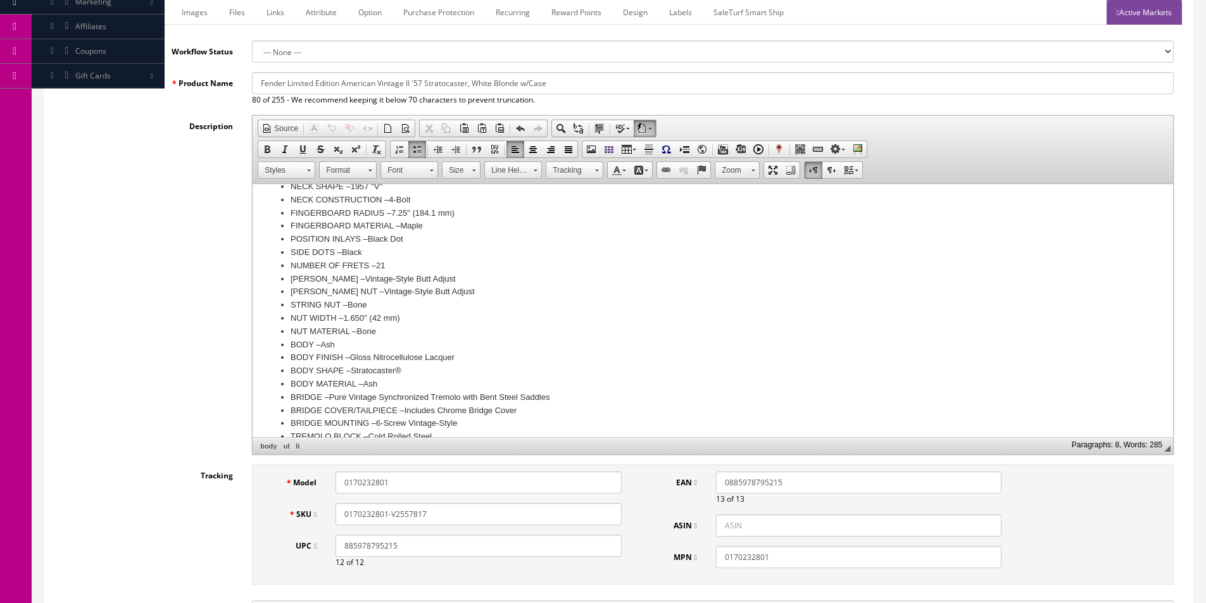
scroll to position [200, 0]
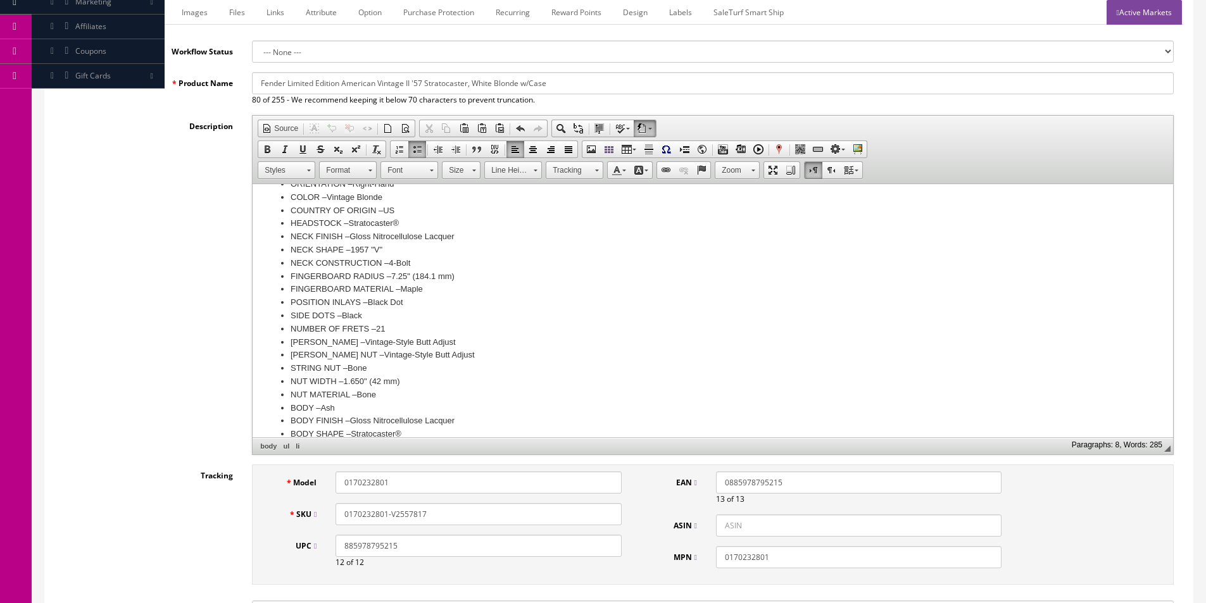
click at [364, 272] on label "FINGERBOARD RADIUS –" at bounding box center [341, 276] width 101 height 9
click at [389, 277] on label "FINGERBOARD MATERIAL –" at bounding box center [346, 276] width 110 height 9
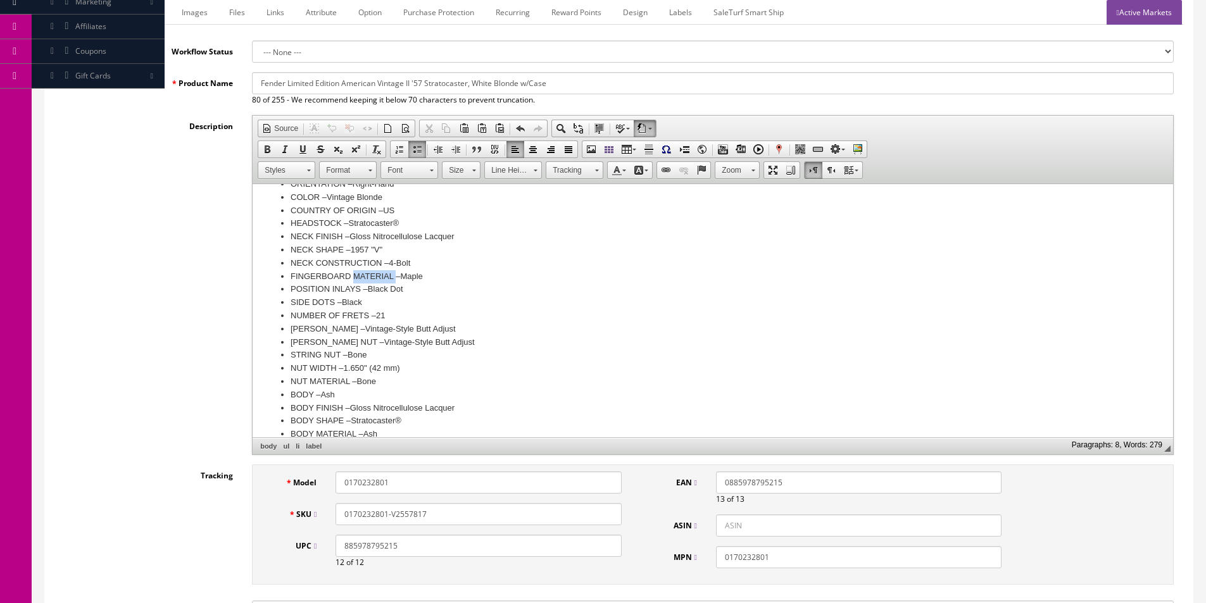
click at [389, 277] on label "FINGERBOARD MATERIAL –" at bounding box center [346, 276] width 110 height 9
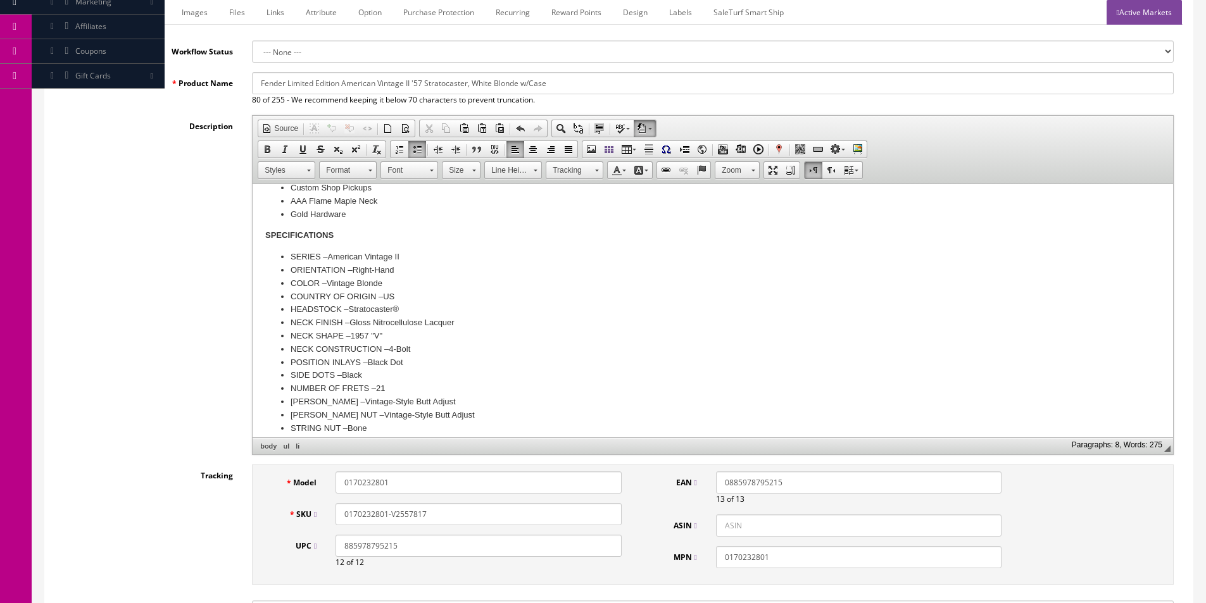
scroll to position [0, 0]
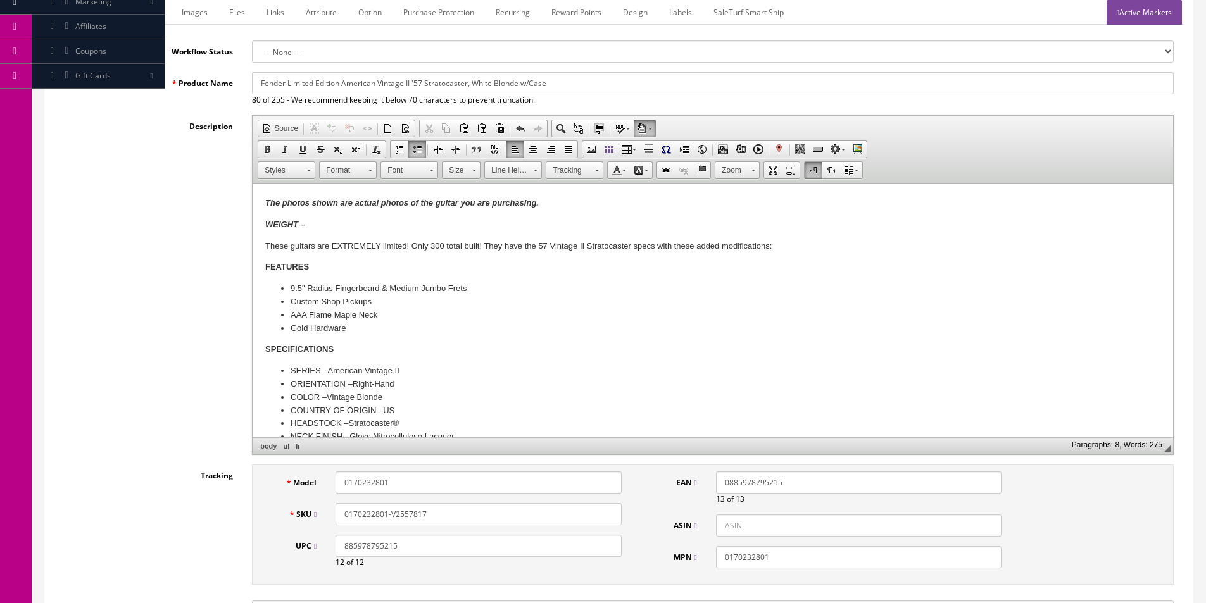
click at [436, 289] on li "9.5" Radius Fingerboard & Medium Jumbo Frets" at bounding box center [713, 288] width 845 height 13
click at [506, 307] on li "Custom Shop Pickups" at bounding box center [713, 302] width 845 height 13
click at [403, 243] on p "These guitars are EXTREMELY limited! Only 300 total built! They have the 57 Vin…" at bounding box center [712, 246] width 895 height 13
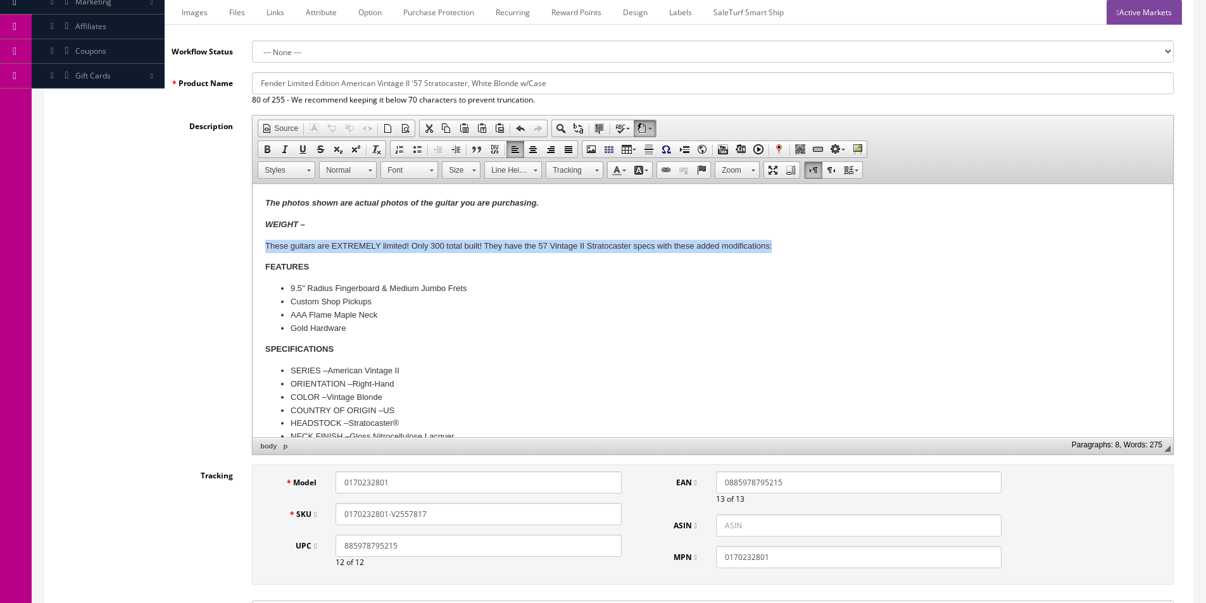
click at [403, 243] on p "These guitars are EXTREMELY limited! Only 300 total built! They have the 57 Vin…" at bounding box center [712, 246] width 895 height 13
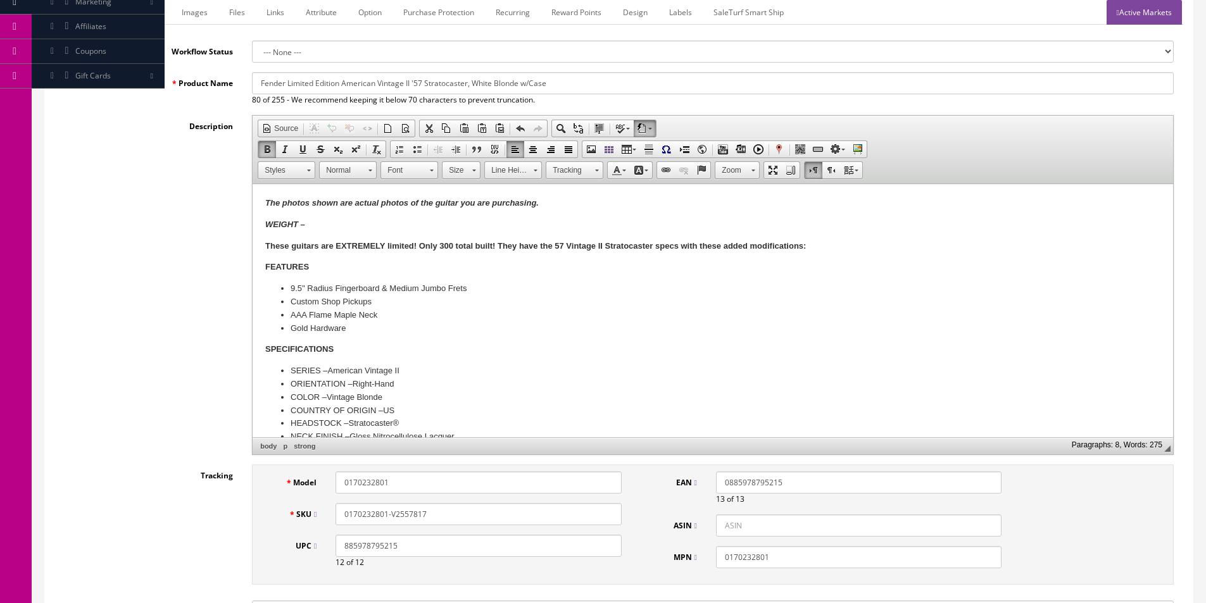
click at [404, 263] on p "FEATURES" at bounding box center [712, 267] width 895 height 13
click at [218, 270] on div "Description Rich Text Editor, input-description1 Editor toolbars Document Sourc…" at bounding box center [618, 285] width 1129 height 340
click at [299, 266] on strong "FEATURES" at bounding box center [288, 266] width 46 height 9
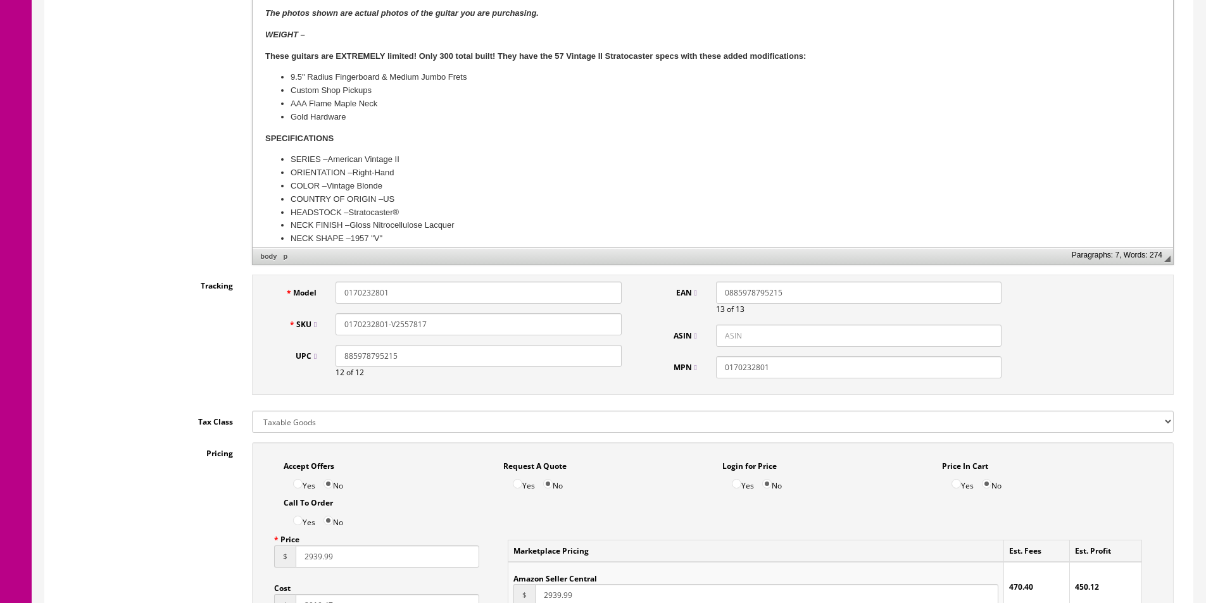
click at [147, 258] on div "Description Rich Text Editor, input-description1 Editor toolbars Document Sourc…" at bounding box center [618, 95] width 1129 height 340
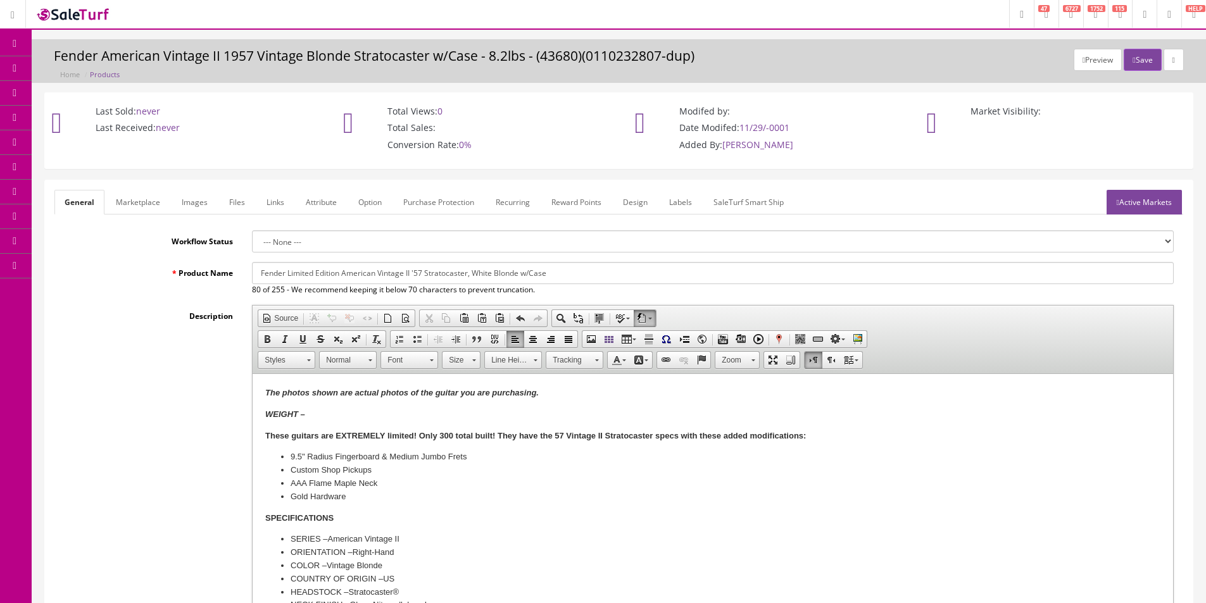
click at [273, 277] on input "Fender Limited Edition American Vintage II '57 Stratocaster, White Blonde w/Case" at bounding box center [713, 273] width 922 height 22
click at [141, 203] on link "Marketplace" at bounding box center [138, 202] width 65 height 25
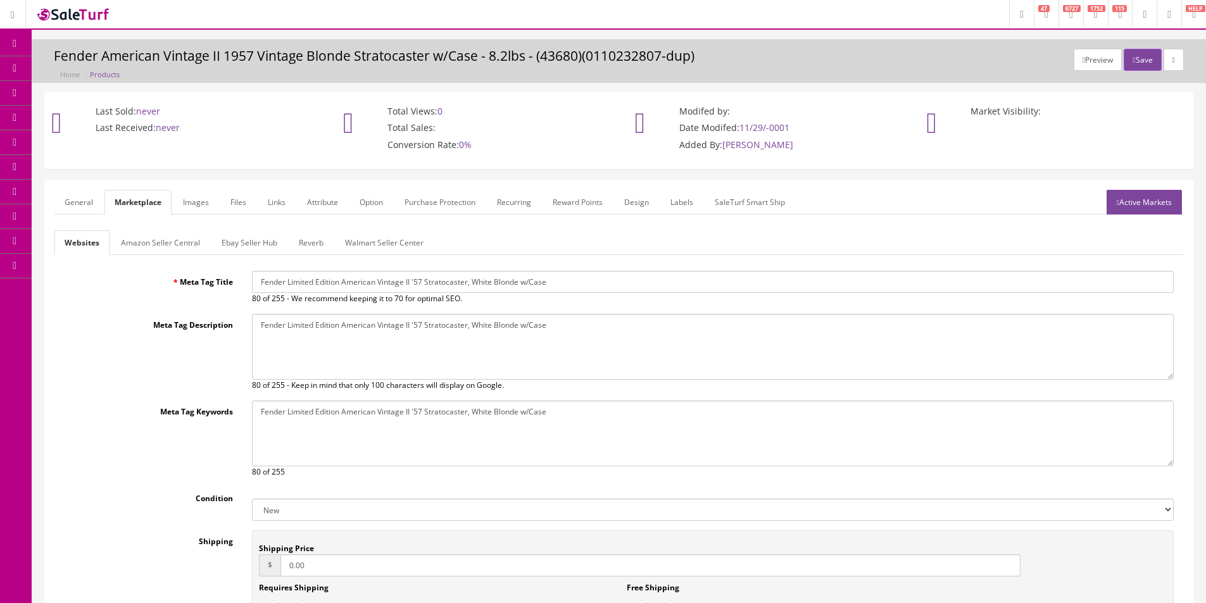
click at [336, 283] on input "Fender Limited Edition American Vintage II '57 Stratocaster, White Blonde w/Case" at bounding box center [713, 282] width 922 height 22
click at [187, 237] on link "Amazon Seller Central" at bounding box center [160, 242] width 99 height 25
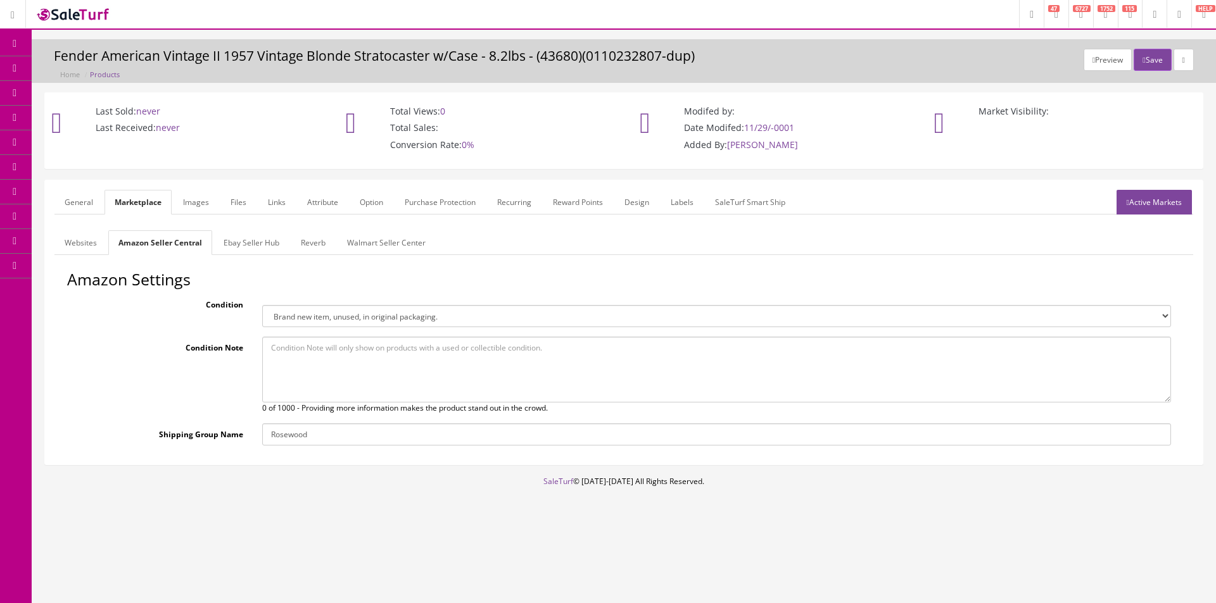
click at [271, 249] on link "Ebay Seller Hub" at bounding box center [251, 242] width 76 height 25
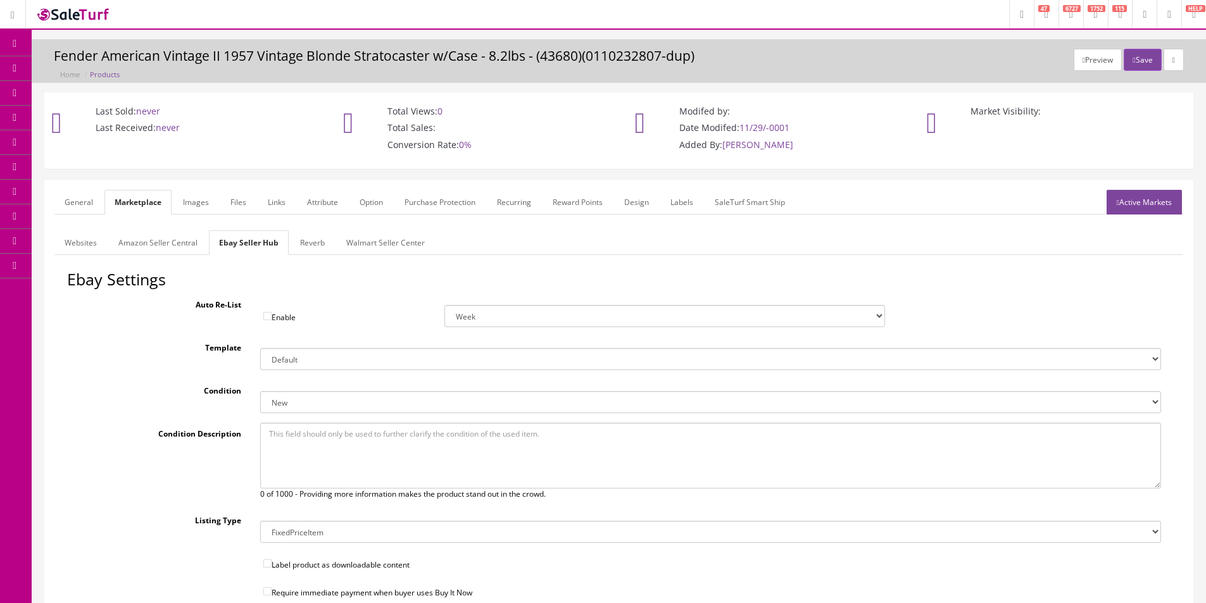
click at [346, 248] on link "Walmart Seller Center" at bounding box center [385, 242] width 99 height 25
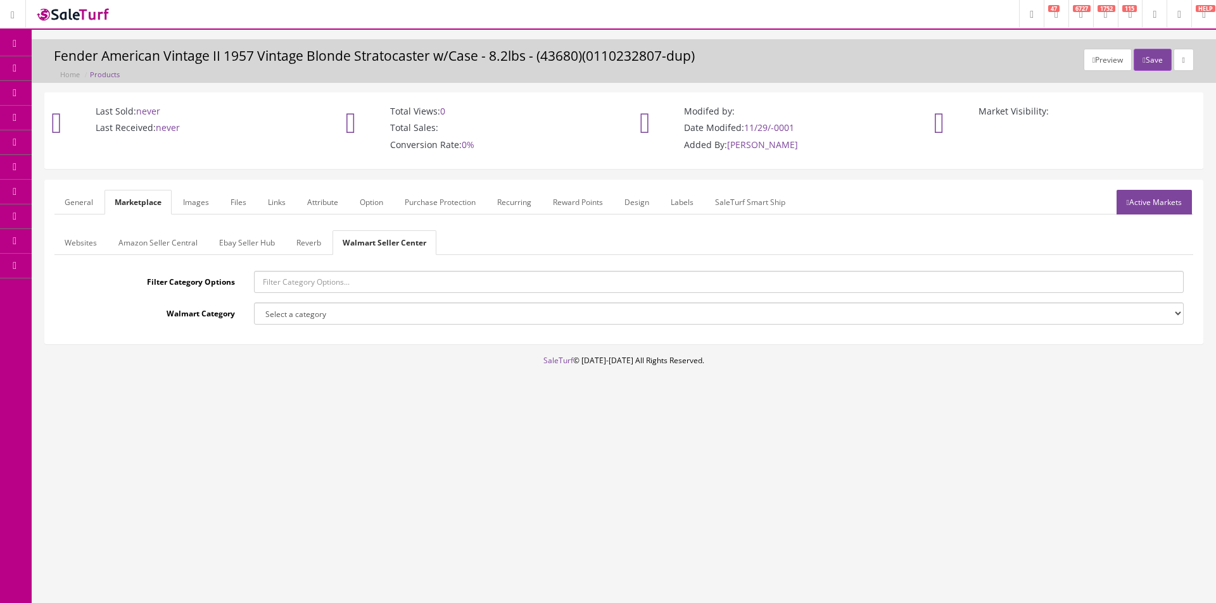
click at [317, 244] on link "Reverb" at bounding box center [308, 242] width 45 height 25
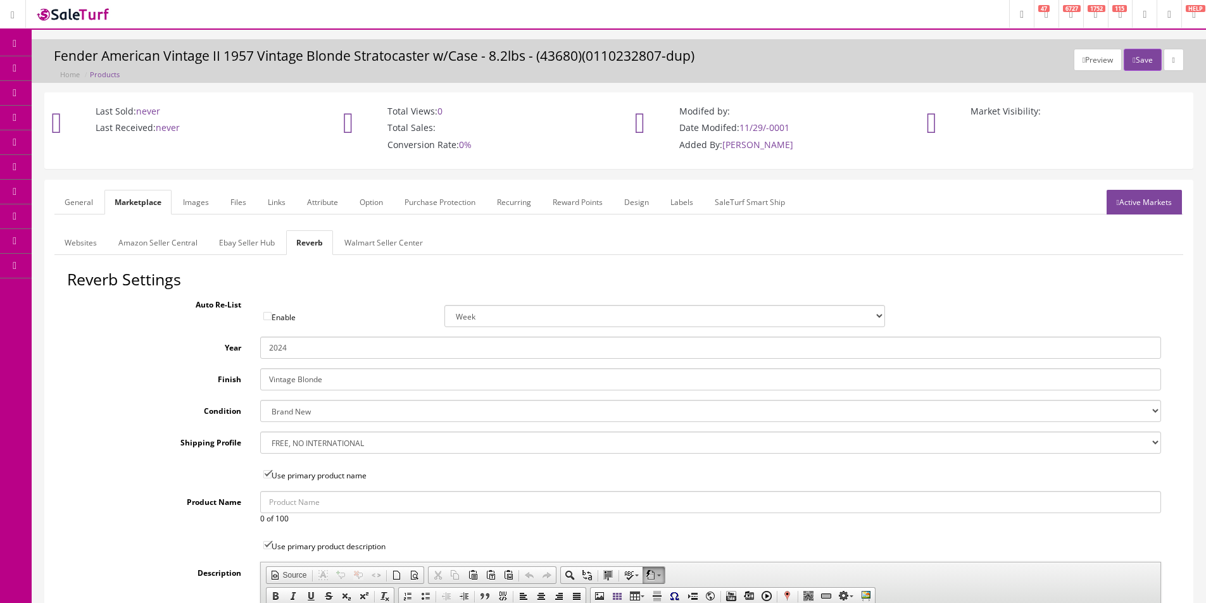
click at [301, 347] on input "2024" at bounding box center [710, 348] width 901 height 22
type input "2025"
type input "White Blonde"
click at [72, 194] on link "General" at bounding box center [78, 202] width 49 height 25
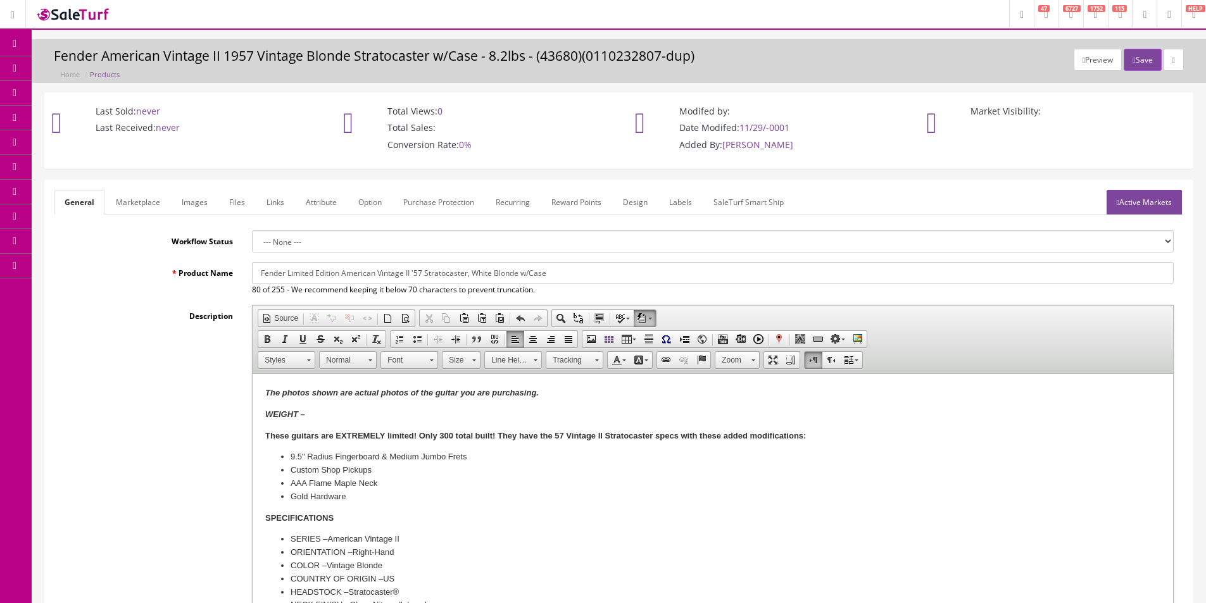
click at [350, 568] on li "COLOR – Vintage Blonde" at bounding box center [713, 566] width 845 height 13
click at [125, 461] on div "Description Rich Text Editor, input-description1 Editor toolbars Document Sourc…" at bounding box center [618, 475] width 1129 height 340
click at [322, 197] on link "Attribute" at bounding box center [321, 202] width 51 height 25
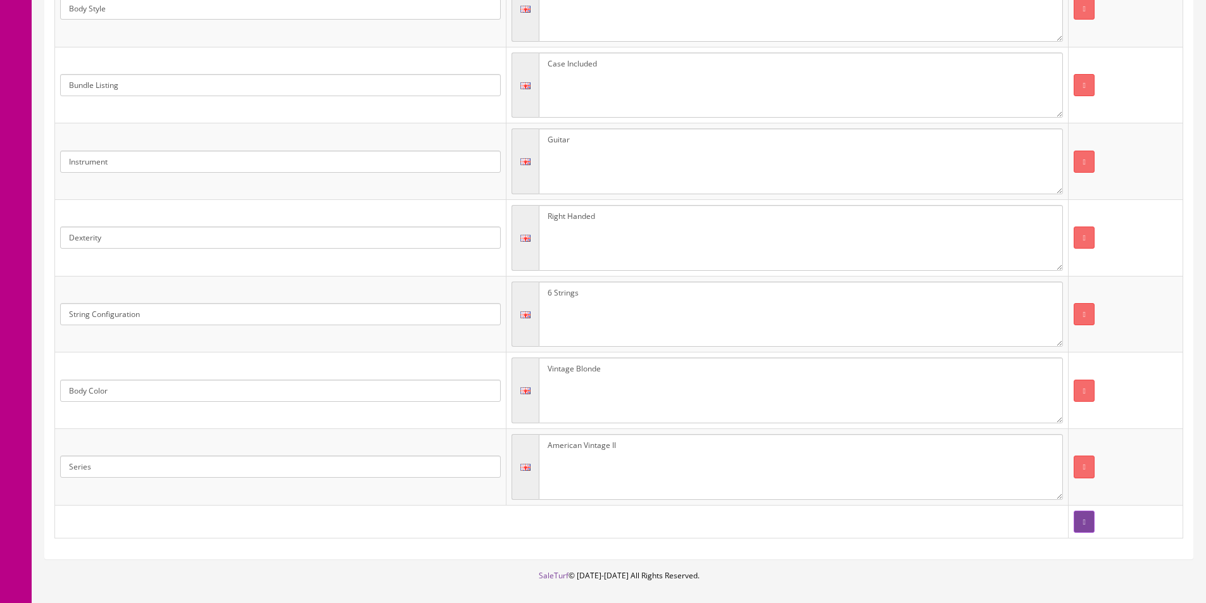
scroll to position [545, 0]
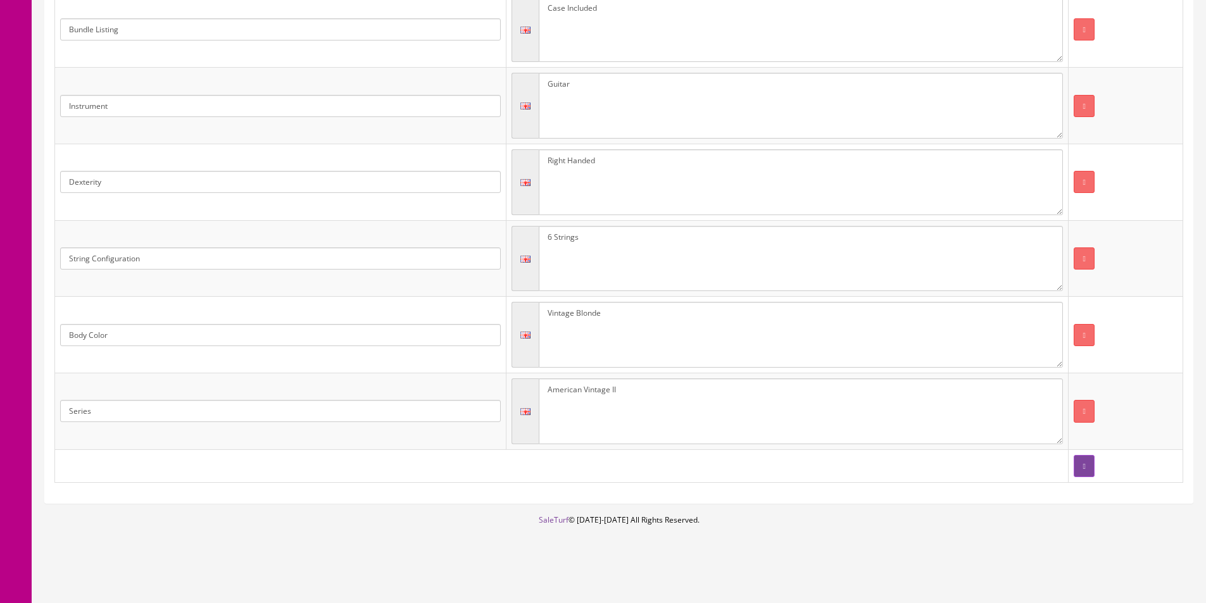
click at [555, 314] on textarea "Vintage Blonde" at bounding box center [801, 335] width 525 height 66
type textarea "White Blonde"
click at [681, 386] on textarea "American Vintage II" at bounding box center [801, 412] width 525 height 66
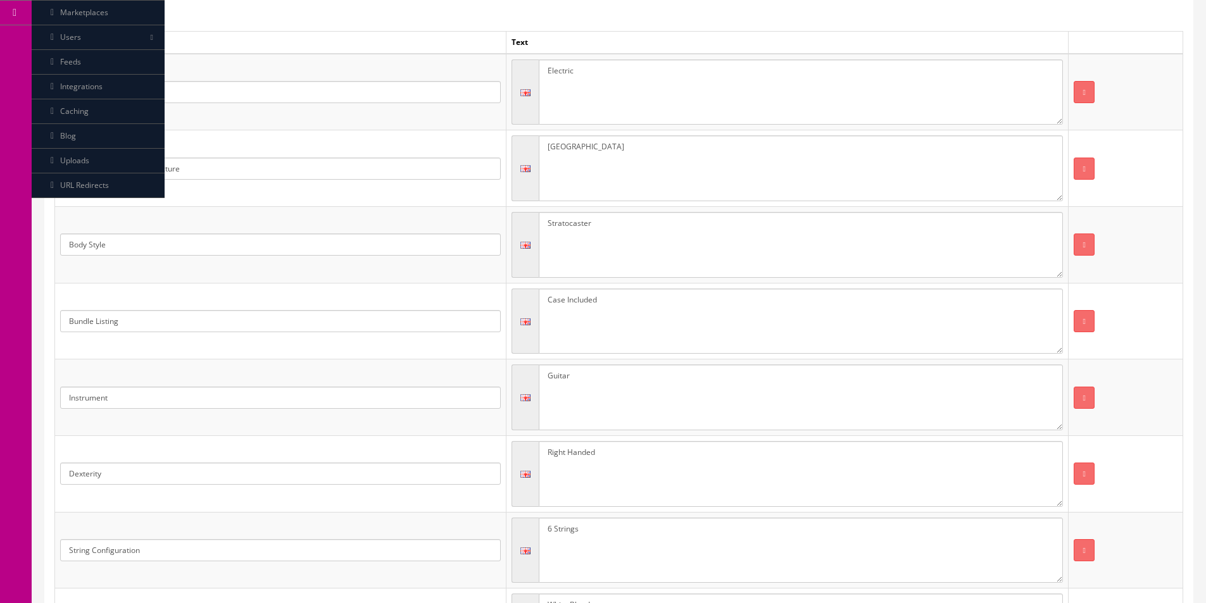
scroll to position [102, 0]
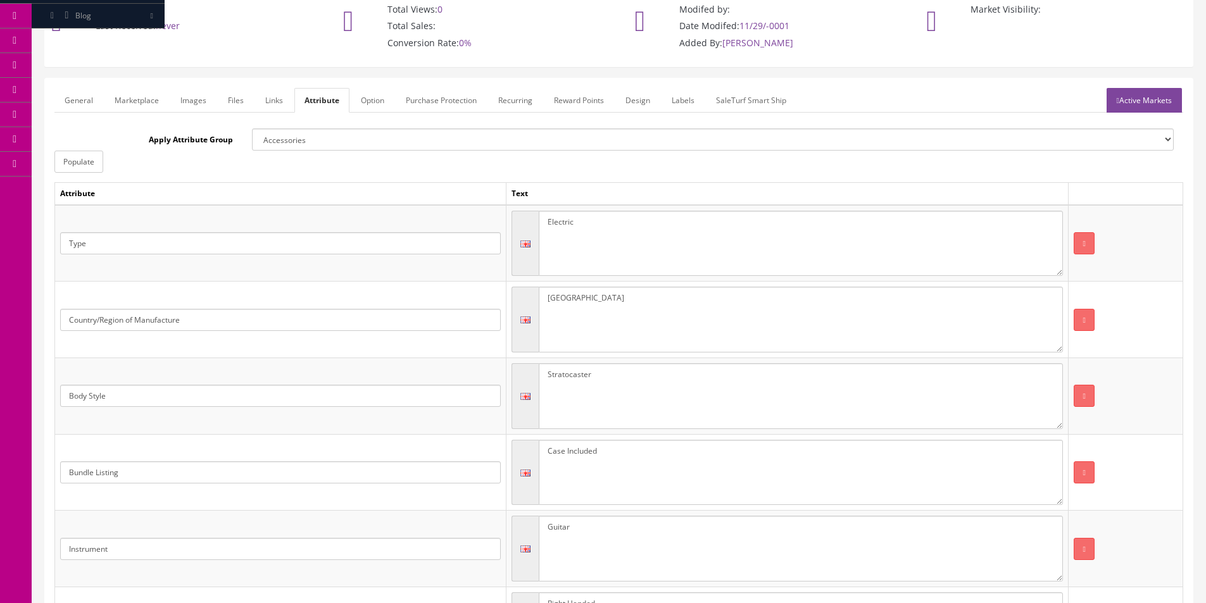
type textarea "American Vintage II FSR"
click at [1173, 88] on link "Active Markets" at bounding box center [1144, 100] width 75 height 25
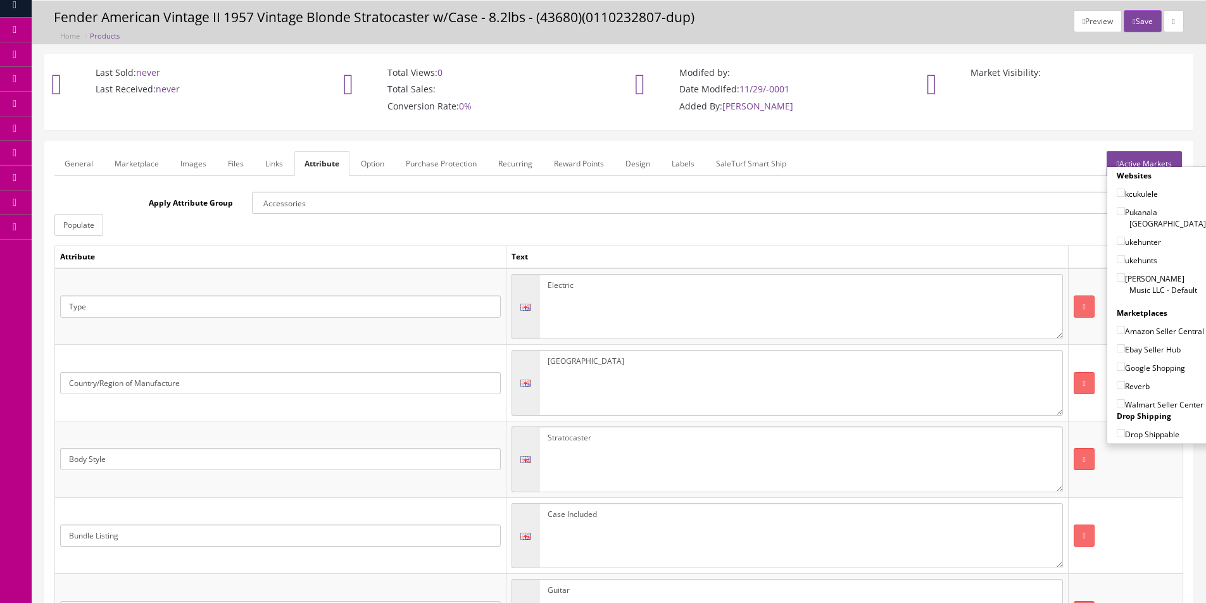
click at [73, 171] on link "General" at bounding box center [78, 163] width 49 height 25
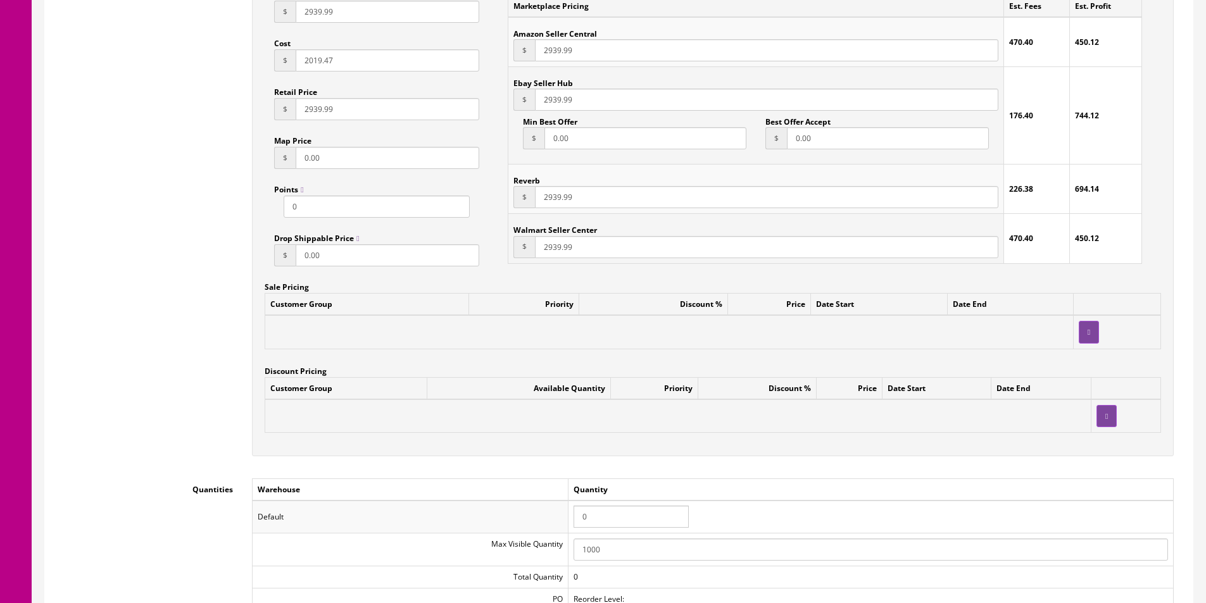
click at [604, 517] on input "0" at bounding box center [631, 517] width 115 height 22
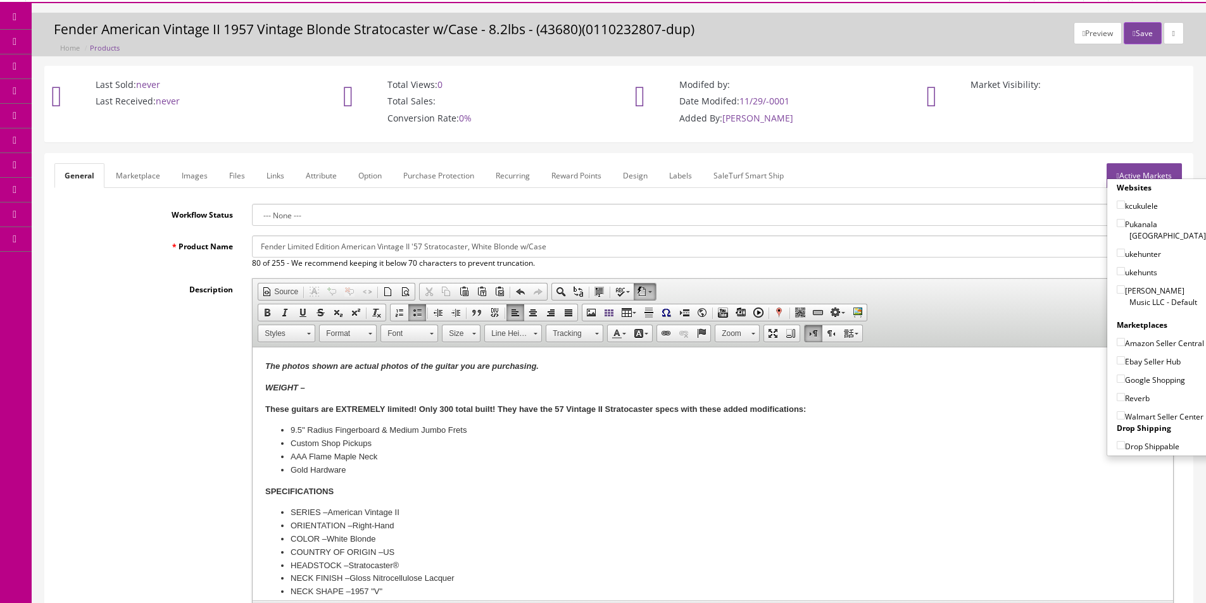
scroll to position [0, 0]
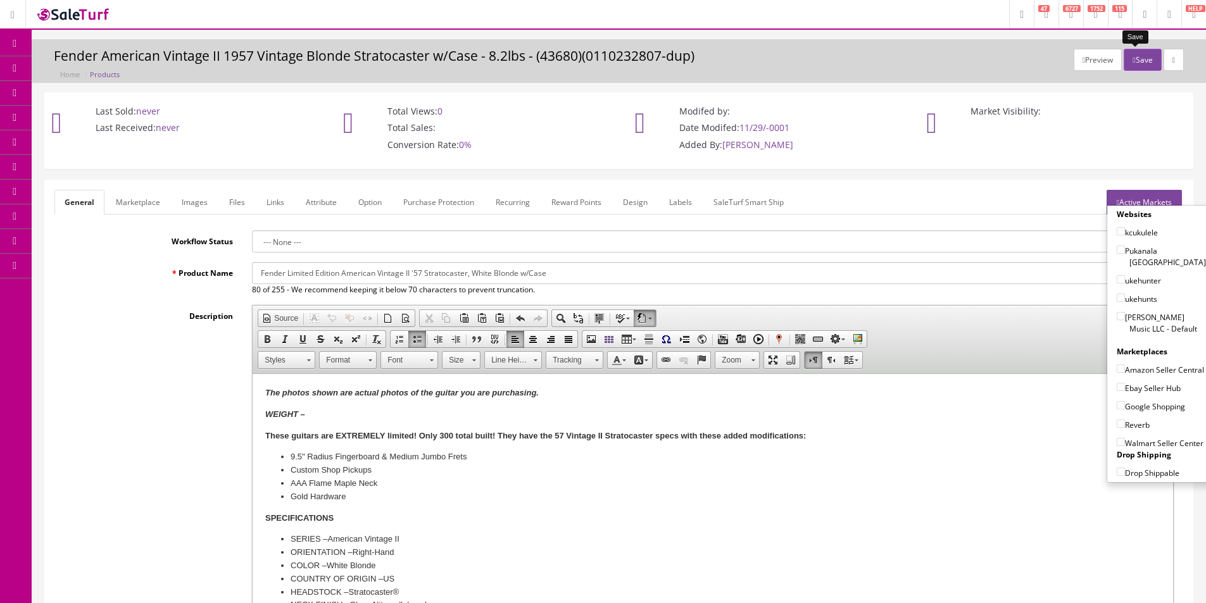
type input "1"
click at [1137, 68] on button "Save" at bounding box center [1142, 60] width 37 height 22
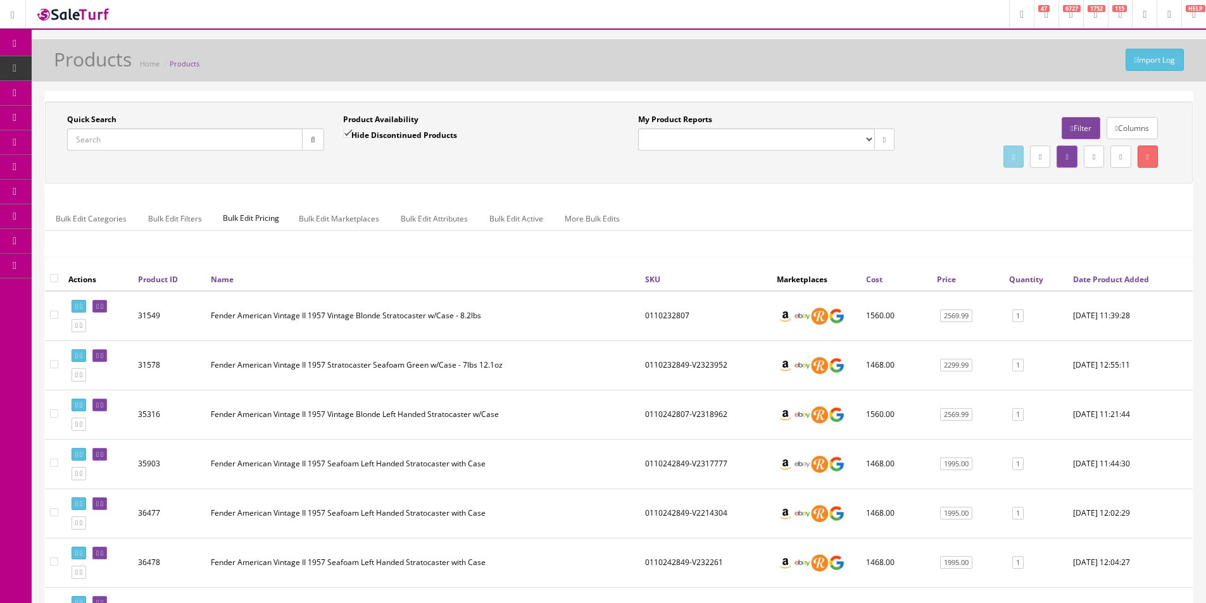
click at [684, 324] on td "0110232807" at bounding box center [706, 316] width 132 height 50
click at [683, 321] on td "0110232807" at bounding box center [706, 316] width 132 height 50
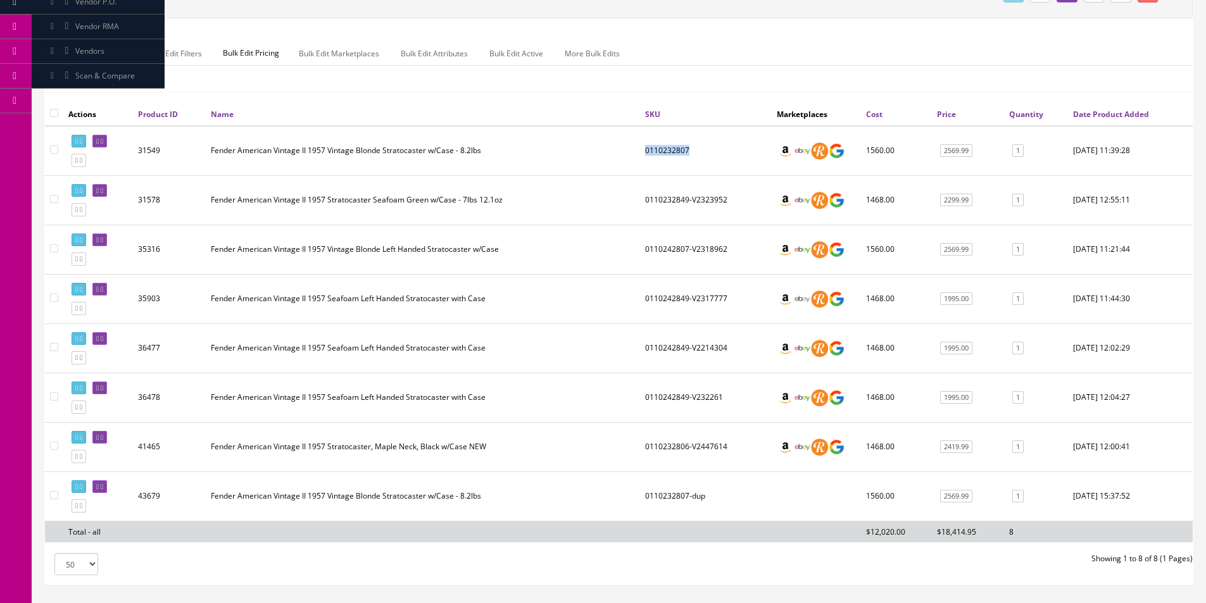
scroll to position [247, 0]
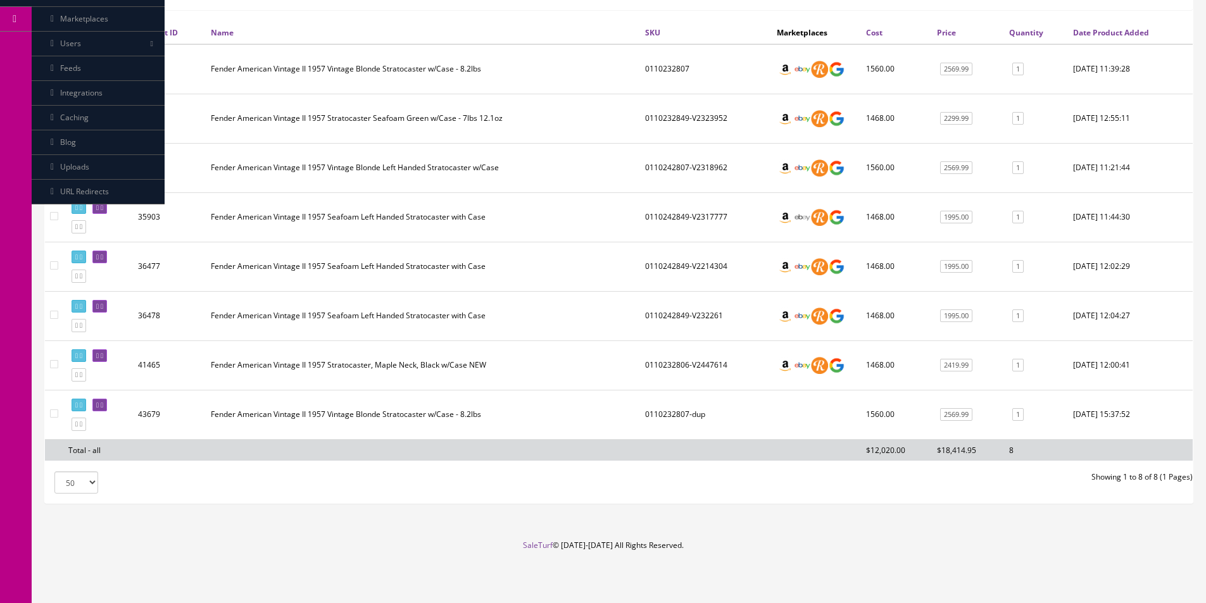
click at [665, 408] on td "0110232807-dup" at bounding box center [706, 414] width 132 height 49
copy td "0110232807"
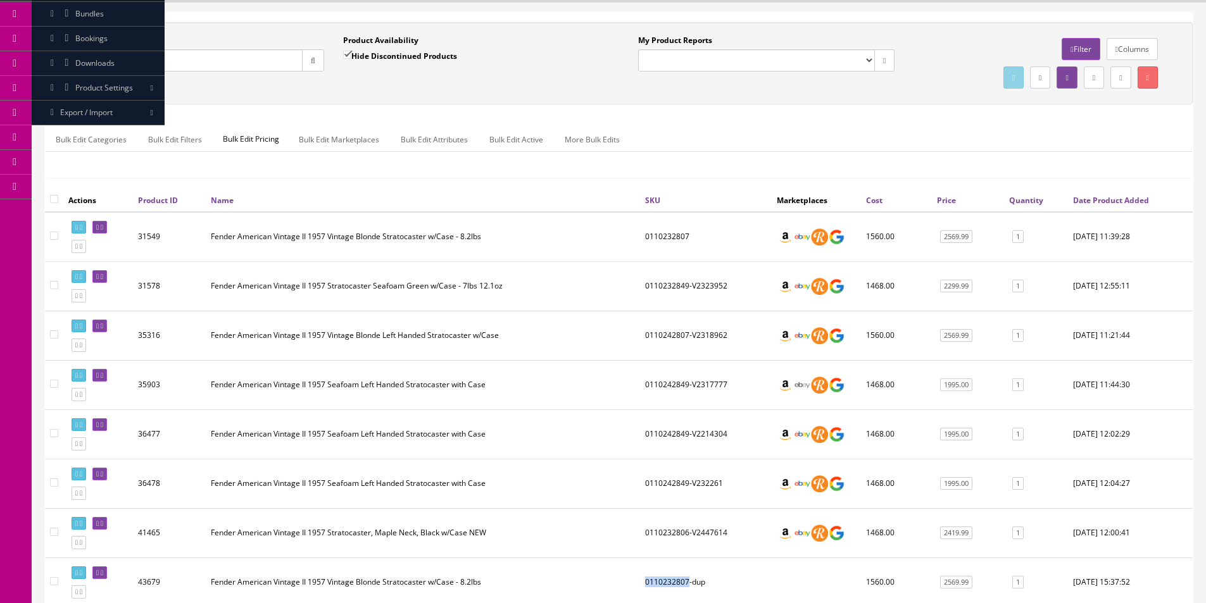
scroll to position [0, 0]
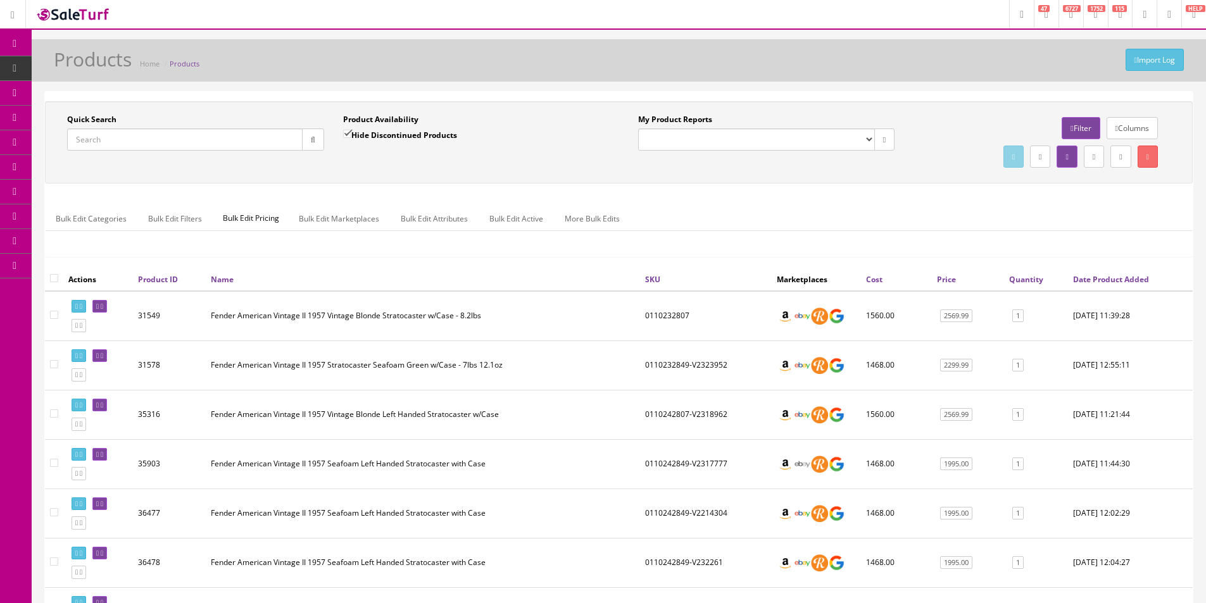
click at [275, 141] on input "Quick Search" at bounding box center [185, 140] width 236 height 22
paste input "0110232807"
type input "0110232807"
click at [368, 135] on label "Hide Discontinued Products" at bounding box center [400, 135] width 114 height 13
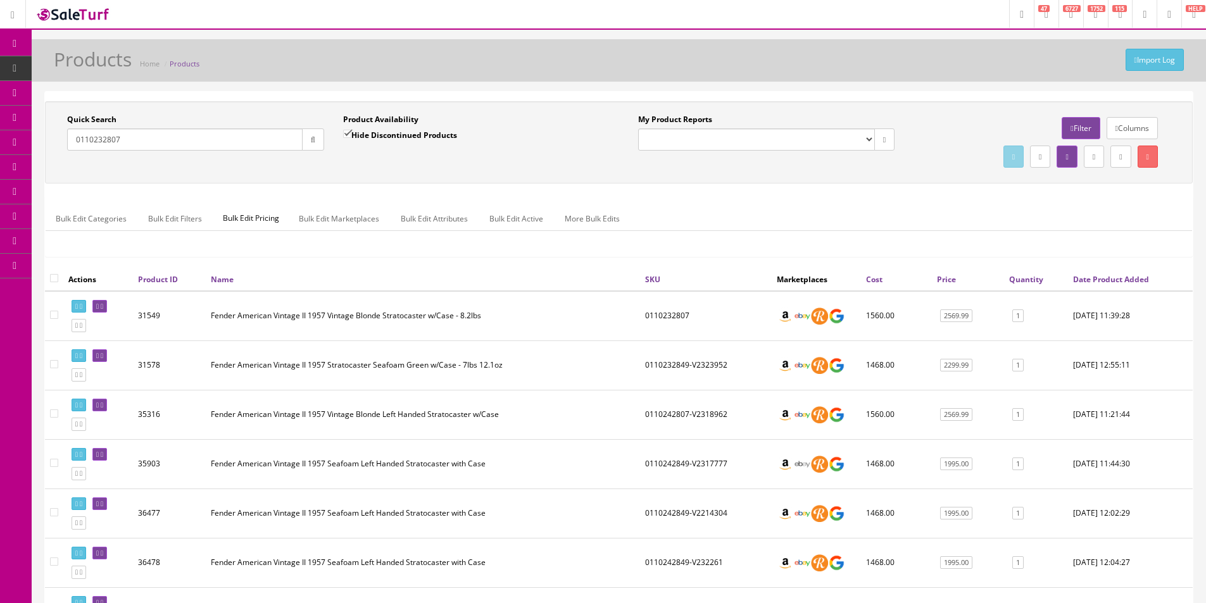
click at [351, 135] on input "Hide Discontinued Products" at bounding box center [347, 134] width 8 height 8
checkbox input "false"
click at [360, 167] on div "Quick Search 0110232807 Date From Product Availability Hide Discontinued Produc…" at bounding box center [619, 142] width 1142 height 57
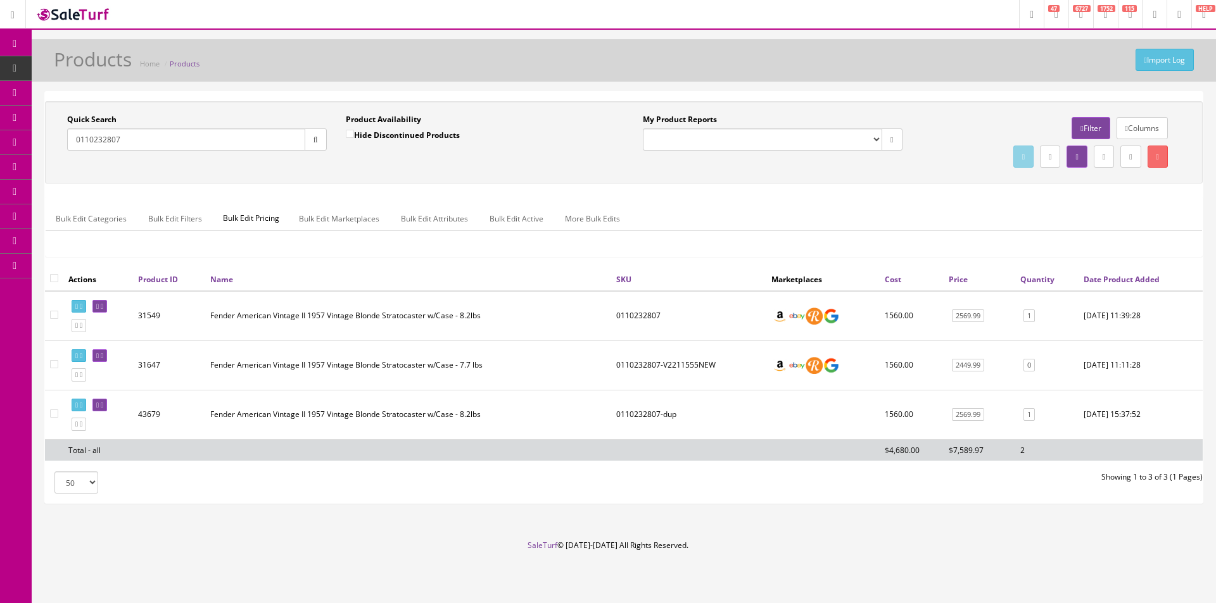
click at [350, 427] on td "Fender American Vintage II 1957 Vintage Blonde Stratocaster w/Case - 8.2lbs" at bounding box center [408, 414] width 406 height 49
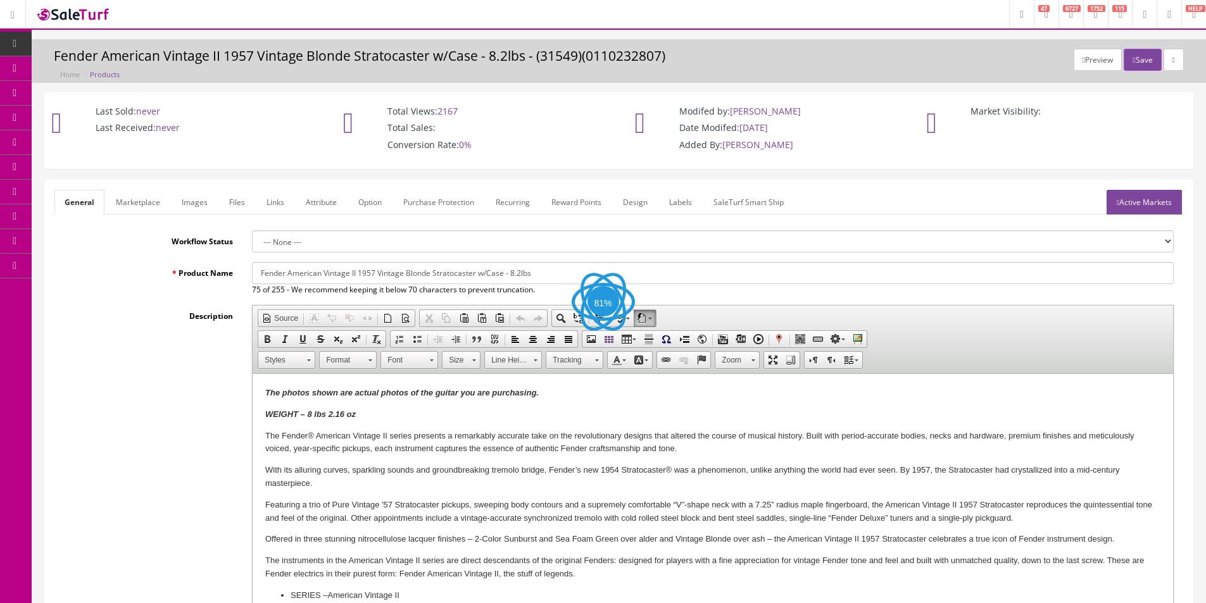
scroll to position [317, 0]
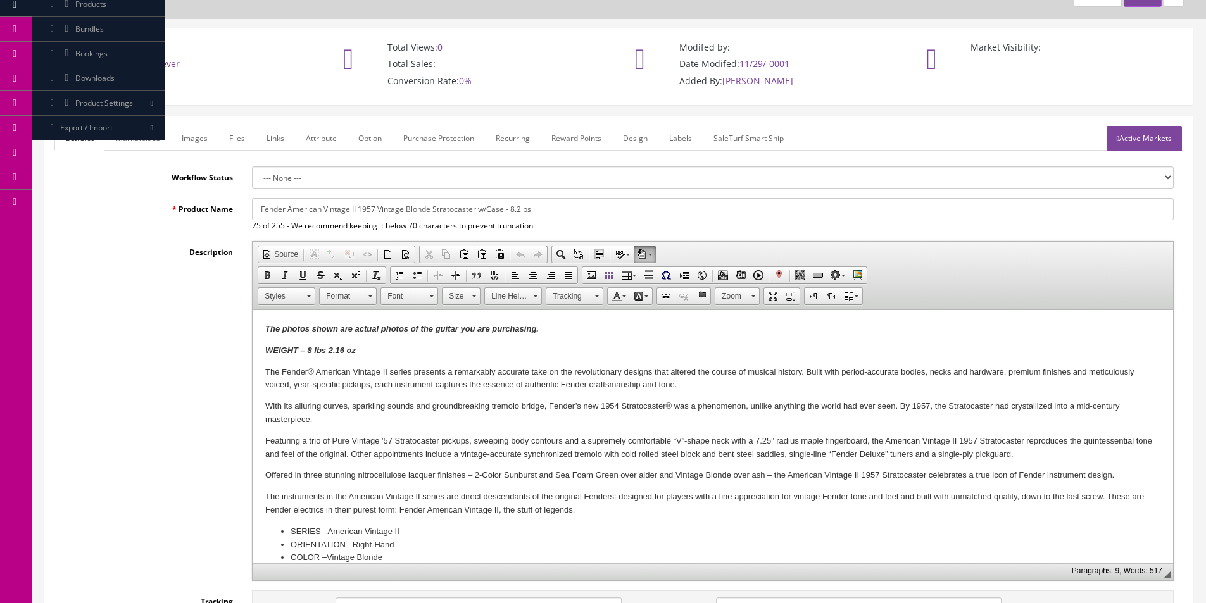
scroll to position [190, 0]
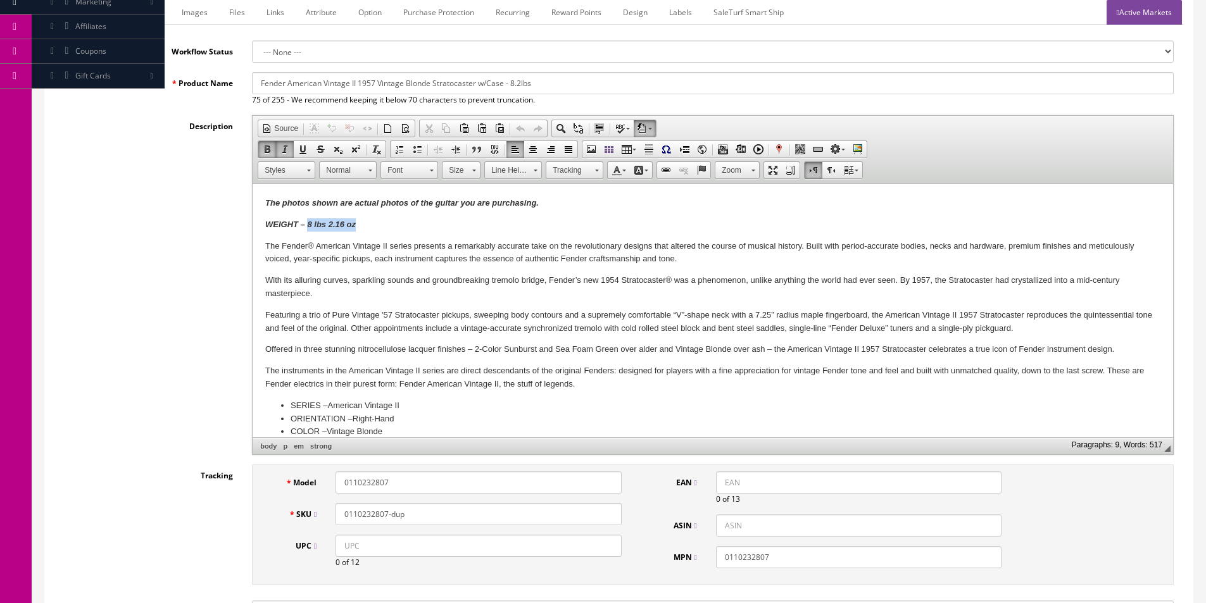
drag, startPoint x: 358, startPoint y: 222, endPoint x: 309, endPoint y: 227, distance: 49.0
click at [309, 227] on p "WEIGHT – 8 lbs 2.16 oz" at bounding box center [712, 224] width 895 height 13
drag, startPoint x: 85, startPoint y: 228, endPoint x: 91, endPoint y: 226, distance: 6.6
click at [86, 228] on div "Description Rich Text Editor, input-description1 Editor toolbars Document Sourc…" at bounding box center [618, 285] width 1129 height 340
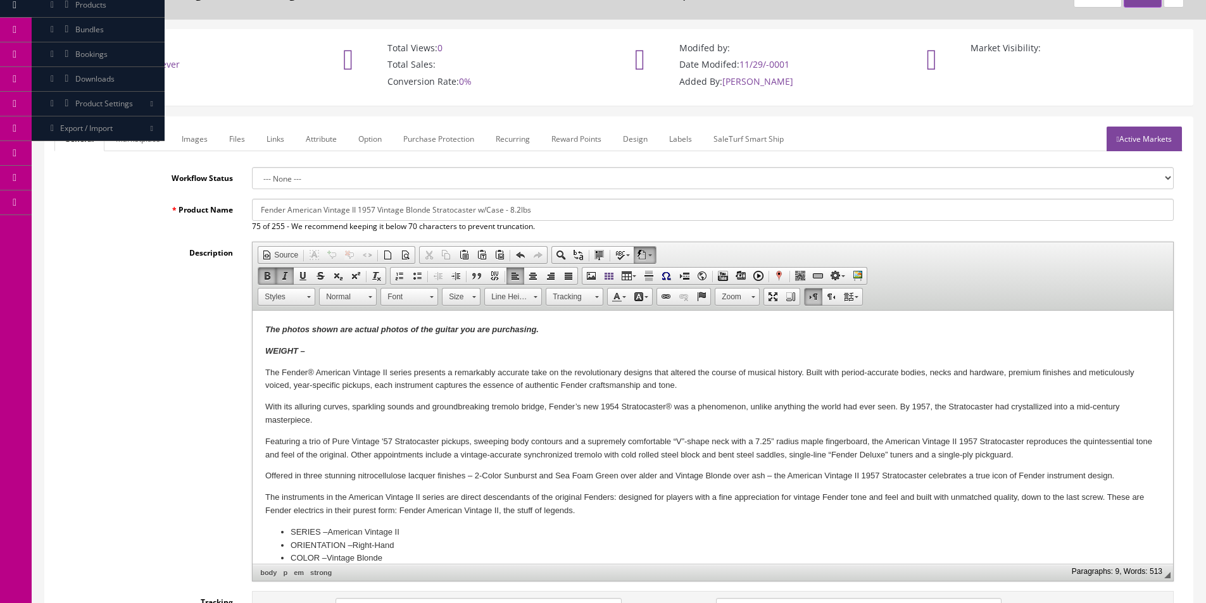
click at [474, 205] on input "Fender American Vintage II 1957 Vintage Blonde Stratocaster w/Case - 8.2lbs" at bounding box center [713, 210] width 922 height 22
click at [387, 213] on input "Fender American Vintage II 1957 Vintage Blonde Stratocaster w/Case - 8.2lbs" at bounding box center [713, 210] width 922 height 22
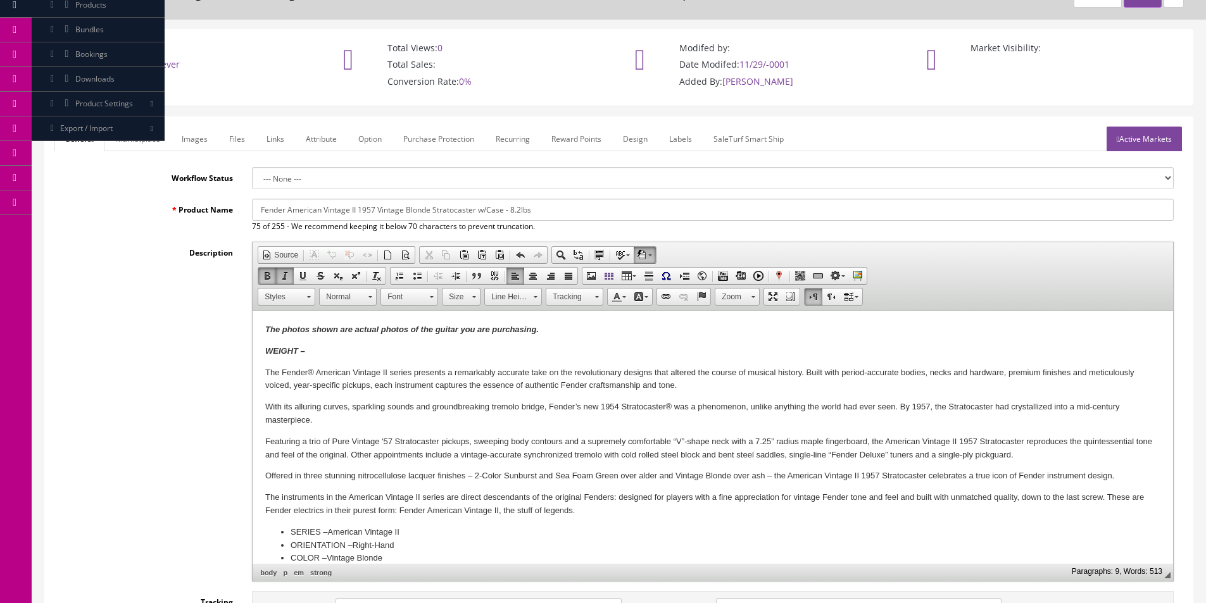
click at [387, 213] on input "Fender American Vintage II 1957 Vintage Blonde Stratocaster w/Case - 8.2lbs" at bounding box center [713, 210] width 922 height 22
paste input "Limited Edition American Vintage II '57 Stratocaster, Maple Fingerboard, White …"
drag, startPoint x: 515, startPoint y: 211, endPoint x: 447, endPoint y: 213, distance: 67.8
click at [447, 213] on input "Limited Edition American Vintage II '57 Stratocaster, Maple Fingerboard, White …" at bounding box center [713, 210] width 922 height 22
click at [513, 204] on input "Limited Edition American Vintage II '57 Stratocaster, White Blonde" at bounding box center [713, 210] width 922 height 22
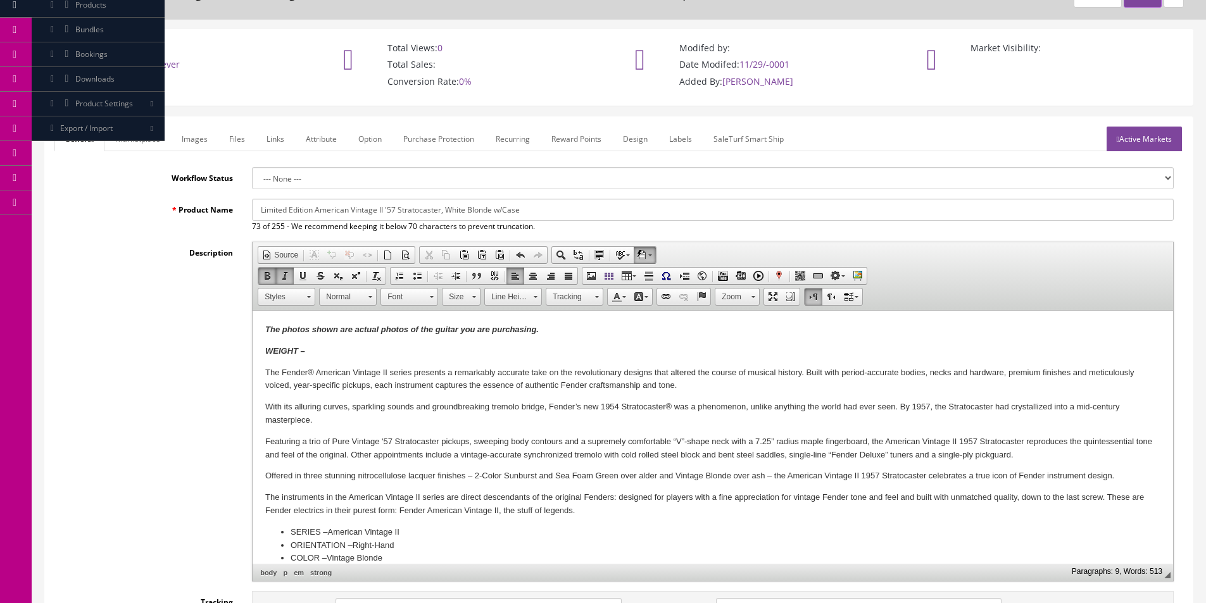
click at [263, 208] on input "Limited Edition American Vintage II '57 Stratocaster, White Blonde w/Case" at bounding box center [713, 210] width 922 height 22
type input "Fender Limited Edition American Vintage II '57 Stratocaster, White Blonde w/Case"
click at [150, 140] on link "Marketplace" at bounding box center [138, 139] width 65 height 25
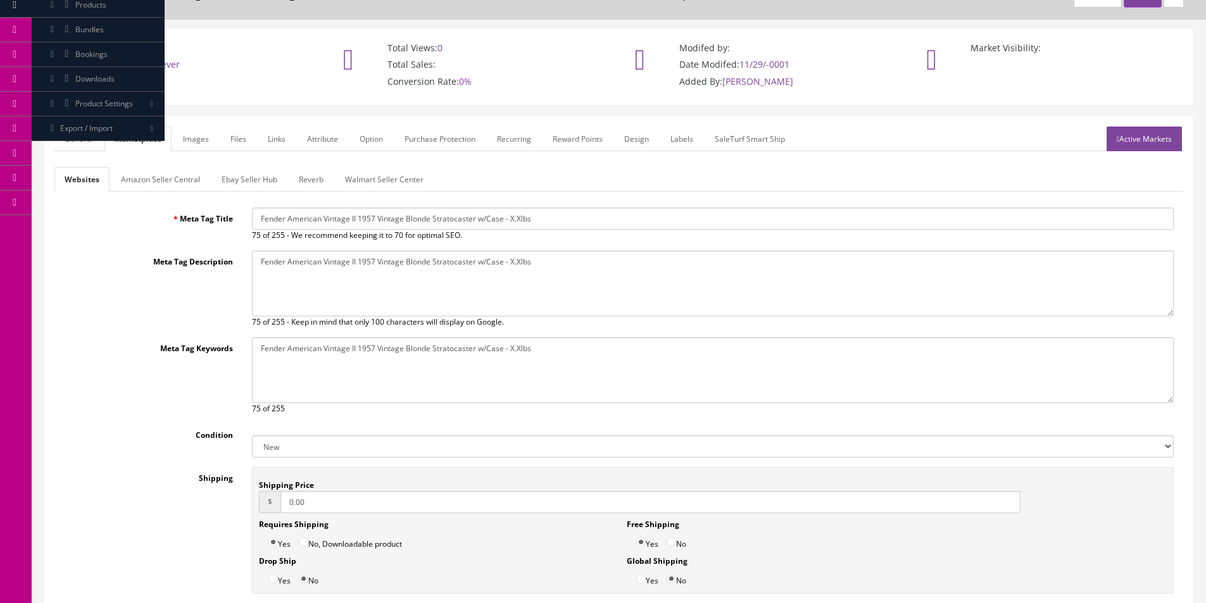
click at [348, 215] on input "Fender American Vintage II 1957 Vintage Blonde Stratocaster w/Case - X.Xlbs" at bounding box center [713, 219] width 922 height 22
paste input "Limited Edition American Vintage II '57 Stratocaster, White Blonde w/Case"
type input "Fender Limited Edition American Vintage II '57 Stratocaster, White Blonde w/Case"
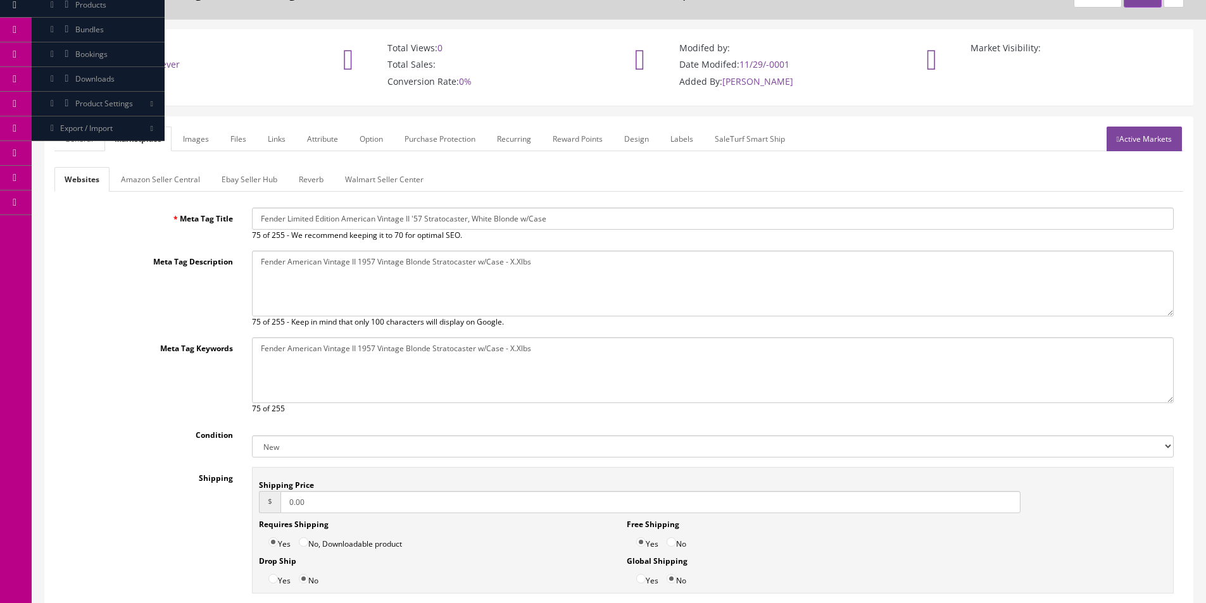
click at [403, 275] on textarea "Fender American Vintage II 1957 Vintage Blonde Stratocaster w/Case - X.Xlbs" at bounding box center [713, 284] width 922 height 66
paste textarea "Limited Edition American Vintage II '57 Stratocaster, White Blonde w/Case"
type textarea "Fender Limited Edition American Vintage II '57 Stratocaster, White Blonde w/Case"
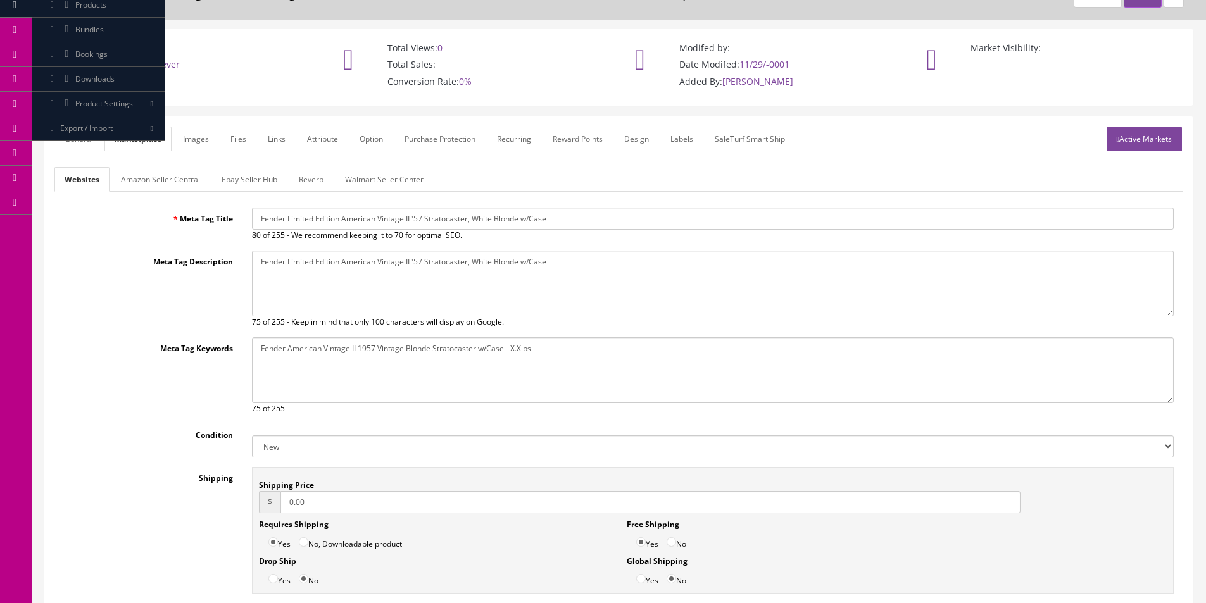
click at [444, 386] on textarea "Fender American Vintage II 1957 Vintage Blonde Stratocaster w/Case - X.Xlbs" at bounding box center [713, 371] width 922 height 66
paste textarea "Limited Edition American Vintage II '57 Stratocaster, White Blonde w/Case"
type textarea "Fender Limited Edition American Vintage II '57 Stratocaster, White Blonde w/Case"
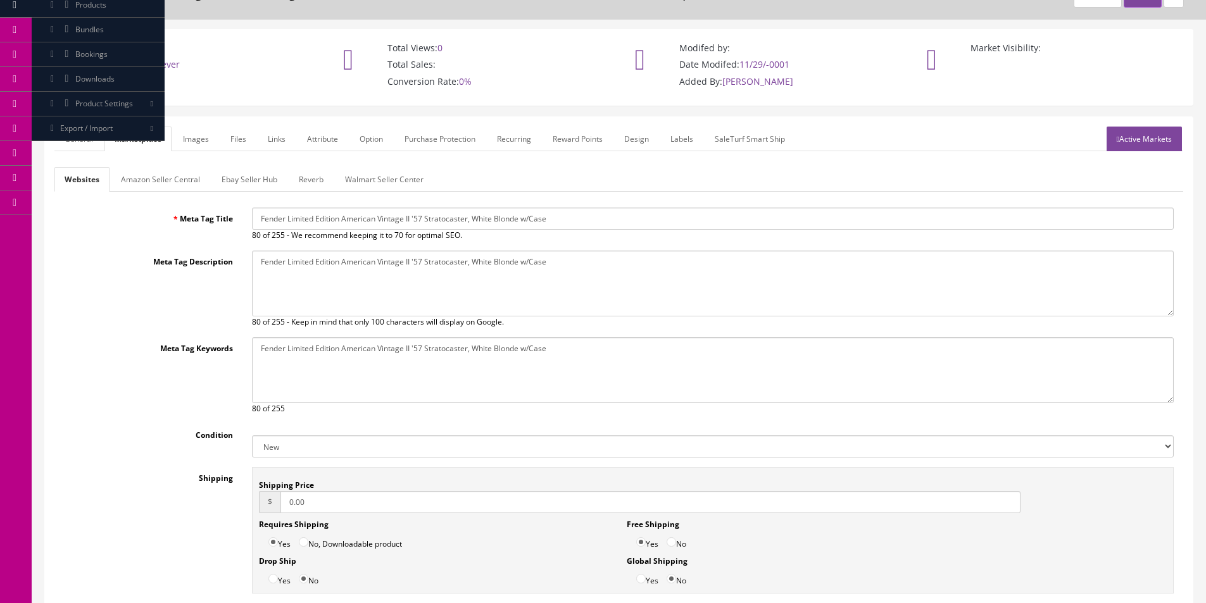
click at [73, 136] on link "General" at bounding box center [78, 139] width 49 height 25
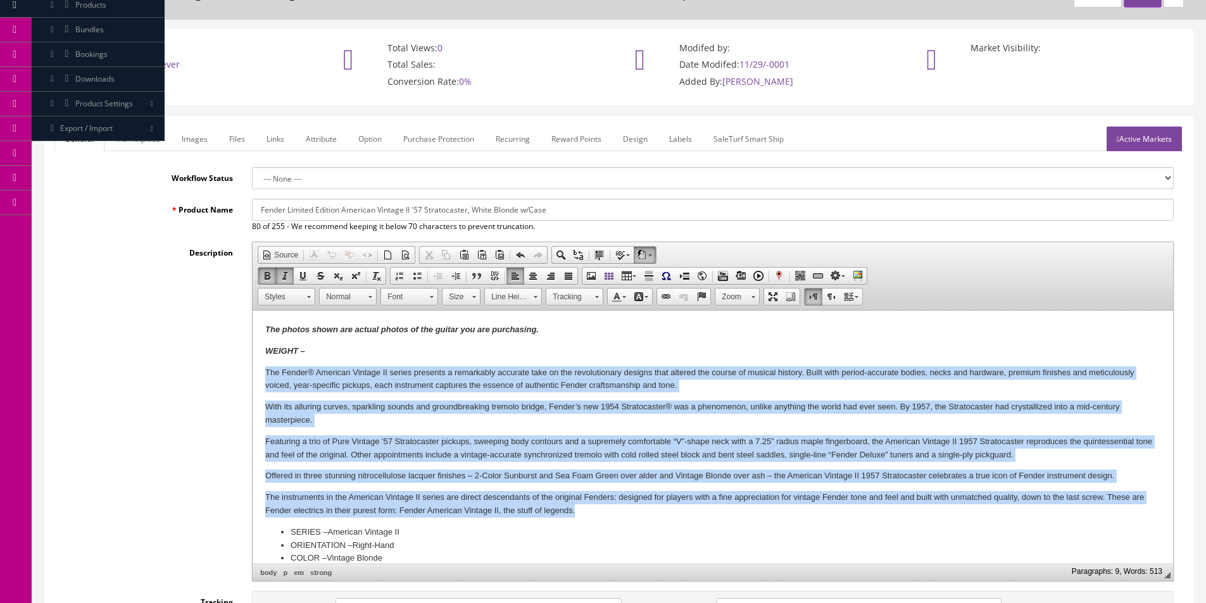
drag, startPoint x: 284, startPoint y: 373, endPoint x: 660, endPoint y: 511, distance: 401.3
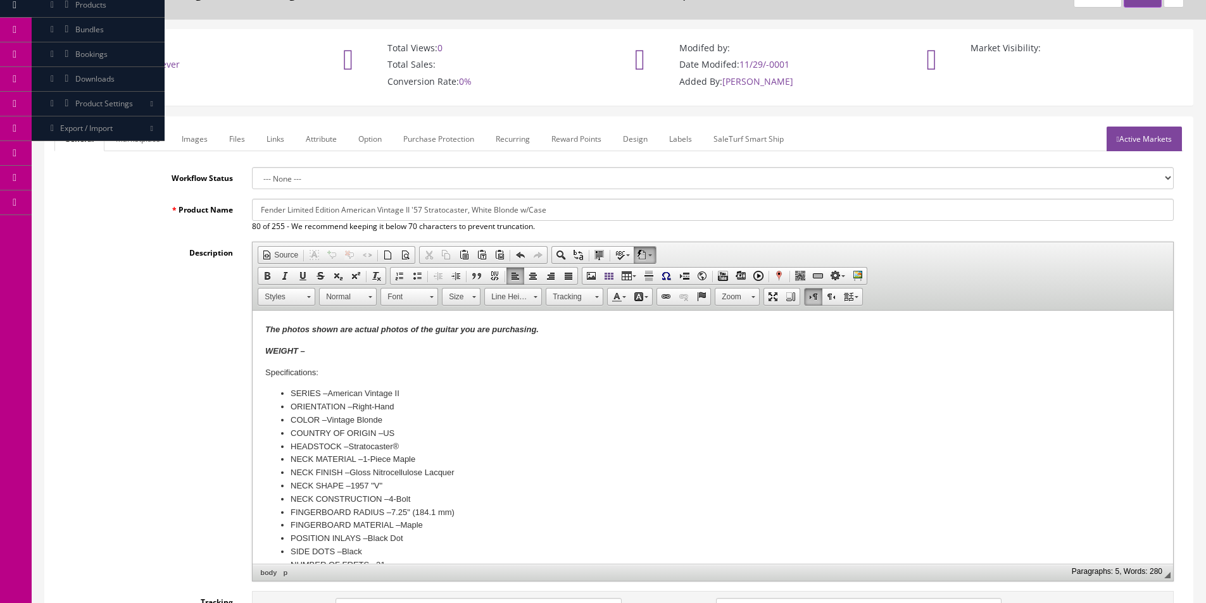
click at [308, 372] on p "Specifications:" at bounding box center [712, 373] width 895 height 13
click at [372, 419] on li "COLOR – Vintage Blonde" at bounding box center [713, 420] width 845 height 13
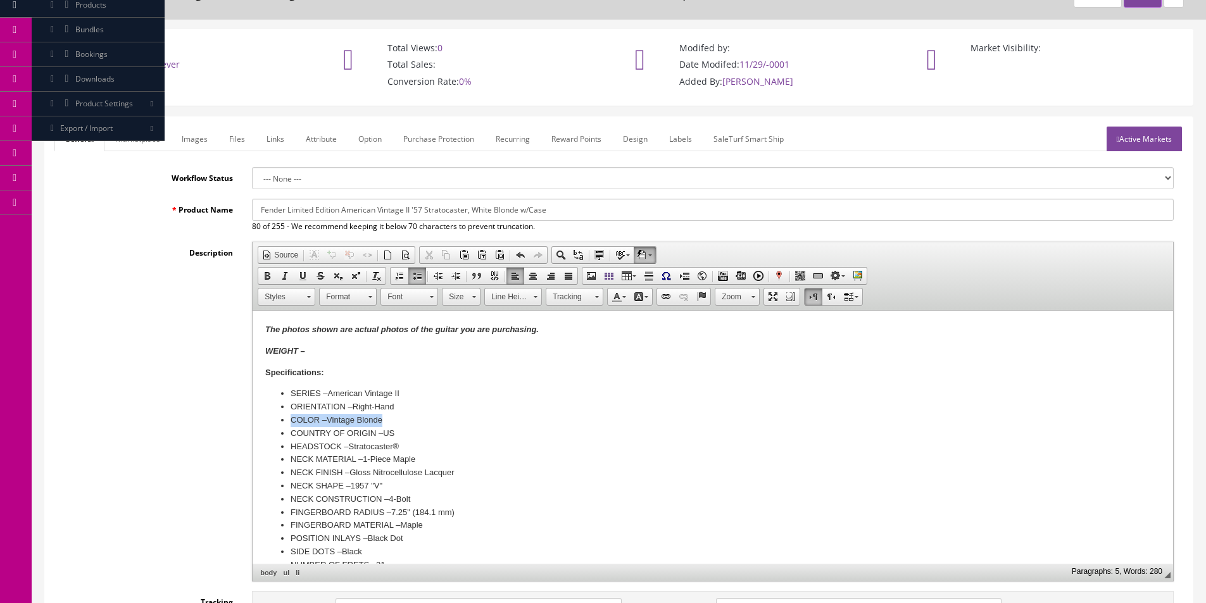
click at [372, 419] on li "COLOR – Vintage Blonde" at bounding box center [713, 420] width 845 height 13
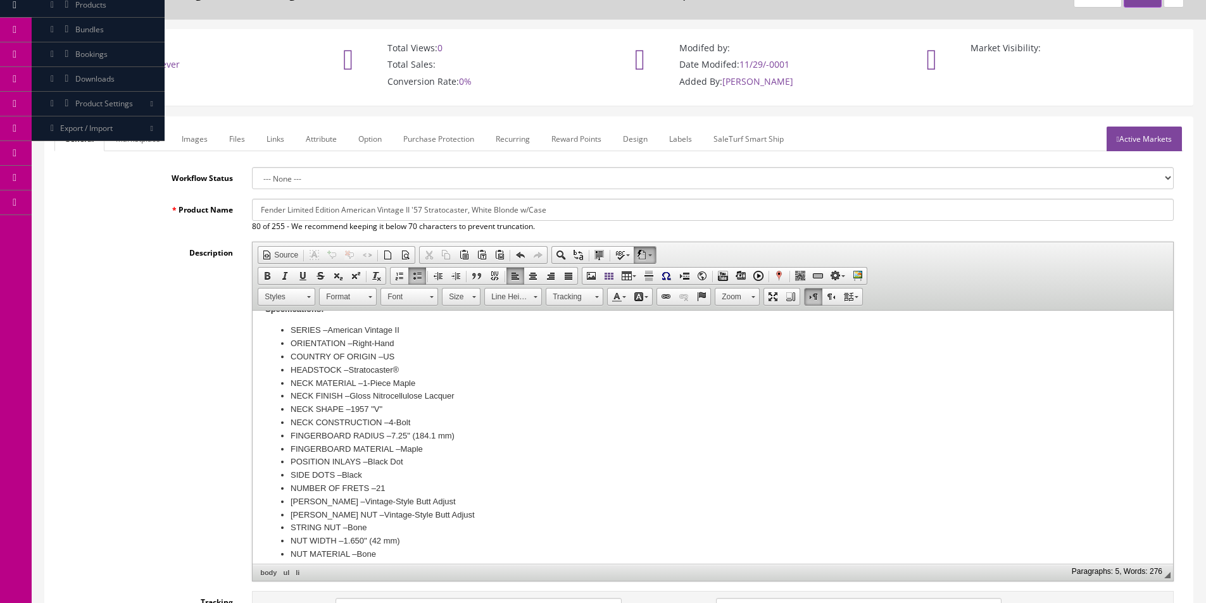
click at [407, 382] on li "NECK MATERIAL – 1-Piece Maple" at bounding box center [713, 383] width 845 height 13
click at [401, 422] on li "FINGERBOARD RADIUS – 7.25" (184.1 mm)" at bounding box center [713, 423] width 845 height 13
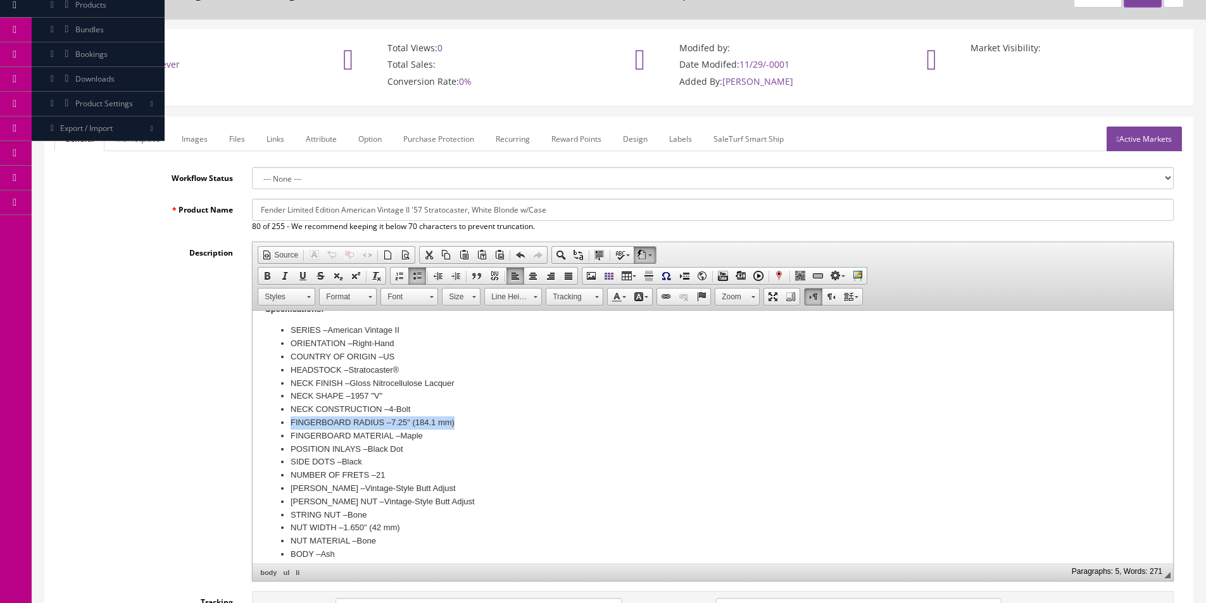
click at [401, 422] on li "FINGERBOARD RADIUS – 7.25" (184.1 mm)" at bounding box center [713, 423] width 845 height 13
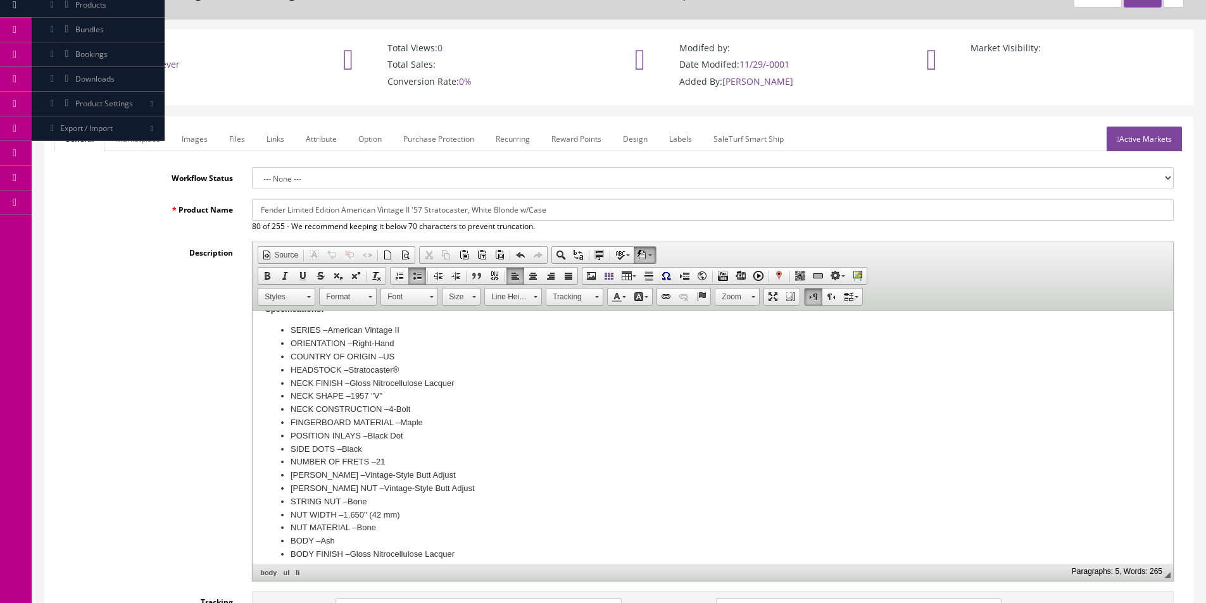
click at [379, 417] on li "​ FINGERBOARD MATERIAL – Maple" at bounding box center [713, 423] width 845 height 13
click at [379, 417] on li "FINGERBOARD MATERIAL – Maple" at bounding box center [713, 423] width 845 height 13
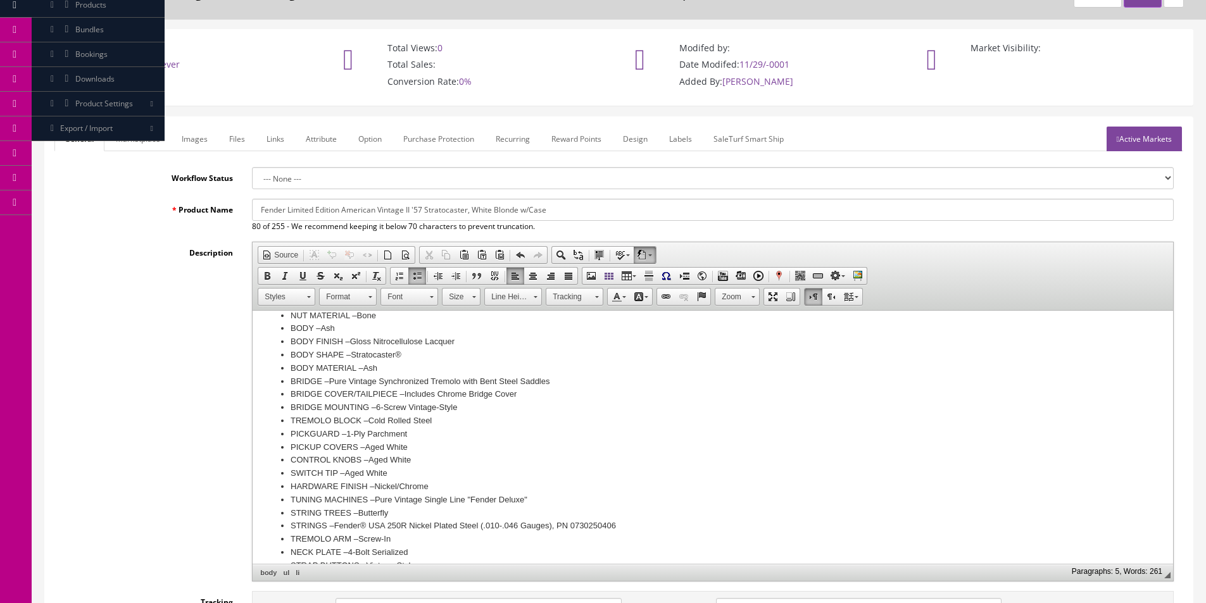
scroll to position [317, 0]
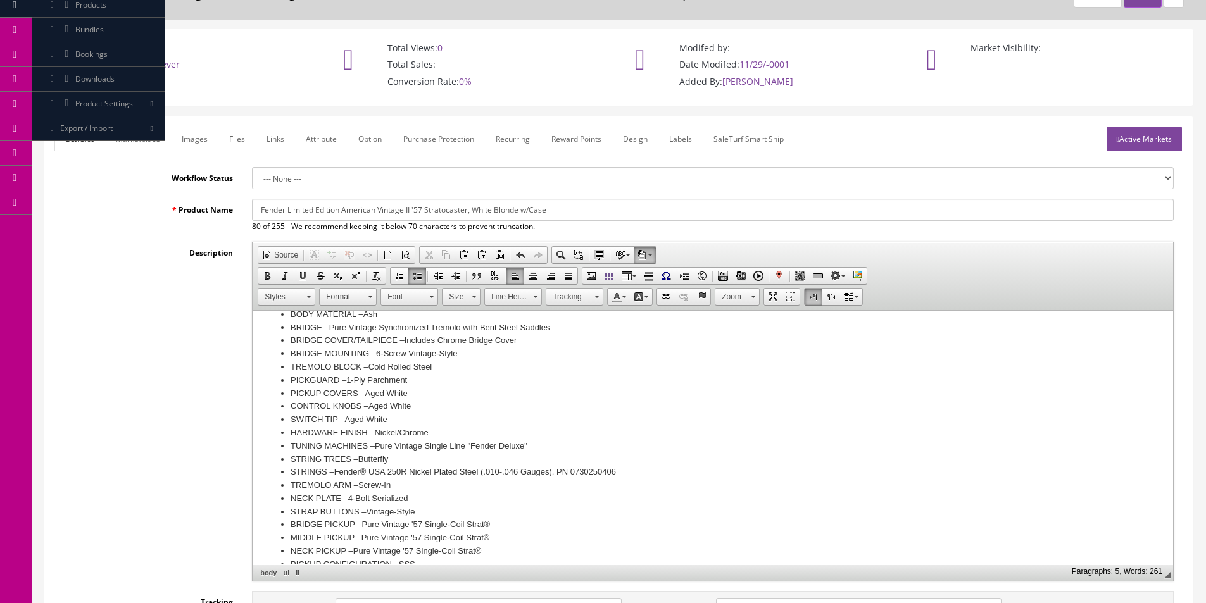
click at [326, 428] on label "HARDWARE FINISH –" at bounding box center [333, 432] width 84 height 9
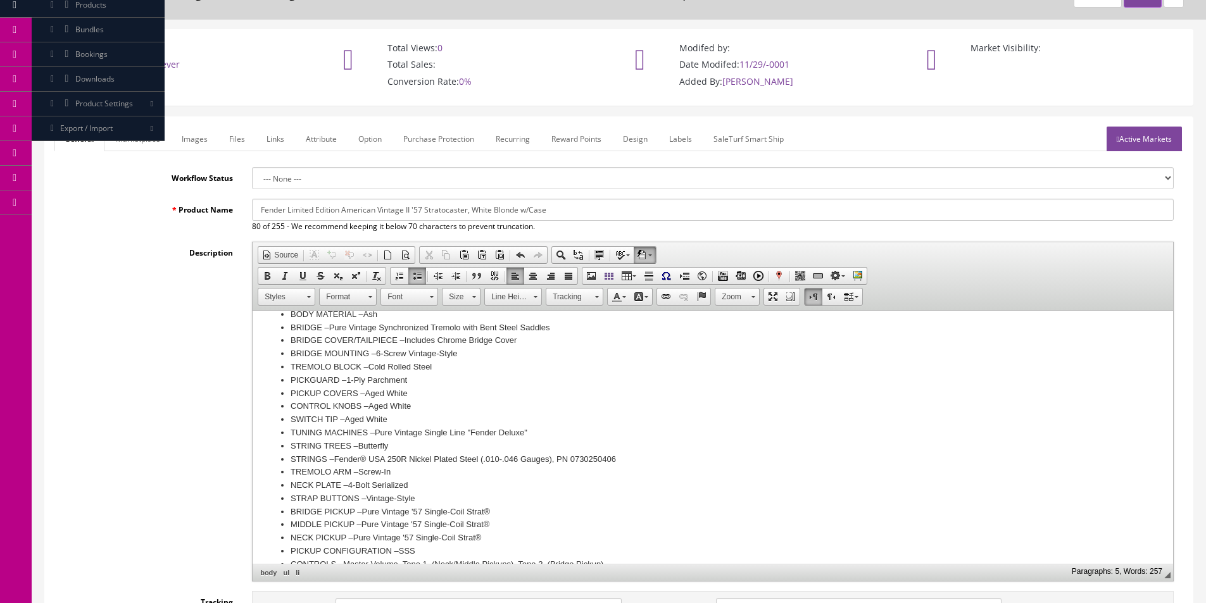
scroll to position [350, 0]
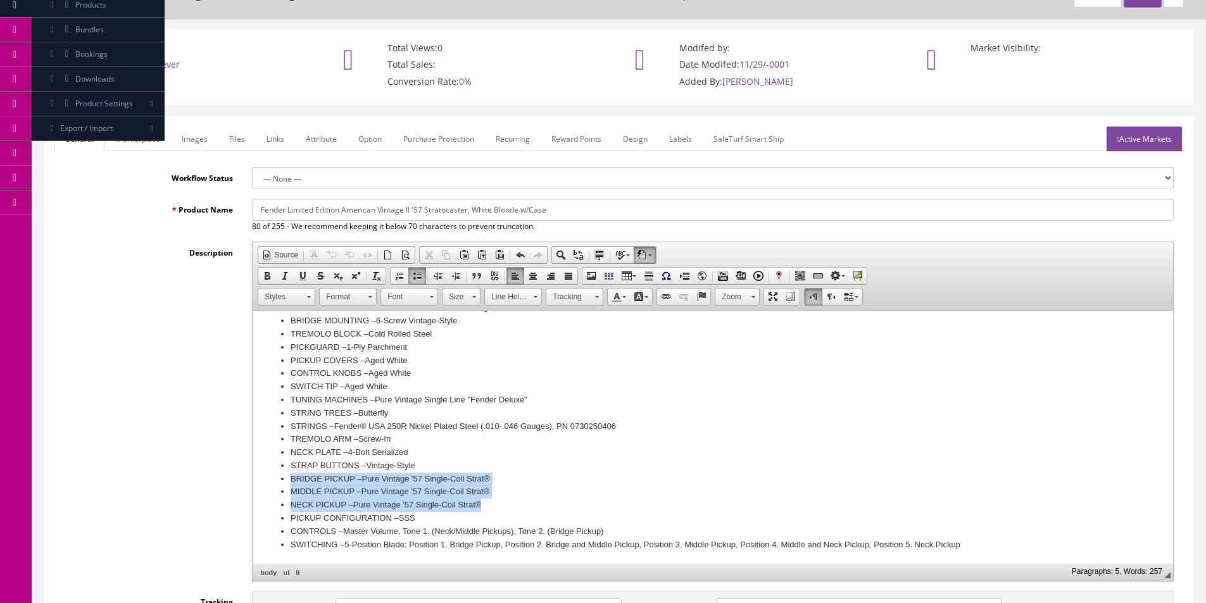
drag, startPoint x: 290, startPoint y: 480, endPoint x: 534, endPoint y: 507, distance: 245.9
click at [534, 507] on ul "SERIES – American Vintage II ORIENTATION – Right-Hand COUNTRY OF ORIGIN – US HE…" at bounding box center [712, 295] width 895 height 514
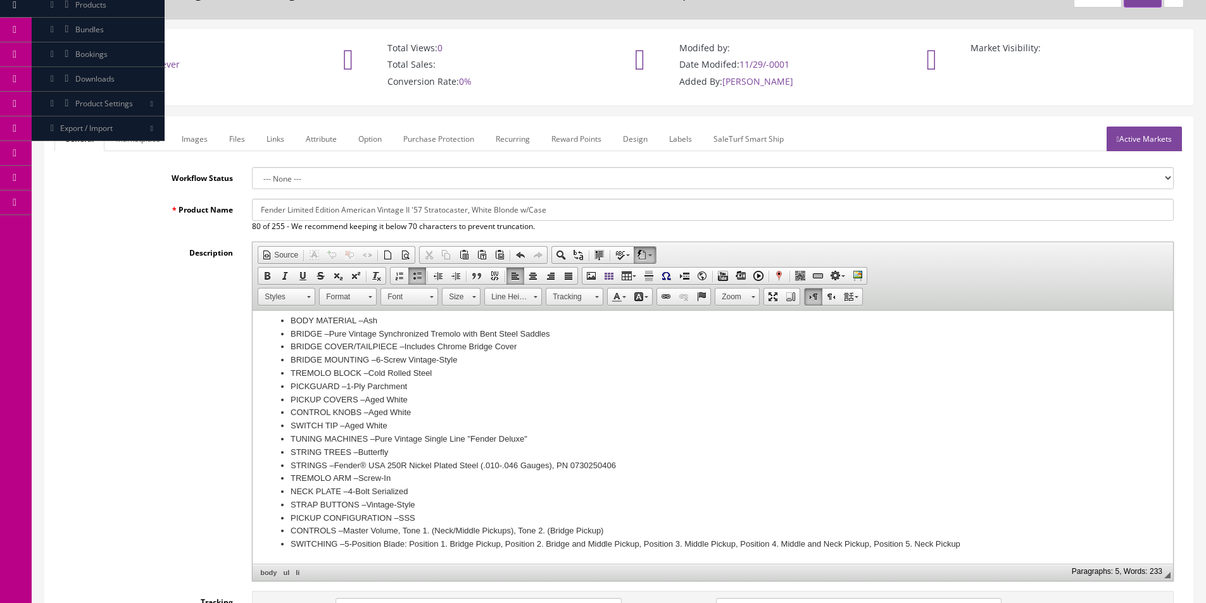
scroll to position [0, 0]
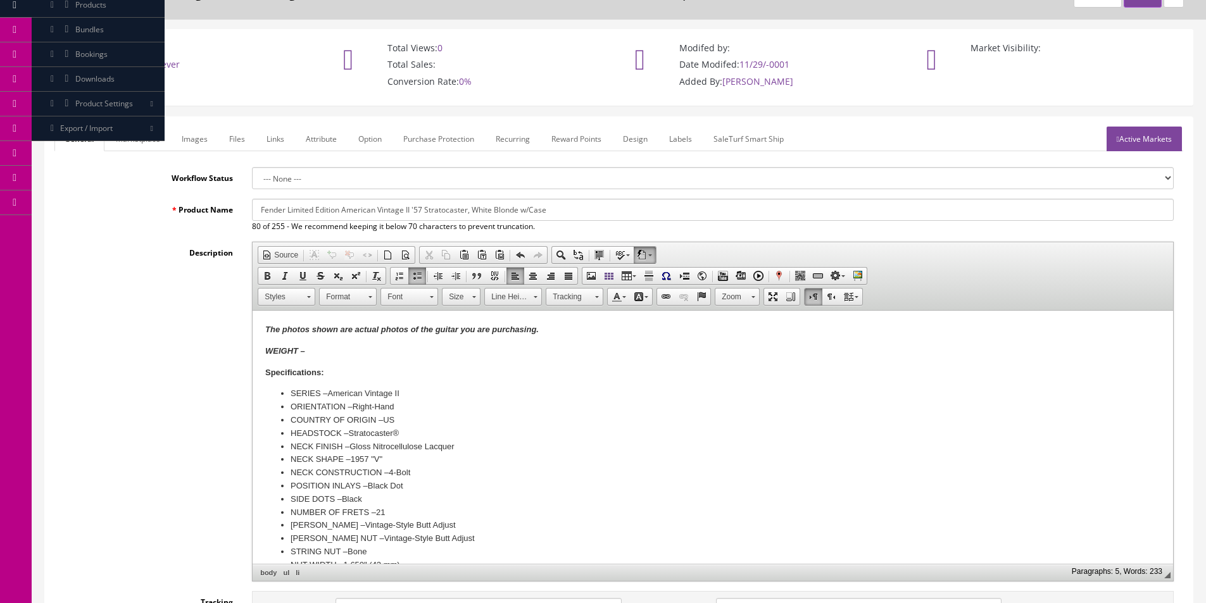
click at [346, 348] on p "WEIGHT –" at bounding box center [712, 351] width 895 height 13
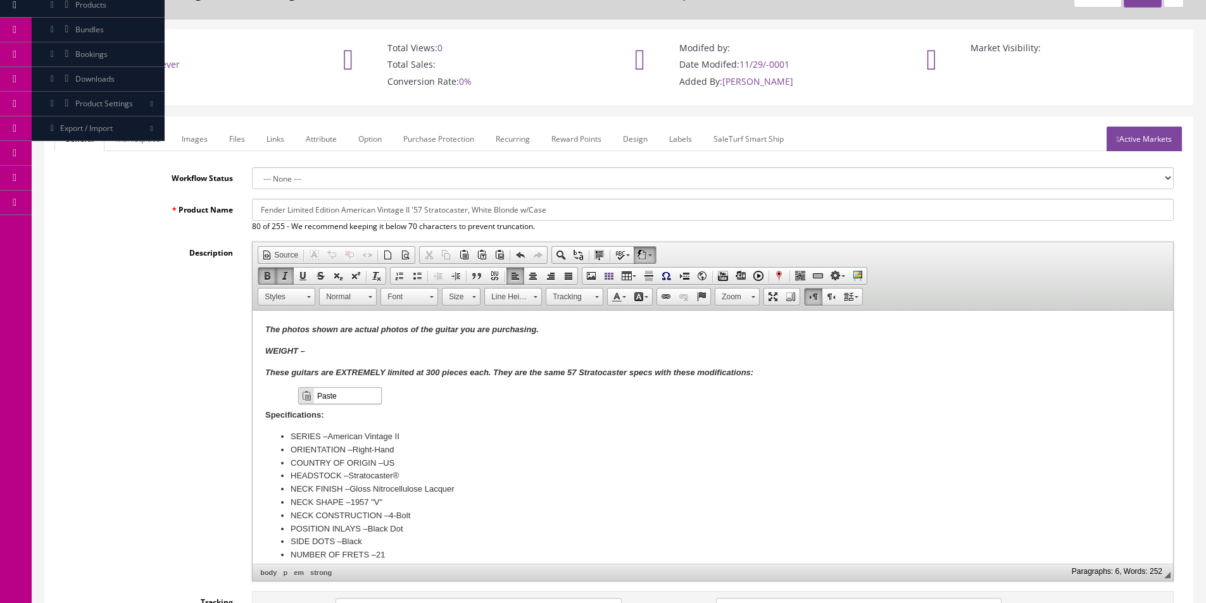
drag, startPoint x: 281, startPoint y: 394, endPoint x: 534, endPoint y: 705, distance: 401.5
click at [303, 403] on span "Paste" at bounding box center [329, 402] width 67 height 16
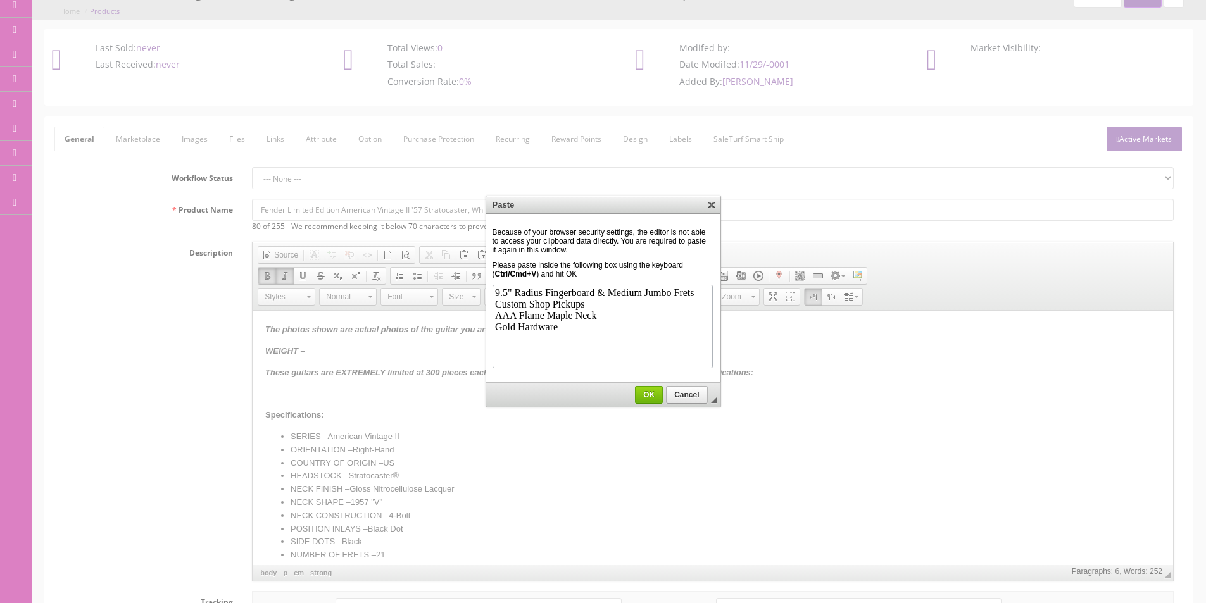
click at [645, 391] on span "OK" at bounding box center [649, 395] width 27 height 9
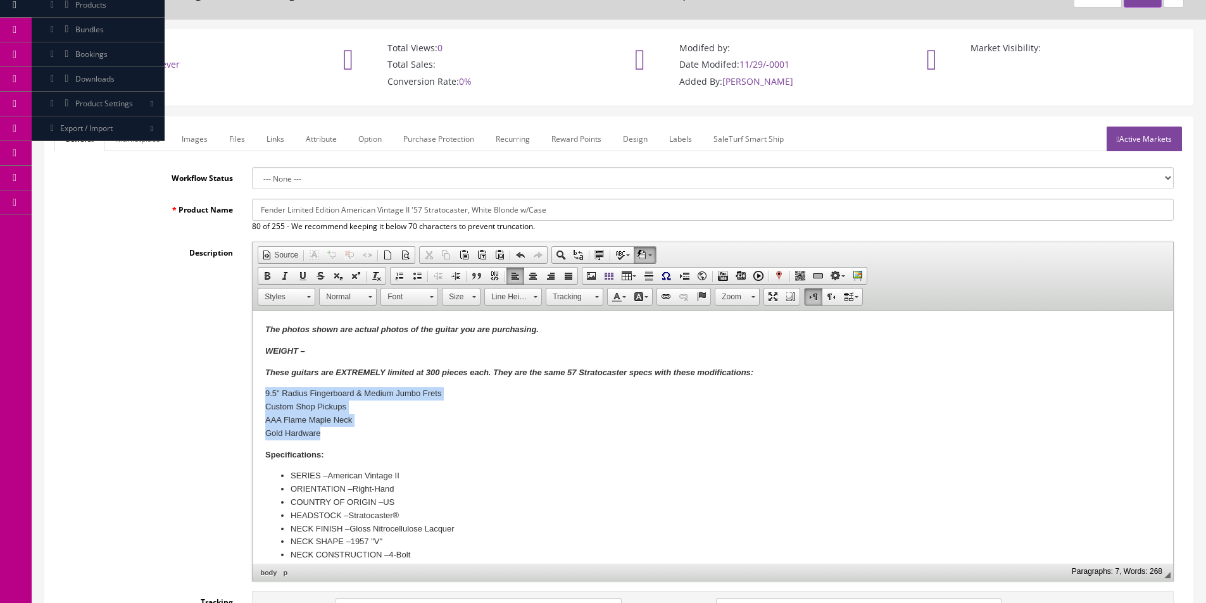
drag, startPoint x: 319, startPoint y: 429, endPoint x: 495, endPoint y: 688, distance: 313.1
drag, startPoint x: 424, startPoint y: 277, endPoint x: 156, endPoint y: 0, distance: 385.1
click at [424, 277] on link "Insert/Remove Bulleted List" at bounding box center [417, 276] width 18 height 16
click at [767, 374] on p "These guitars are EXTREMELY limited at 300 pieces each. They are the same 57 St…" at bounding box center [712, 373] width 895 height 13
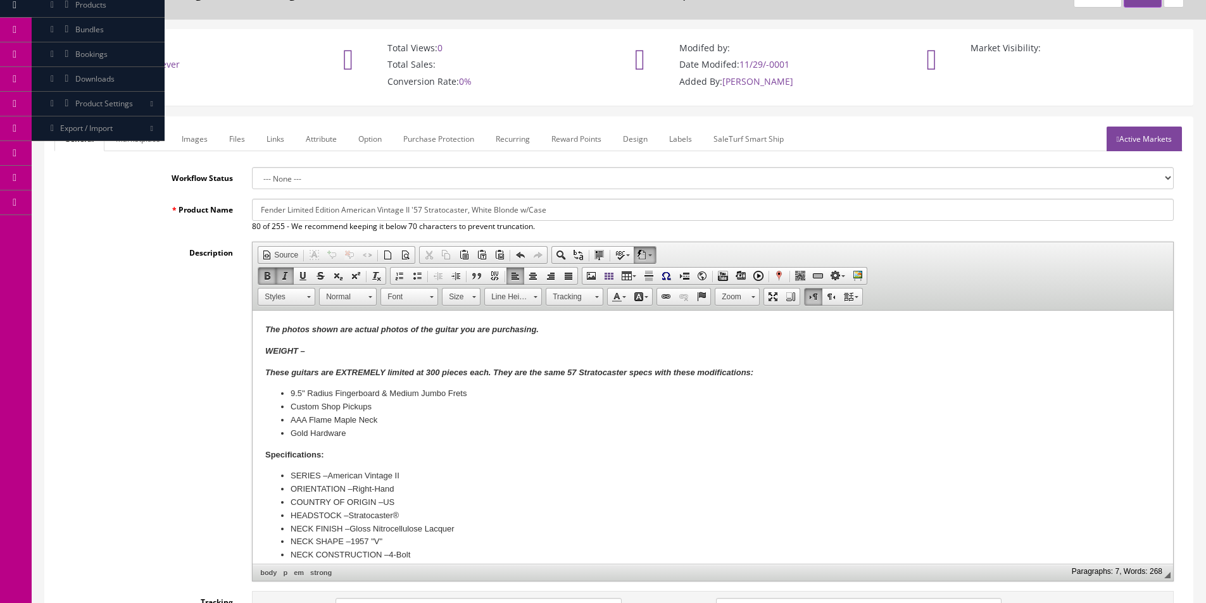
click at [158, 318] on div "Description Rich Text Editor, input-description1 Editor toolbars Document Sourc…" at bounding box center [618, 412] width 1129 height 340
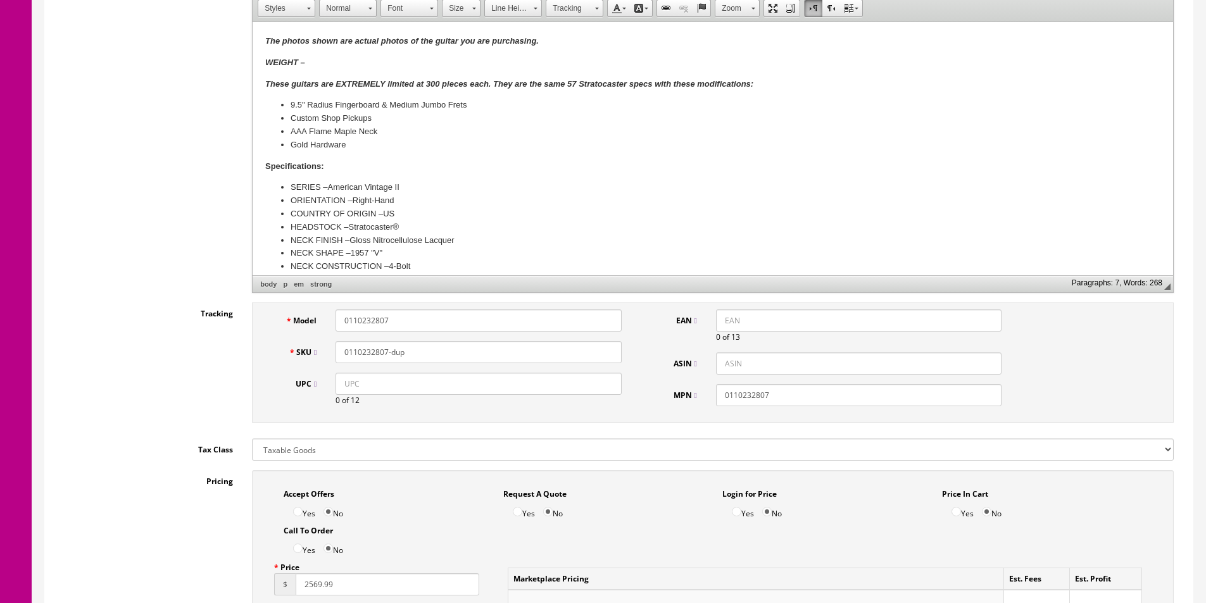
scroll to position [443, 0]
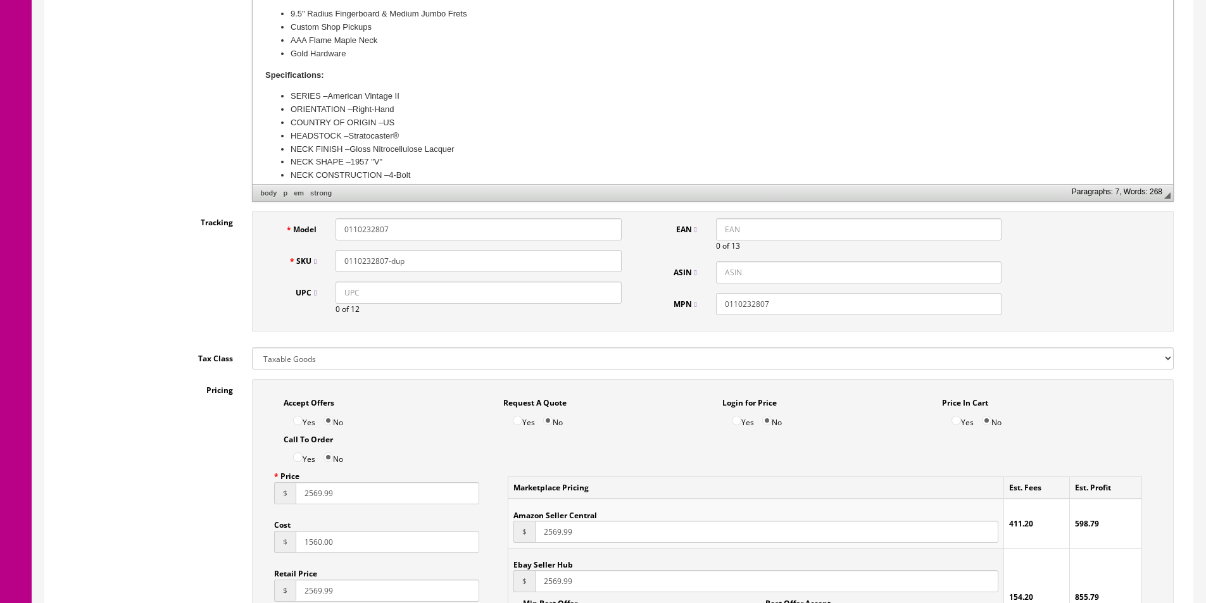
click at [399, 294] on input "UPC" at bounding box center [479, 293] width 286 height 22
paste input "885978795215"
type input "885978795215"
click at [728, 229] on input "EAN" at bounding box center [859, 229] width 286 height 22
paste input "885978795215"
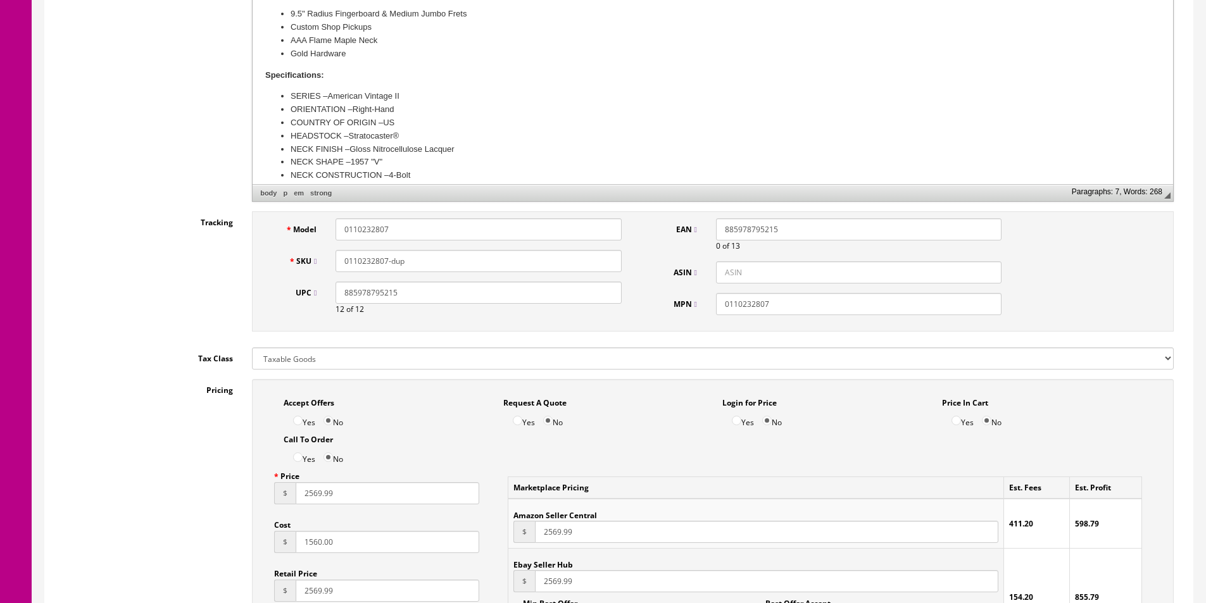
click at [723, 224] on input "885978795215" at bounding box center [859, 229] width 286 height 22
type input "0885978795215"
click at [417, 235] on input "0110232807" at bounding box center [479, 229] width 286 height 22
paste input "70232801"
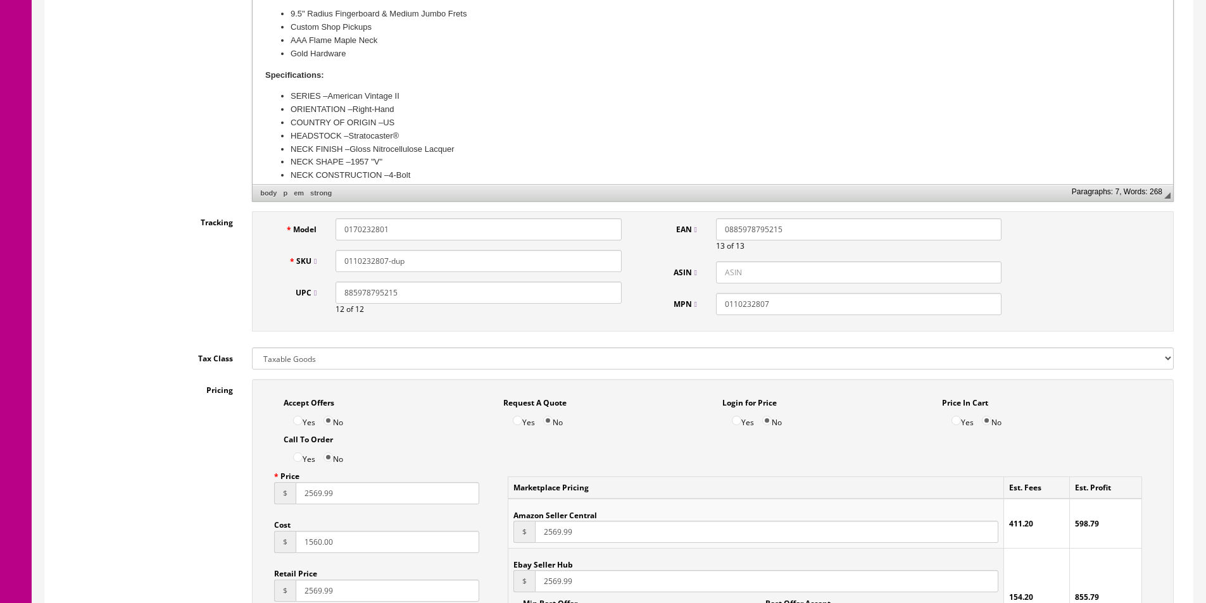
type input "0170232801"
paste input "70232801"
type input "0170232801"
click at [752, 305] on input "0110232807" at bounding box center [859, 304] width 286 height 22
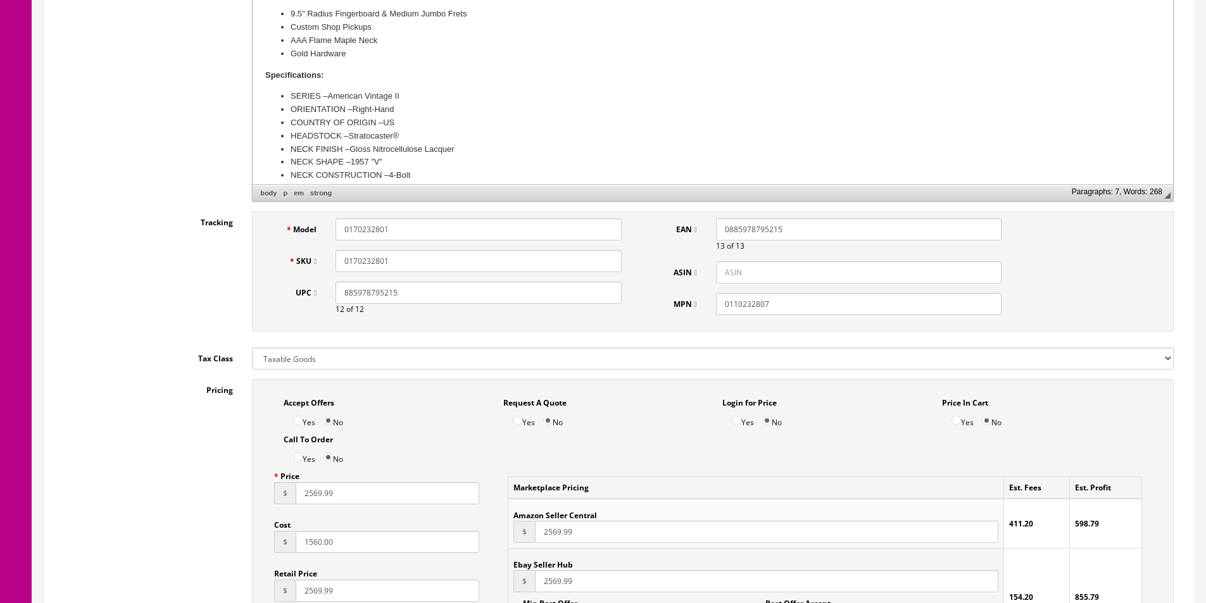
paste input "70232801"
type input "0170232801"
click at [475, 263] on input "0170232801" at bounding box center [479, 261] width 286 height 22
paste input "V2557817"
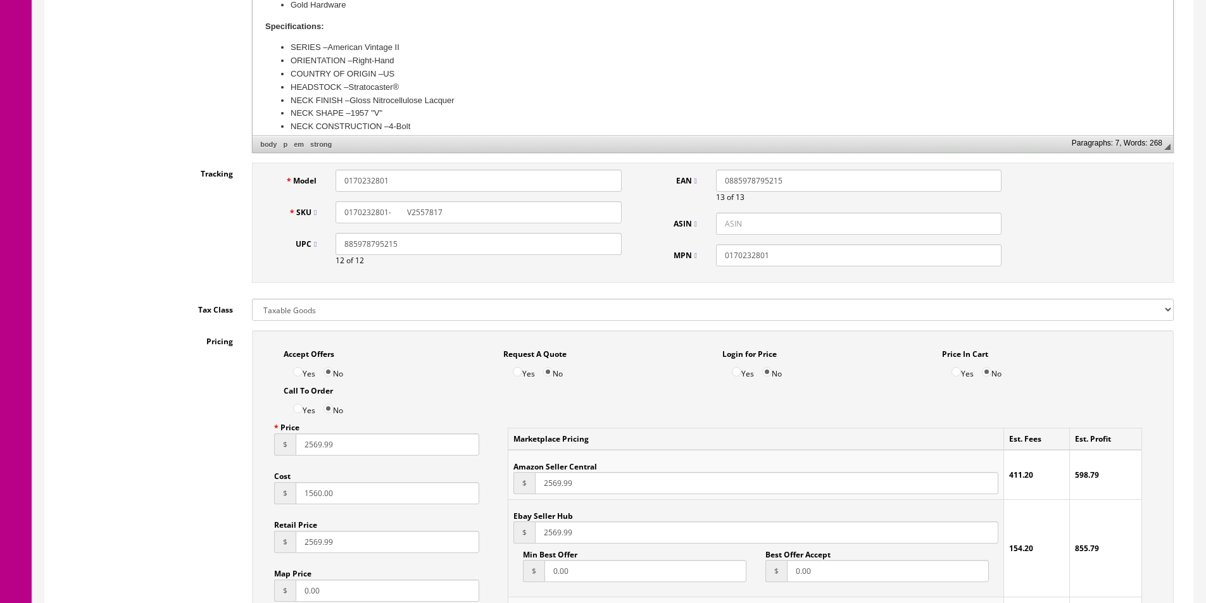
scroll to position [507, 0]
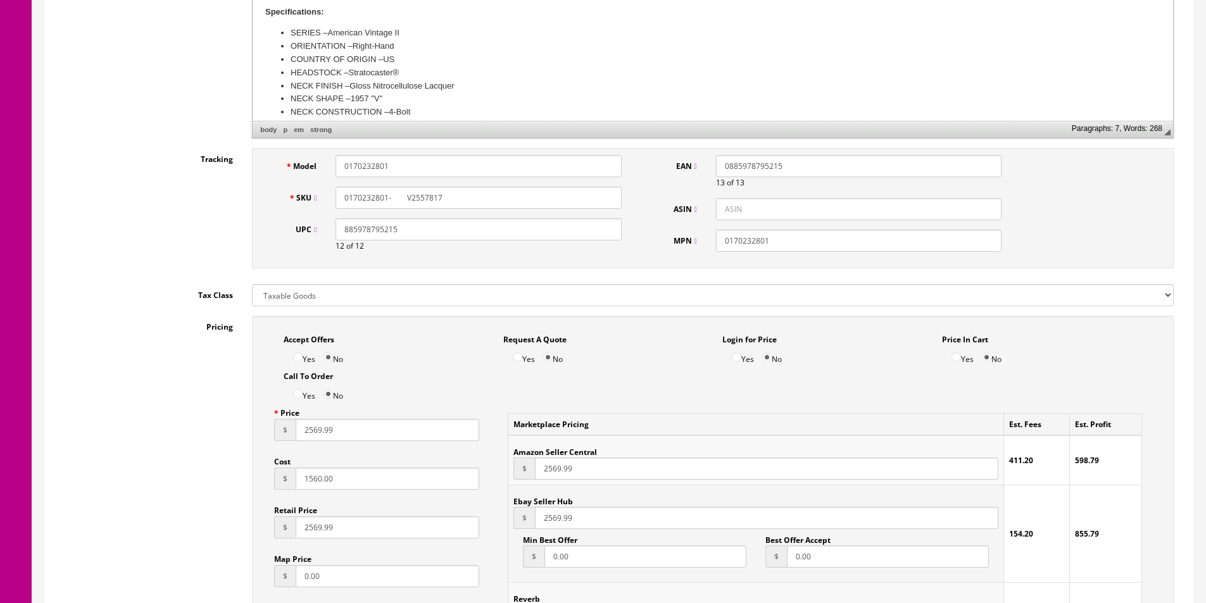
click at [395, 197] on input "0170232801- V2557817" at bounding box center [479, 198] width 286 height 22
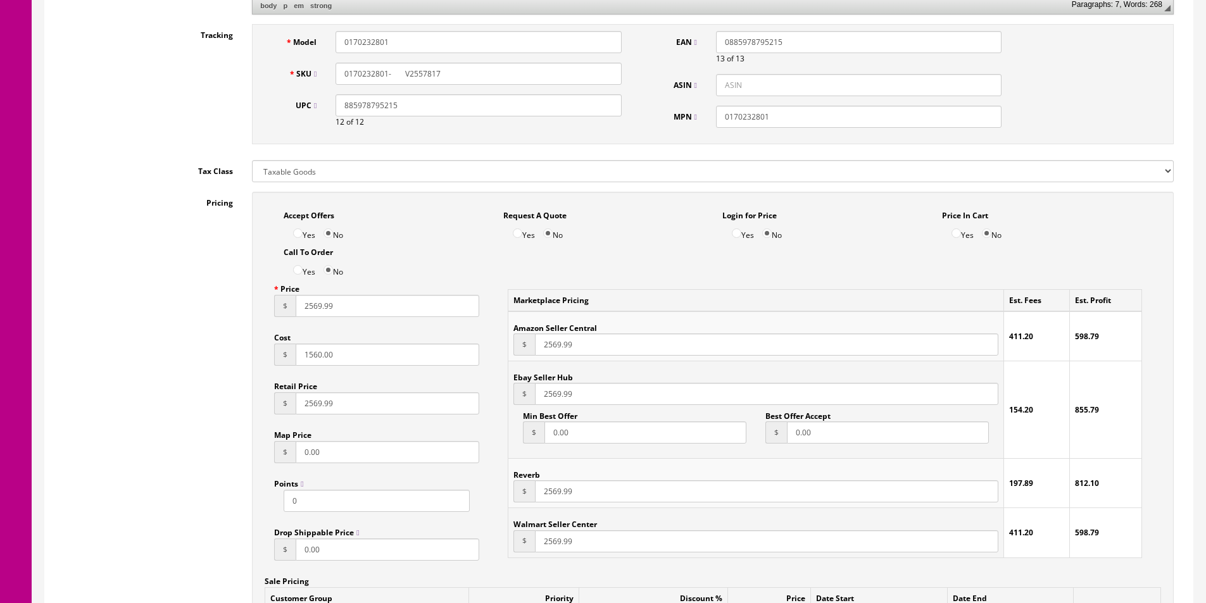
scroll to position [697, 0]
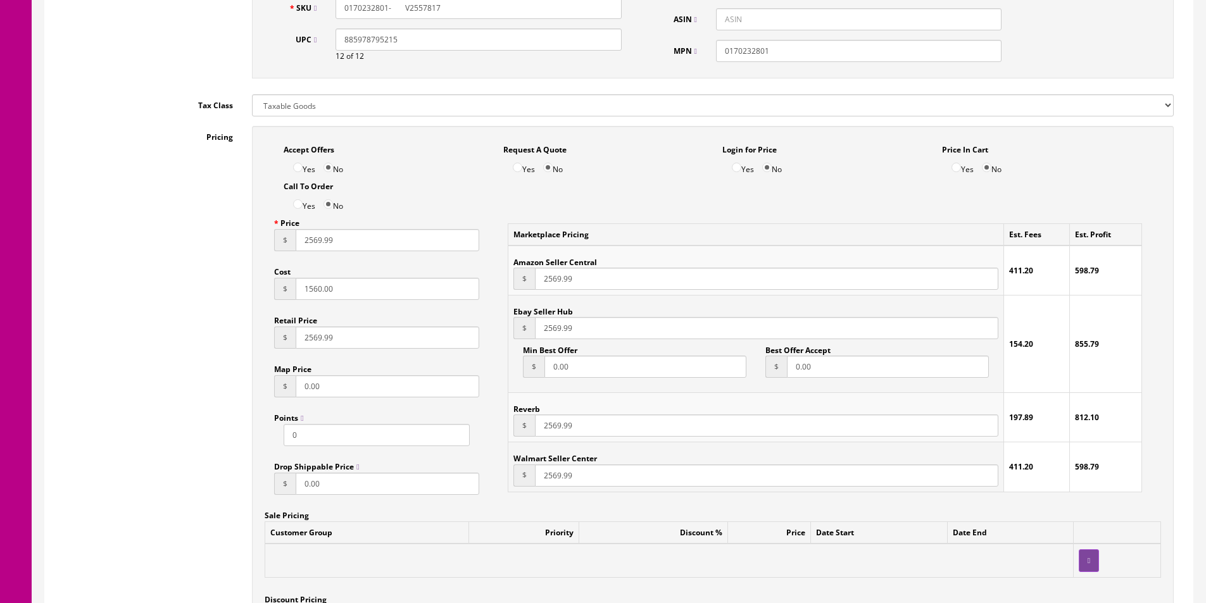
type input "0170232801- V2557817"
click at [318, 241] on input "2569.99" at bounding box center [388, 240] width 184 height 22
paste input "93"
type input "2939.99"
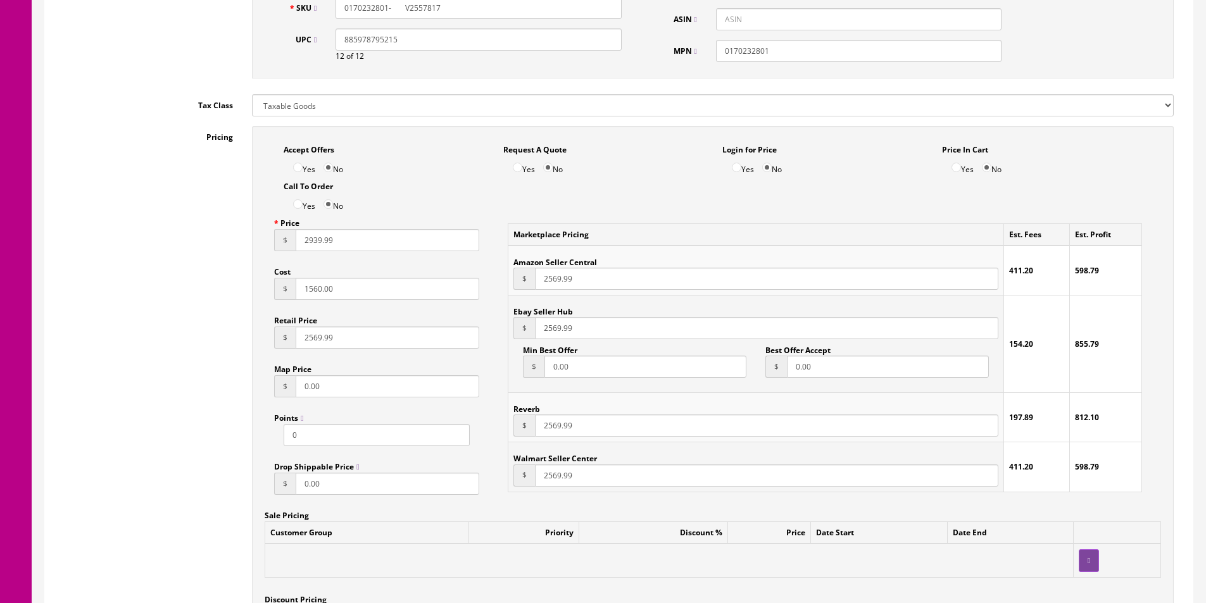
click at [322, 318] on div "Retail Price $ 2569.99" at bounding box center [376, 329] width 205 height 39
click at [322, 336] on input "2569.99" at bounding box center [388, 338] width 184 height 22
paste input "93"
type input "2939.99"
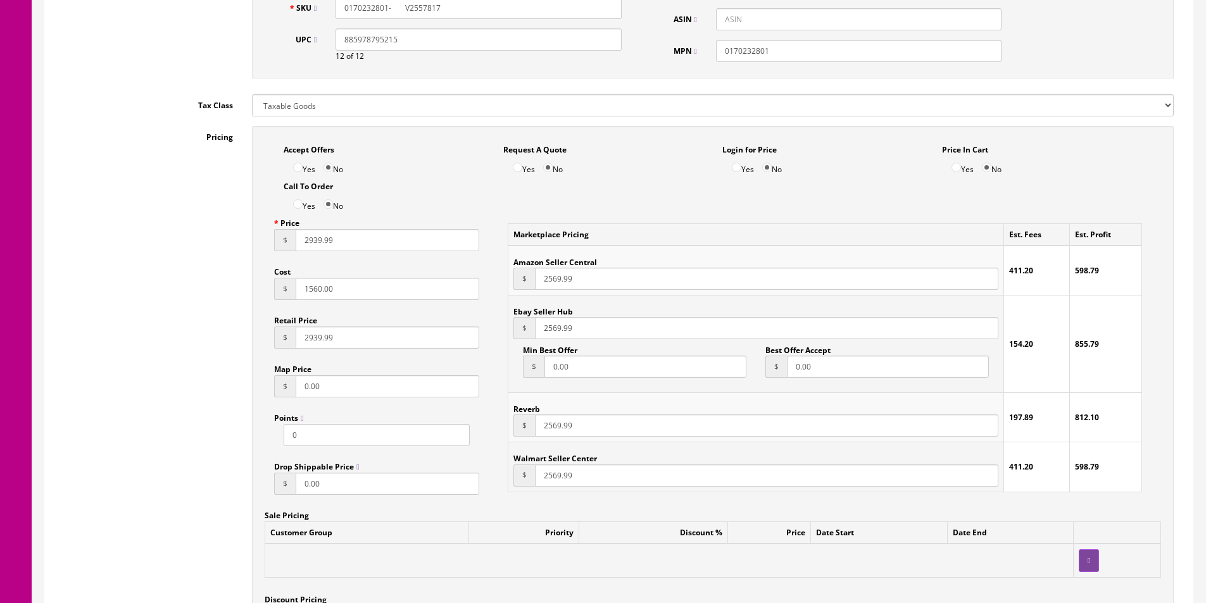
click at [562, 281] on input "2569.99" at bounding box center [767, 279] width 464 height 22
paste input "93"
type input "2939.99"
paste input "93"
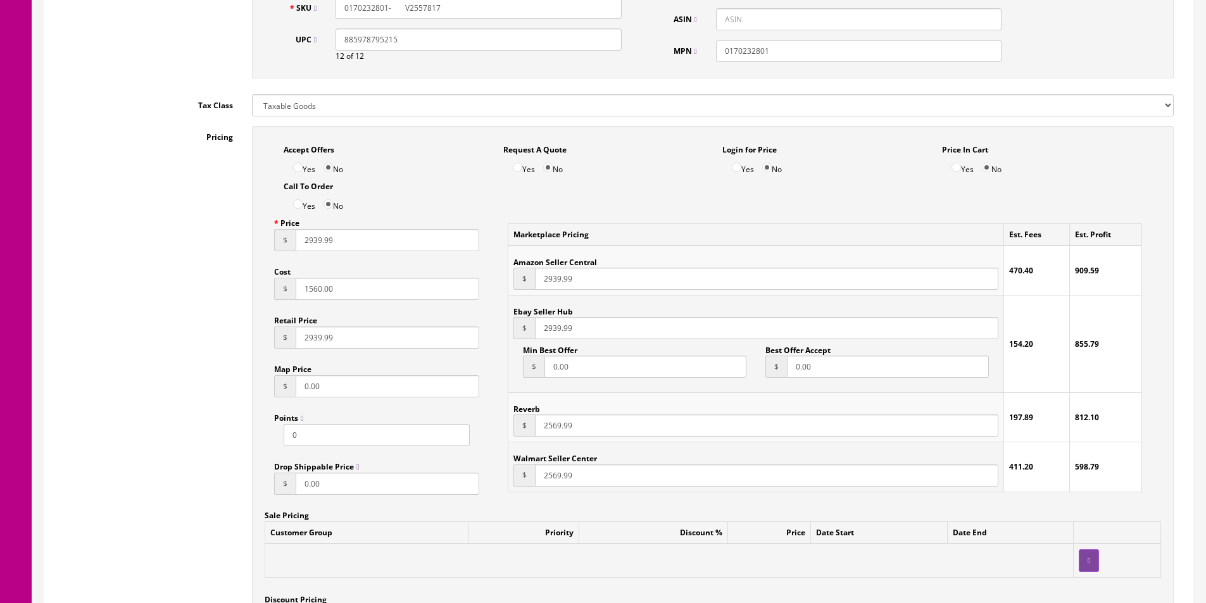
type input "2939.99"
paste input "93"
type input "2939.99"
paste input "93"
type input "2939.99"
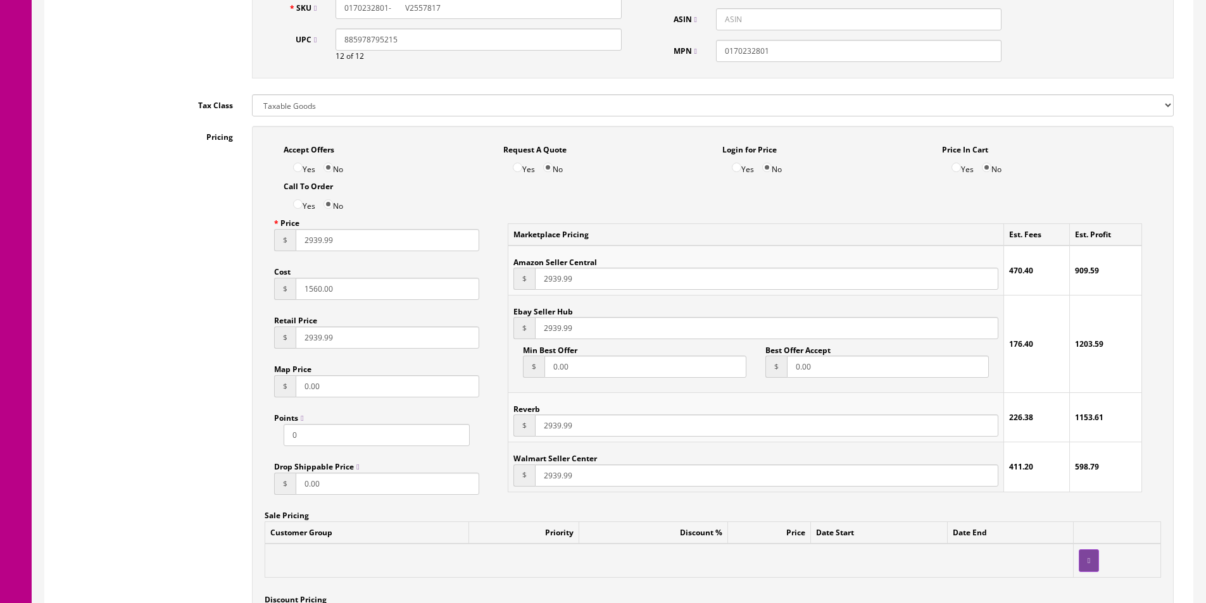
click at [321, 285] on input "1560.00" at bounding box center [388, 289] width 184 height 22
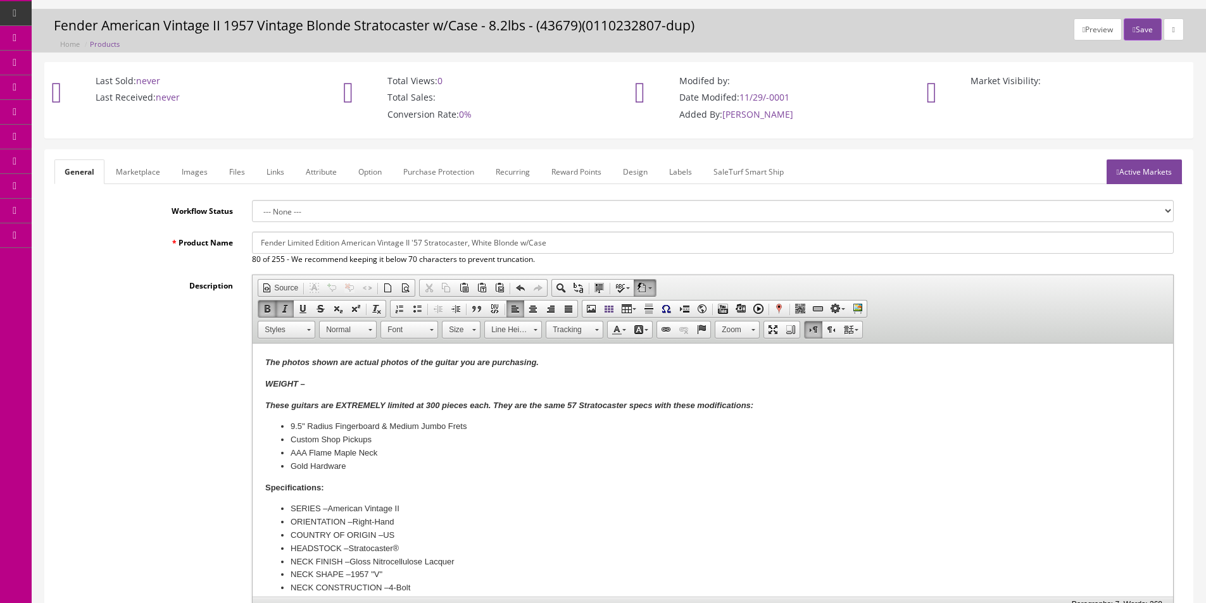
scroll to position [0, 0]
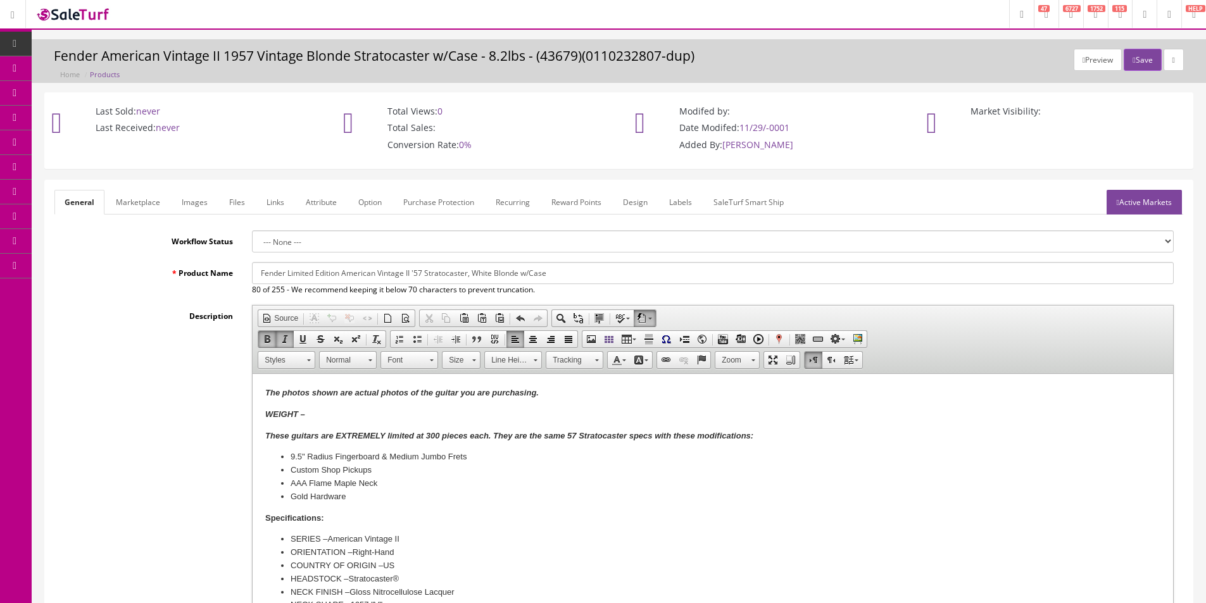
type input "2019.47"
click at [408, 277] on input "Fender Limited Edition American Vintage II '57 Stratocaster, White Blonde w/Case" at bounding box center [713, 273] width 922 height 22
click at [124, 191] on link "Marketplace" at bounding box center [138, 202] width 65 height 25
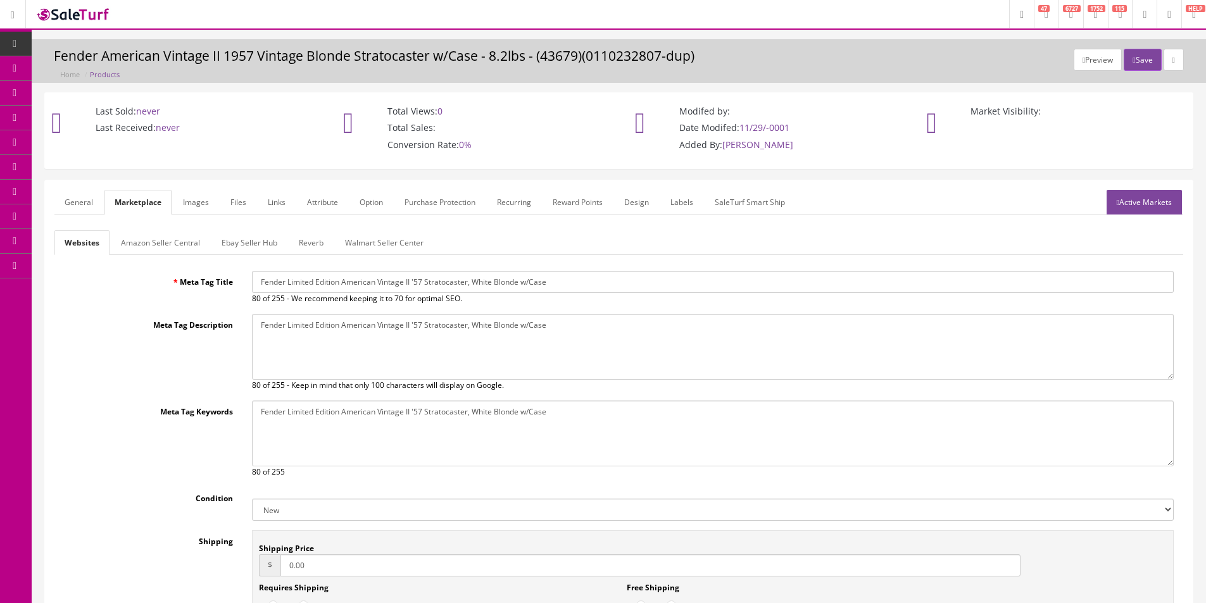
click at [286, 277] on input "Fender Limited Edition American Vintage II '57 Stratocaster, White Blonde w/Case" at bounding box center [713, 282] width 922 height 22
click at [317, 340] on textarea "Fender American Vintage II 1957 Vintage Blonde Stratocaster w/Case - X.Xlbs" at bounding box center [713, 347] width 922 height 66
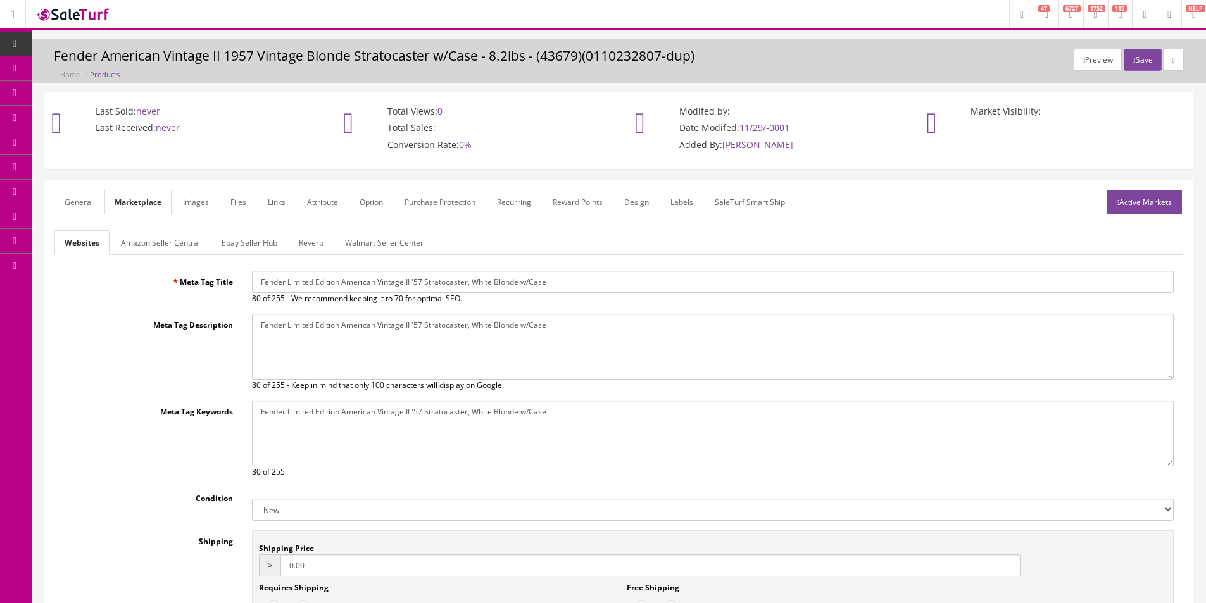
drag, startPoint x: 317, startPoint y: 340, endPoint x: 317, endPoint y: 352, distance: 12.0
click at [317, 341] on textarea "Fender American Vintage II 1957 Vintage Blonde Stratocaster w/Case - X.Xlbs" at bounding box center [713, 347] width 922 height 66
click at [338, 435] on textarea "Fender American Vintage II 1957 Vintage Blonde Stratocaster w/Case - X.Xlbs" at bounding box center [713, 434] width 922 height 66
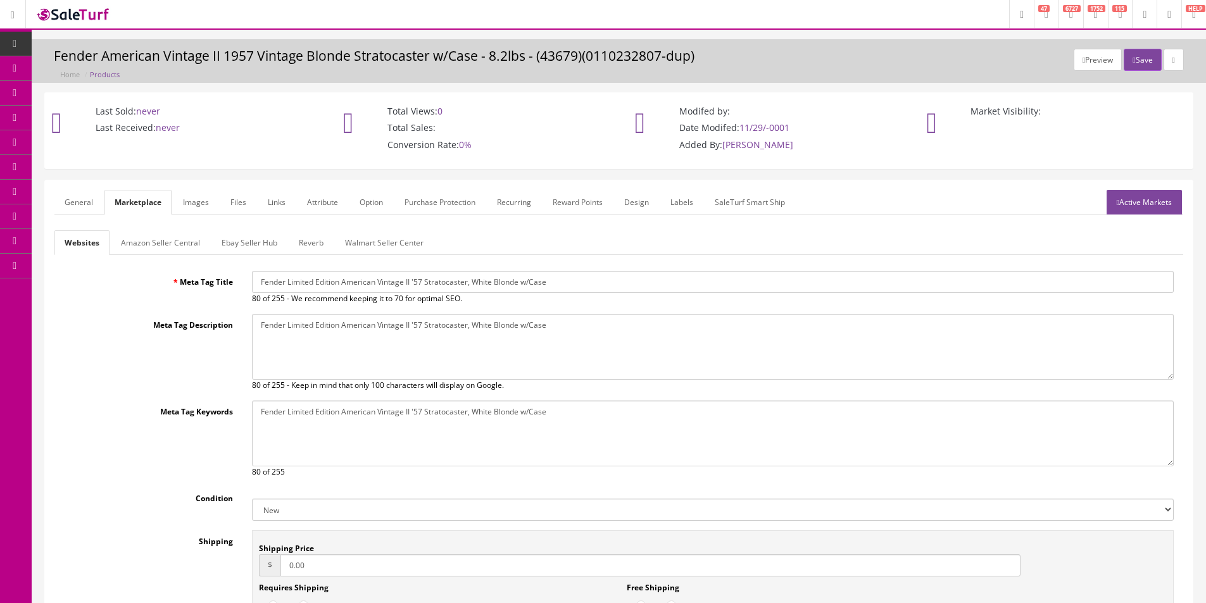
drag, startPoint x: 154, startPoint y: 248, endPoint x: 235, endPoint y: 244, distance: 81.2
click at [155, 248] on link "Amazon Seller Central" at bounding box center [160, 242] width 99 height 25
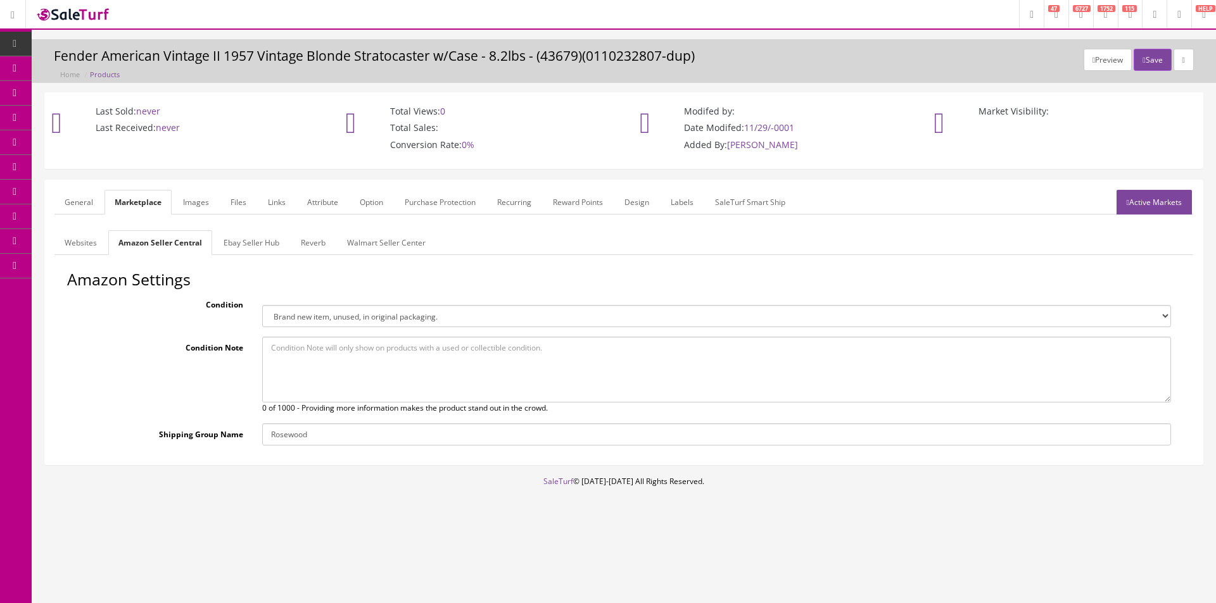
click at [261, 246] on link "Ebay Seller Hub" at bounding box center [251, 242] width 76 height 25
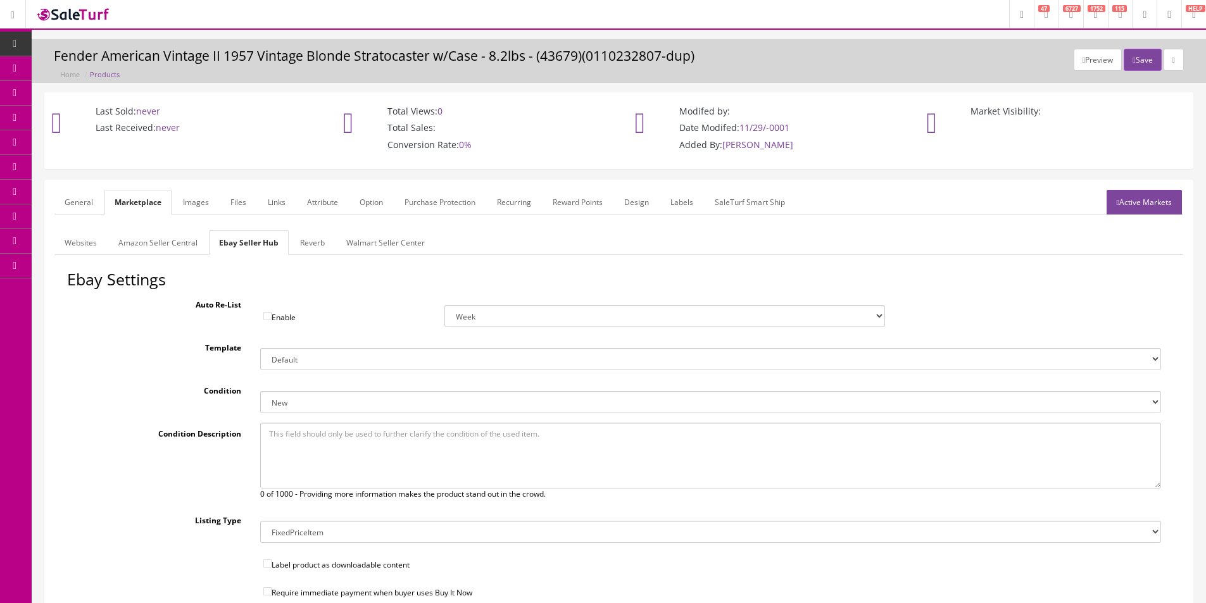
click at [325, 237] on link "Reverb" at bounding box center [312, 242] width 45 height 25
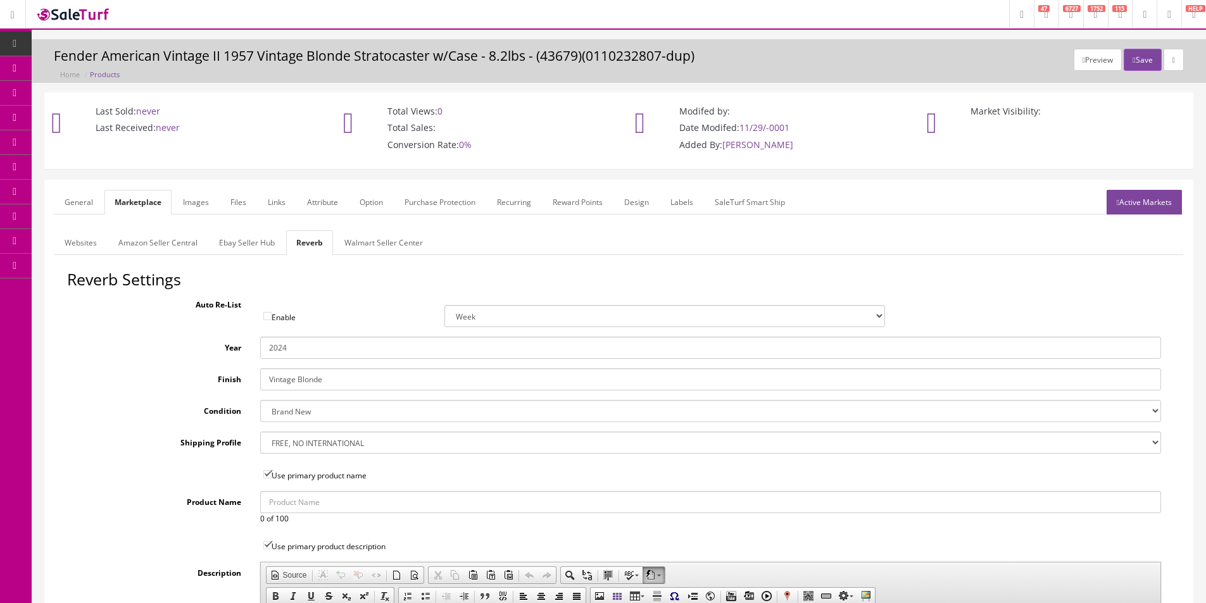
click at [291, 379] on input "Vintage Blonde" at bounding box center [710, 380] width 901 height 22
type input "White Blonde"
click at [275, 351] on input "2024" at bounding box center [710, 348] width 901 height 22
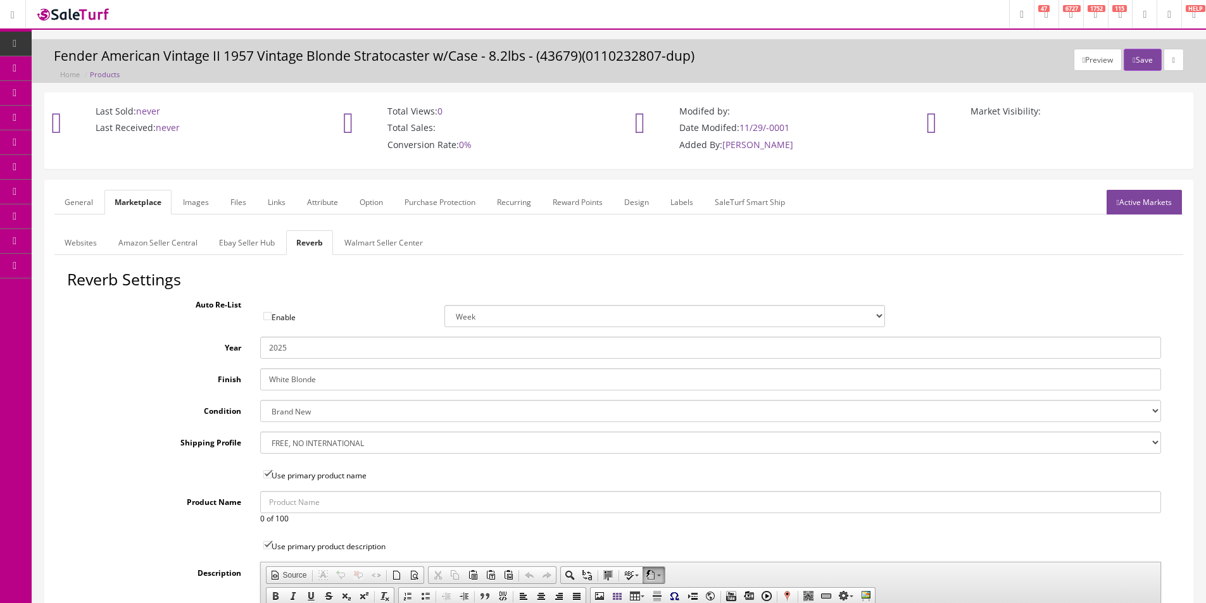
type input "2025"
click at [212, 225] on form "General Marketplace Images Files Links Attribute Option Purchase Protection Rec…" at bounding box center [618, 551] width 1129 height 722
click at [223, 234] on link "Ebay Seller Hub" at bounding box center [247, 242] width 76 height 25
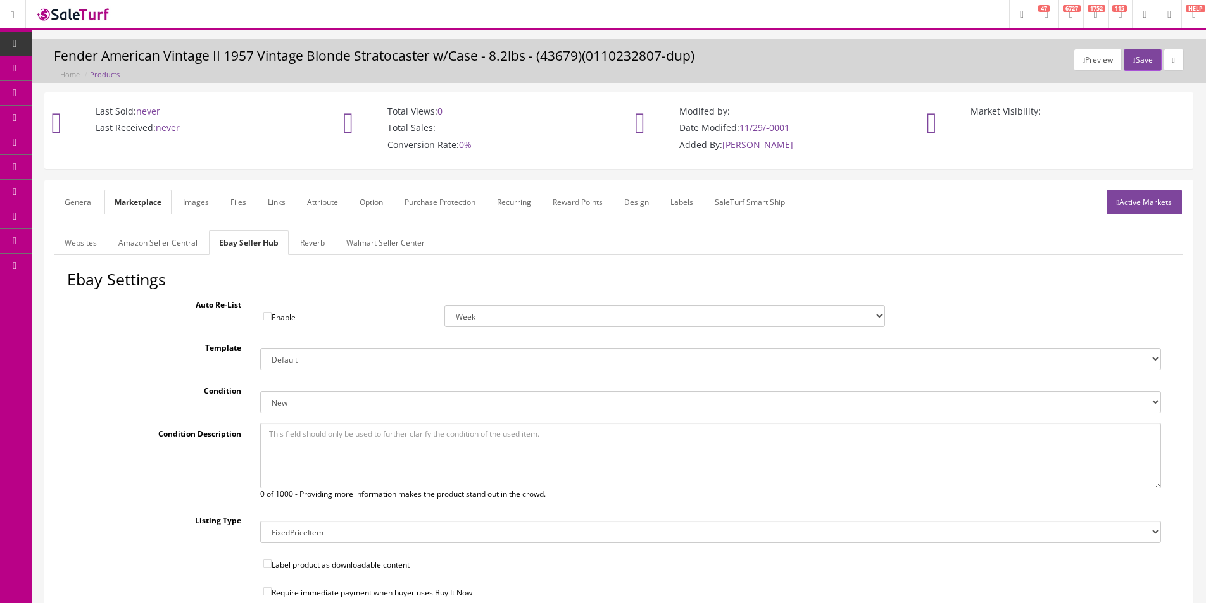
click at [317, 245] on link "Reverb" at bounding box center [312, 242] width 45 height 25
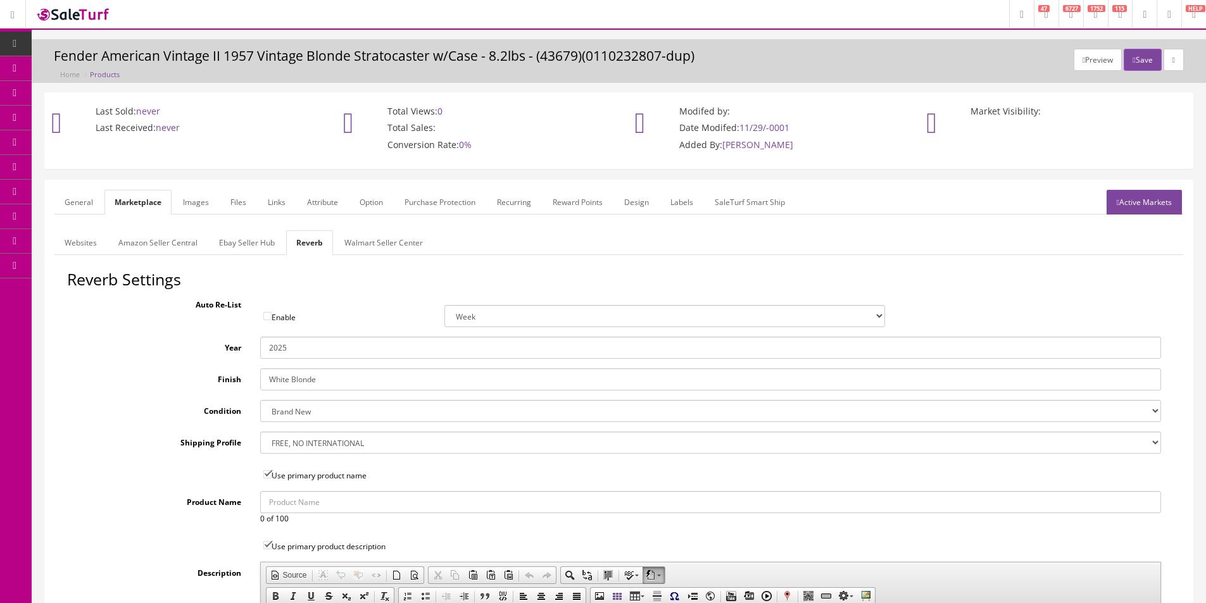
click at [198, 191] on link "Images" at bounding box center [196, 202] width 46 height 25
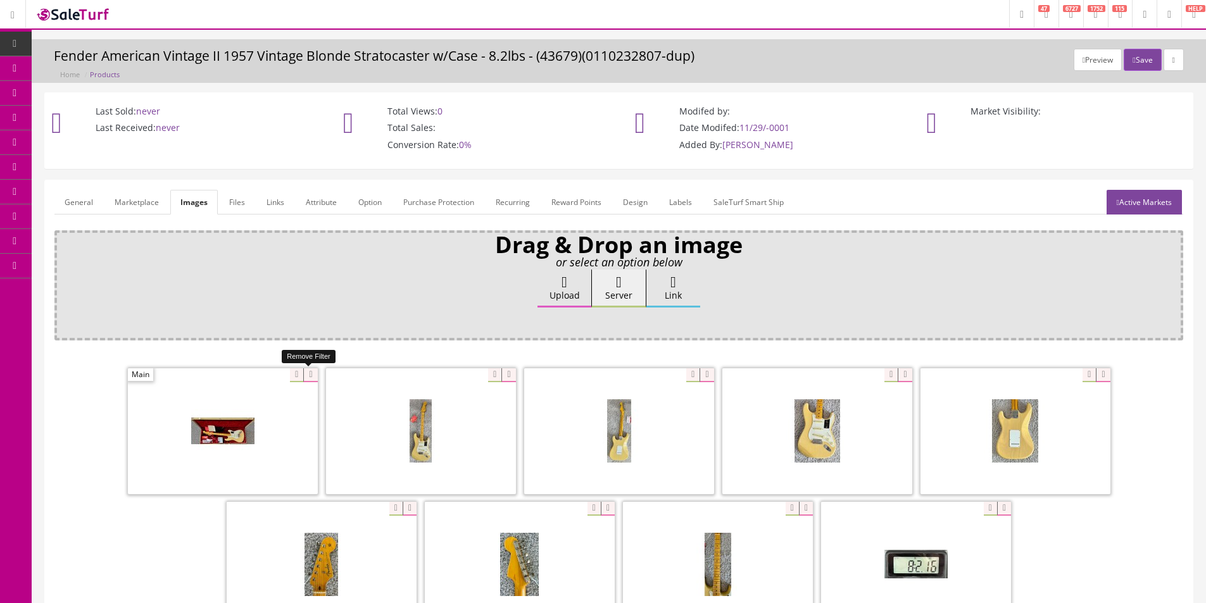
click at [308, 377] on icon at bounding box center [310, 376] width 14 height 14
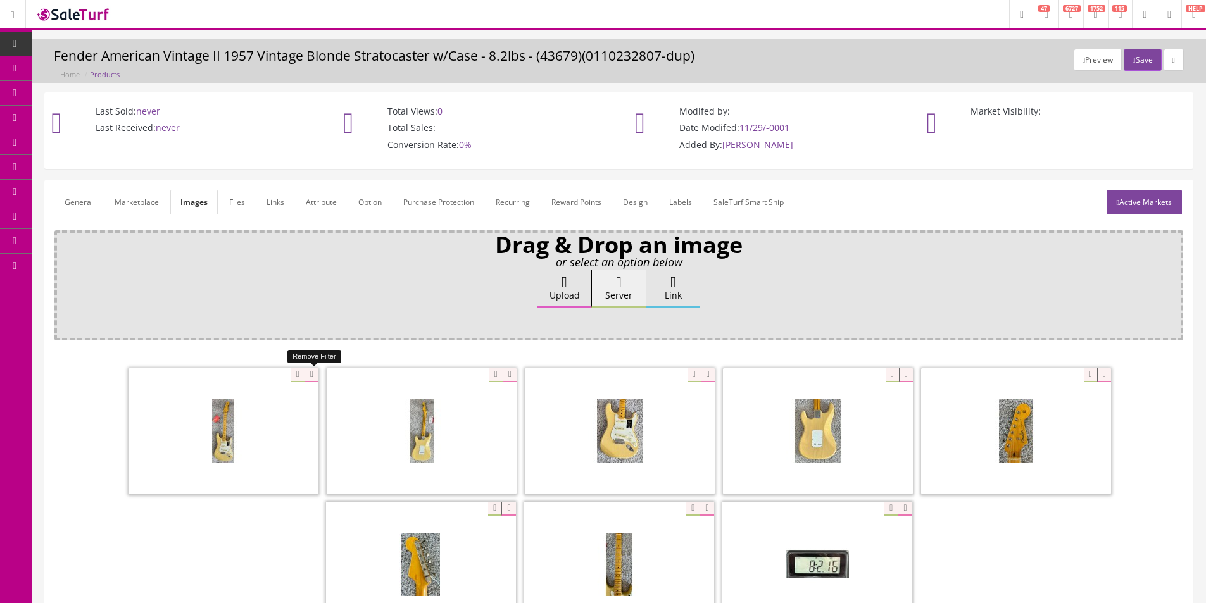
drag, startPoint x: 308, startPoint y: 377, endPoint x: 275, endPoint y: 377, distance: 33.6
click at [307, 377] on icon at bounding box center [312, 376] width 14 height 14
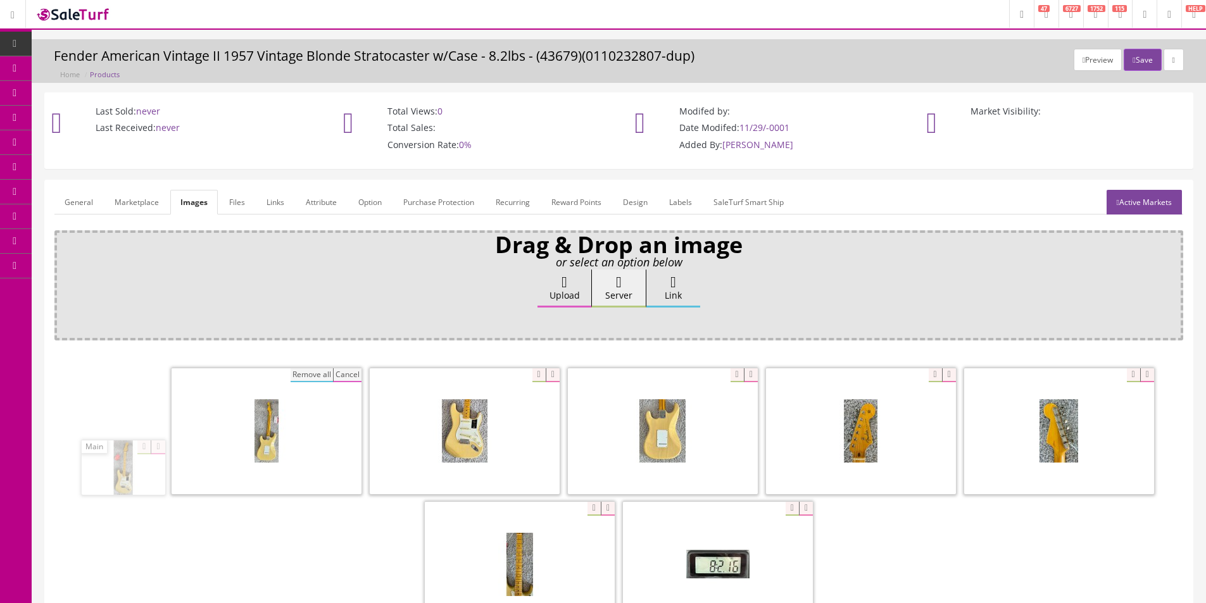
click at [291, 377] on button "Remove all" at bounding box center [312, 376] width 42 height 14
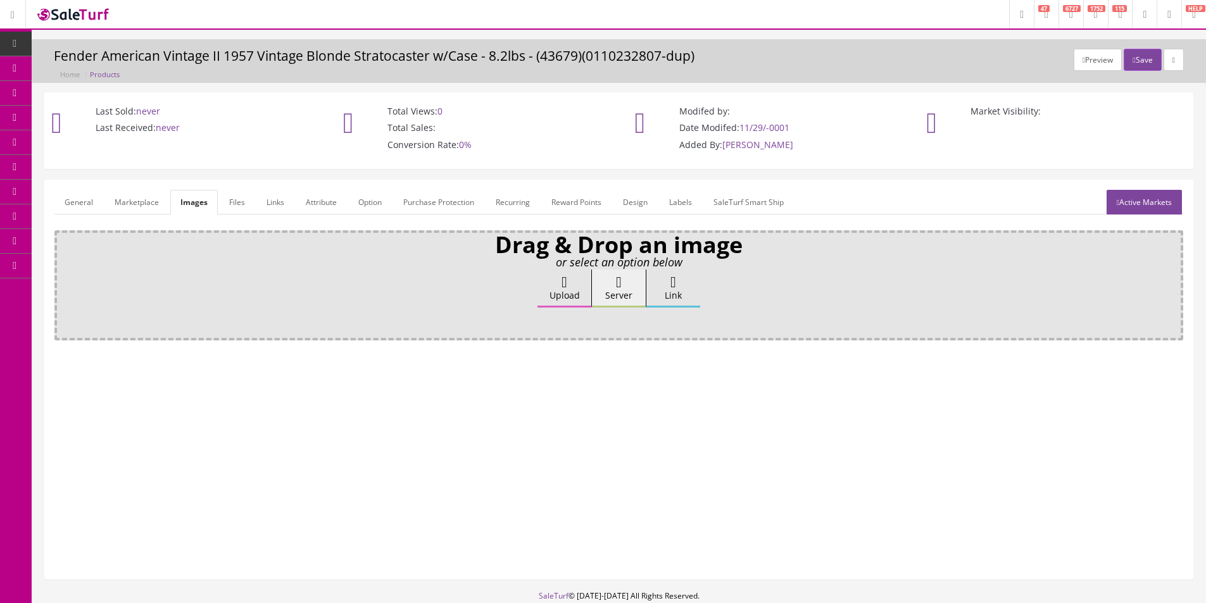
click at [319, 200] on link "Attribute" at bounding box center [321, 202] width 51 height 25
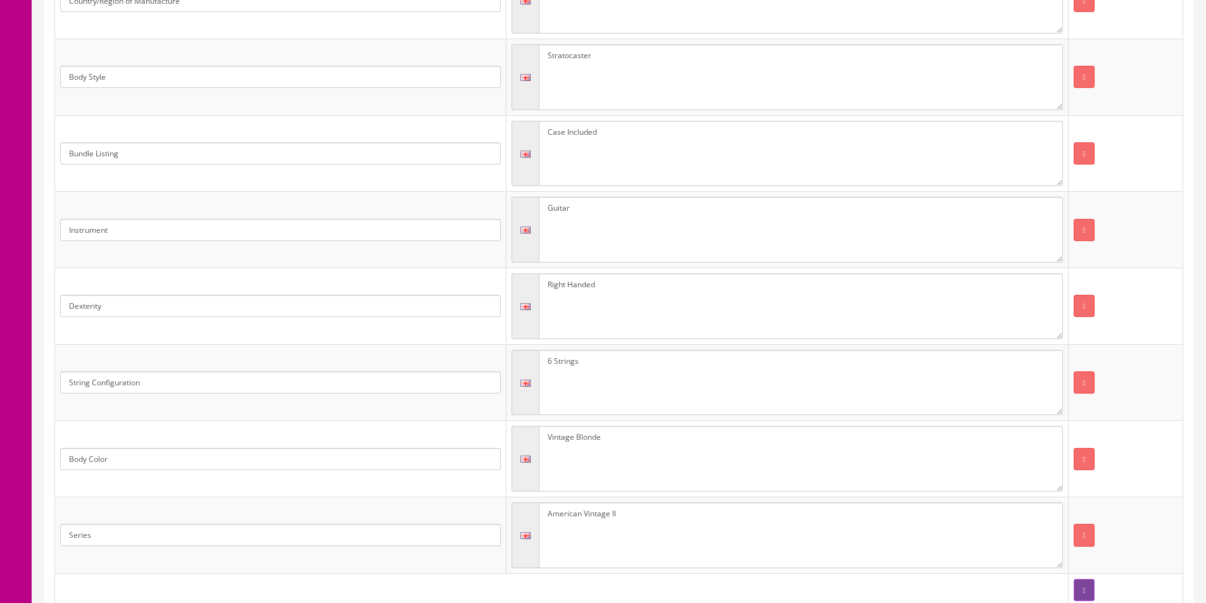
scroll to position [443, 0]
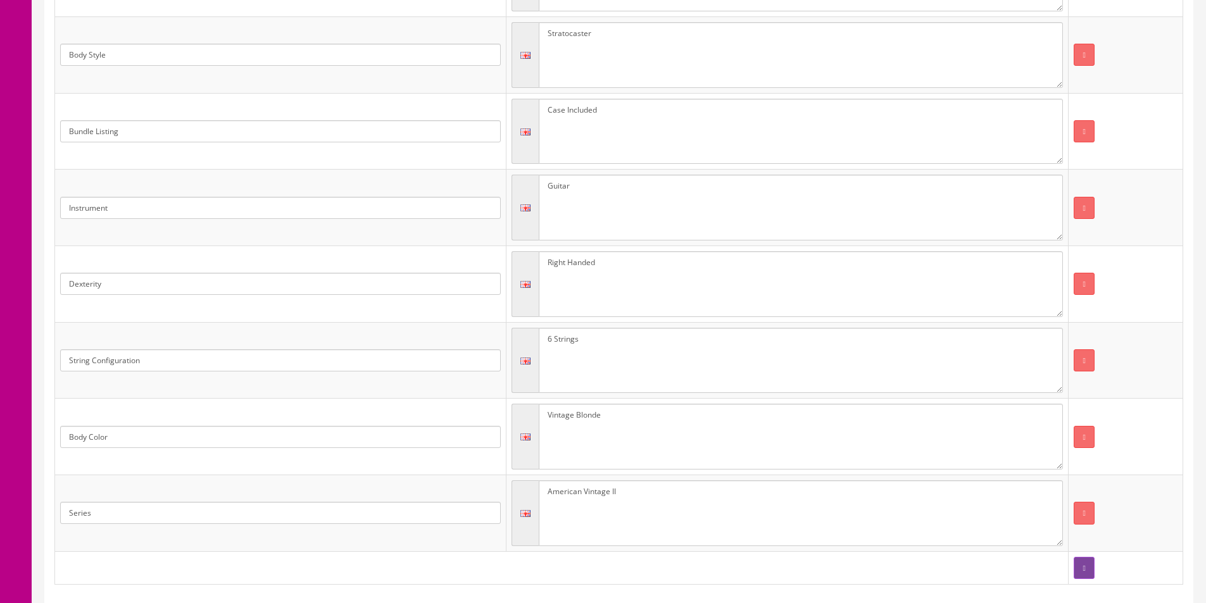
click at [558, 412] on textarea "Vintage Blonde" at bounding box center [801, 437] width 525 height 66
click at [558, 411] on textarea "Vintage Blonde" at bounding box center [801, 437] width 525 height 66
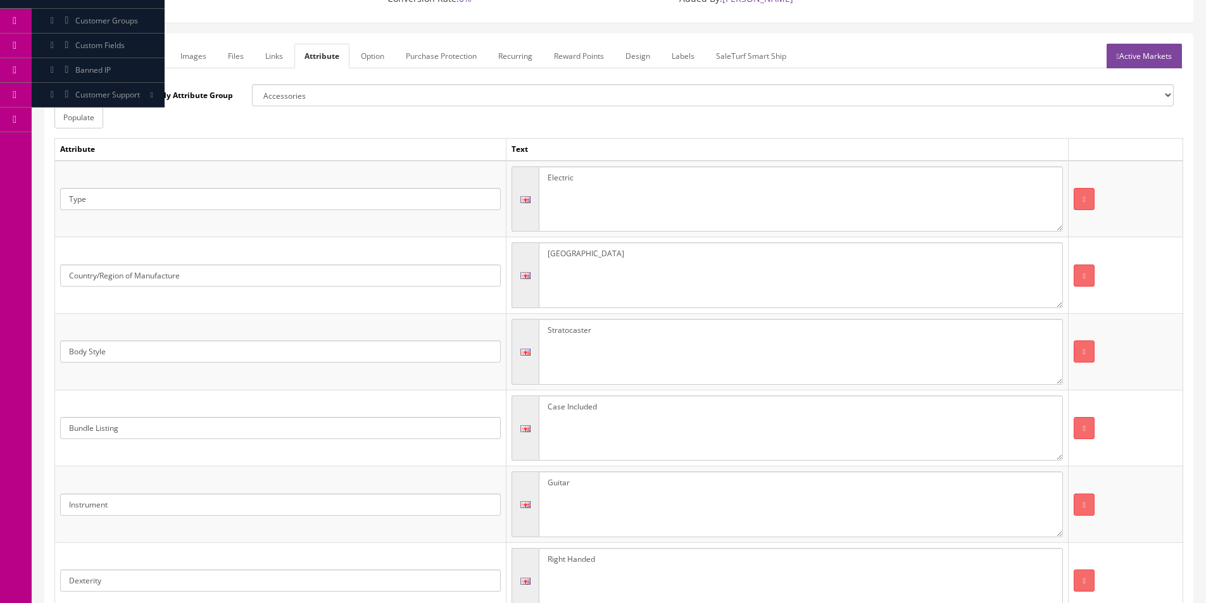
scroll to position [0, 0]
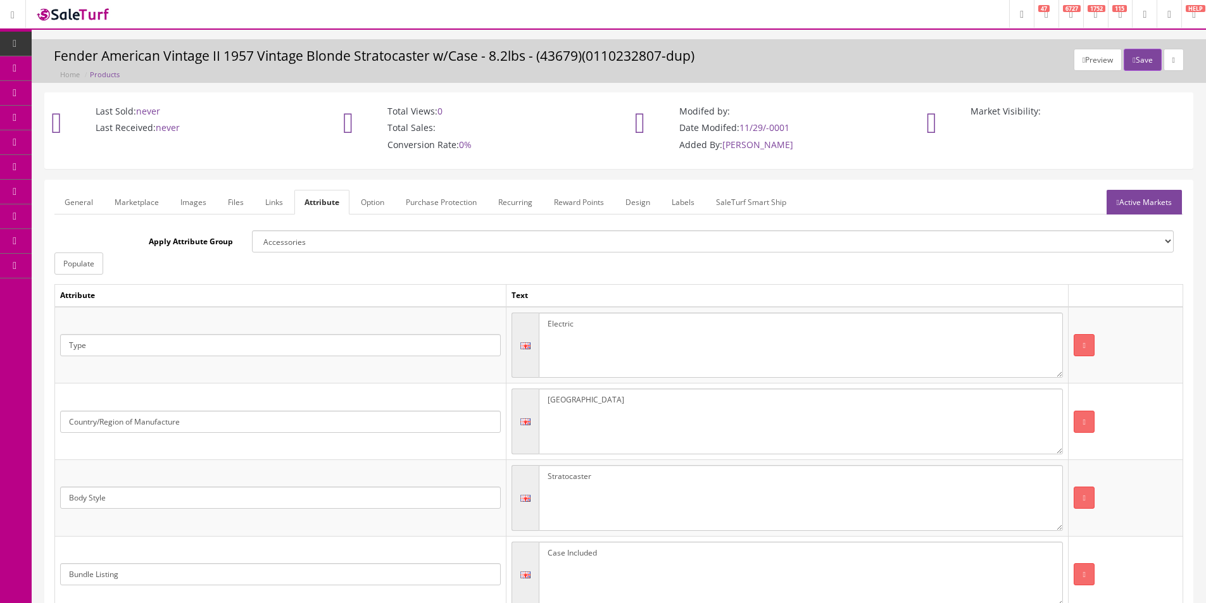
type textarea "White Blonde"
click at [1141, 194] on link "Active Markets" at bounding box center [1144, 202] width 75 height 25
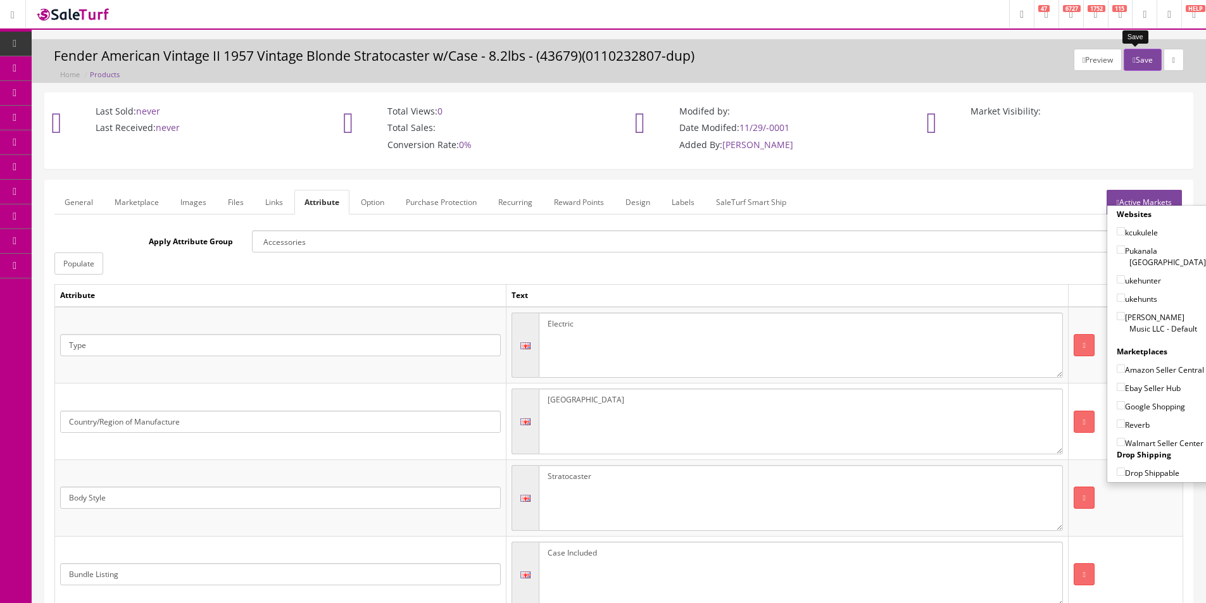
click at [1137, 56] on button "Save" at bounding box center [1142, 60] width 37 height 22
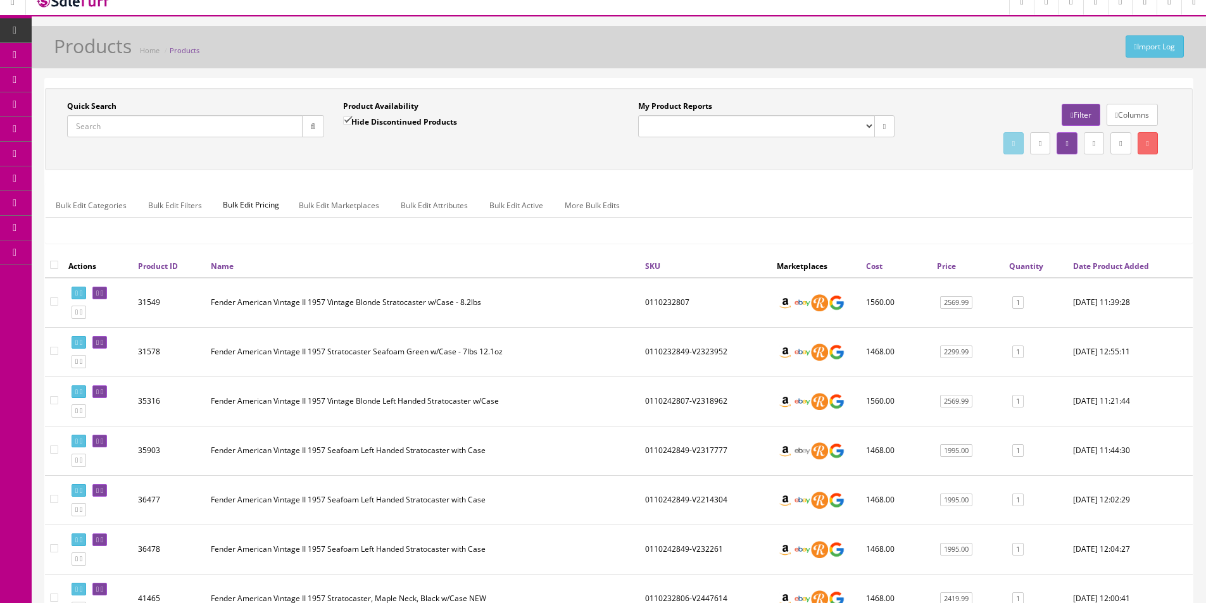
scroll to position [8, 0]
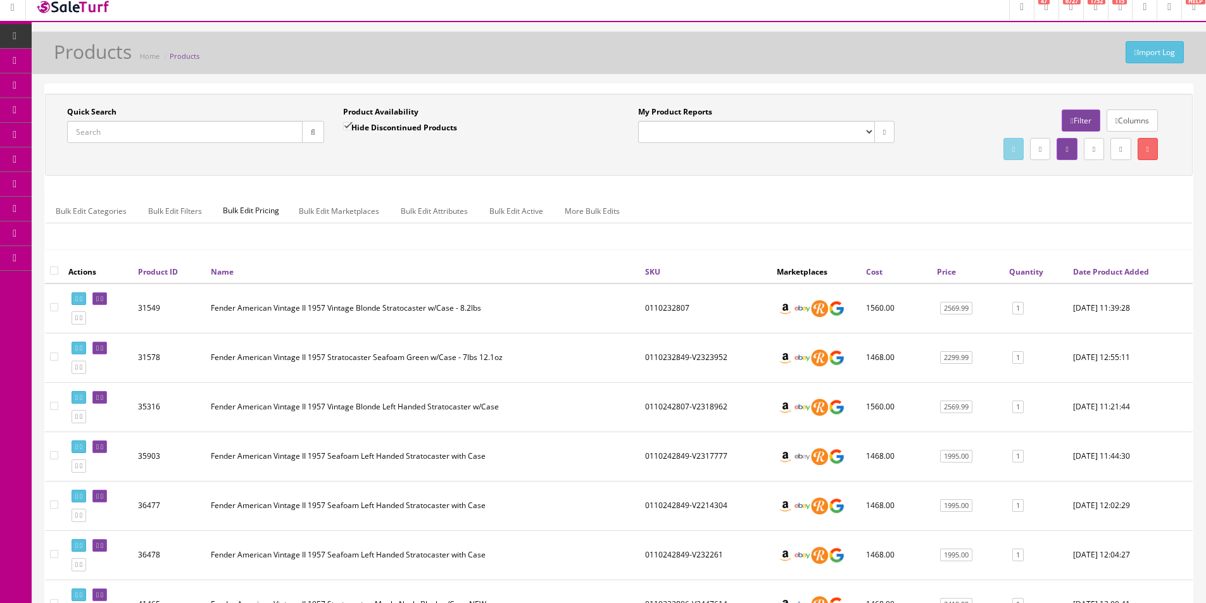
click at [657, 310] on td "0110232807" at bounding box center [706, 309] width 132 height 50
copy td "0110232807"
click at [286, 132] on input "Quick Search" at bounding box center [185, 132] width 236 height 22
click at [286, 133] on input "Quick Search" at bounding box center [185, 132] width 236 height 22
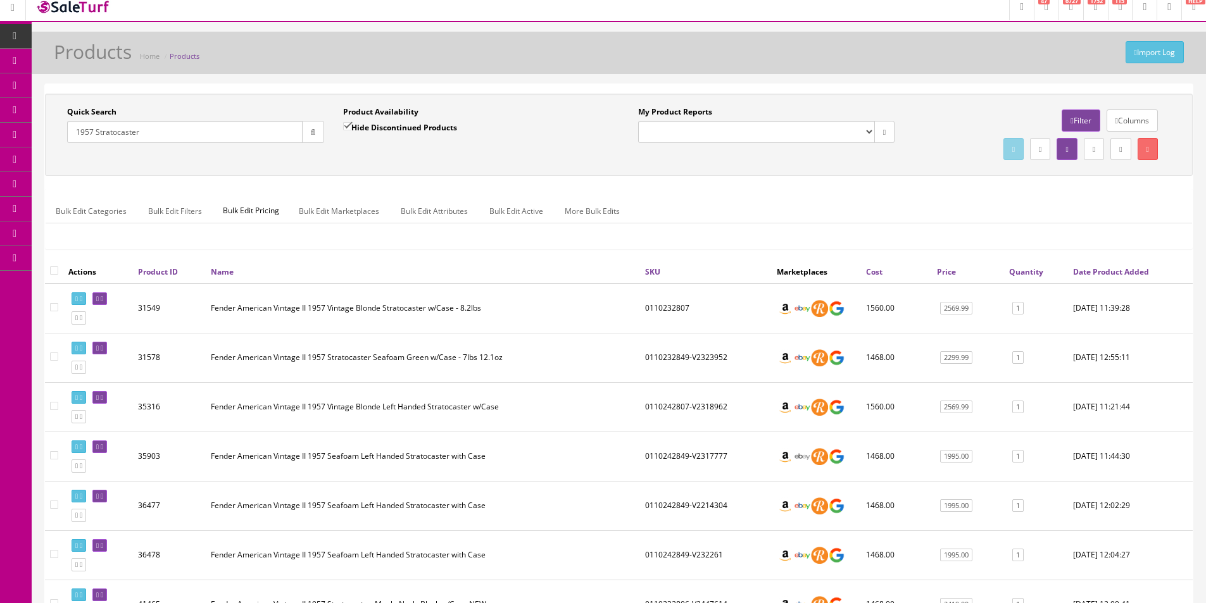
type input "1957 Stratocaster"
click at [438, 132] on label "Hide Discontinued Products" at bounding box center [400, 127] width 114 height 13
click at [351, 130] on input "Hide Discontinued Products" at bounding box center [347, 126] width 8 height 8
checkbox input "false"
click at [438, 169] on div "Quick Search 1957 Stratocaster Date From Product Availability Hide Discontinued…" at bounding box center [619, 135] width 1148 height 82
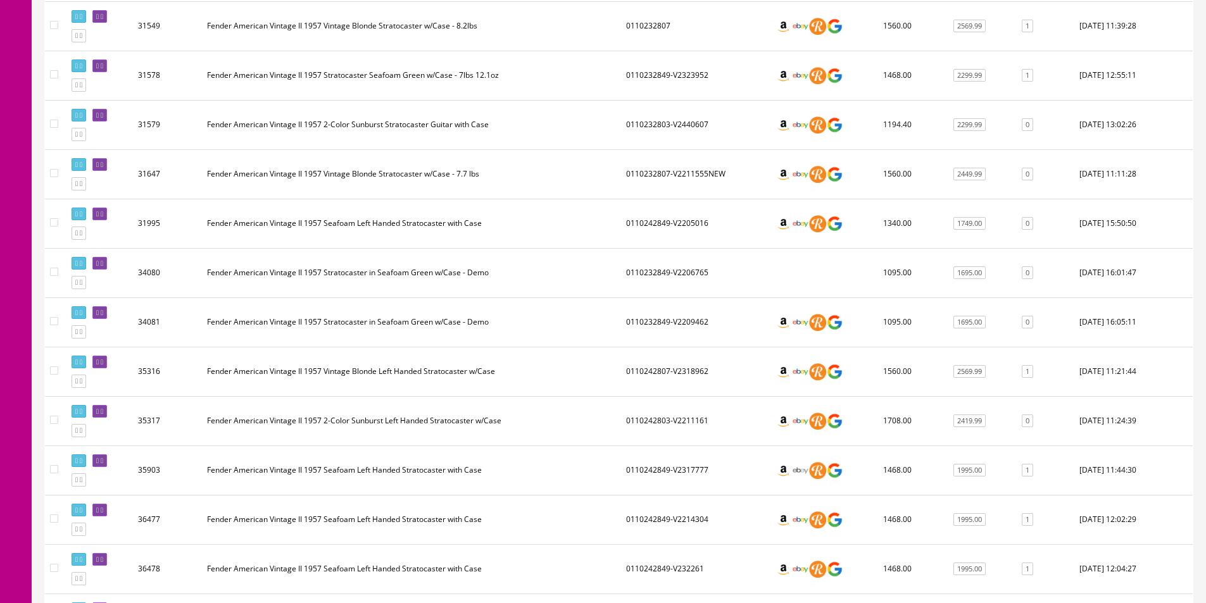
scroll to position [0, 0]
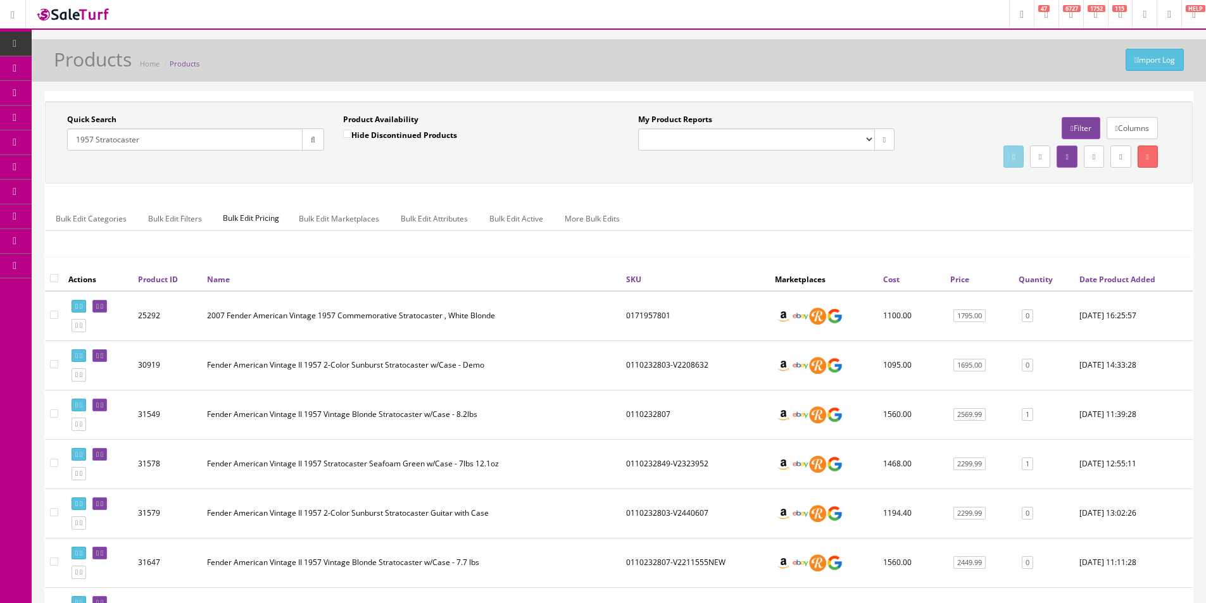
drag, startPoint x: 84, startPoint y: 137, endPoint x: 55, endPoint y: 134, distance: 28.6
click at [56, 134] on div "Quick Search 1957 Stratocaster Date From Product Availability Hide Discontinued…" at bounding box center [333, 137] width 571 height 46
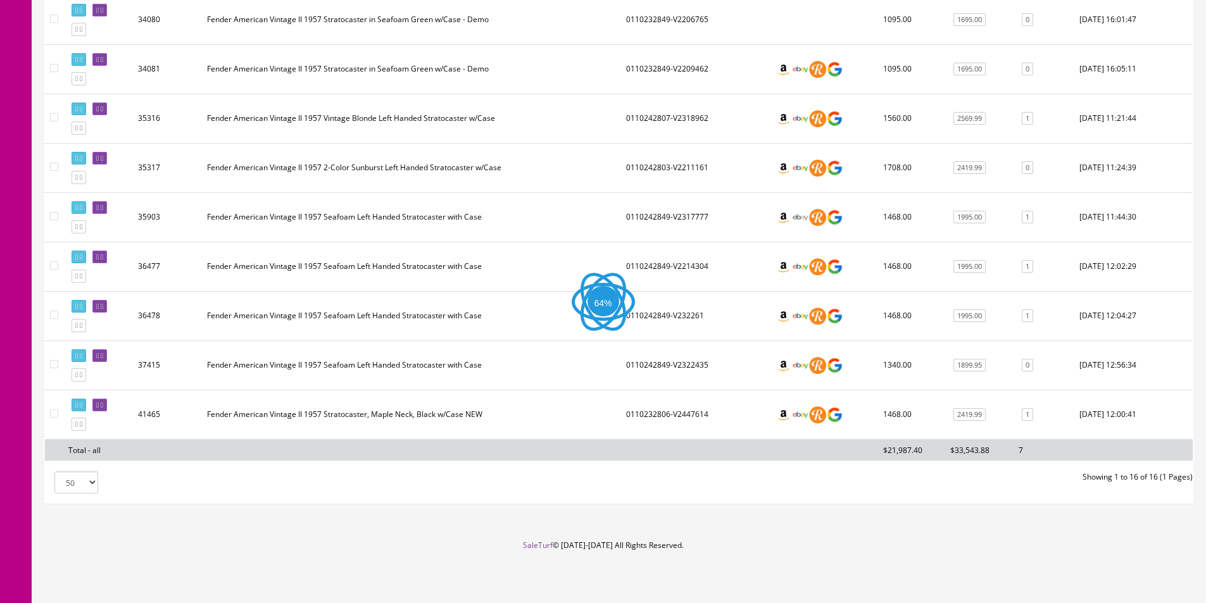
scroll to position [296, 0]
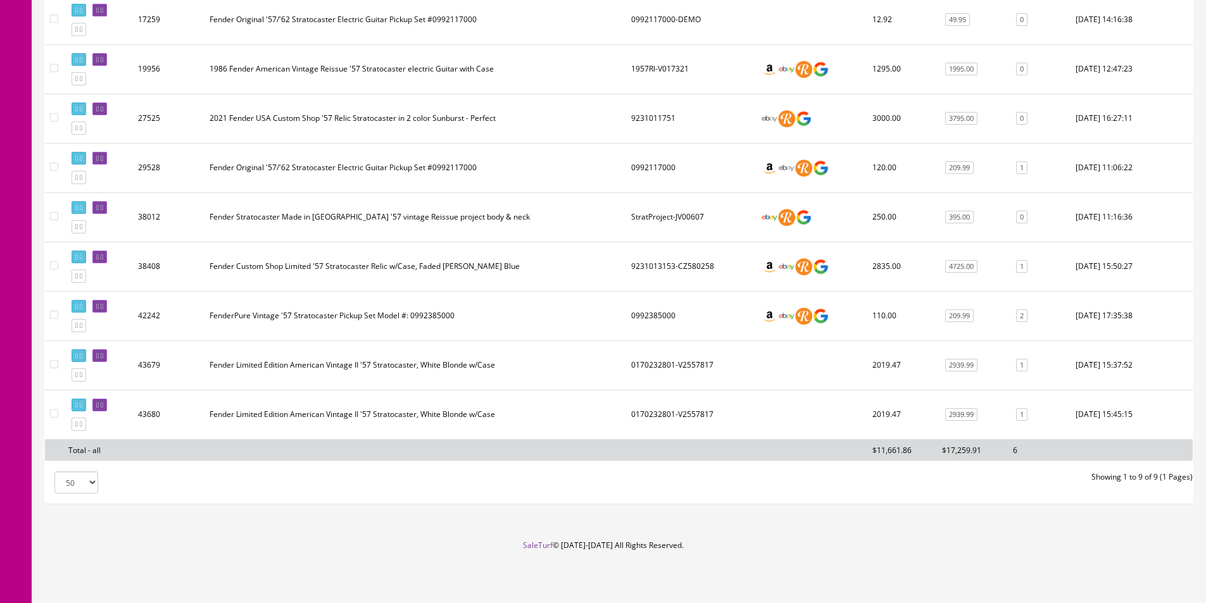
type input "'57 Stratocaster"
click at [52, 365] on input"] "checkbox" at bounding box center [54, 364] width 8 height 8
checkbox input"] "true"
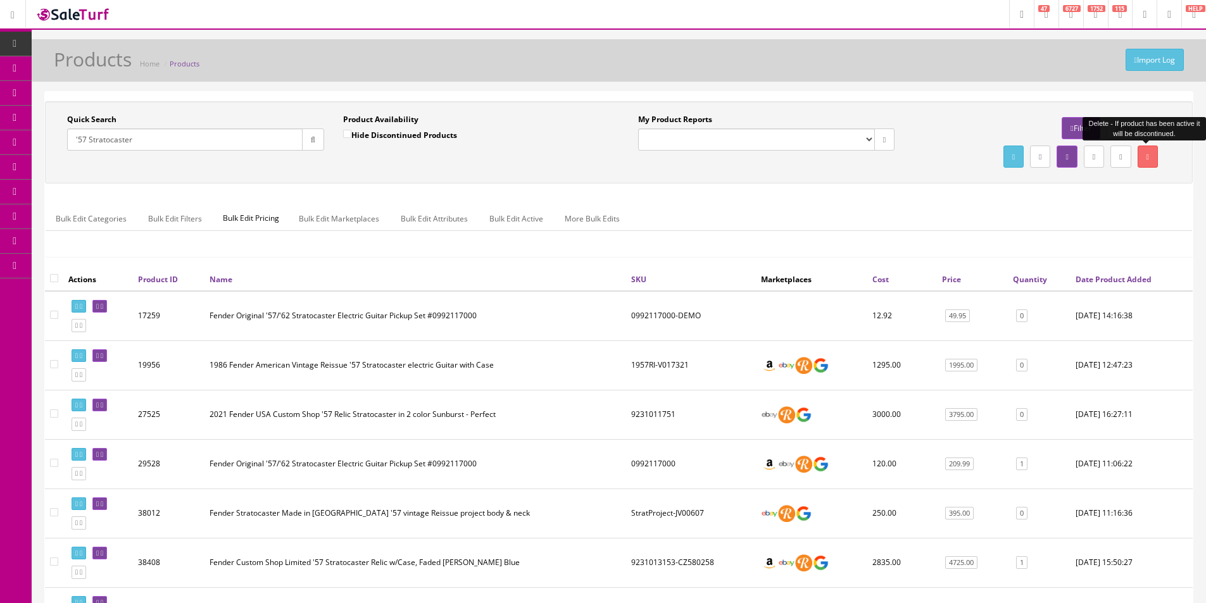
click at [1152, 153] on link at bounding box center [1148, 157] width 20 height 22
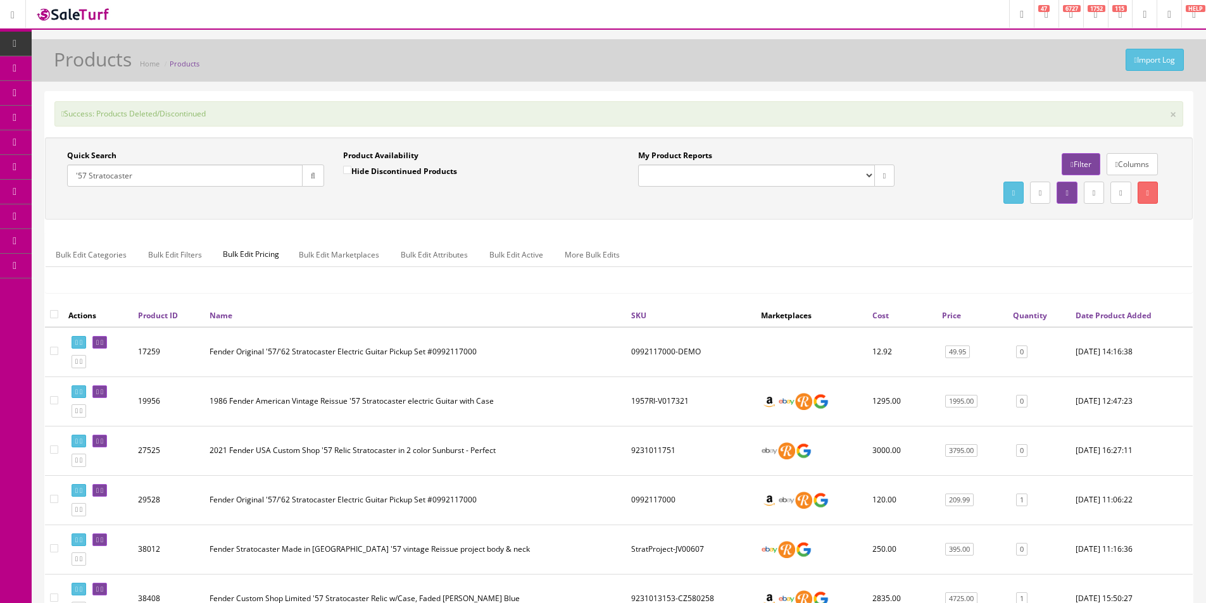
scroll to position [332, 0]
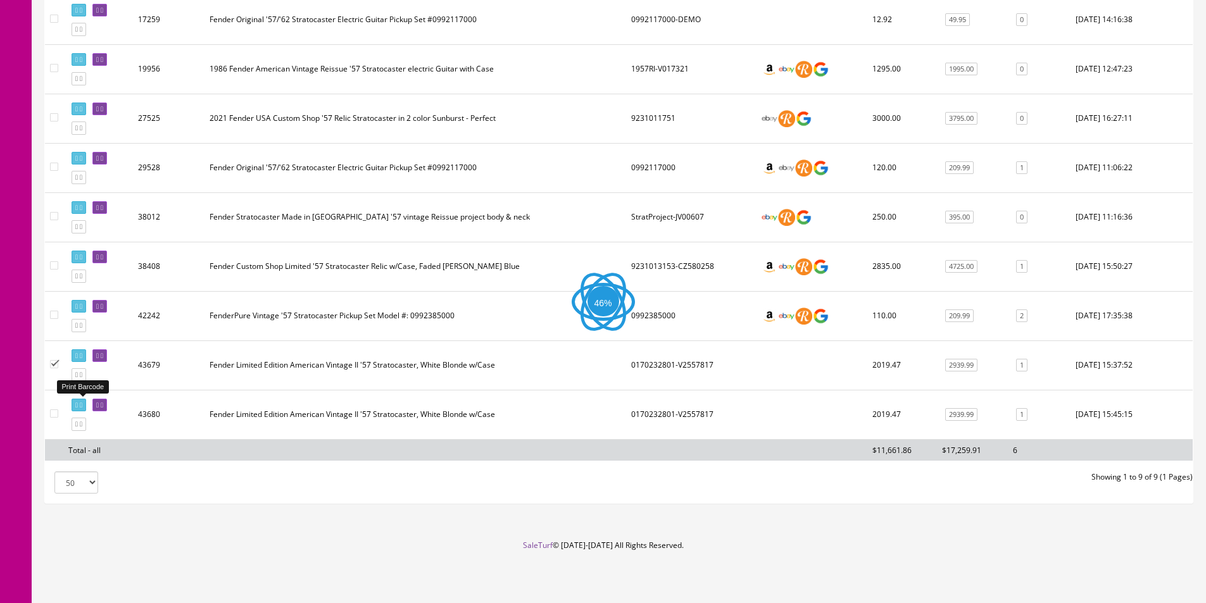
click at [86, 409] on link at bounding box center [79, 405] width 15 height 13
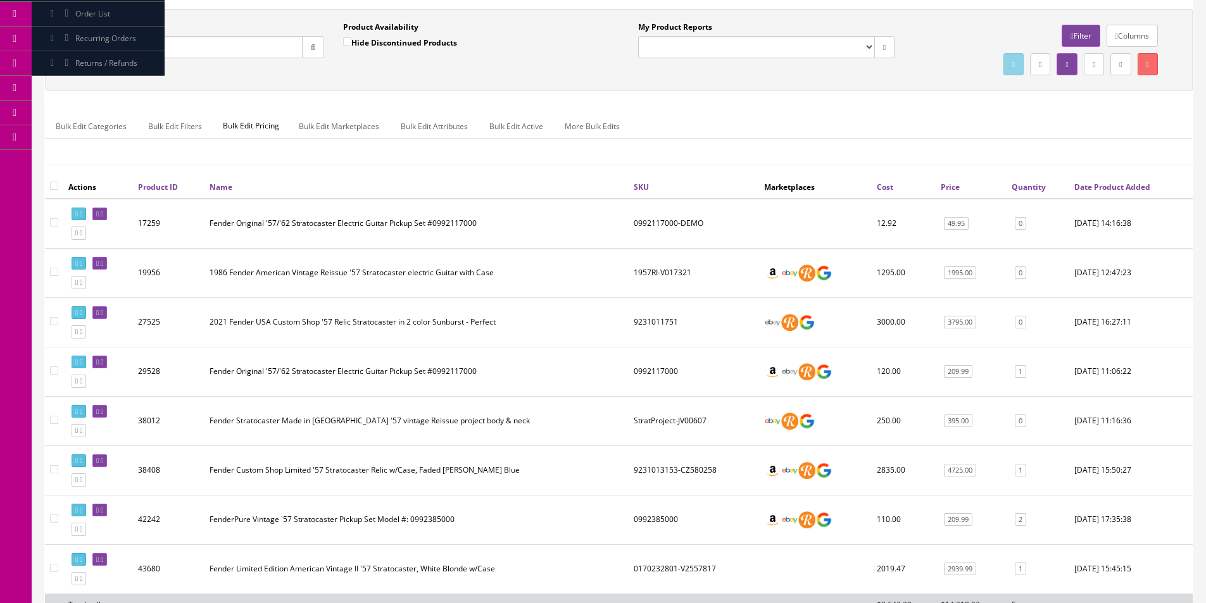
scroll to position [0, 0]
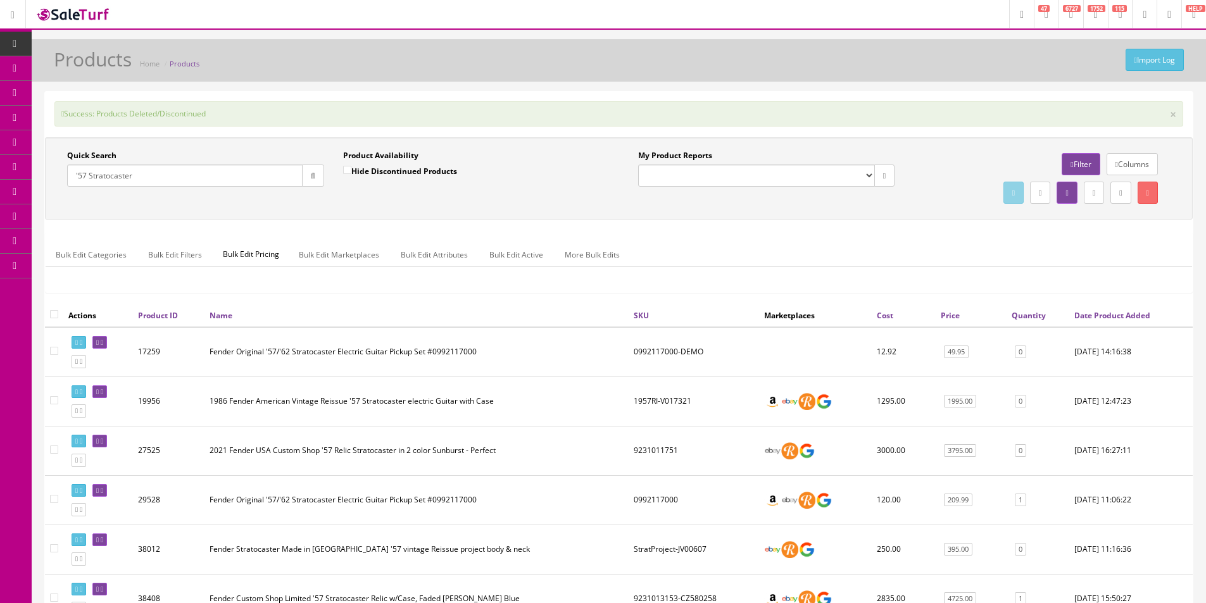
click at [182, 175] on input "'57 Stratocaster" at bounding box center [185, 176] width 236 height 22
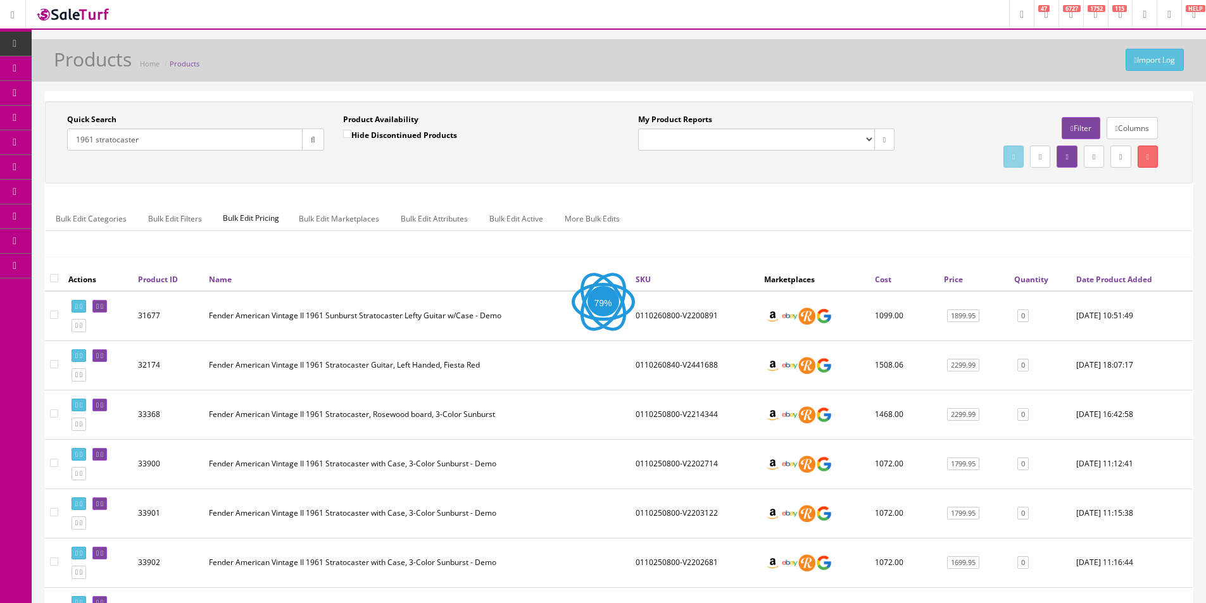
type input "1961 stratocaster"
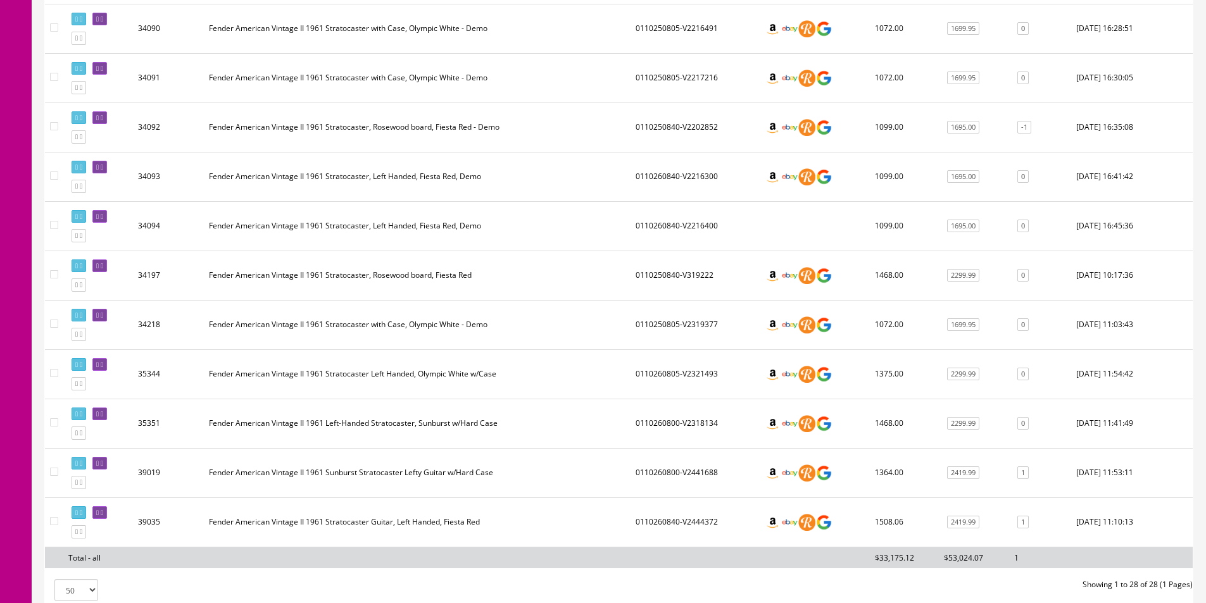
scroll to position [1235, 0]
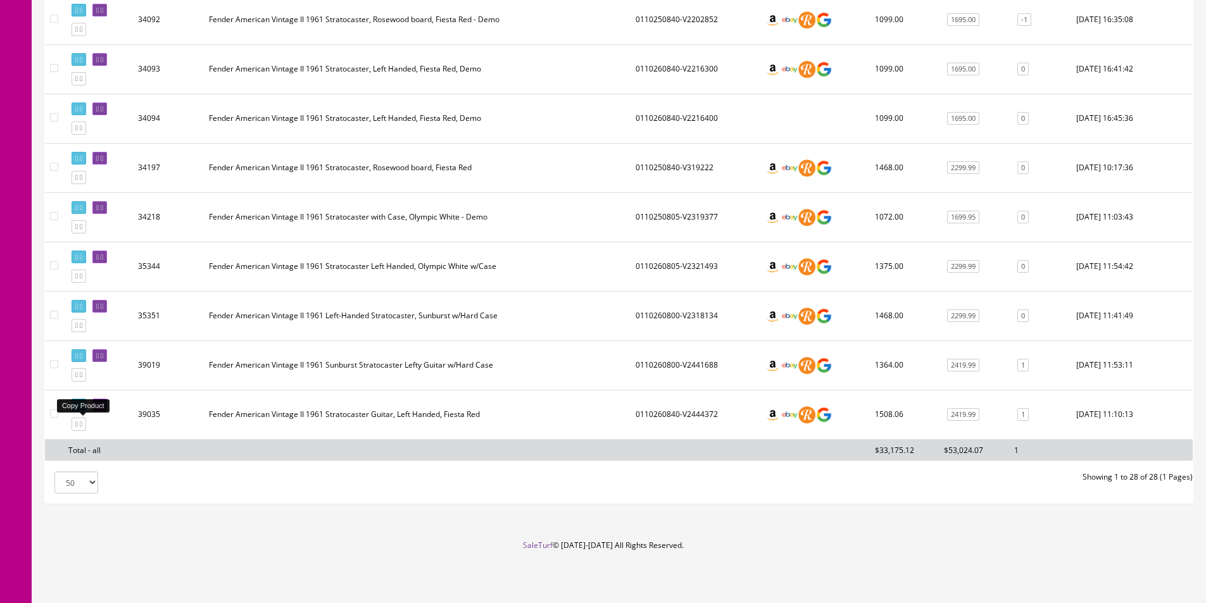
click at [83, 427] on link at bounding box center [79, 424] width 15 height 13
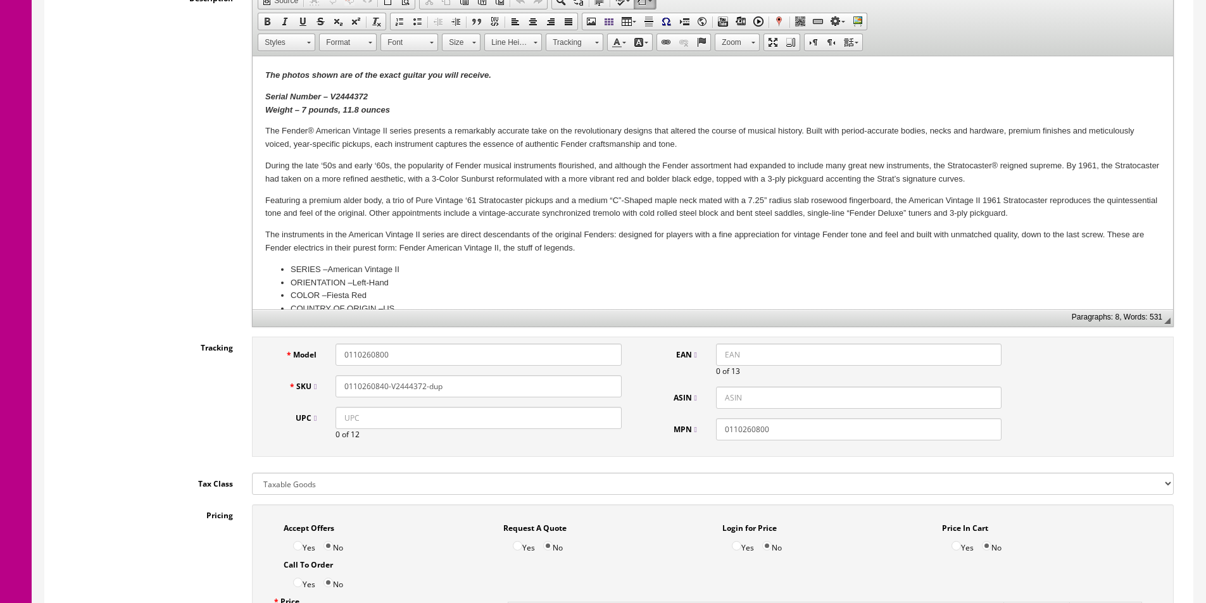
scroll to position [380, 0]
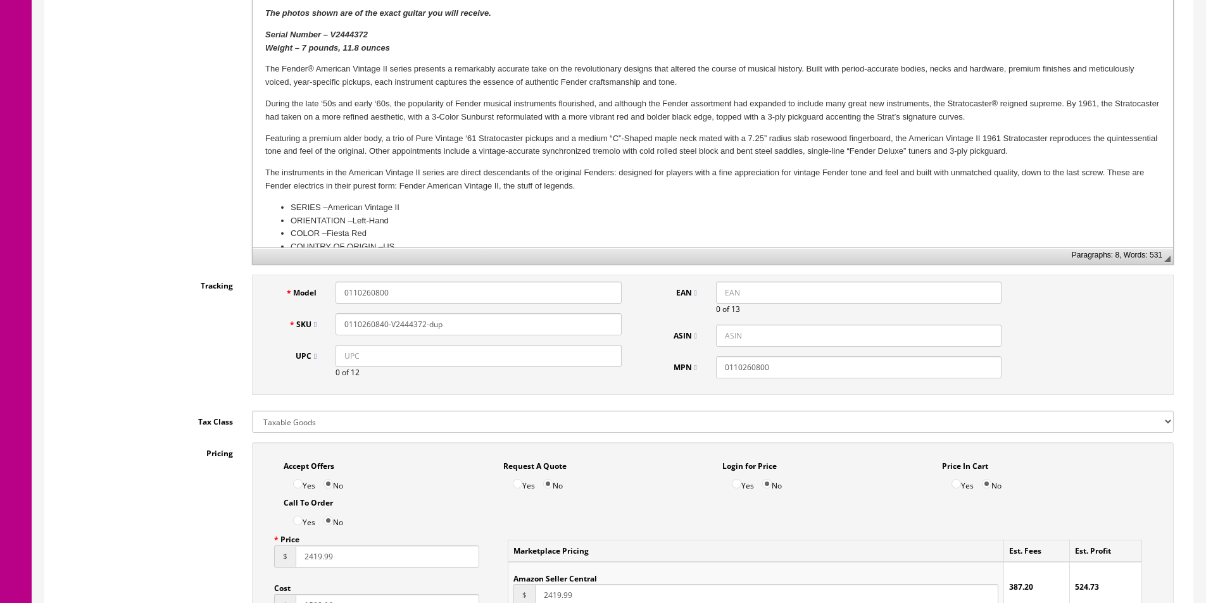
click at [375, 295] on input "0110260800" at bounding box center [479, 293] width 286 height 22
paste input "7025084"
type input "0170250840"
click at [379, 327] on input "0110260840-V2444372-dup" at bounding box center [479, 324] width 286 height 22
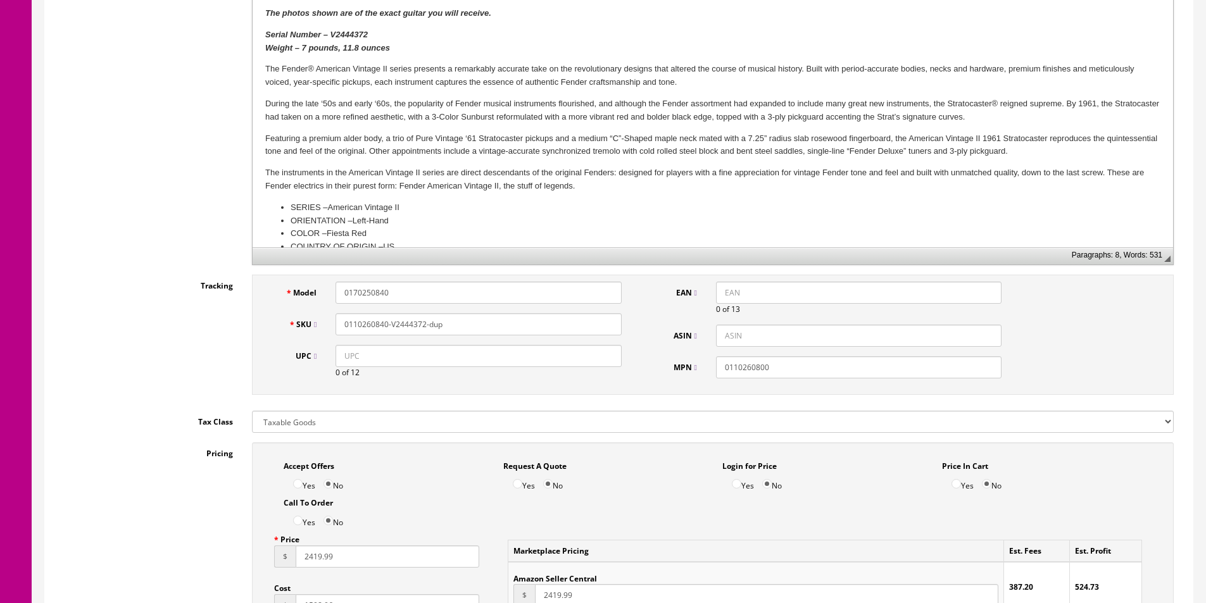
click at [379, 327] on input "0110260840-V2444372-dup" at bounding box center [479, 324] width 286 height 22
paste input "70250840"
type input "0170250840"
click at [741, 370] on input "0110260800" at bounding box center [859, 367] width 286 height 22
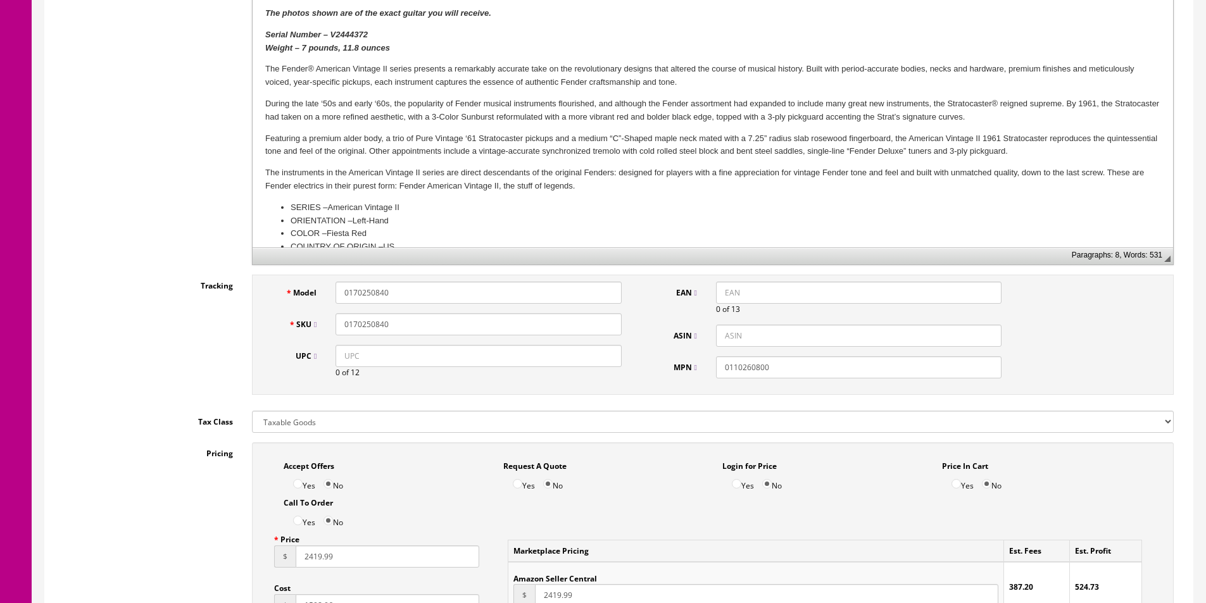
click at [741, 370] on input "0110260800" at bounding box center [859, 367] width 286 height 22
paste input "7025084"
type input "0170250840"
click at [438, 323] on input "0170250840" at bounding box center [479, 324] width 286 height 22
paste input "V2558630"
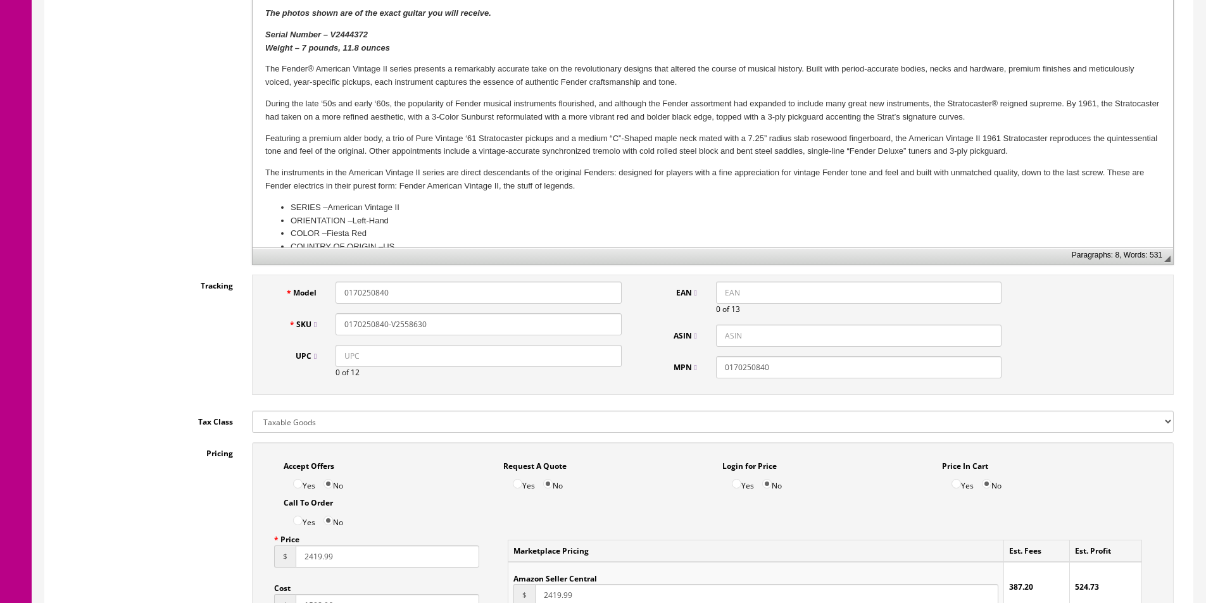
type input "0170250840-V2558630"
drag, startPoint x: 605, startPoint y: 358, endPoint x: 728, endPoint y: 294, distance: 138.8
click at [605, 358] on input "UPC" at bounding box center [479, 356] width 286 height 22
paste input "885978795222"
type input "885978795222"
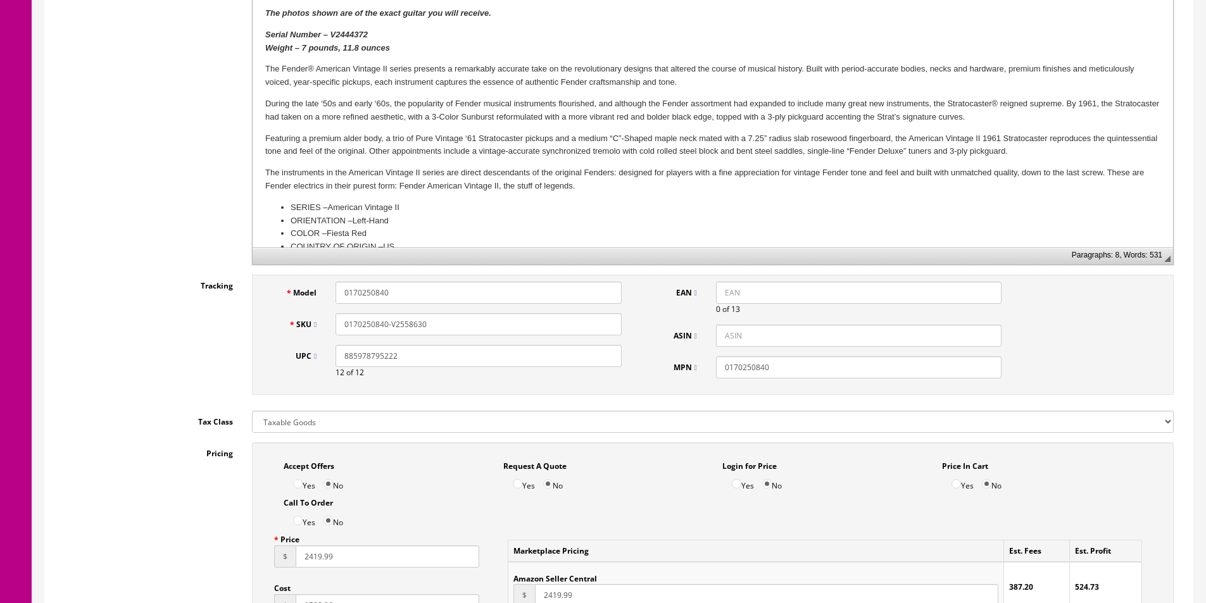
click at [736, 289] on input "EAN" at bounding box center [859, 293] width 286 height 22
paste input "885978795222"
click at [722, 289] on input "885978795222" at bounding box center [859, 293] width 286 height 22
type input "0885978795222"
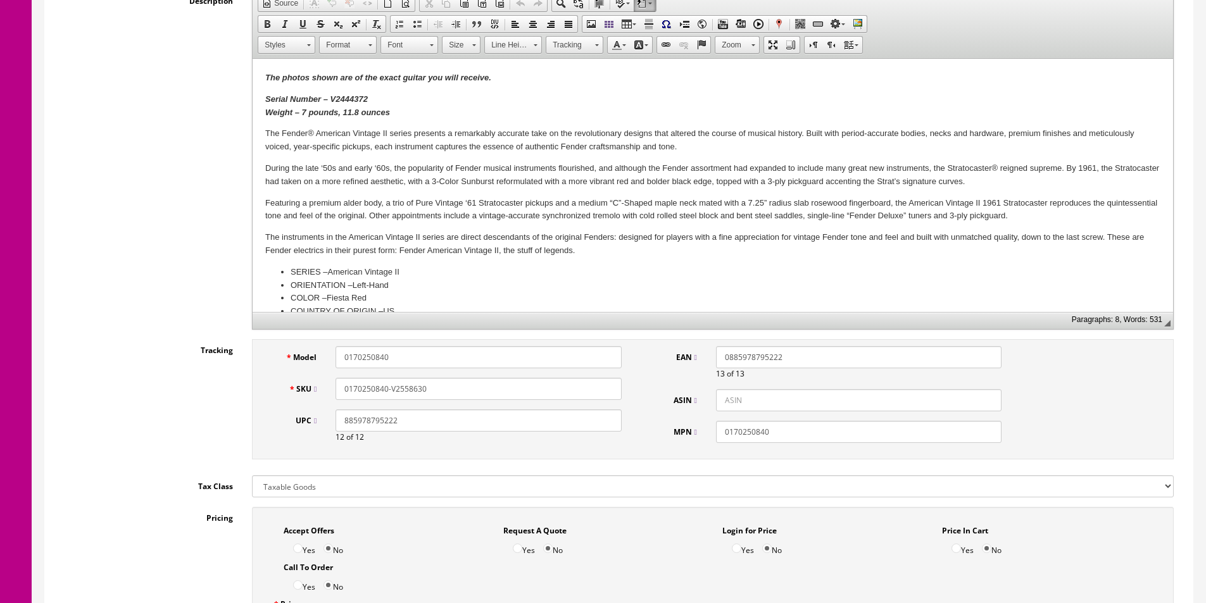
scroll to position [253, 0]
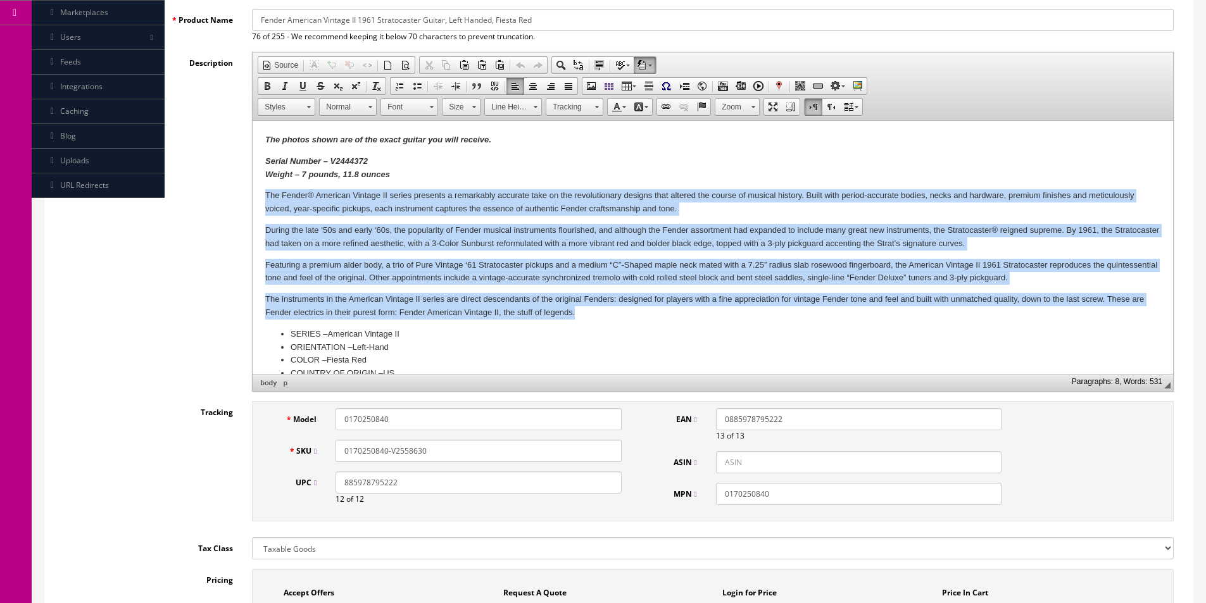
drag, startPoint x: 258, startPoint y: 191, endPoint x: 638, endPoint y: 302, distance: 395.9
click at [645, 310] on html "The photos shown are of the exact guitar you will receive. Serial Number – V244…" at bounding box center [713, 533] width 921 height 825
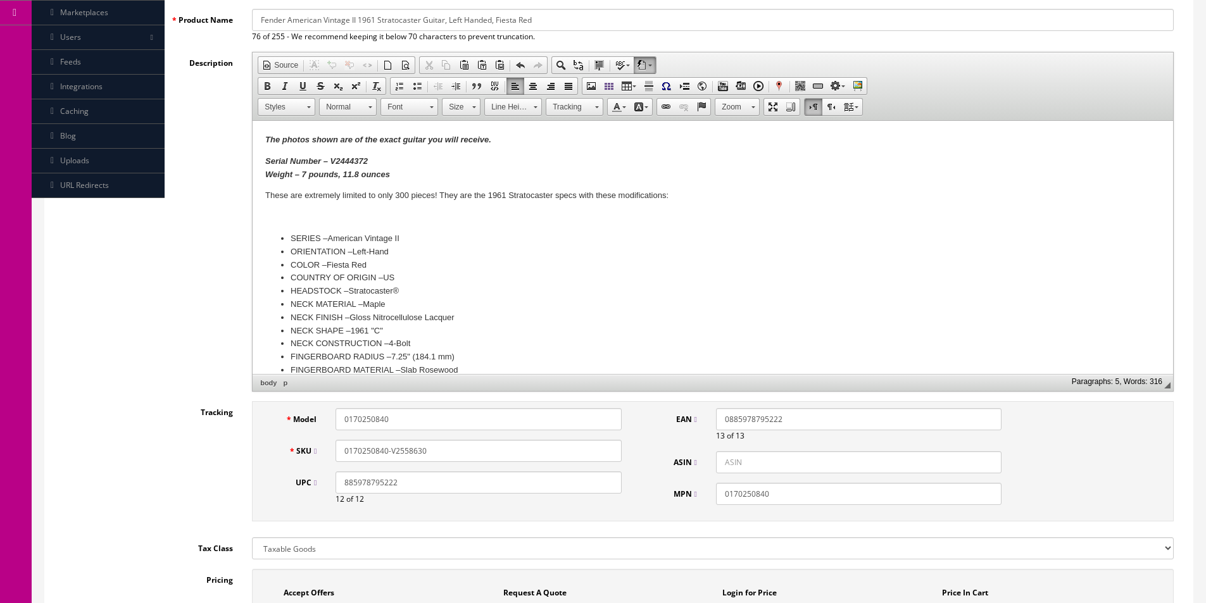
click at [564, 187] on body "The photos shown are of the exact guitar you will receive. Serial Number – V244…" at bounding box center [712, 486] width 895 height 705
click at [519, 188] on body "The photos shown are of the exact guitar you will receive. Serial Number – V244…" at bounding box center [712, 486] width 895 height 705
drag, startPoint x: 388, startPoint y: 160, endPoint x: 213, endPoint y: 150, distance: 175.0
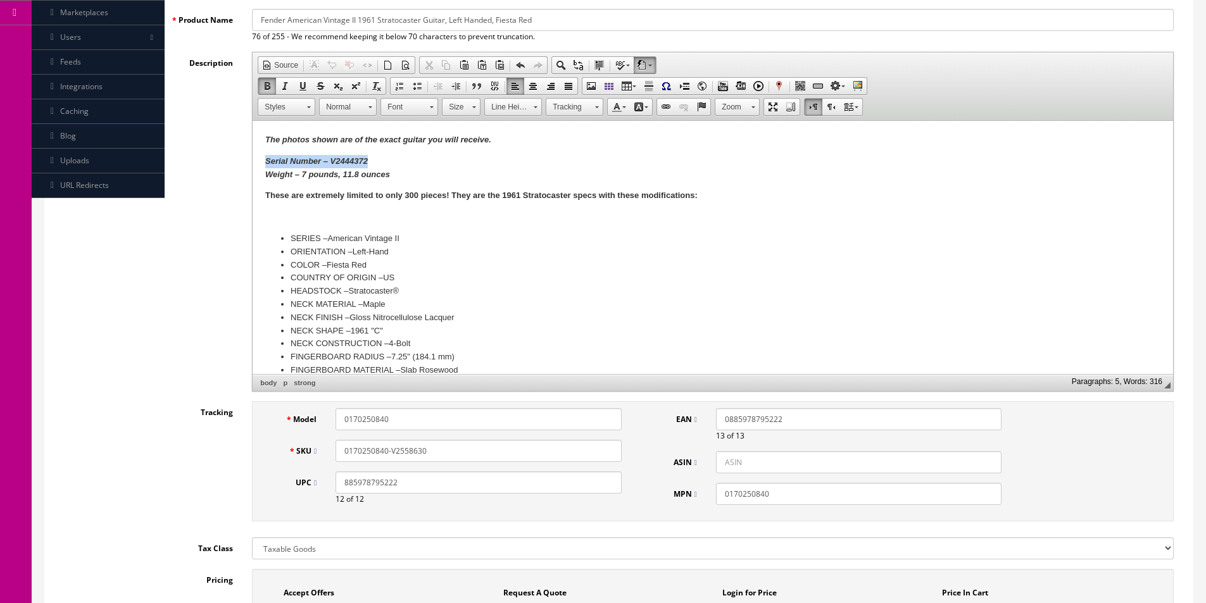
click at [253, 150] on html "The photos shown are of the exact guitar you will receive. Serial Number – V244…" at bounding box center [713, 486] width 921 height 730
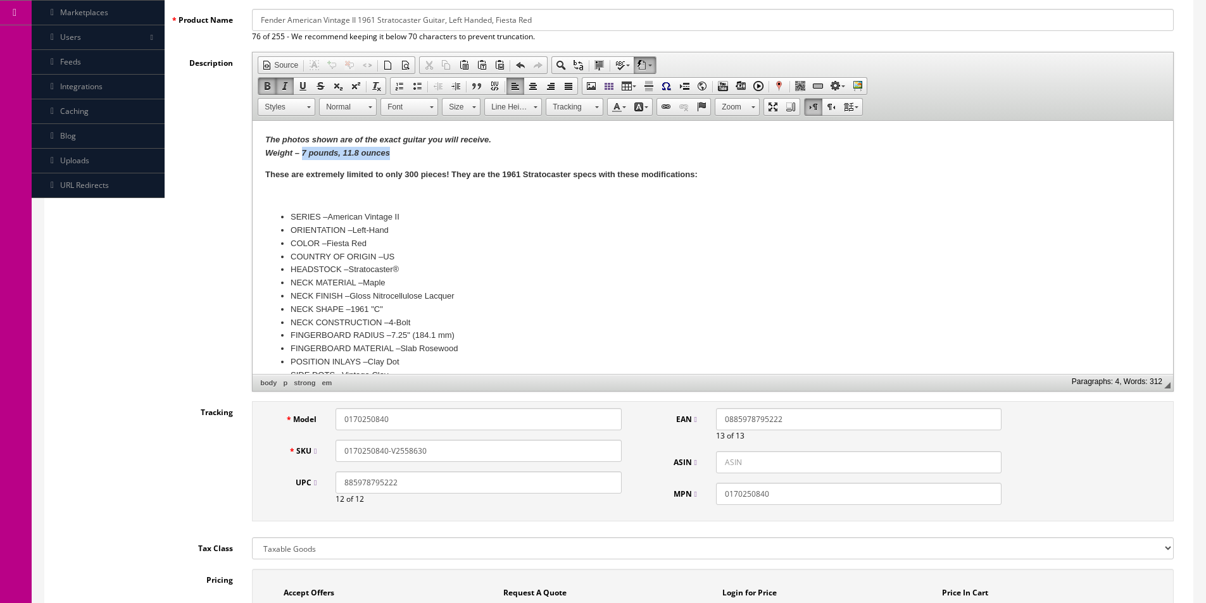
drag, startPoint x: 412, startPoint y: 156, endPoint x: 303, endPoint y: 152, distance: 108.4
click at [303, 152] on p "The photos shown are of the exact guitar you will receive. Weight – 7 pounds, 1…" at bounding box center [712, 147] width 895 height 27
drag, startPoint x: 388, startPoint y: 229, endPoint x: 354, endPoint y: 227, distance: 33.7
click at [354, 227] on li "ORIENTATION – Left-Hand" at bounding box center [713, 230] width 845 height 13
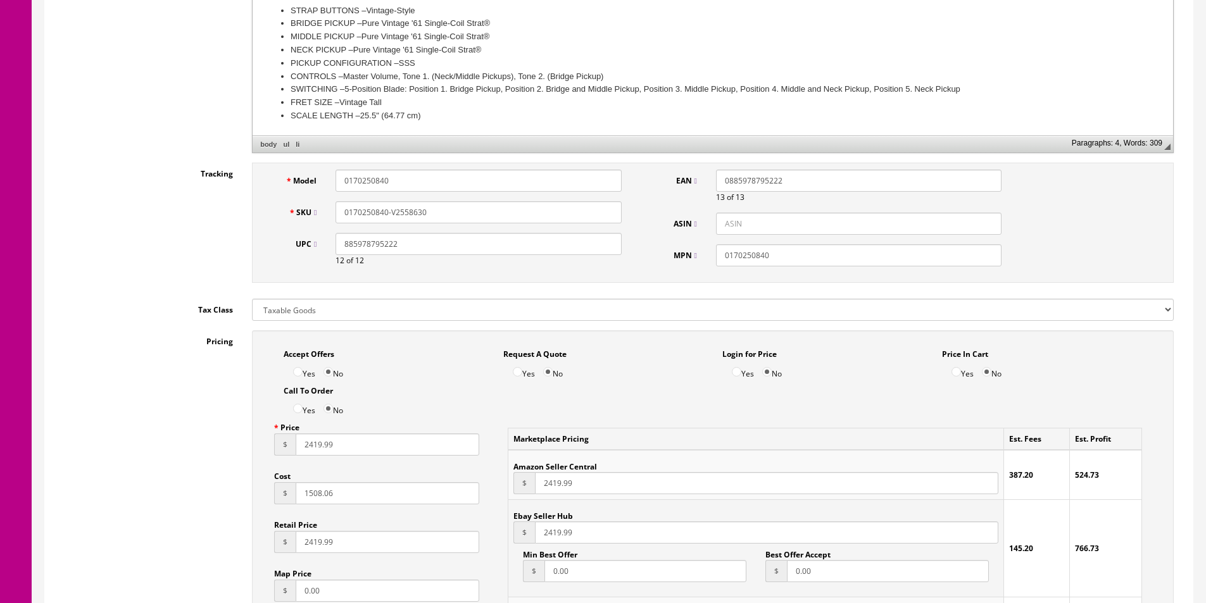
scroll to position [633, 0]
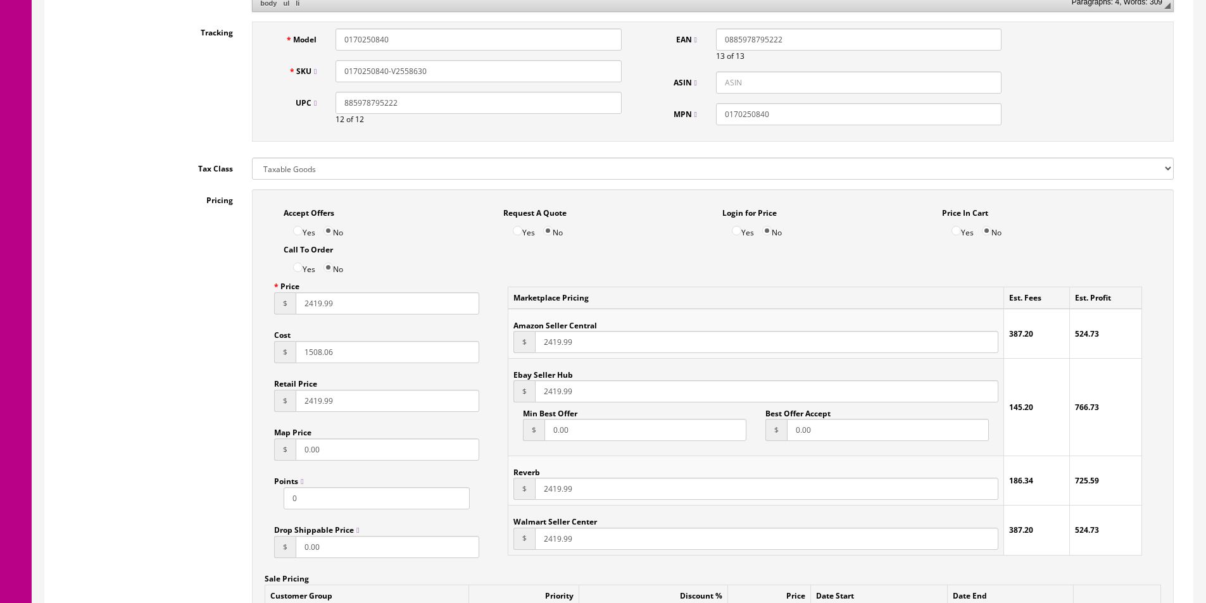
click at [140, 244] on div "Pricing Accept Offers Yes No Request A Quote Yes No Login for Price Yes No Pric…" at bounding box center [618, 475] width 1129 height 572
click at [321, 350] on input "1508.06" at bounding box center [388, 352] width 184 height 22
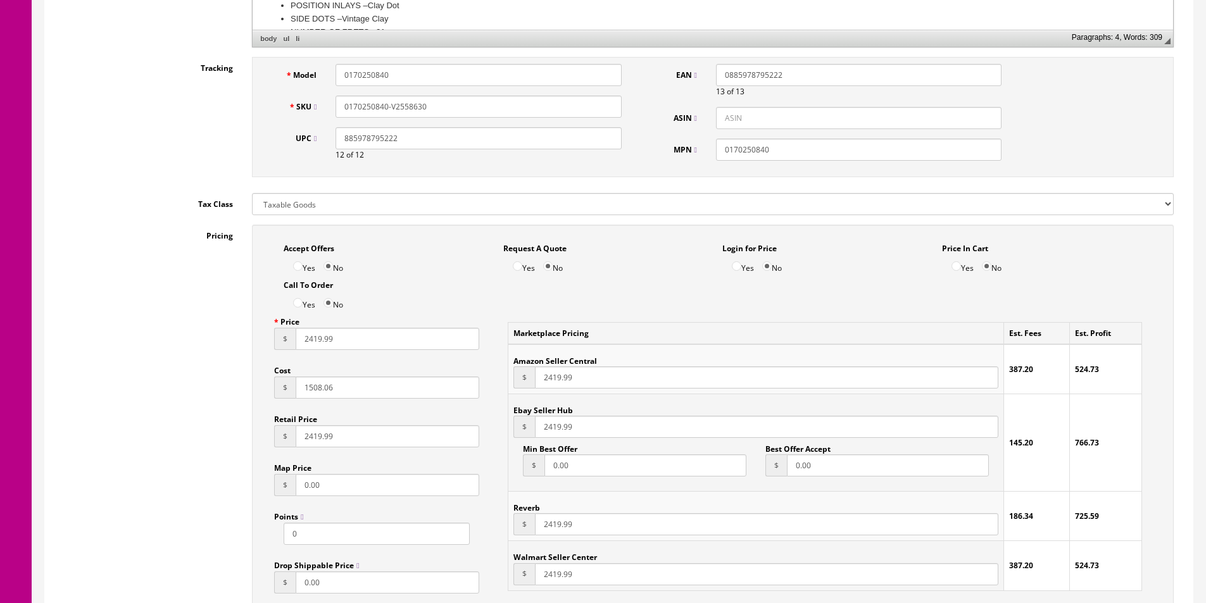
scroll to position [697, 0]
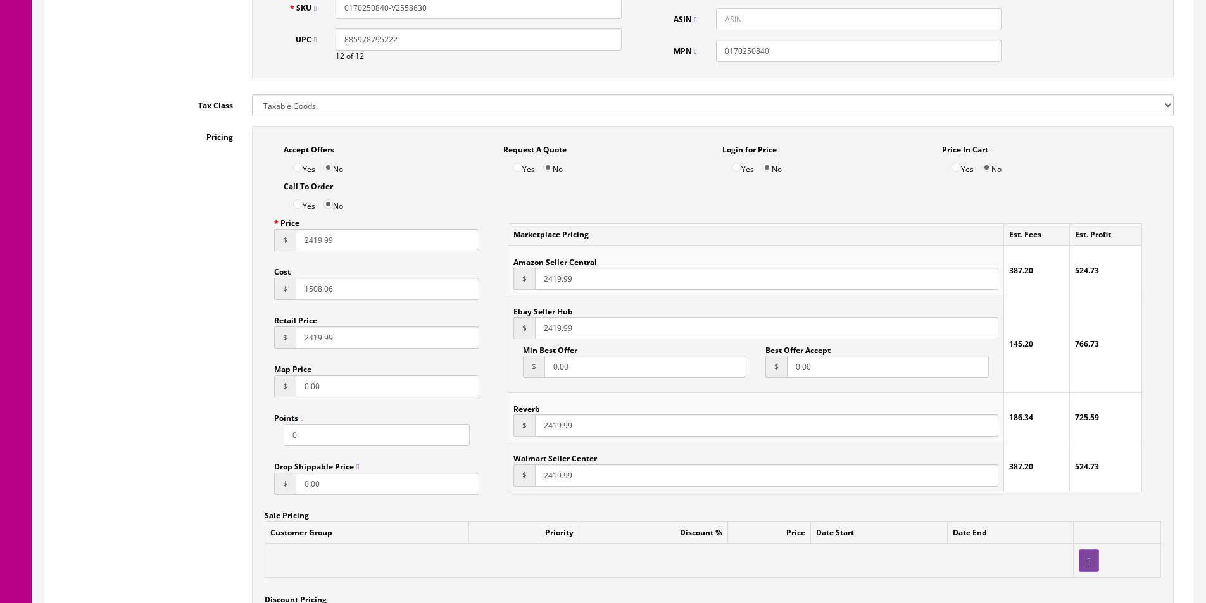
click at [312, 289] on input "1508.06" at bounding box center [388, 289] width 184 height 22
